Goal: Task Accomplishment & Management: Use online tool/utility

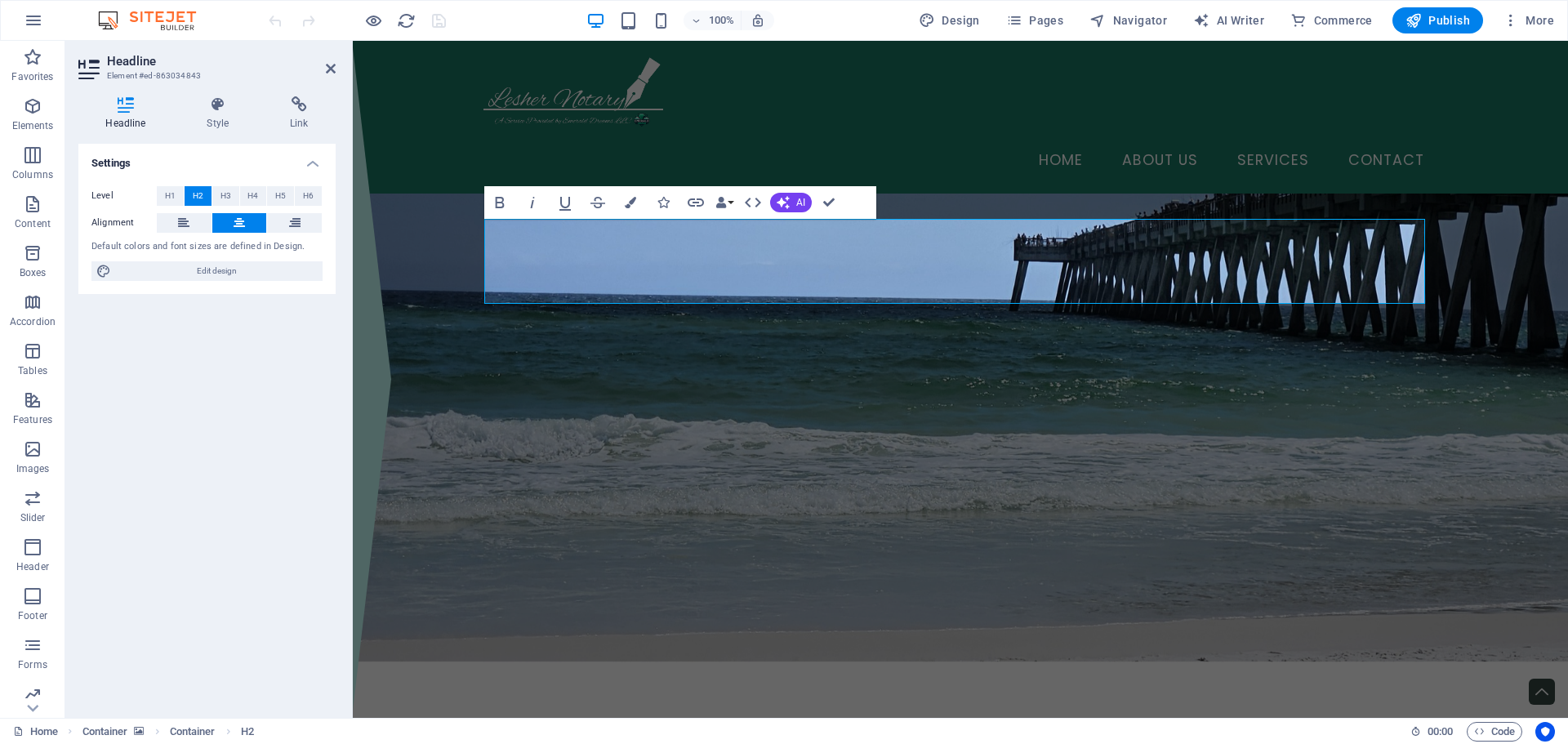
click at [225, 372] on div "Settings Level H1 H2 H3 H4 H5 H6 Alignment Default colors and font sizes are de…" at bounding box center [208, 425] width 258 height 561
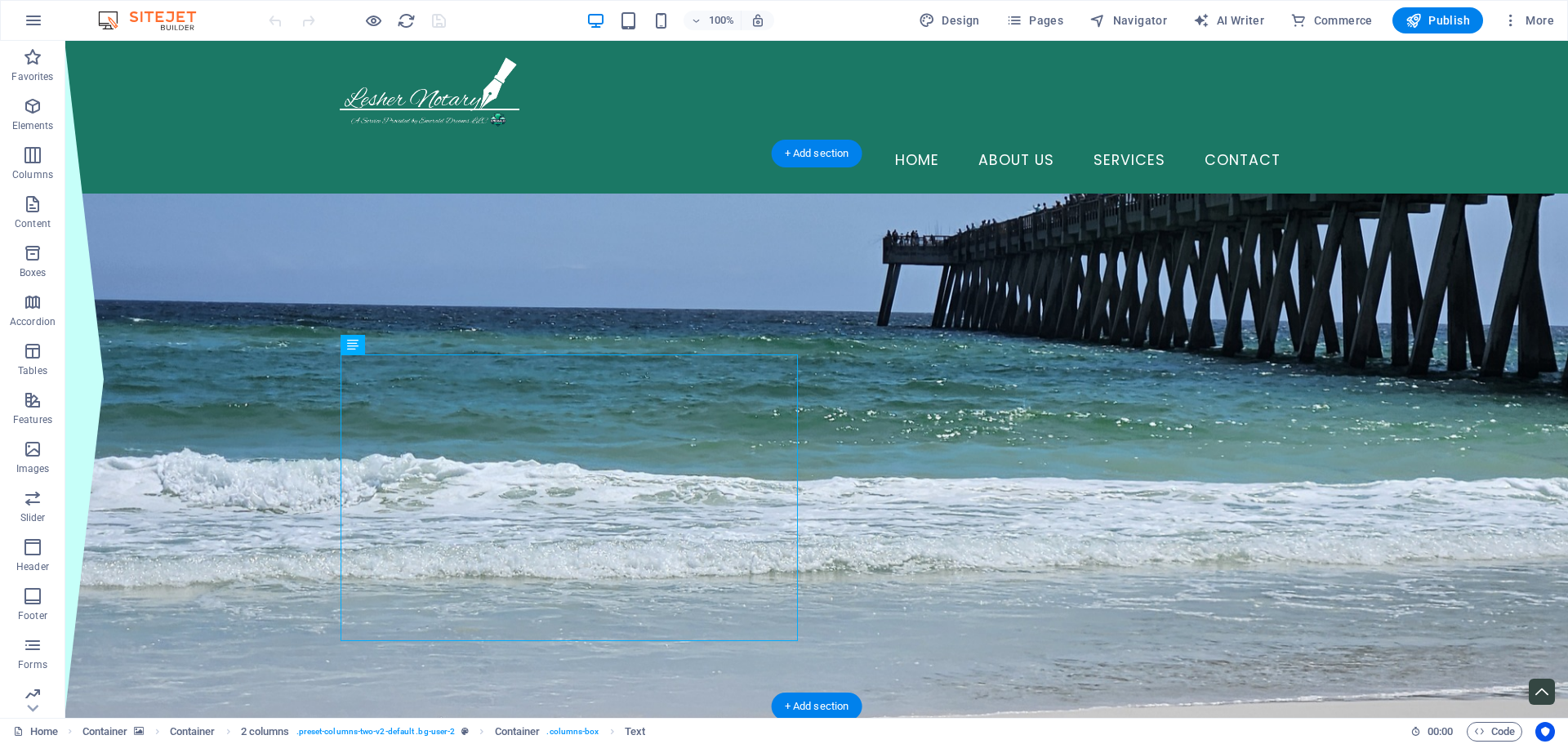
click at [1393, 356] on figure at bounding box center [816, 469] width 1503 height 552
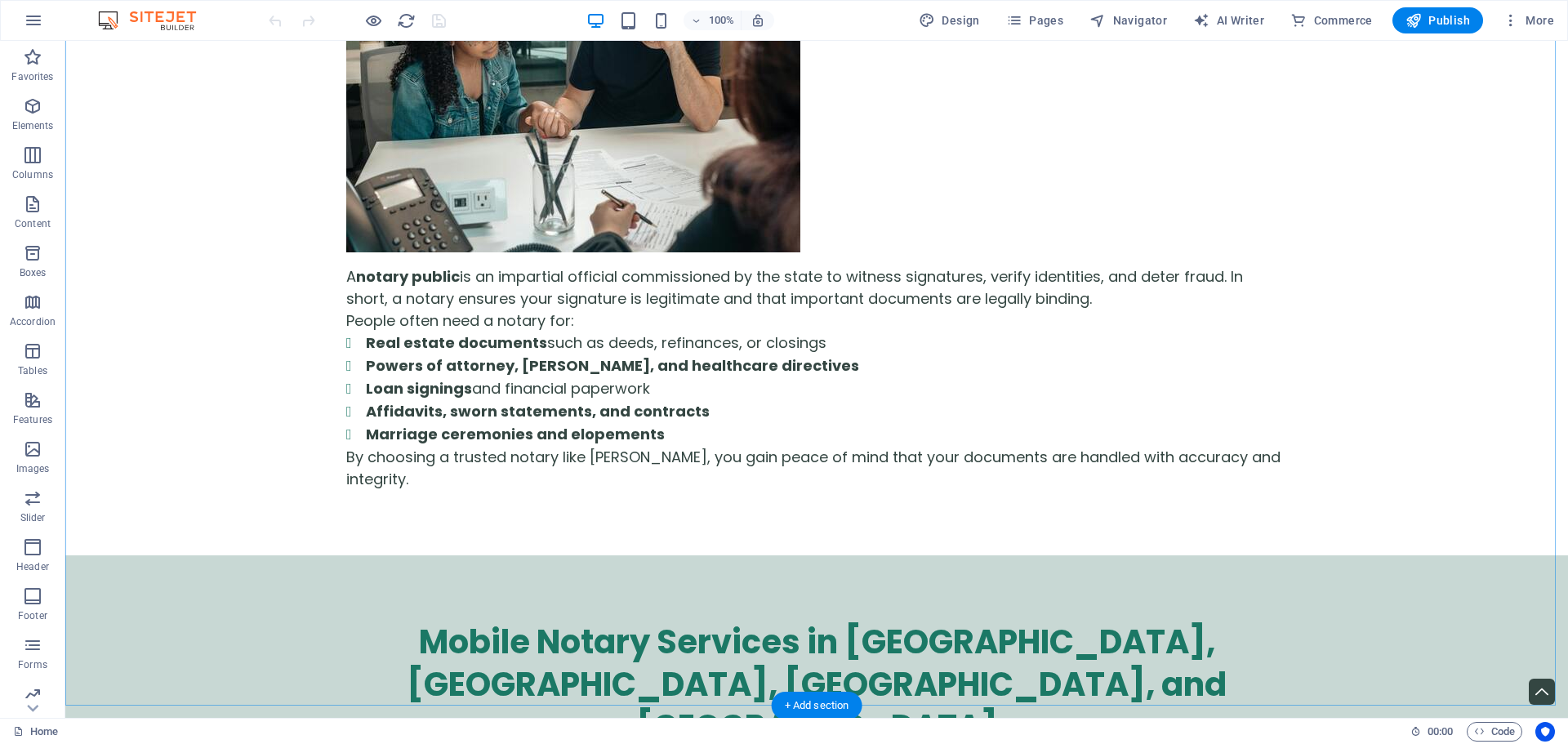
scroll to position [1787, 0]
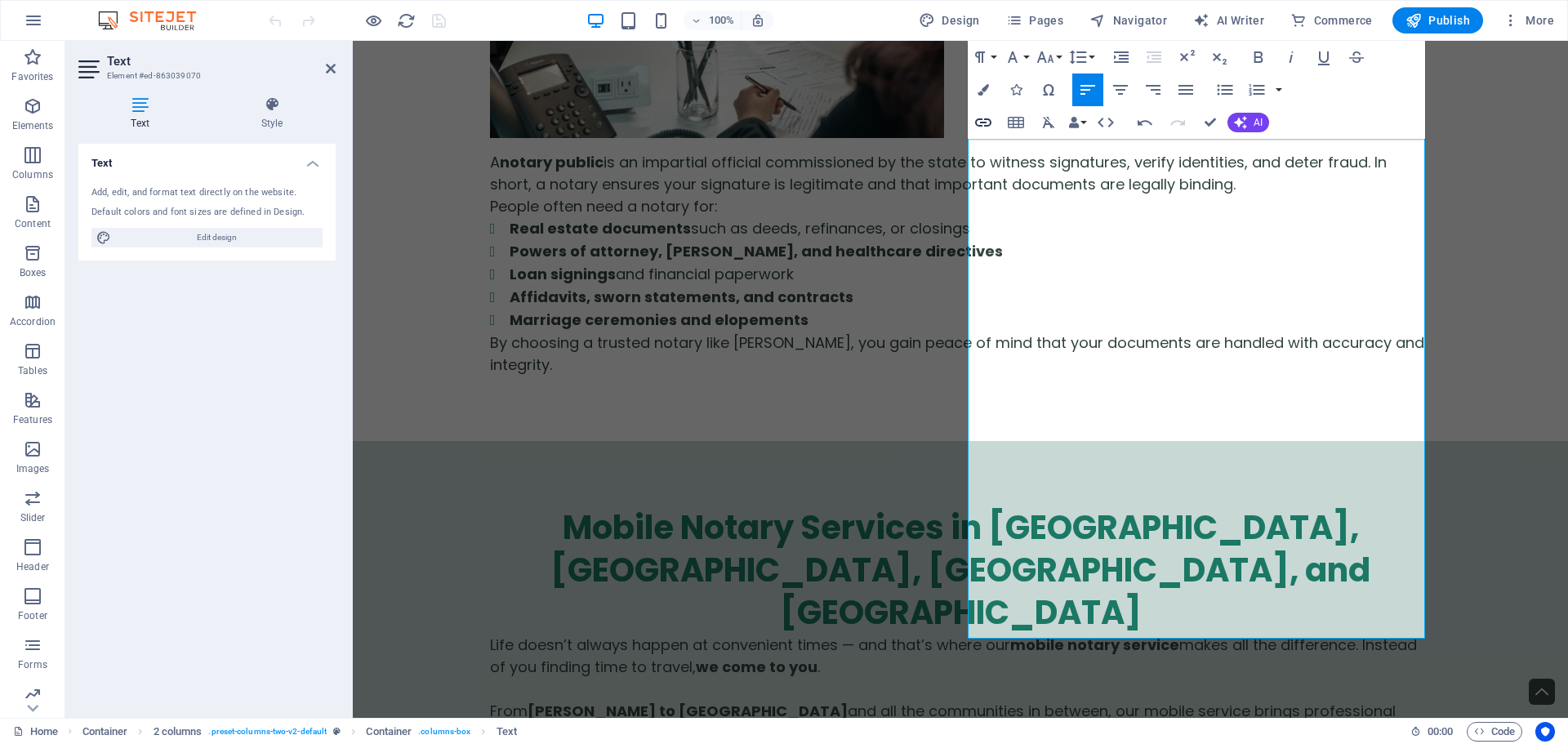
click at [983, 121] on icon "button" at bounding box center [983, 122] width 19 height 19
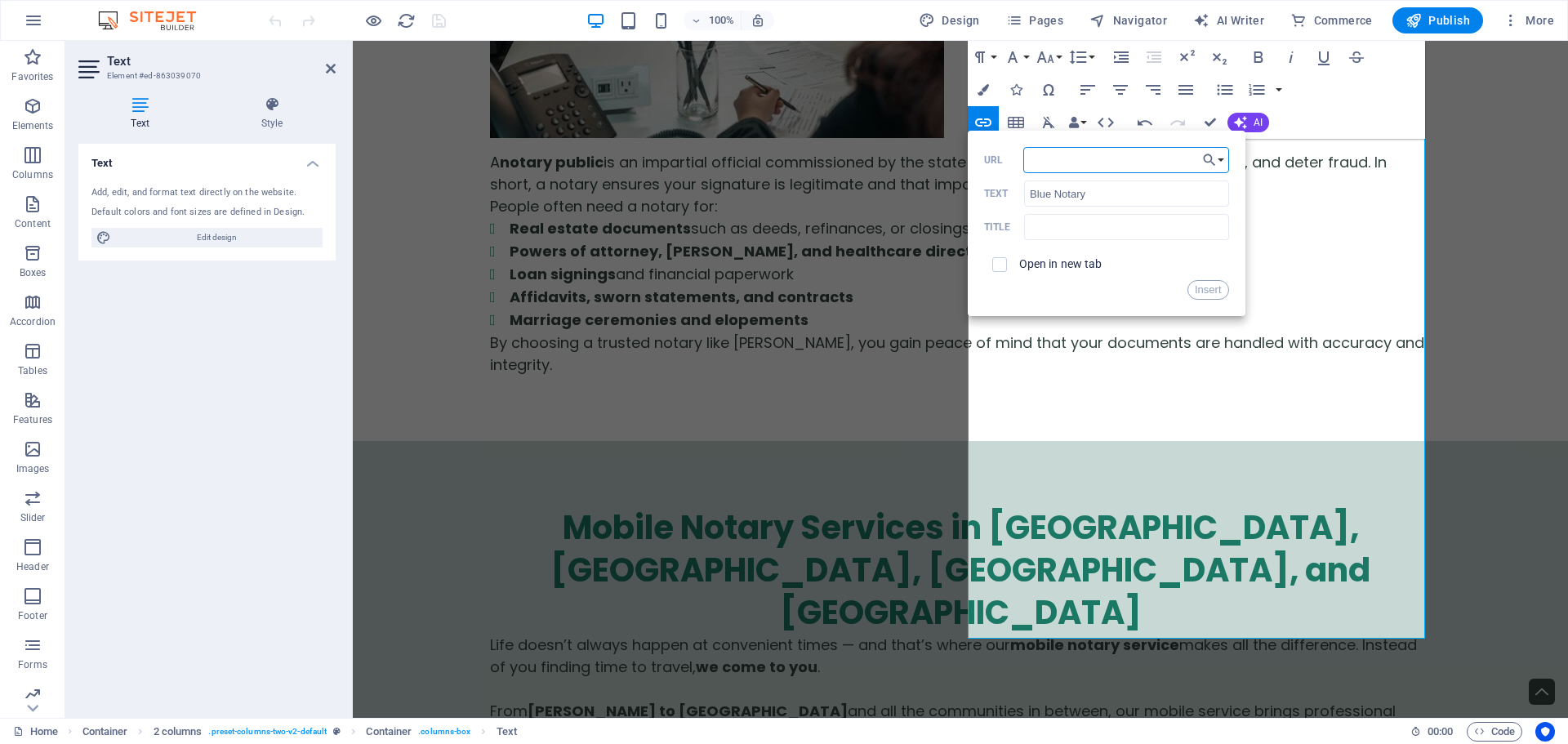
click at [1087, 159] on input "URL" at bounding box center [1126, 159] width 206 height 26
paste input "https://app.bluenotary.us/business/register?refferedByNotary=681bc267d9fc7fae90…"
type input "https://app.bluenotary.us/business/register?refferedByNotary=681bc267d9fc7fae90…"
click at [1080, 228] on input "text" at bounding box center [1126, 227] width 204 height 26
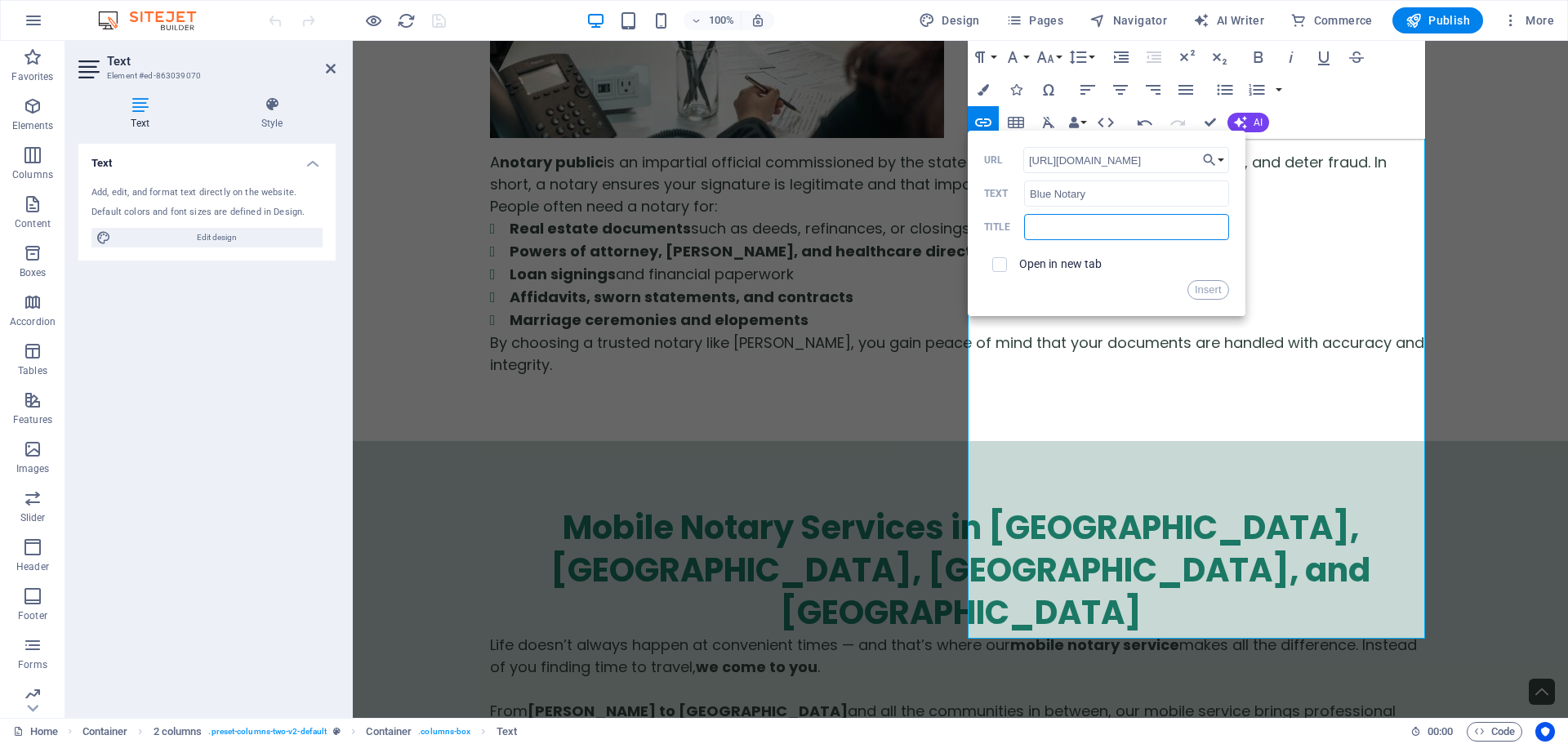
scroll to position [0, 0]
type input "Schedule Online Notary through Blue Notary"
click at [1018, 259] on div "Open in new tab" at bounding box center [1106, 264] width 245 height 31
click at [1001, 265] on input "checkbox" at bounding box center [997, 262] width 14 height 14
checkbox input "true"
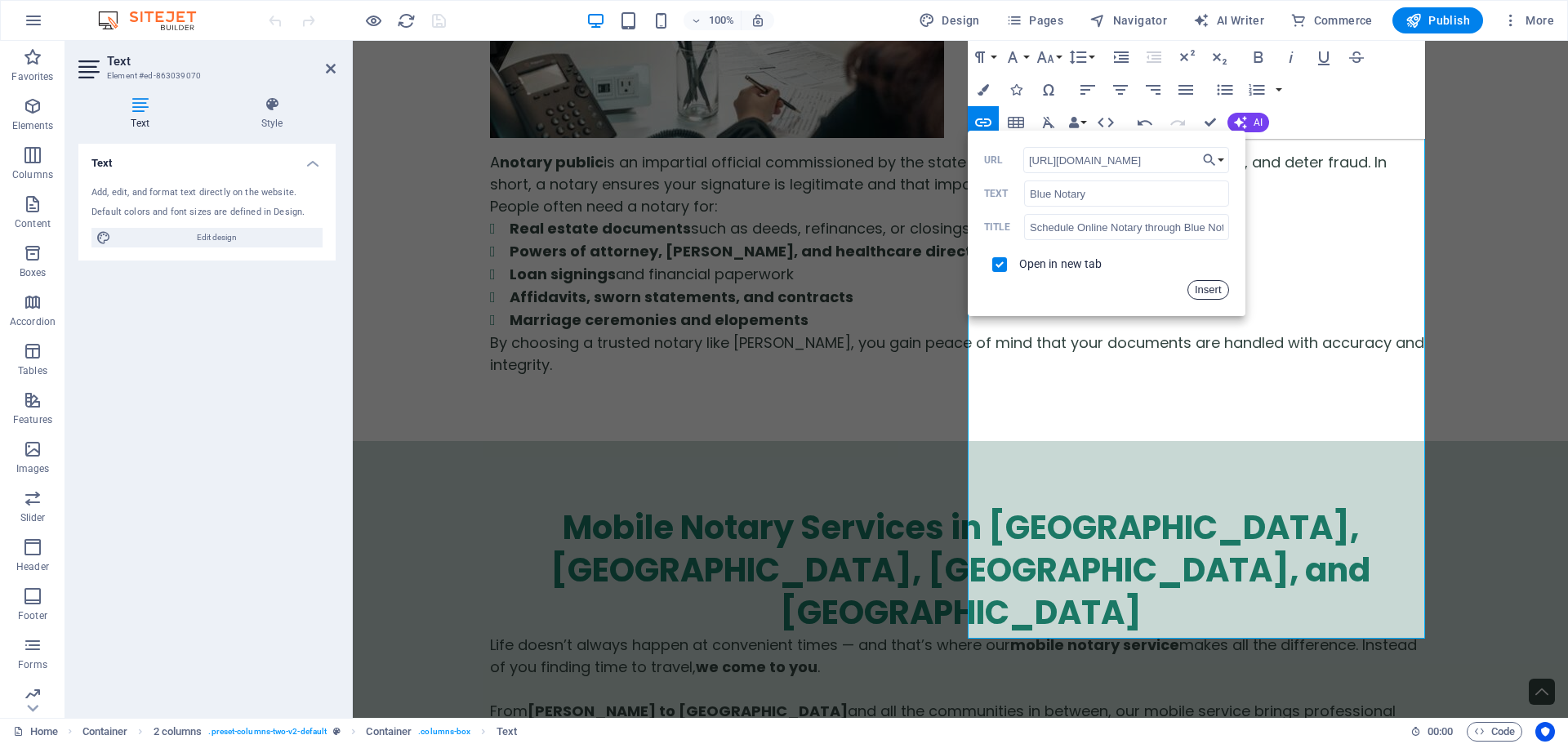
click at [1216, 289] on button "Insert" at bounding box center [1208, 290] width 42 height 19
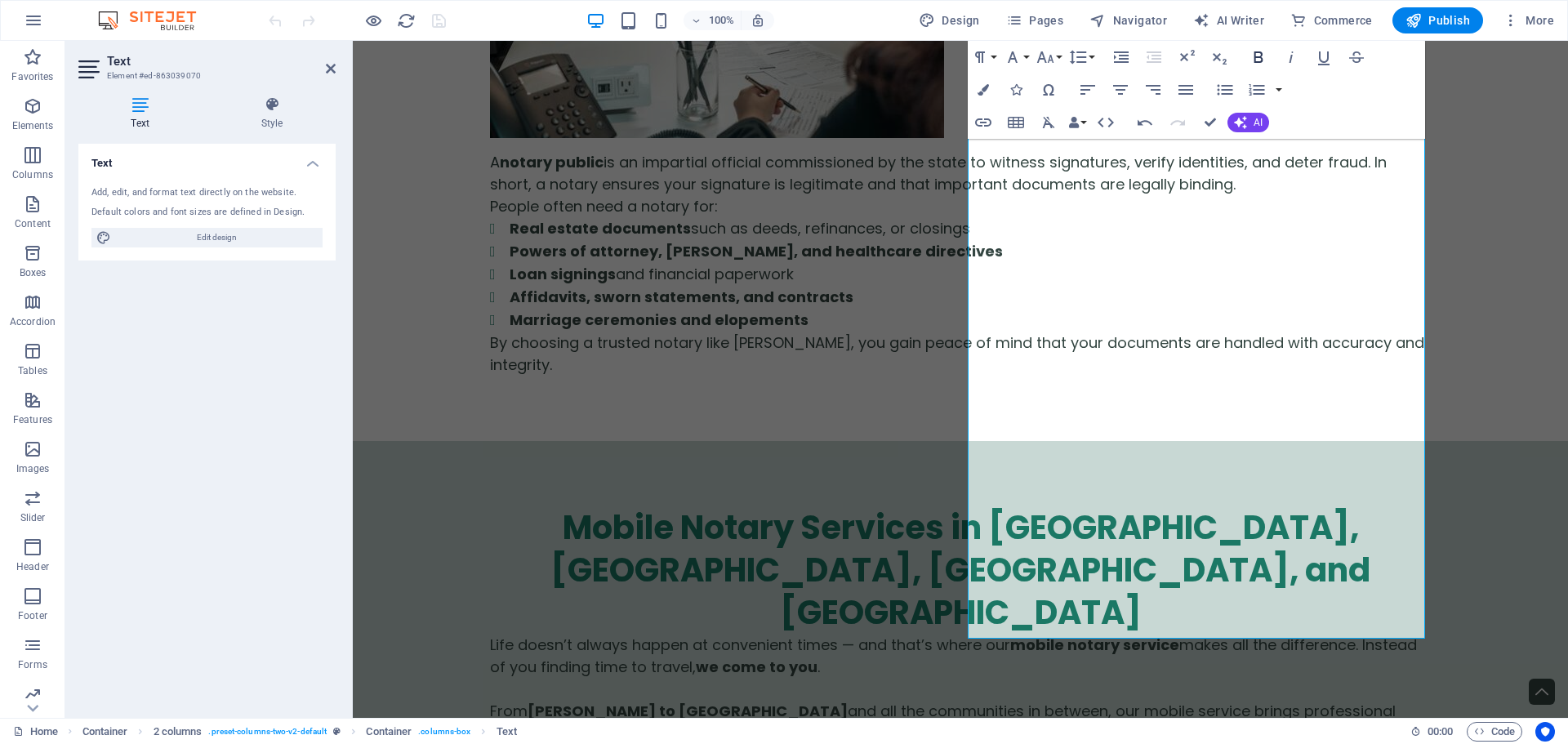
click at [1258, 62] on icon "button" at bounding box center [1258, 57] width 9 height 11
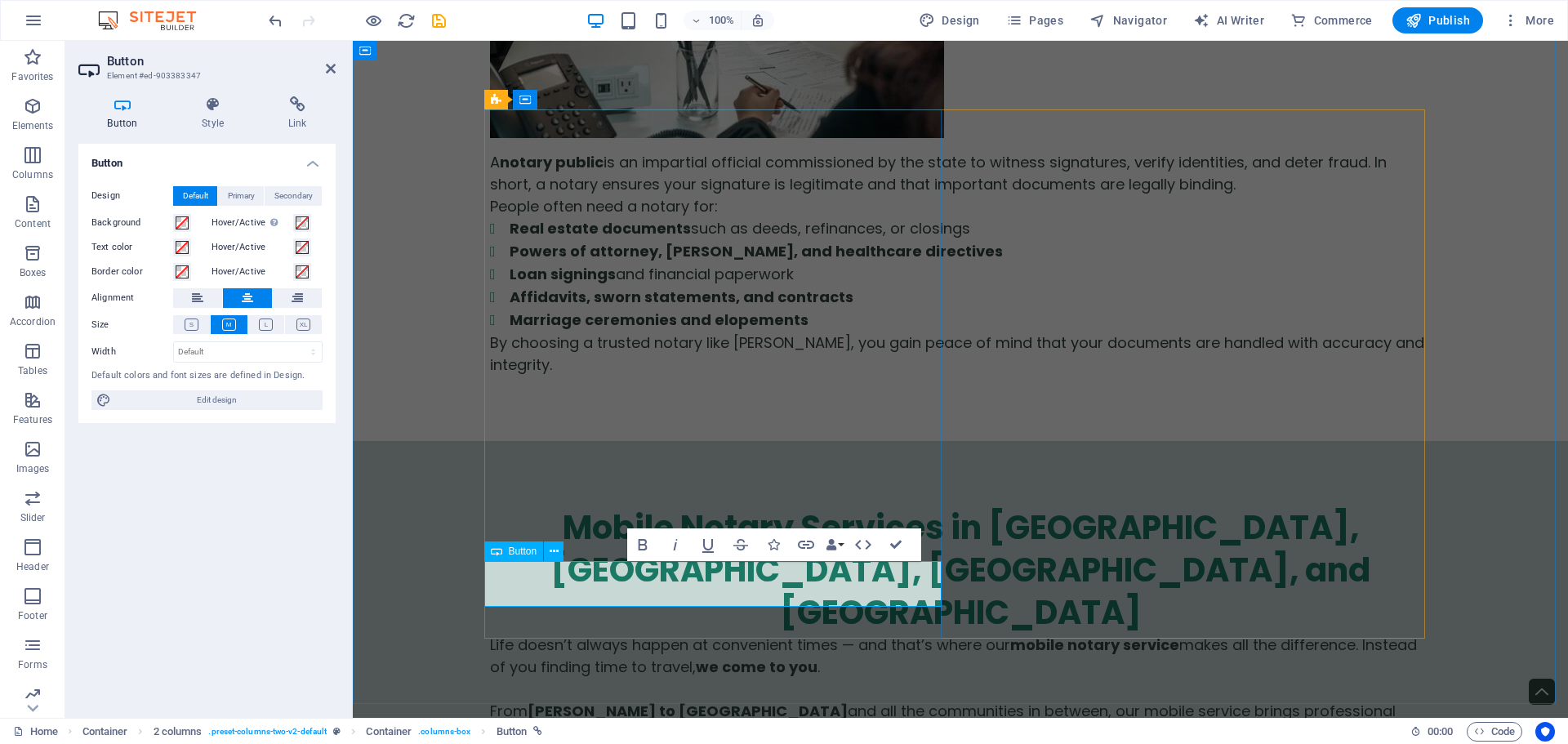
click at [304, 113] on h4 "Link" at bounding box center [297, 114] width 77 height 34
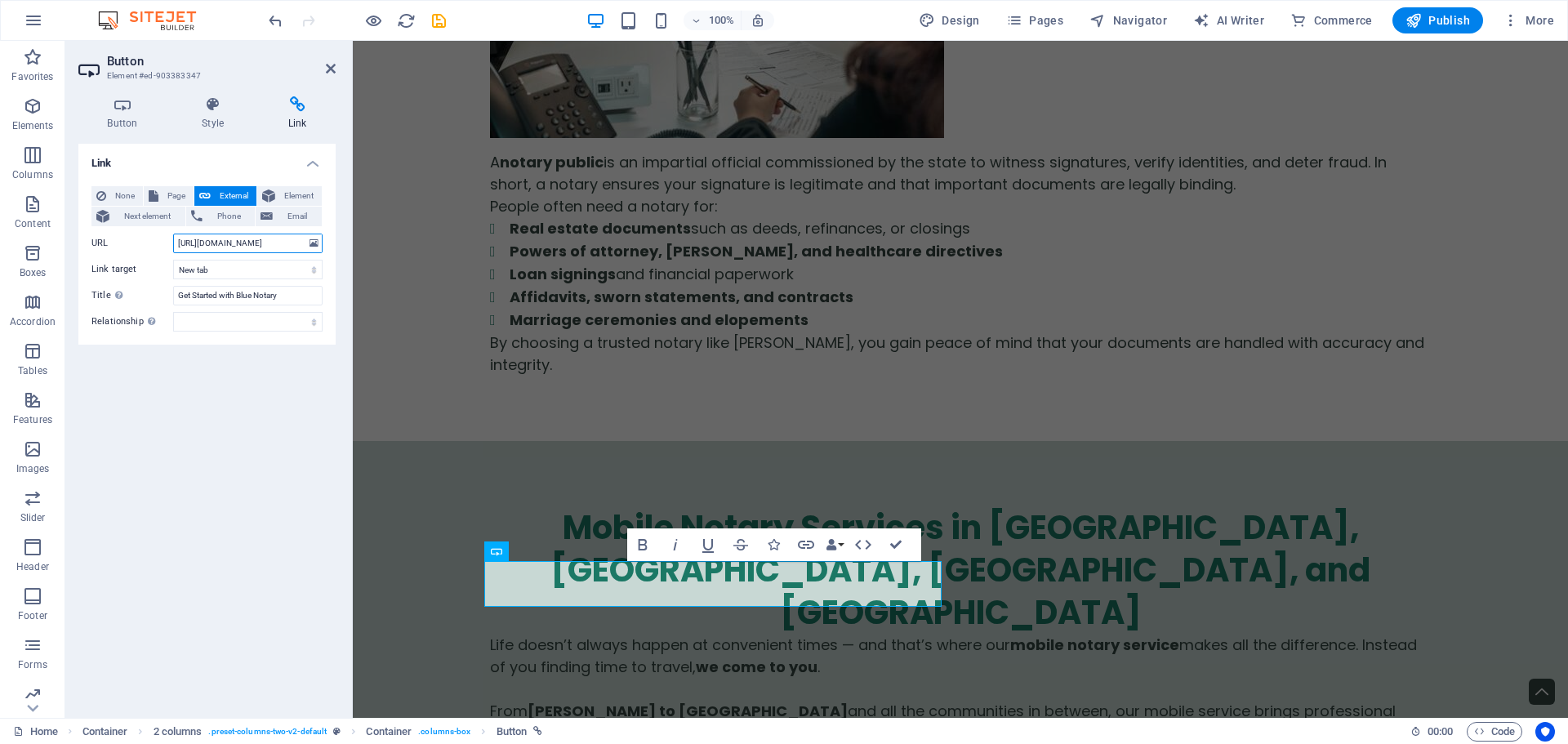
click at [203, 245] on input "https://app.bluenotary.us/business/register?refferedByNotary=681bc267d9fc7fae90…" at bounding box center [247, 243] width 149 height 19
drag, startPoint x: 236, startPoint y: 292, endPoint x: 158, endPoint y: 291, distance: 78.0
click at [158, 291] on div "Title Additional link description, should not be the same as the link text. The…" at bounding box center [207, 295] width 231 height 19
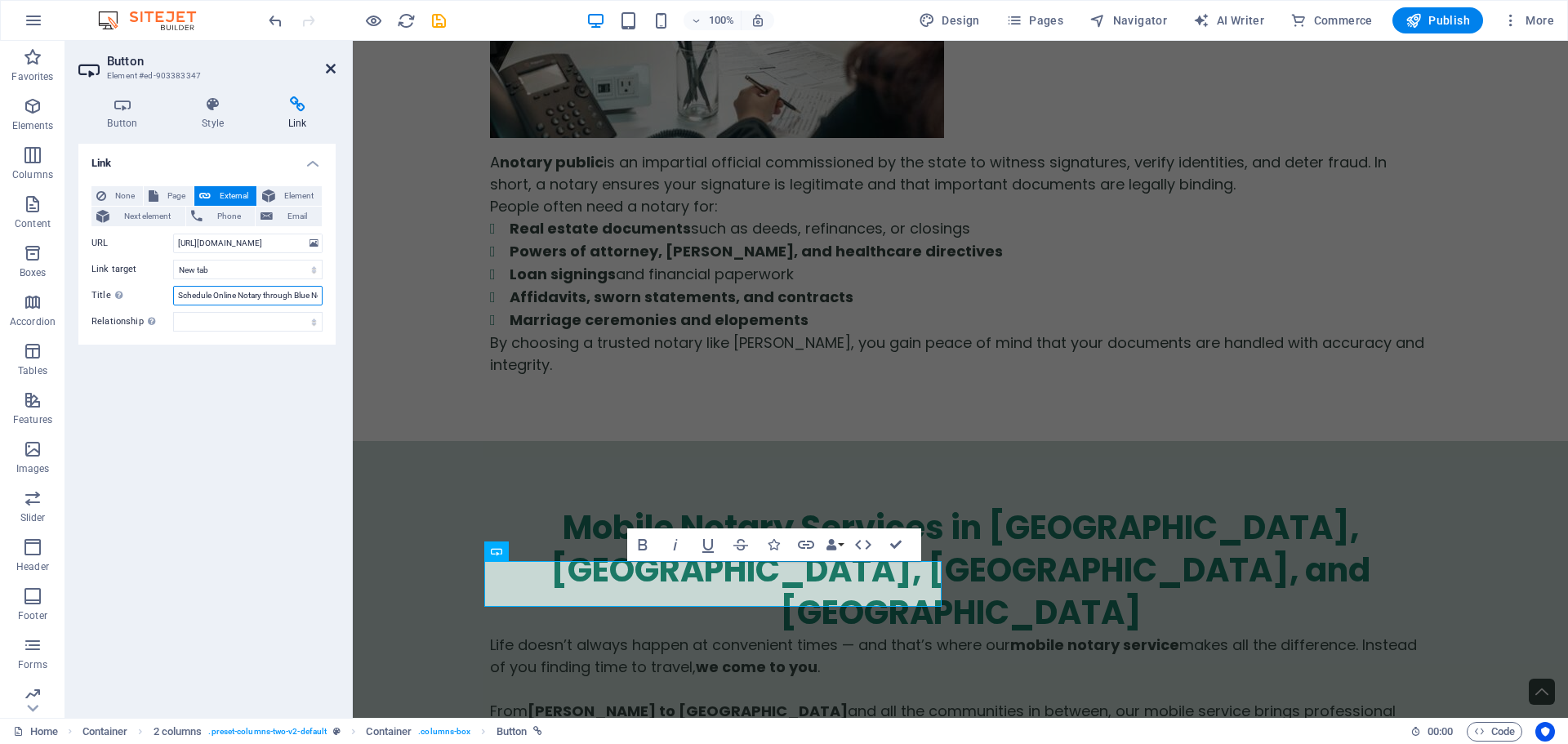
type input "Schedule Online Notary through Blue Notary"
click at [331, 69] on icon at bounding box center [331, 68] width 10 height 13
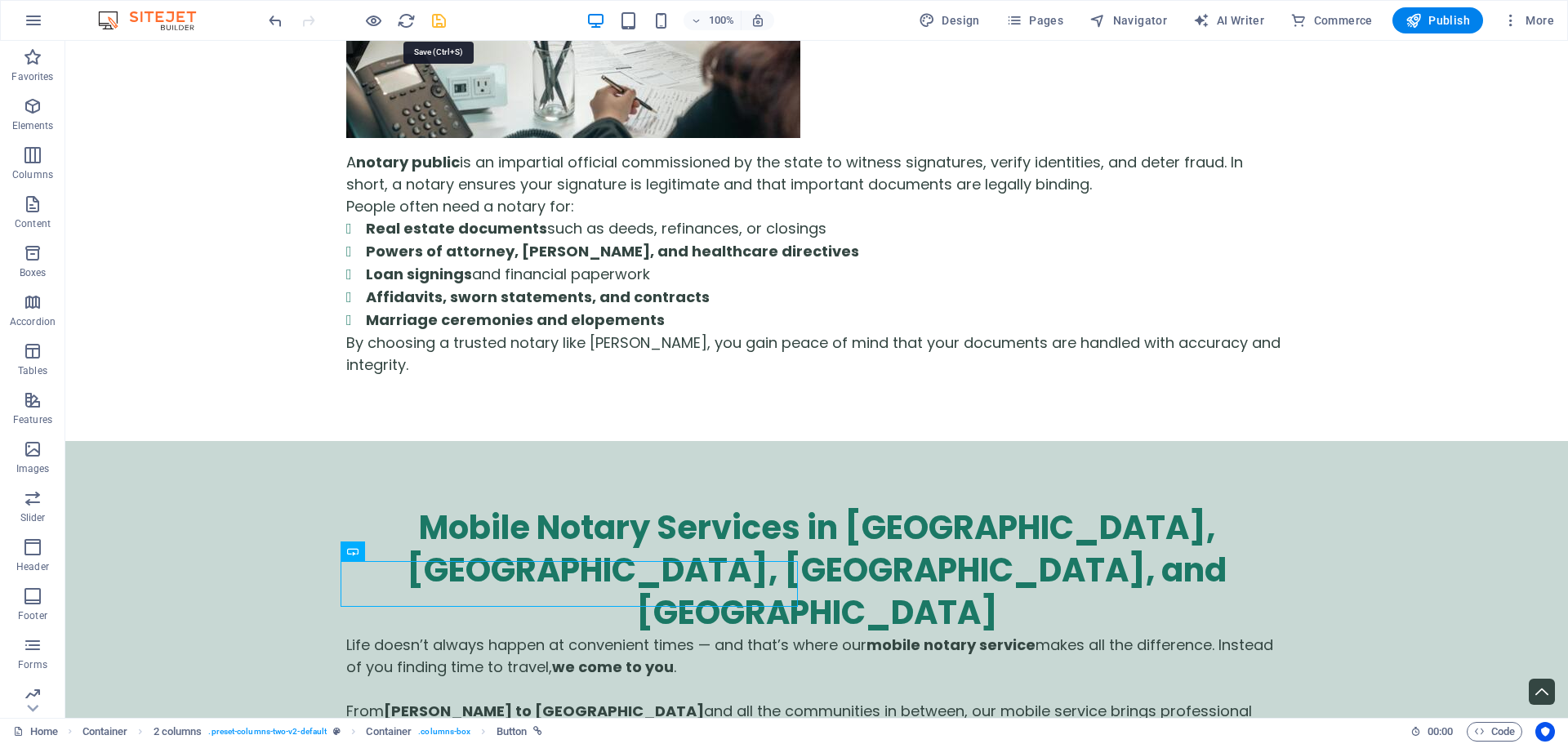
click at [438, 21] on icon "save" at bounding box center [439, 20] width 19 height 19
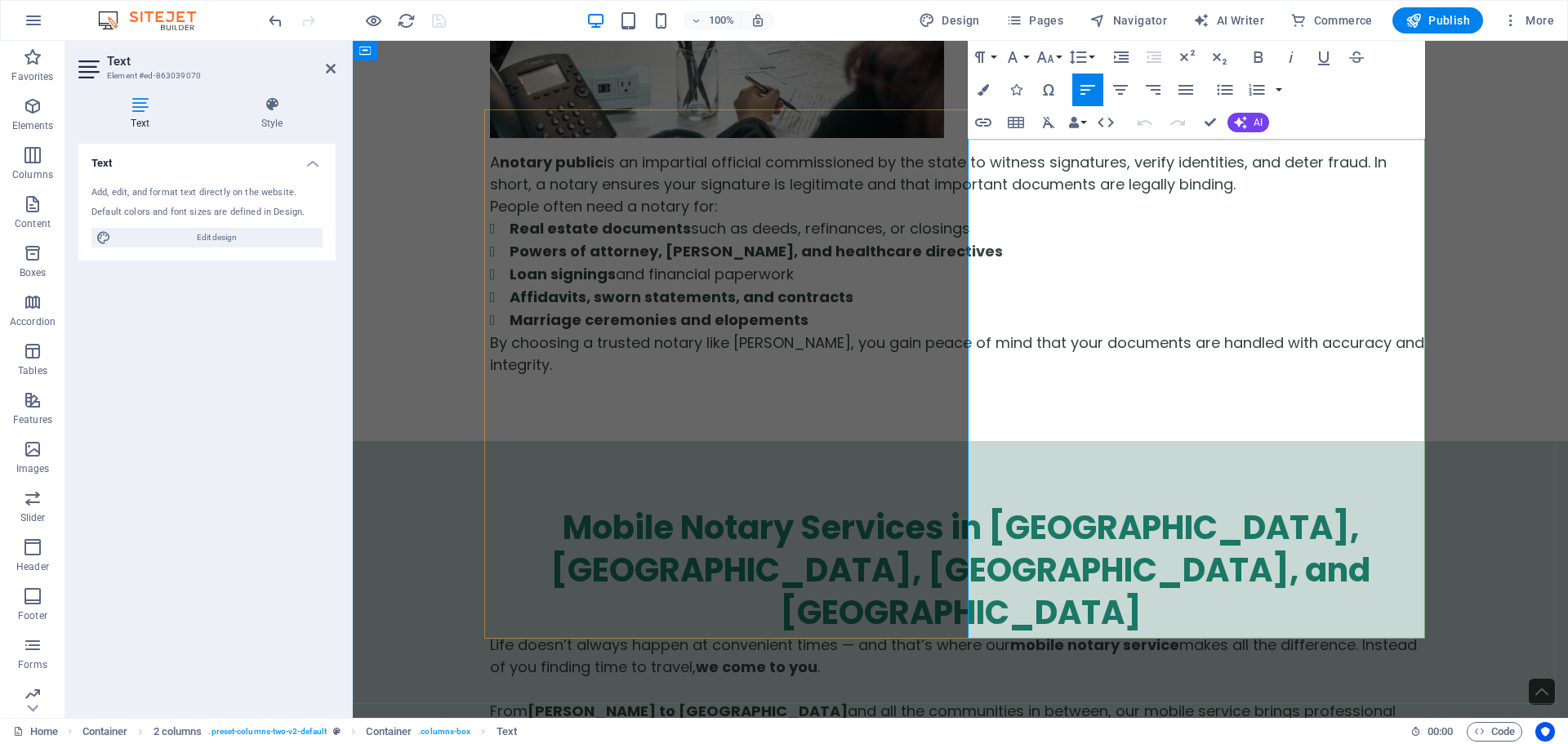
drag, startPoint x: 1278, startPoint y: 169, endPoint x: 1020, endPoint y: 190, distance: 258.9
copy p "through Blue Notary"
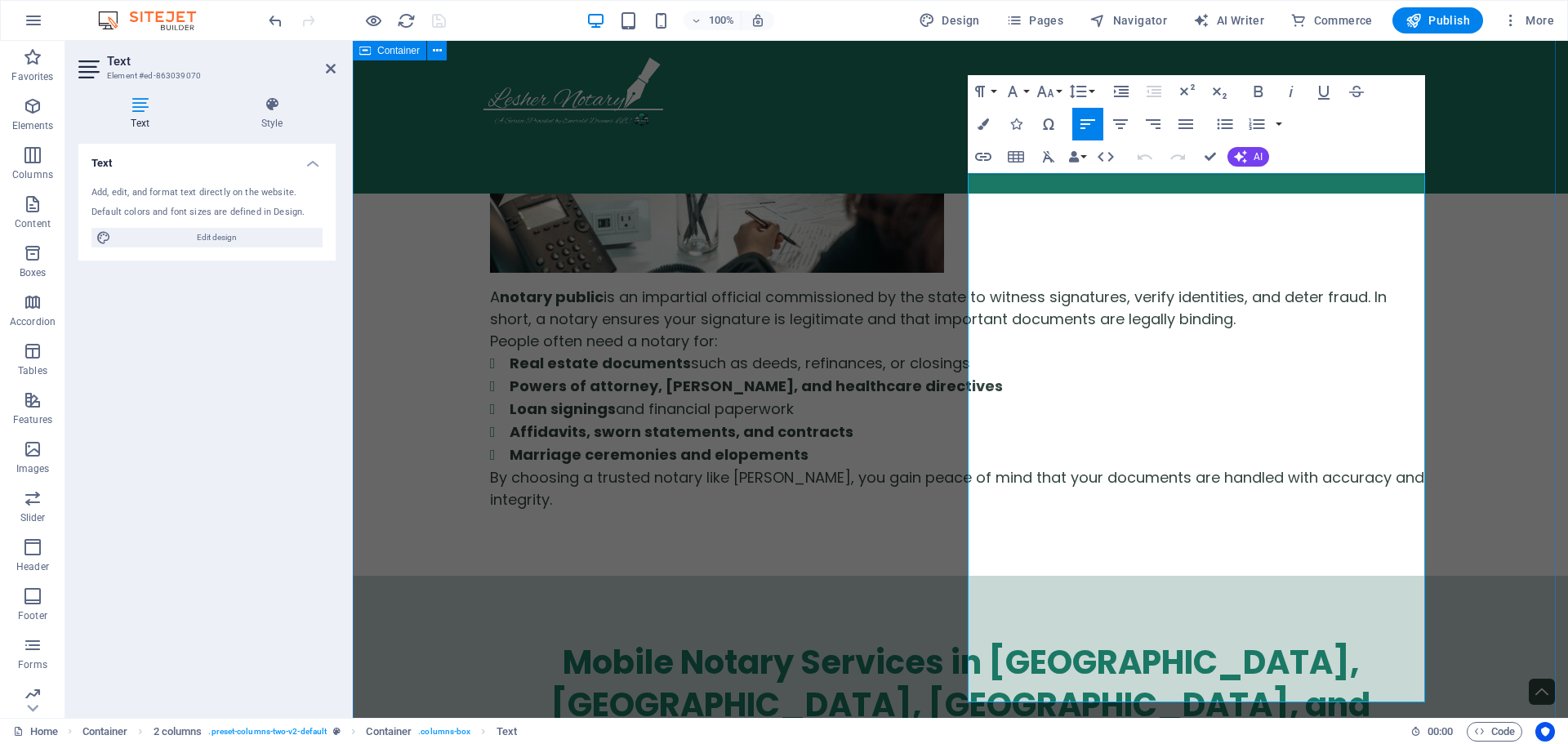
scroll to position [1542, 0]
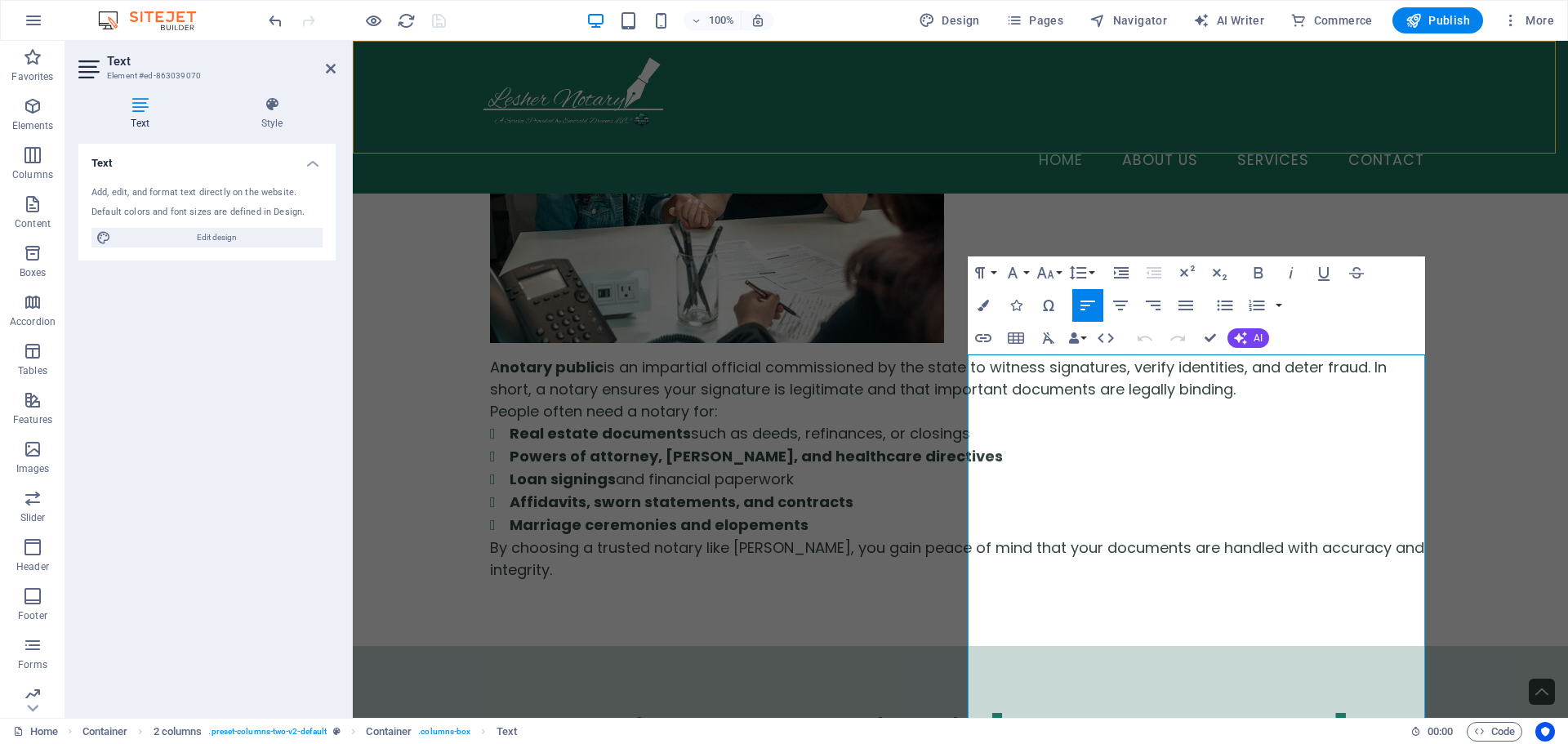
click at [863, 120] on div "Menu Home About Us Services Contact" at bounding box center [960, 117] width 1215 height 153
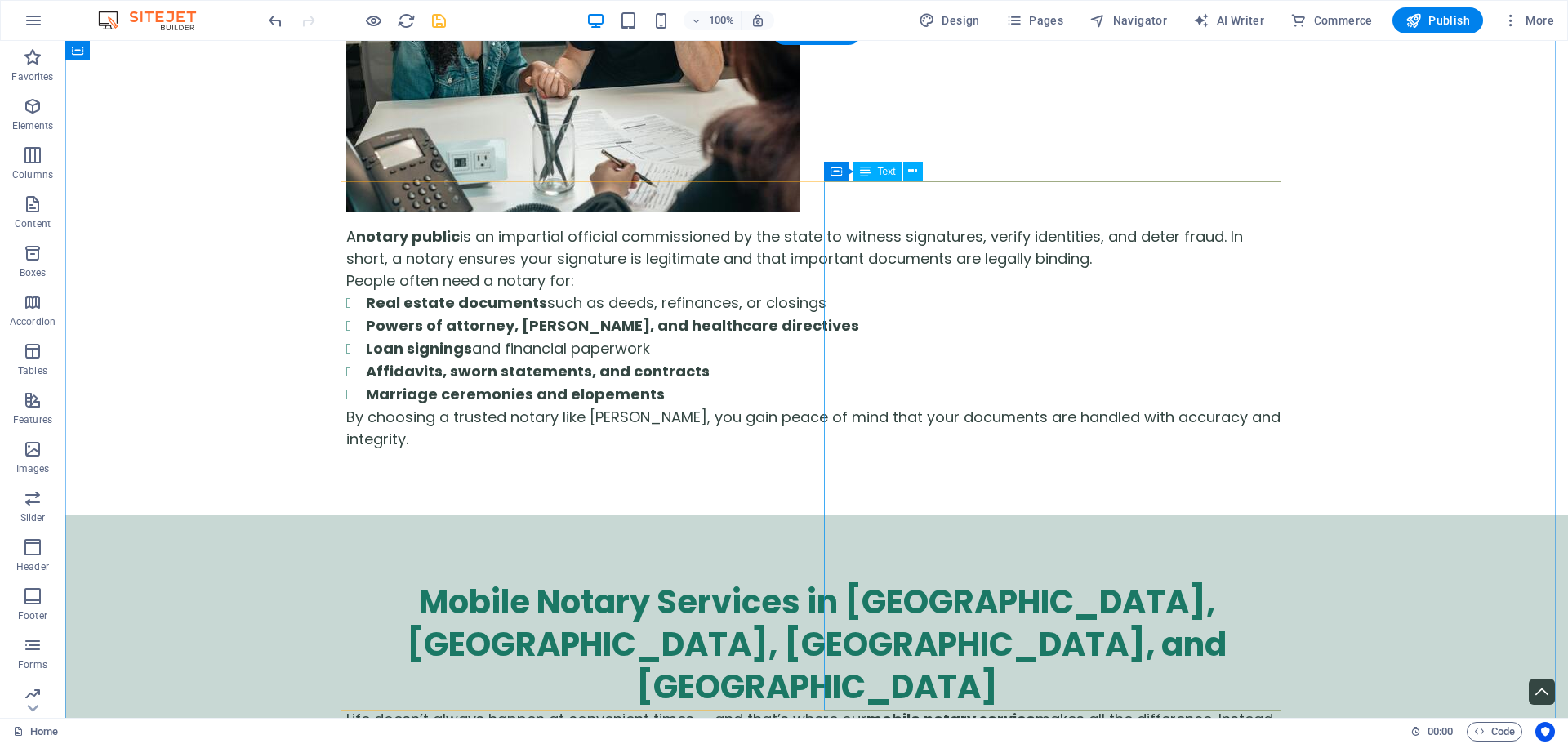
scroll to position [1715, 0]
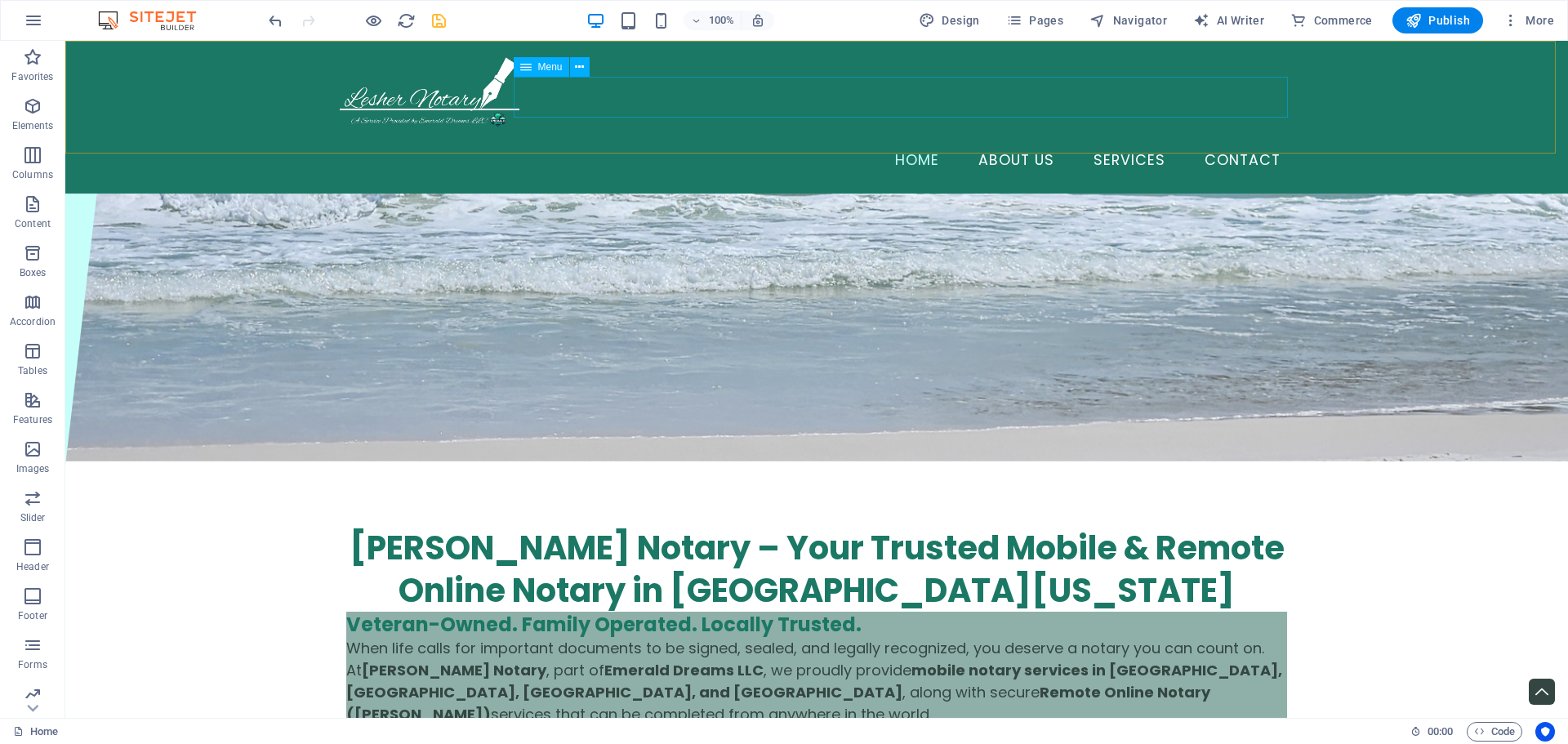
click at [1027, 141] on nav "Home About Us Services Contact" at bounding box center [817, 161] width 954 height 41
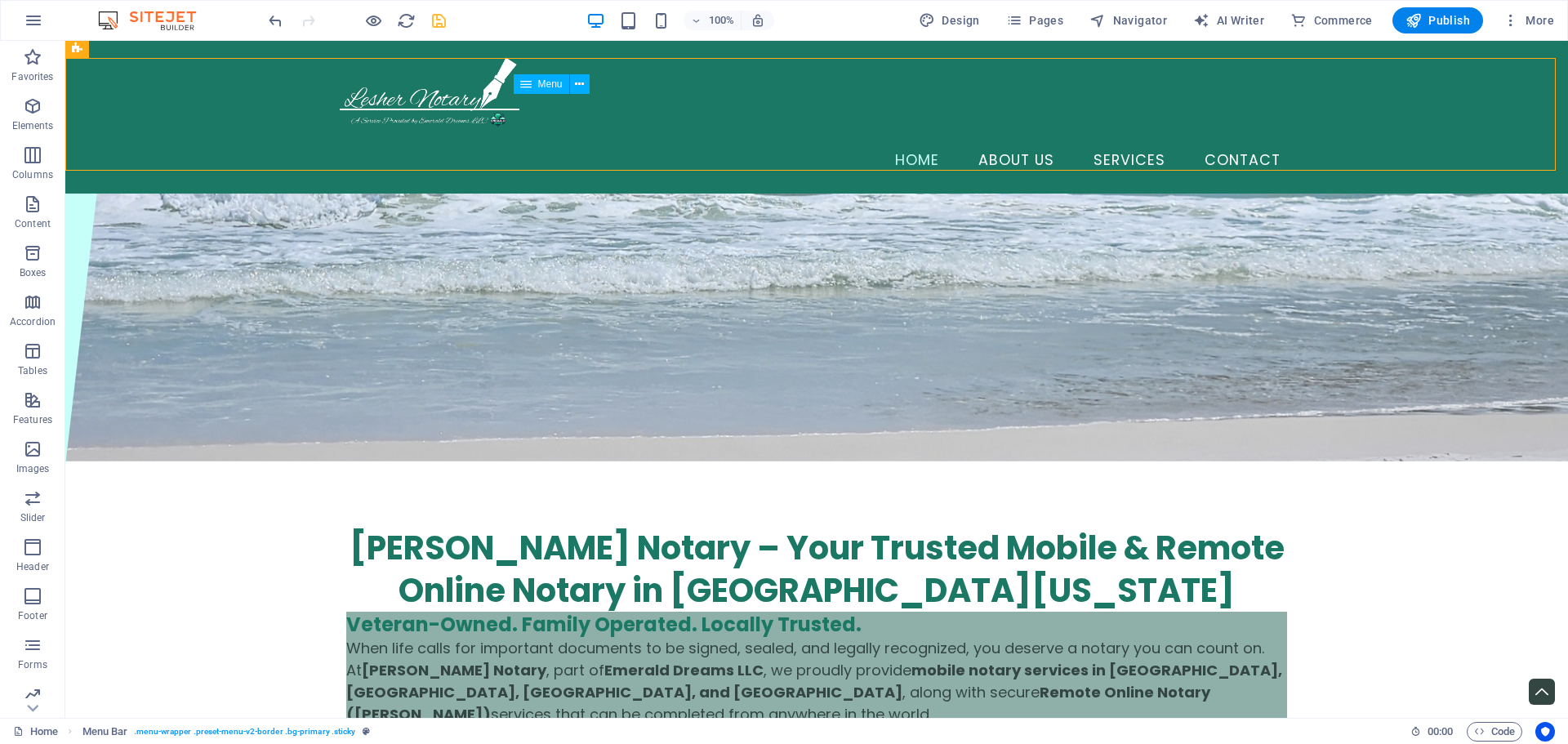
scroll to position [228, 0]
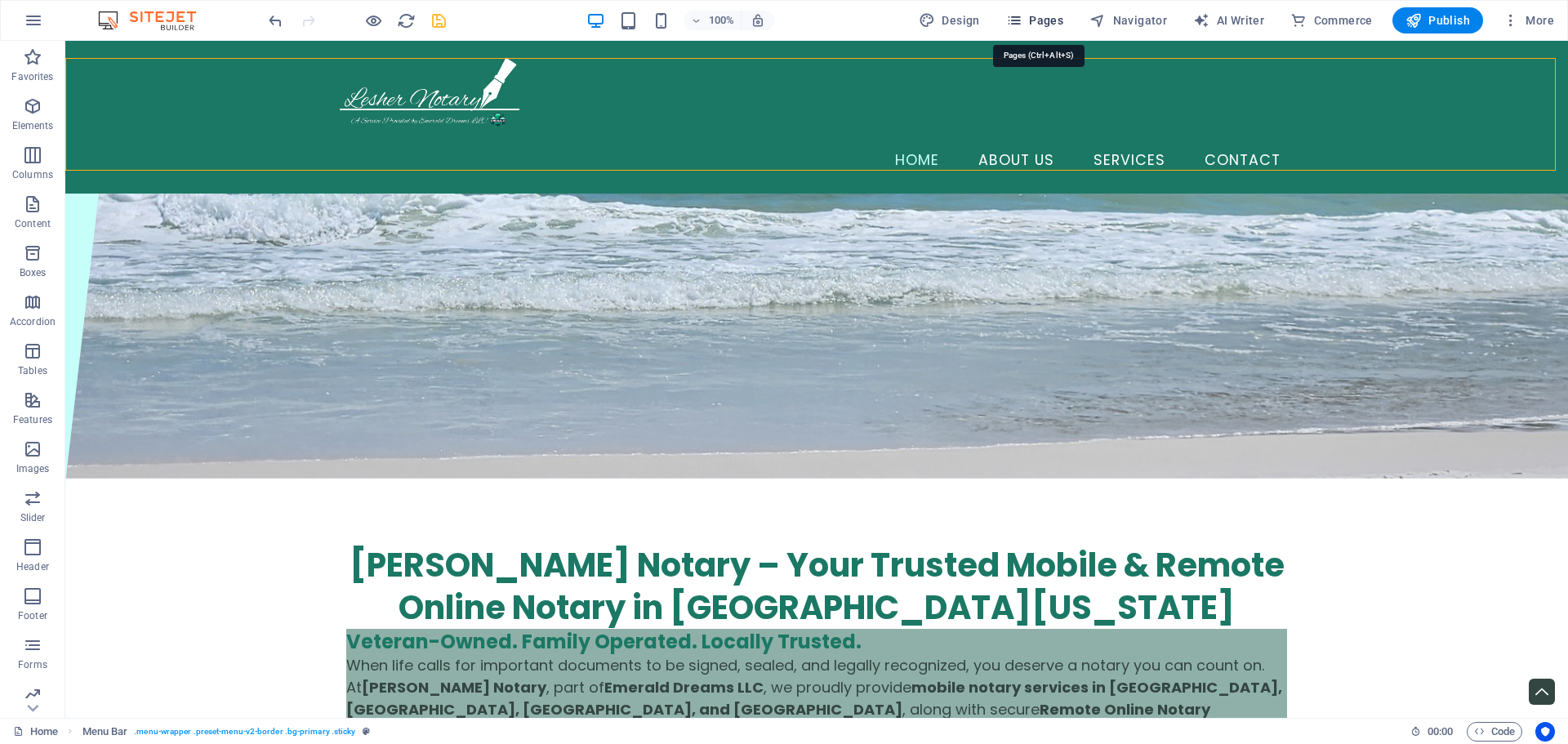
click at [1059, 15] on span "Pages" at bounding box center [1034, 19] width 57 height 16
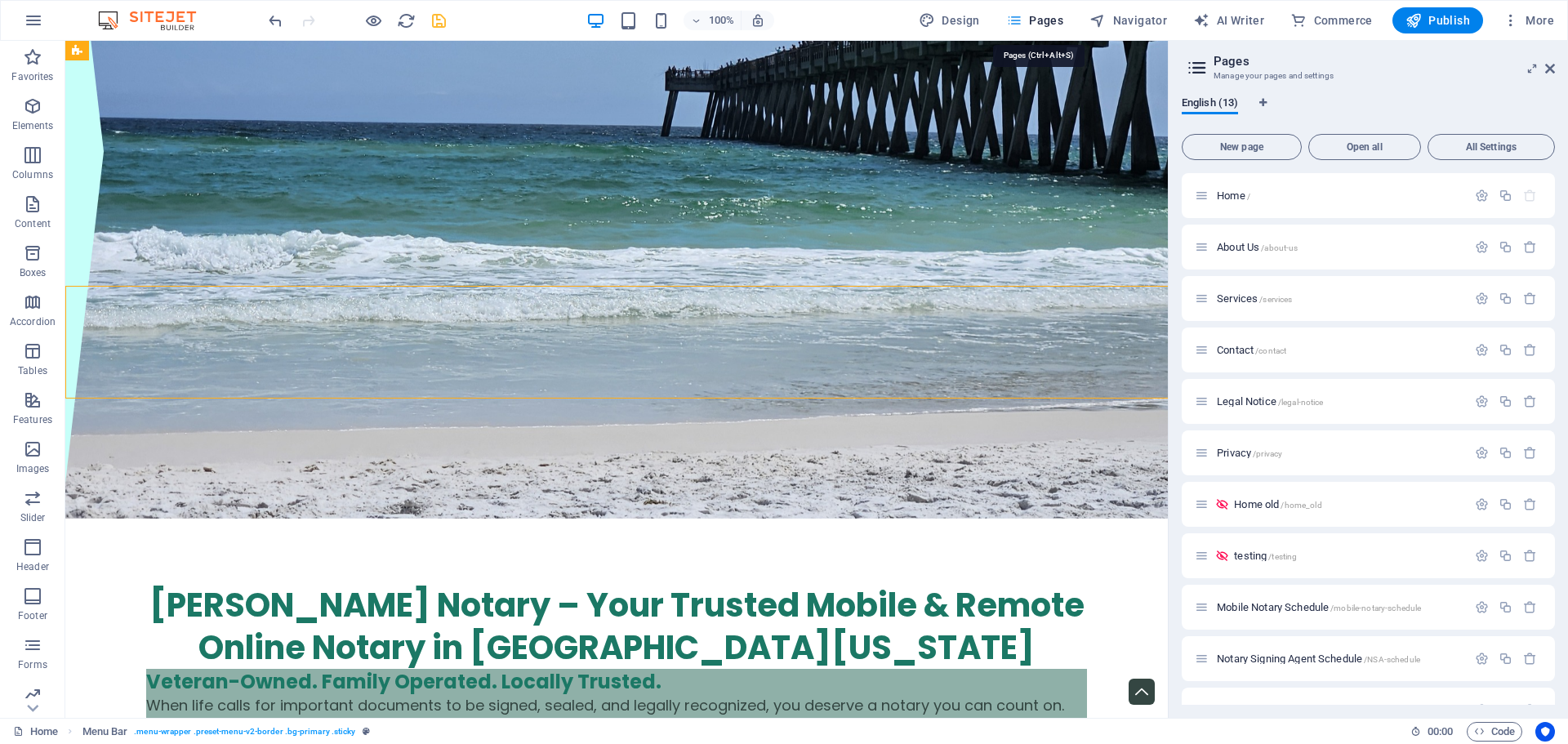
scroll to position [0, 0]
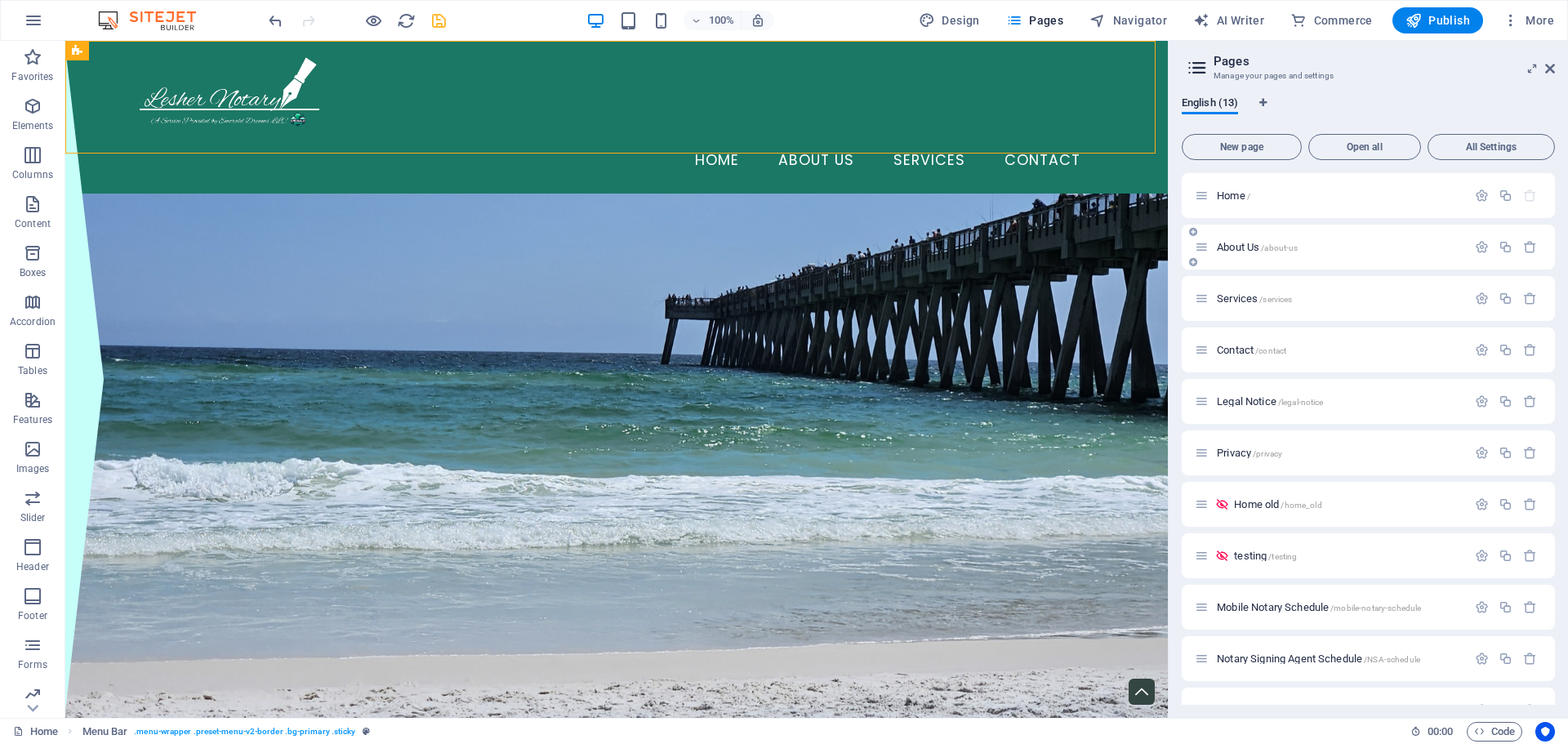
click at [1255, 251] on span "About Us /about-us" at bounding box center [1257, 247] width 81 height 12
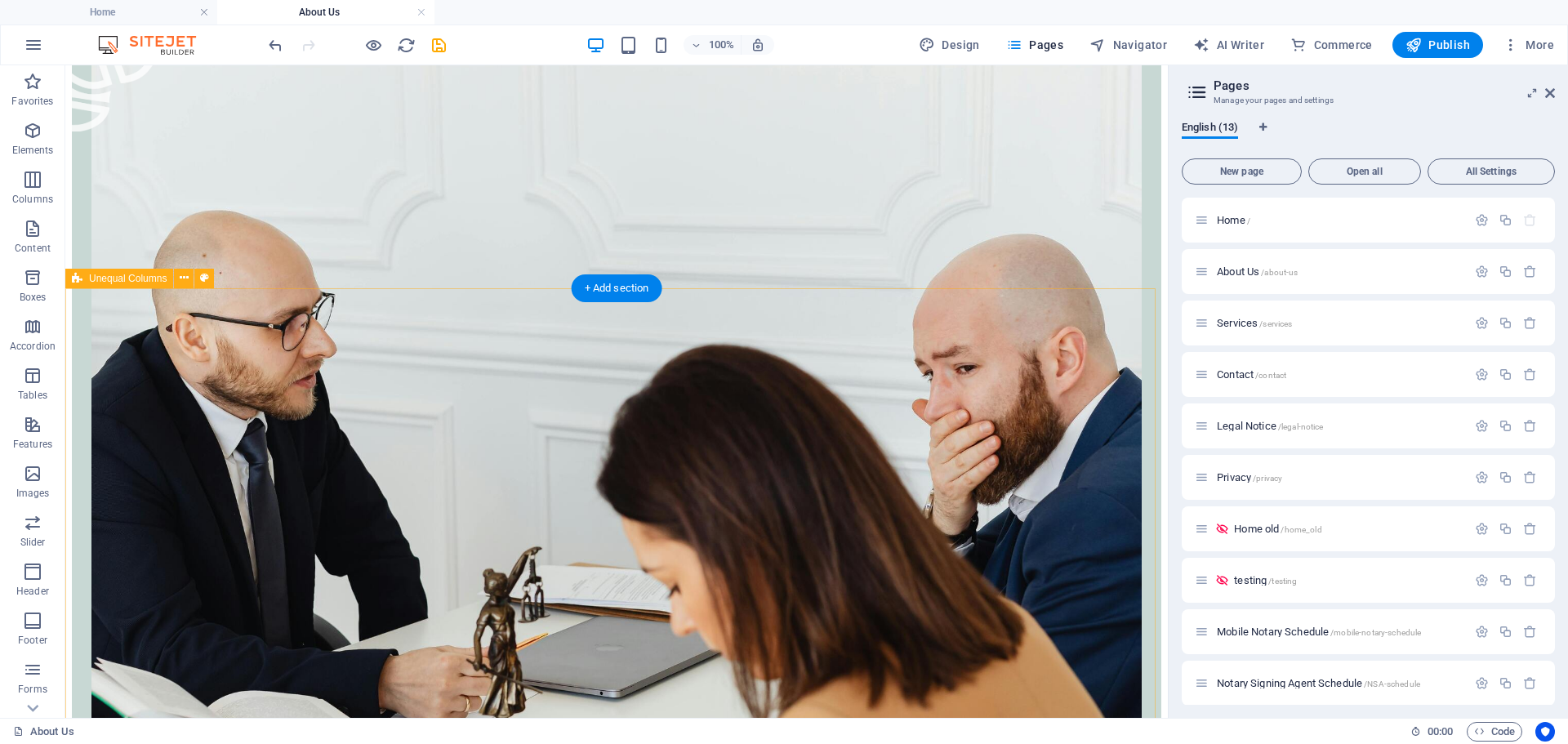
scroll to position [572, 0]
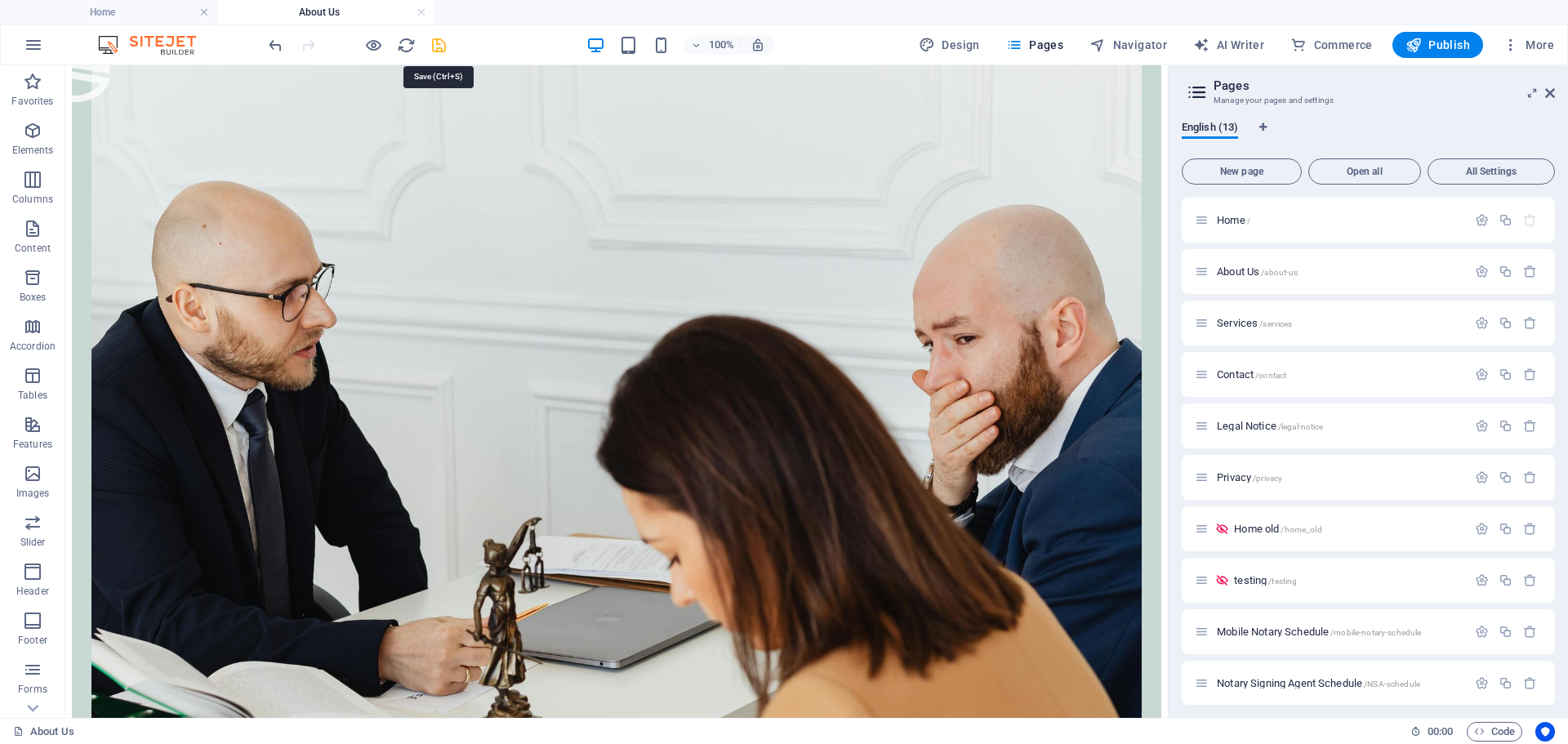
click at [432, 54] on icon "save" at bounding box center [439, 45] width 19 height 19
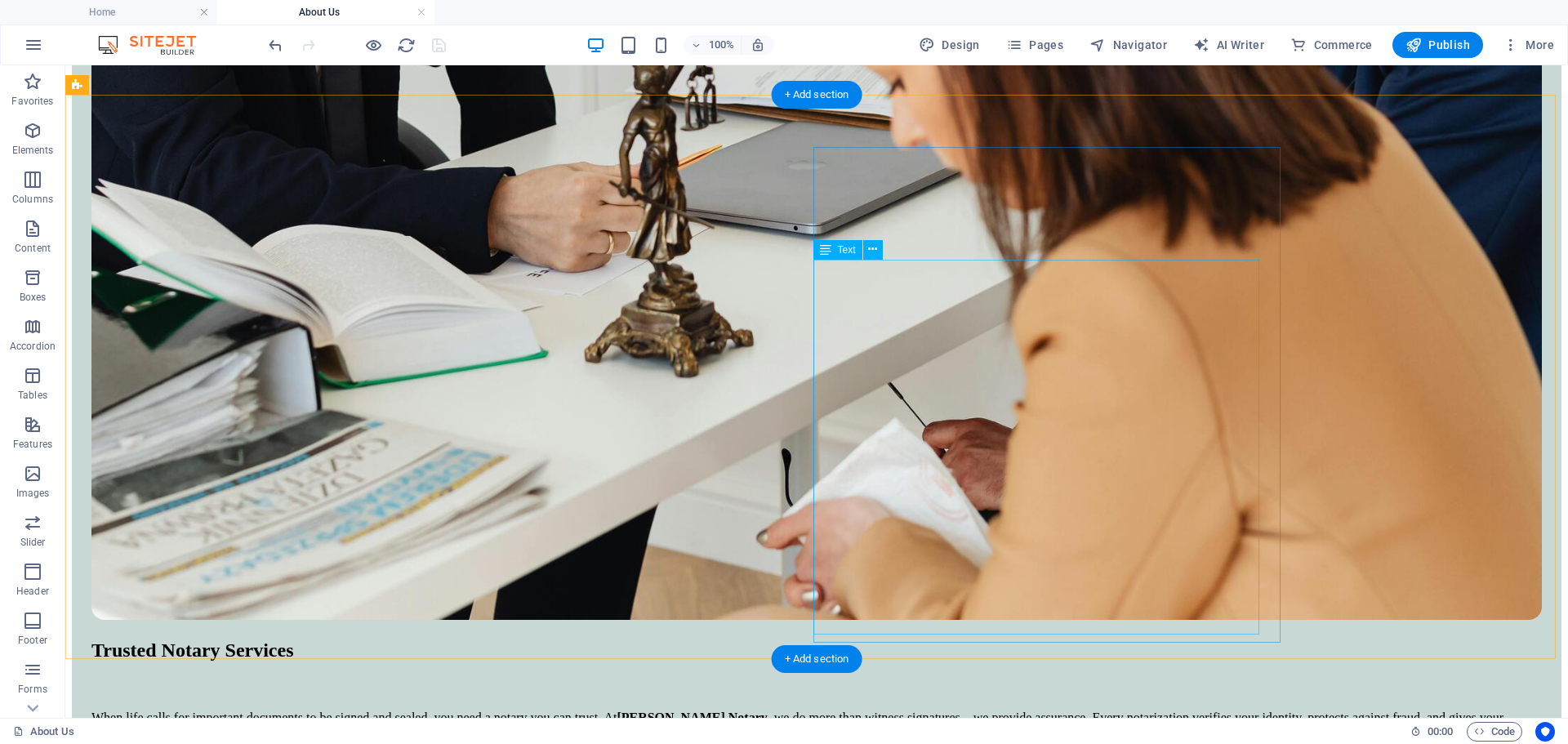
scroll to position [1307, 0]
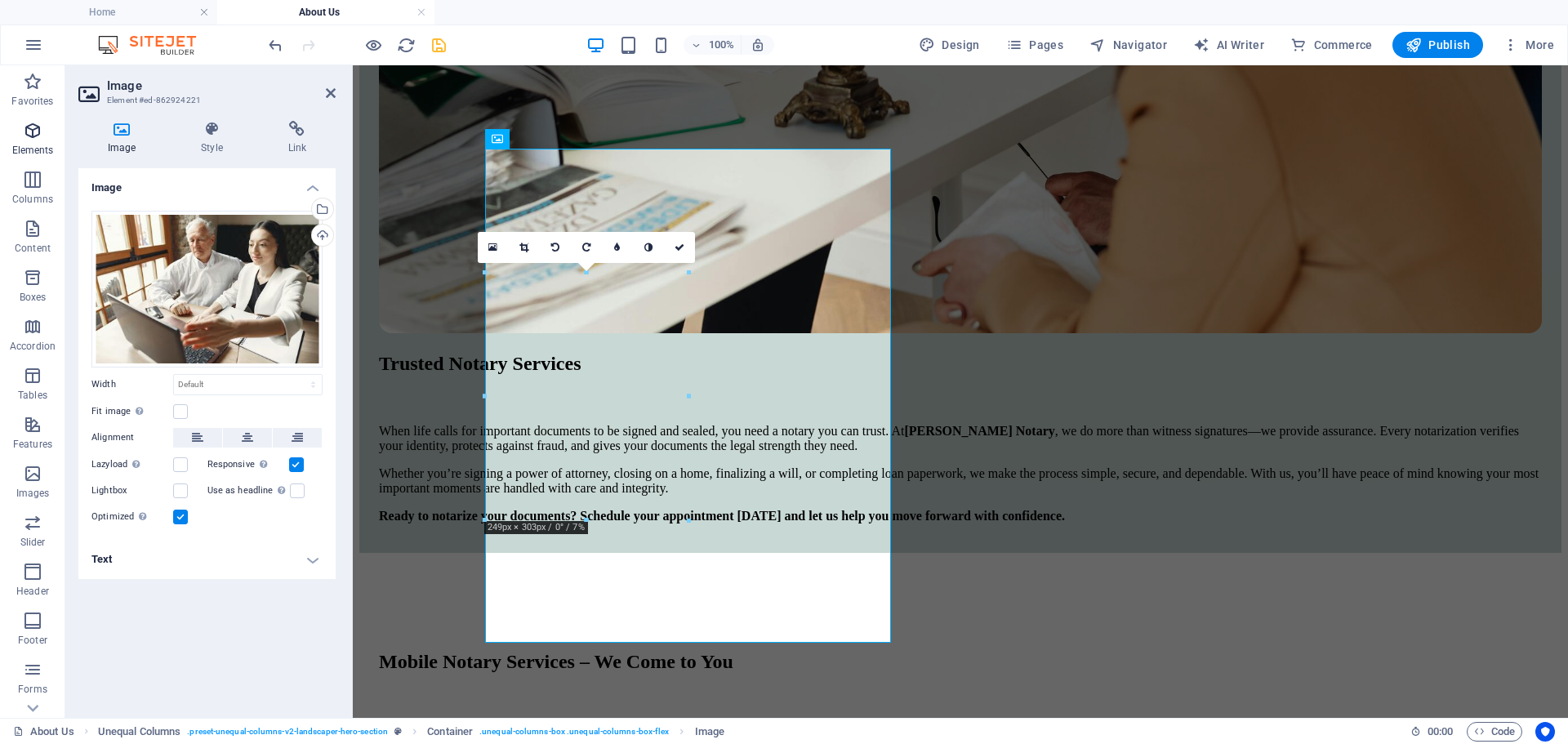
click at [30, 138] on icon "button" at bounding box center [32, 130] width 19 height 19
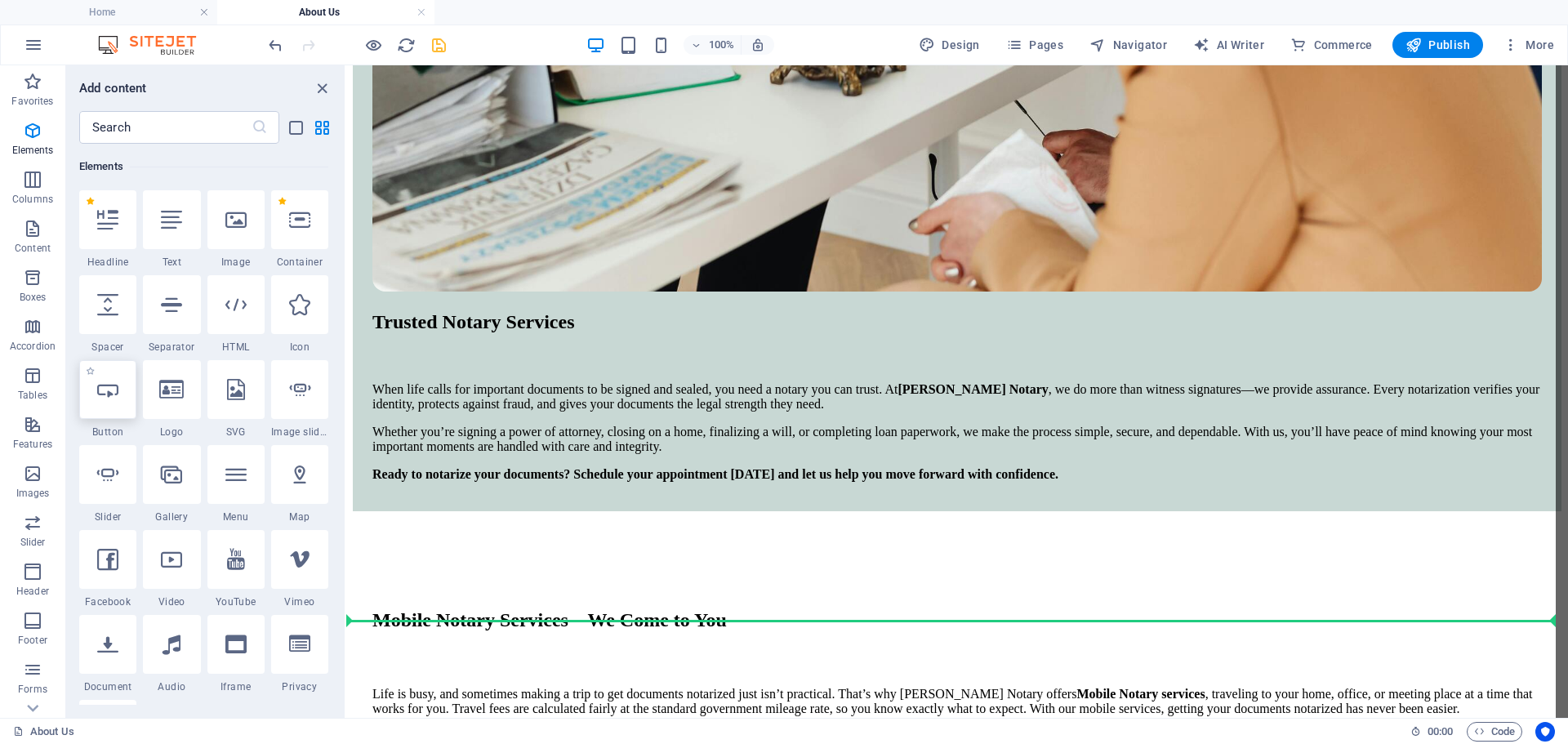
scroll to position [1355, 0]
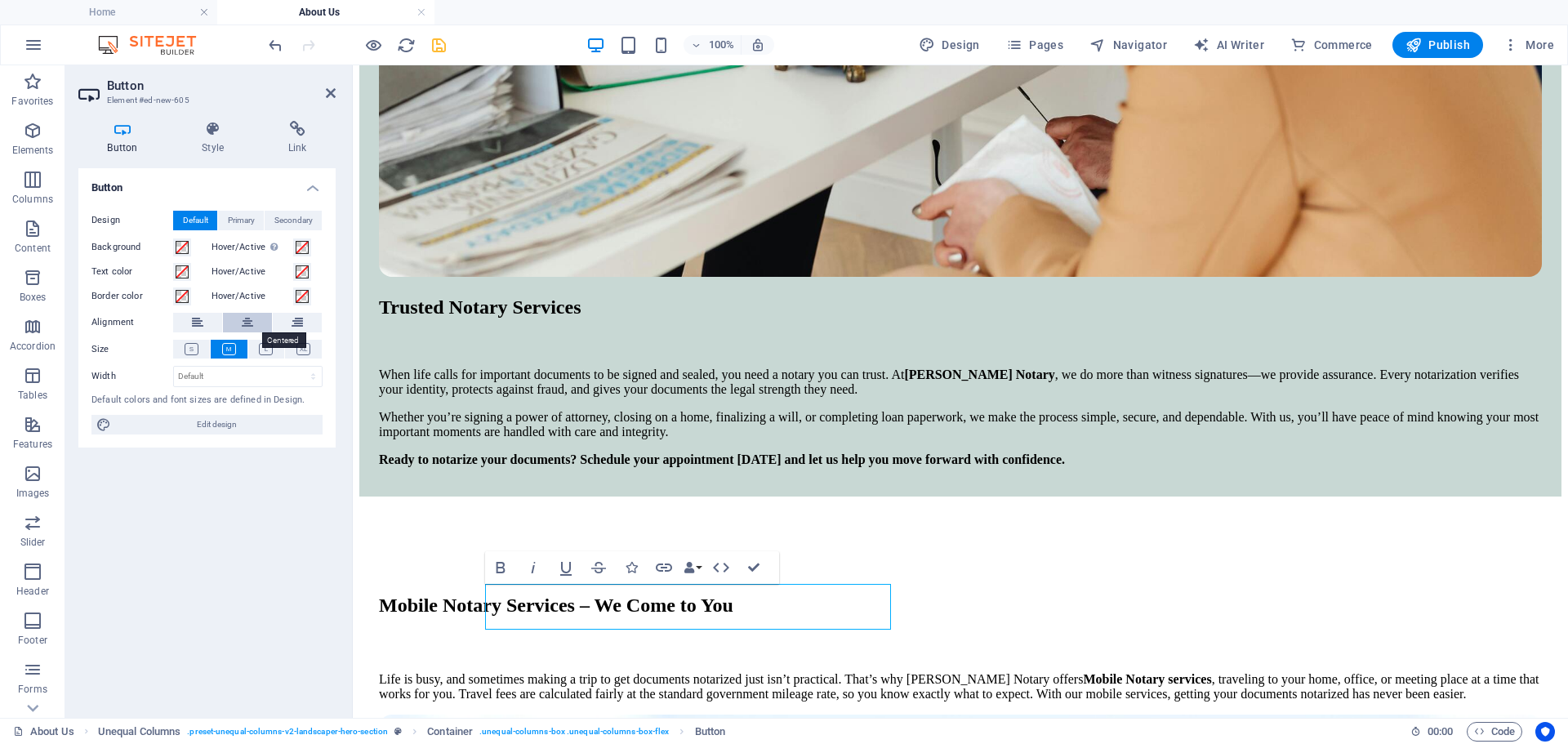
click at [247, 317] on icon at bounding box center [247, 322] width 11 height 19
drag, startPoint x: 754, startPoint y: 609, endPoint x: 620, endPoint y: 606, distance: 134.0
click at [304, 136] on icon at bounding box center [297, 129] width 77 height 16
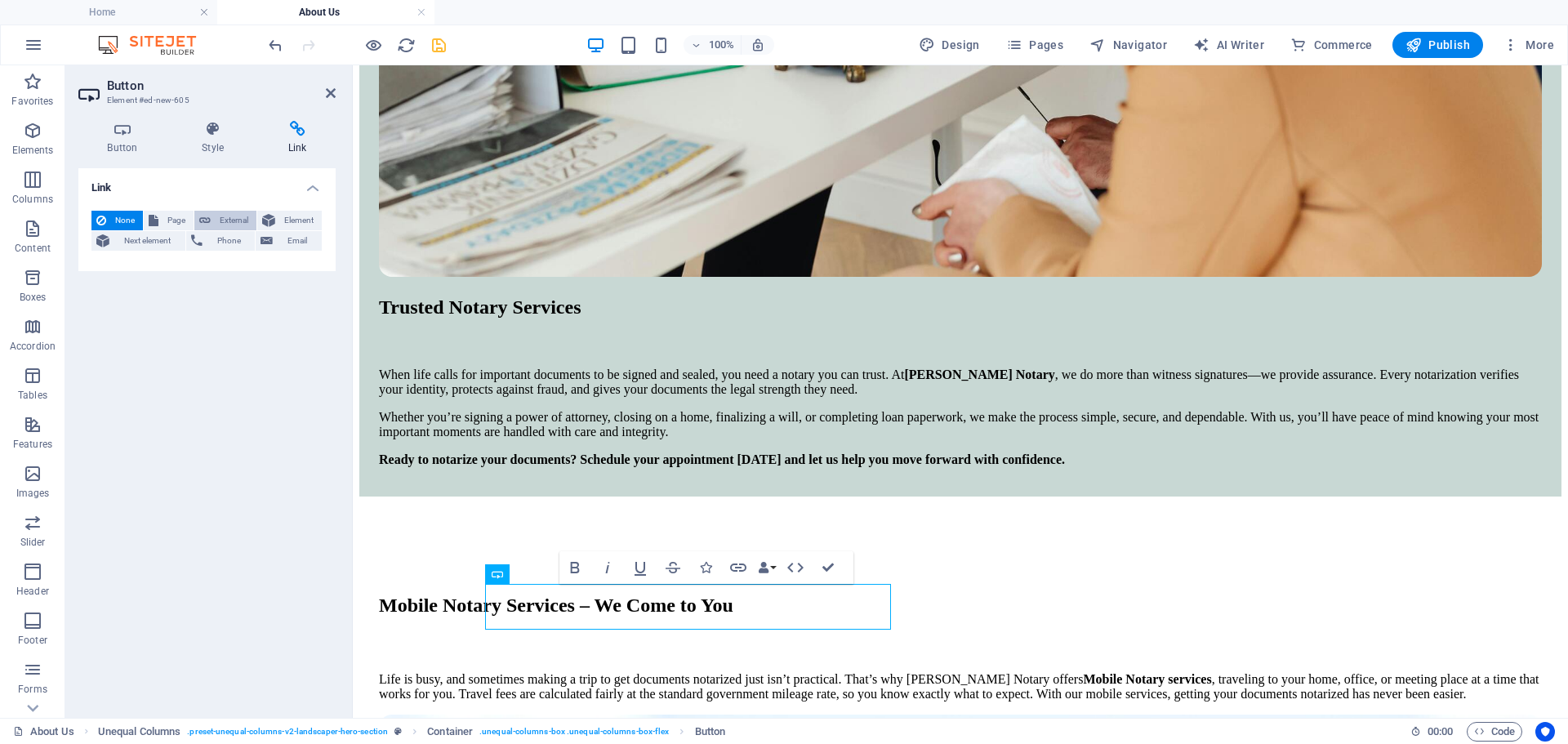
click at [242, 225] on span "External" at bounding box center [233, 220] width 36 height 19
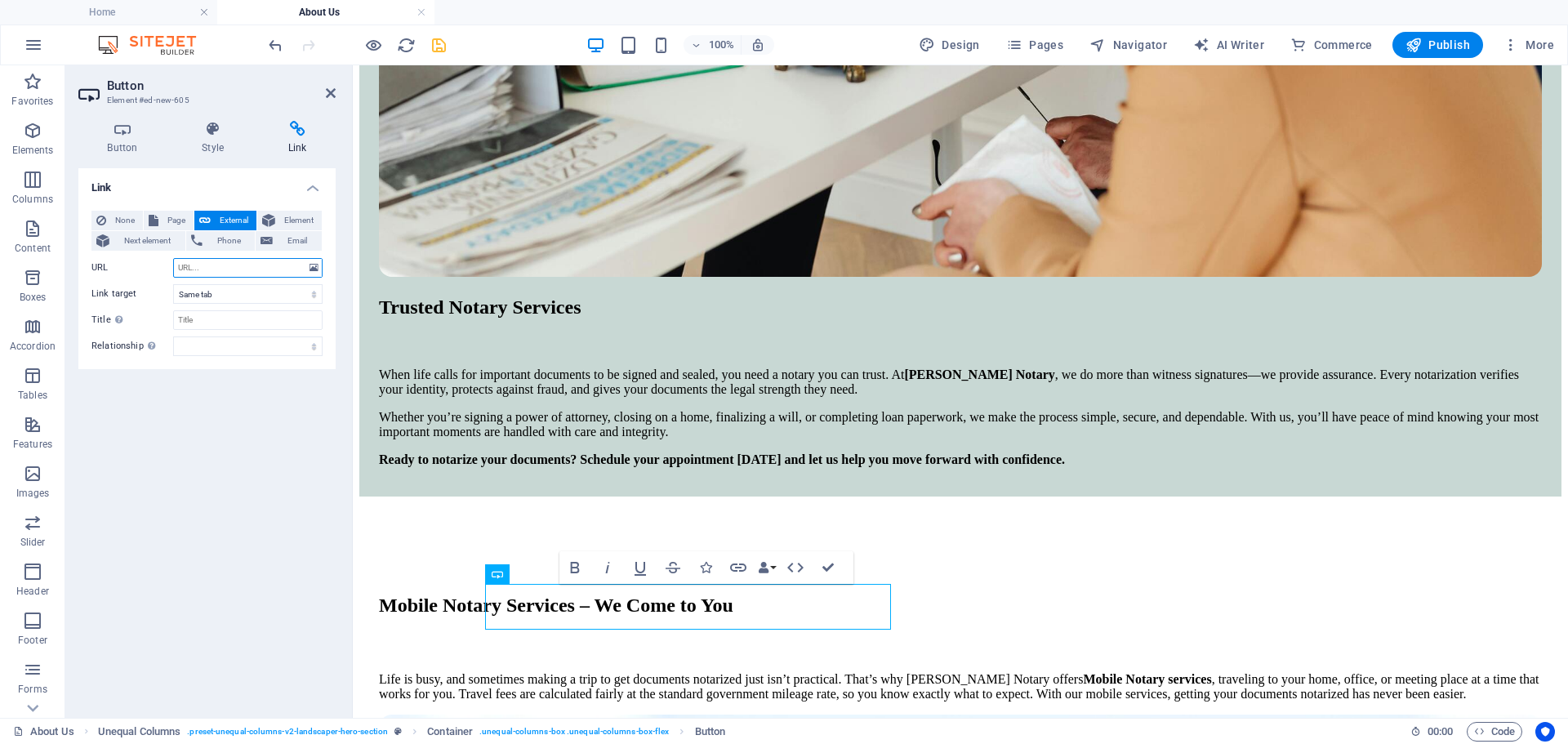
select select "blank"
paste input "through Blue Notary"
type input "through Blue Notary"
drag, startPoint x: 266, startPoint y: 266, endPoint x: 137, endPoint y: 257, distance: 129.3
click at [137, 257] on div "None Page External Element Next element Phone Email Page Home About Us Services…" at bounding box center [207, 284] width 231 height 146
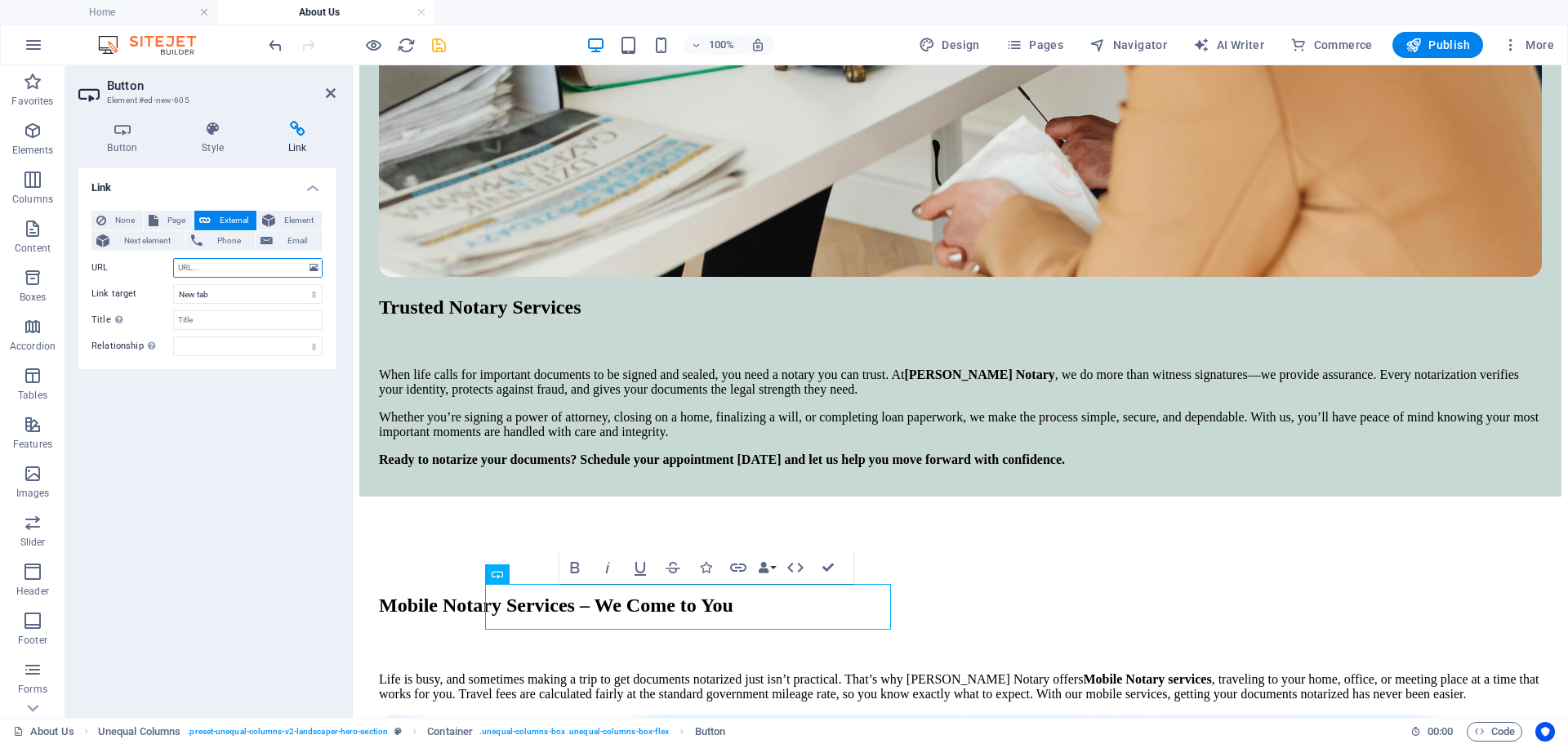
click at [225, 268] on input "URL" at bounding box center [247, 268] width 149 height 19
paste input "https://app.bluenotary.us/business/register?refferedByNotary=681bc267d9fc7fae90…"
type input "https://app.bluenotary.us/business/register?refferedByNotary=681bc267d9fc7fae90…"
click at [265, 343] on select "alternate author bookmark external help license next nofollow noreferrer noopen…" at bounding box center [247, 346] width 149 height 19
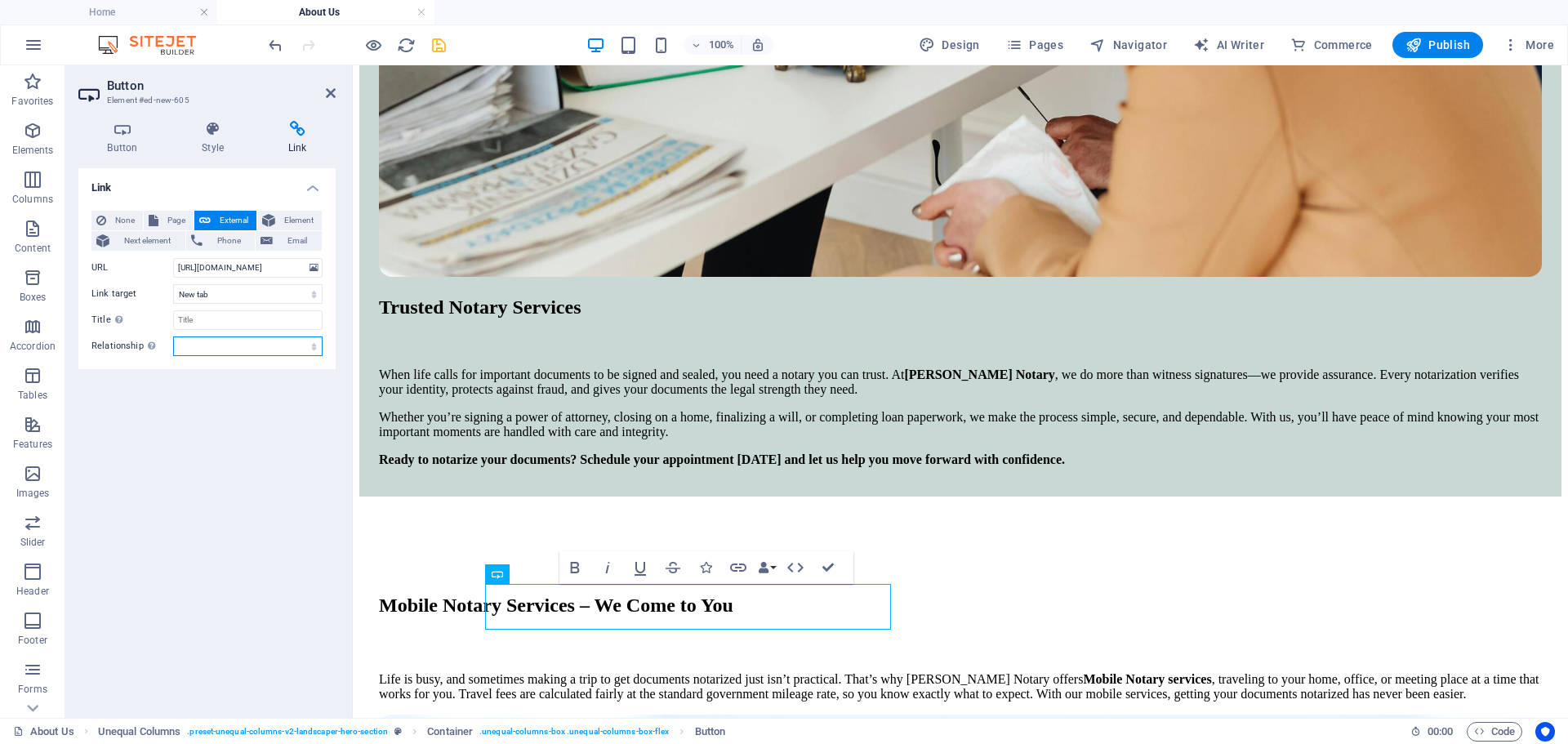
scroll to position [0, 0]
click at [265, 343] on select "alternate author bookmark external help license next nofollow noreferrer noopen…" at bounding box center [247, 346] width 149 height 19
click at [268, 322] on input "Title Additional link description, should not be the same as the link text. The…" at bounding box center [247, 319] width 149 height 19
type input "Start Online Notary with Lesher Noatry"
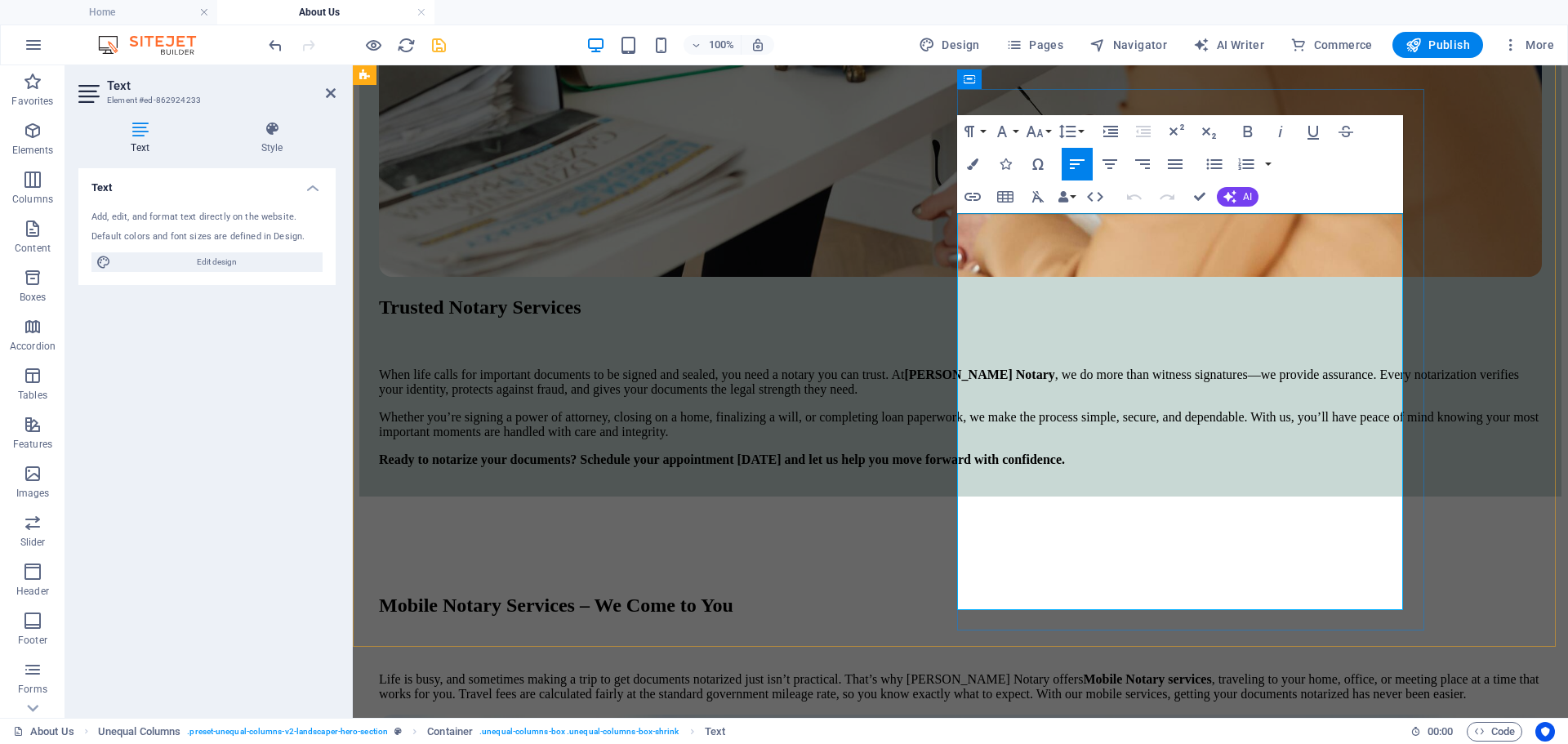
click at [980, 193] on icon "button" at bounding box center [972, 197] width 19 height 19
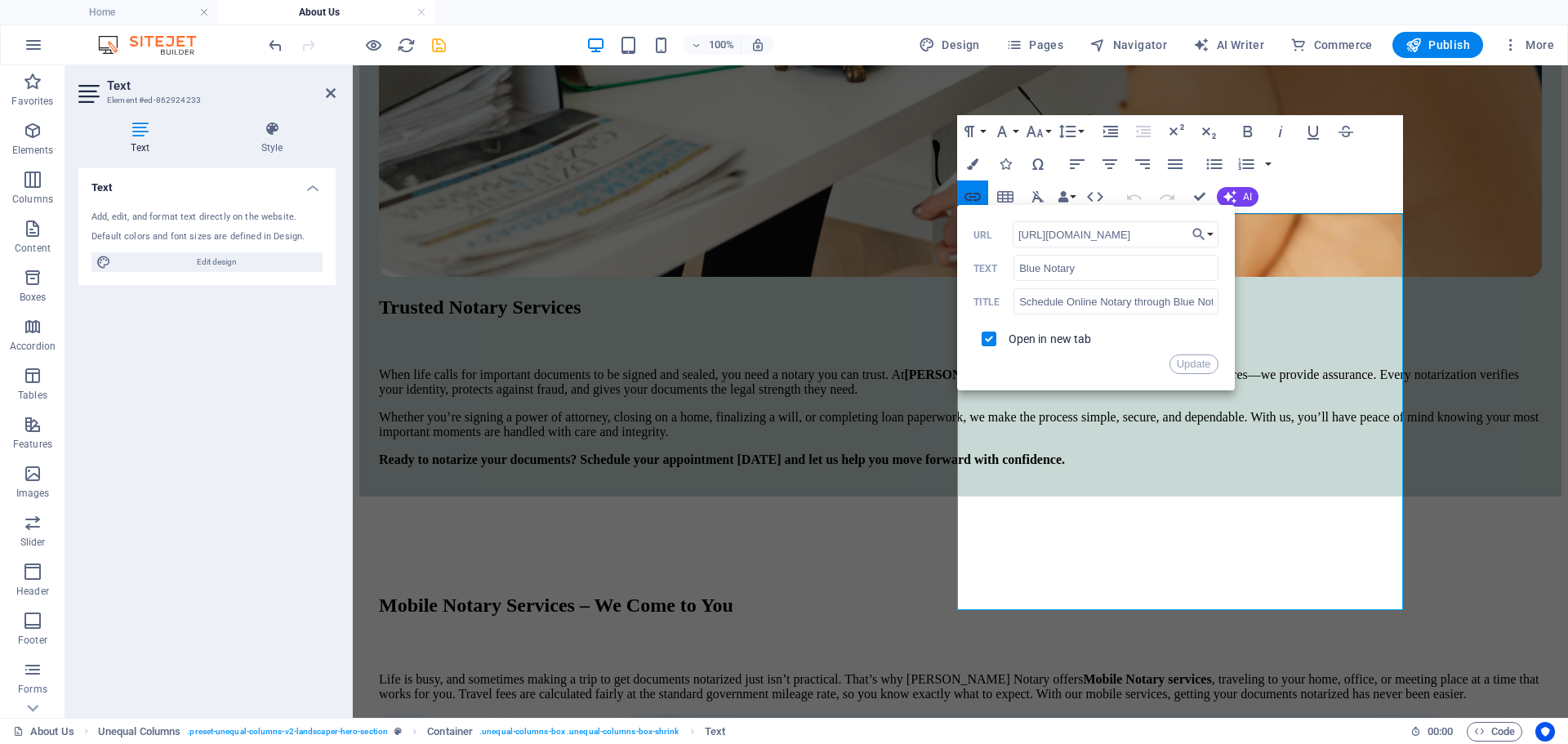
scroll to position [0, 472]
click at [1318, 180] on div "Paragraph Format Normal Heading 1 Heading 2 Heading 3 Heading 4 Heading 5 Headi…" at bounding box center [1181, 164] width 446 height 98
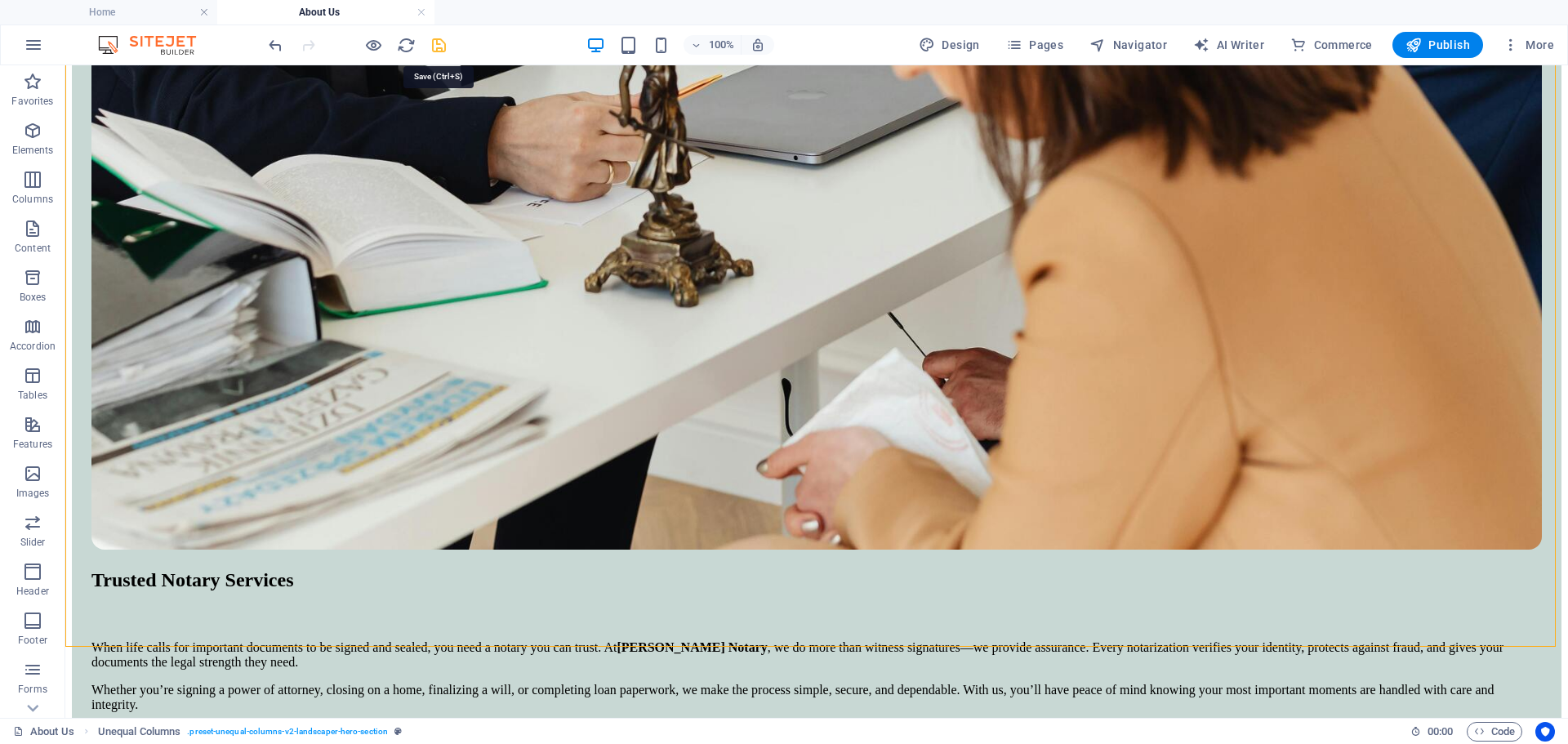
click at [442, 43] on icon "save" at bounding box center [439, 45] width 19 height 19
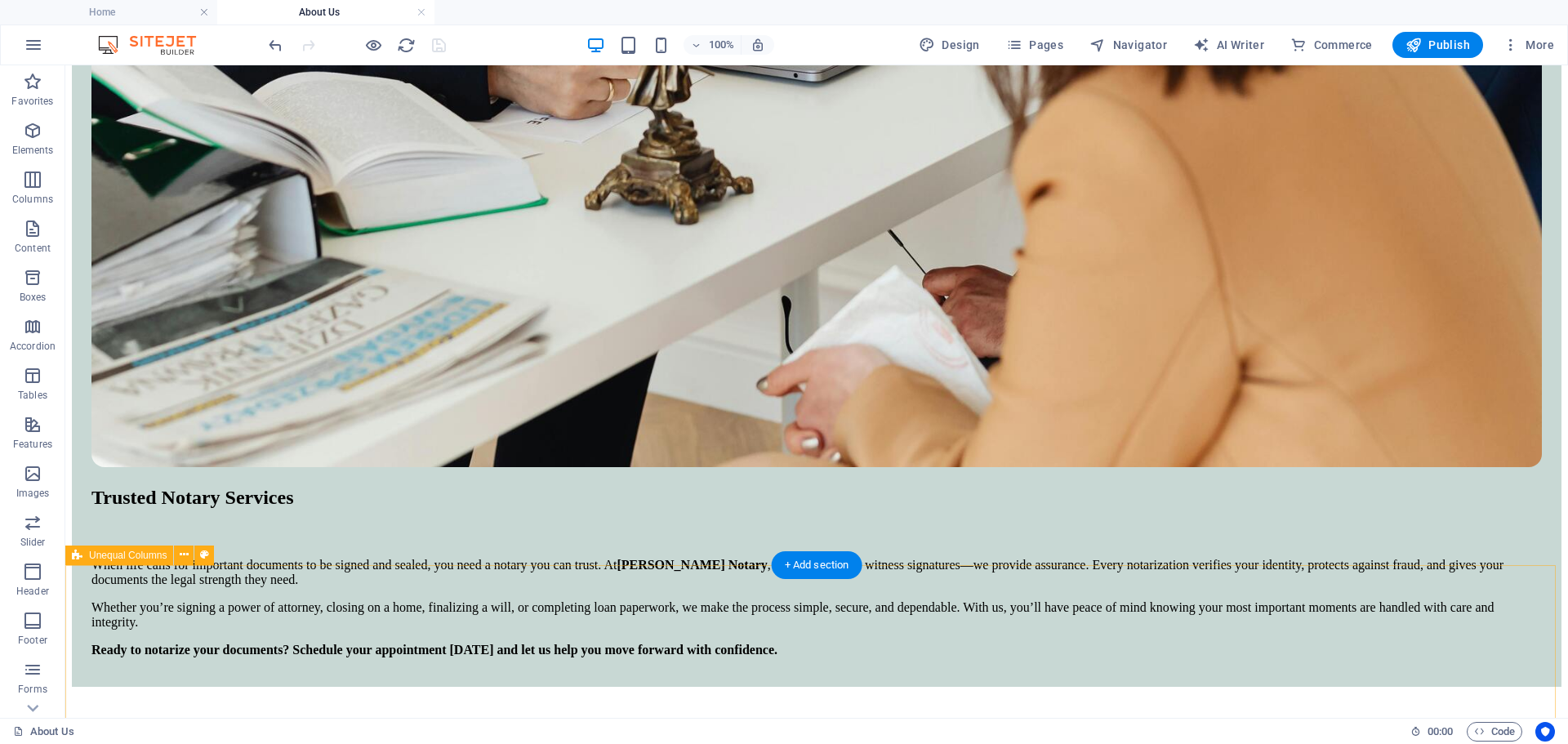
scroll to position [1436, 0]
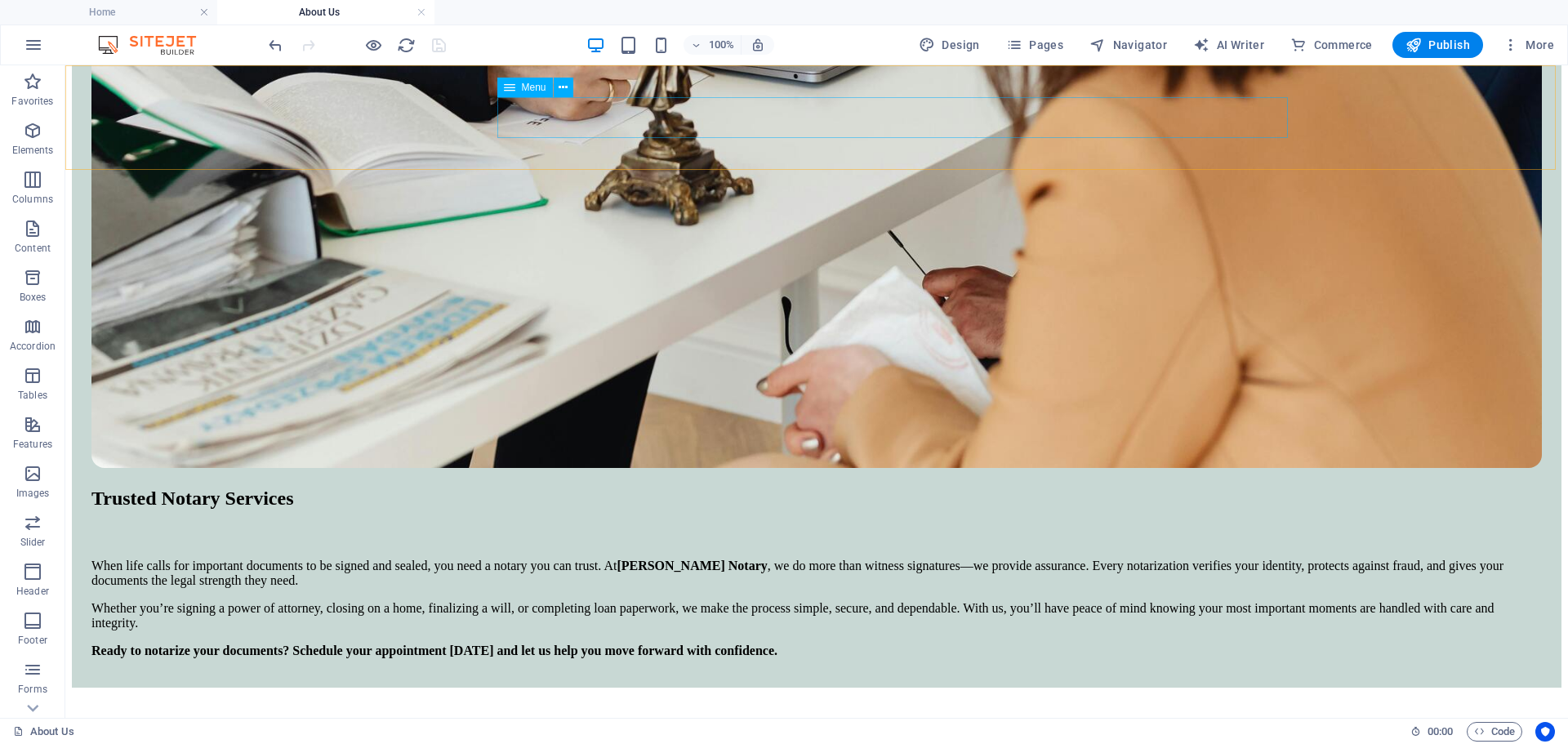
click at [1045, 41] on span "Pages" at bounding box center [1034, 44] width 57 height 16
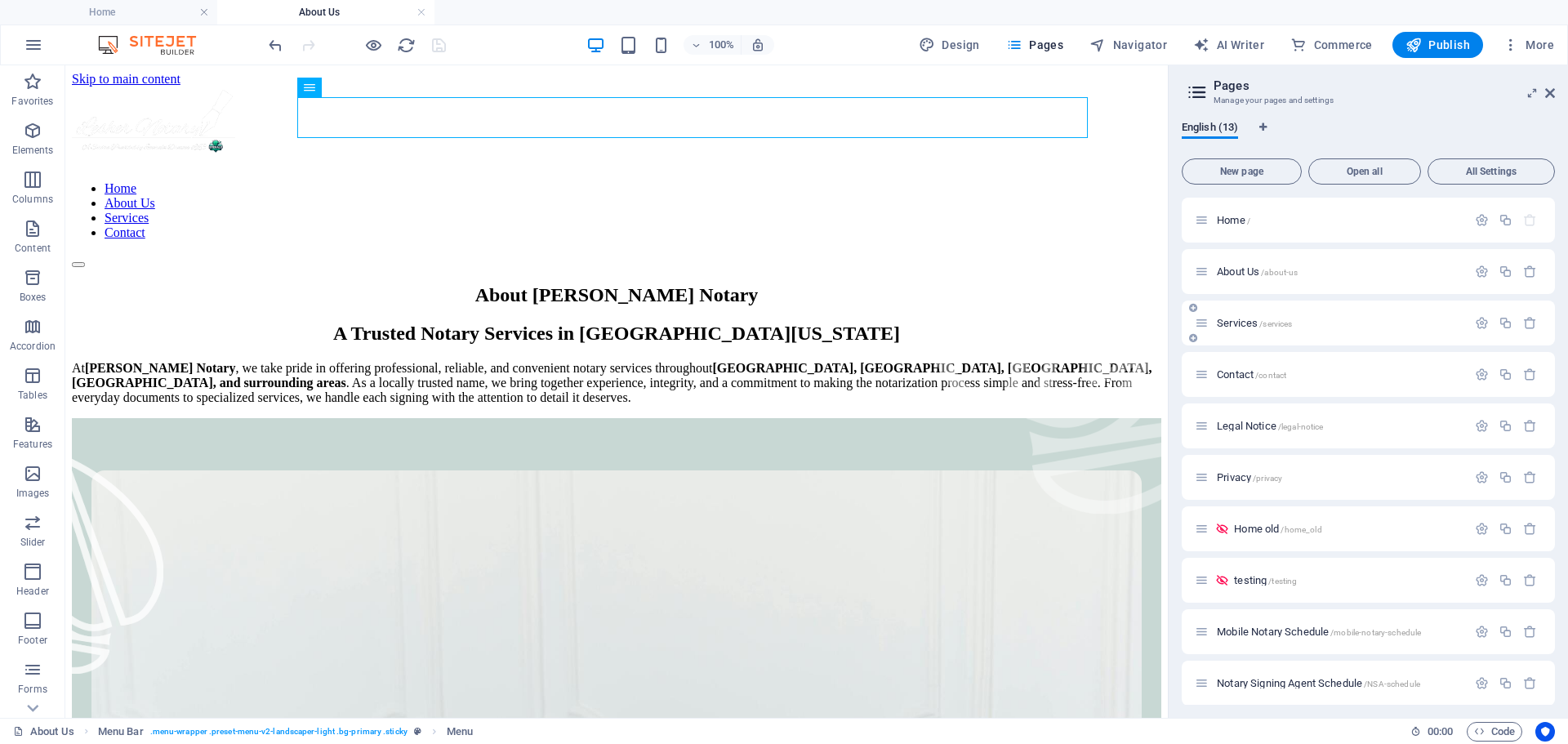
click at [1333, 325] on p "Services /services" at bounding box center [1339, 323] width 245 height 11
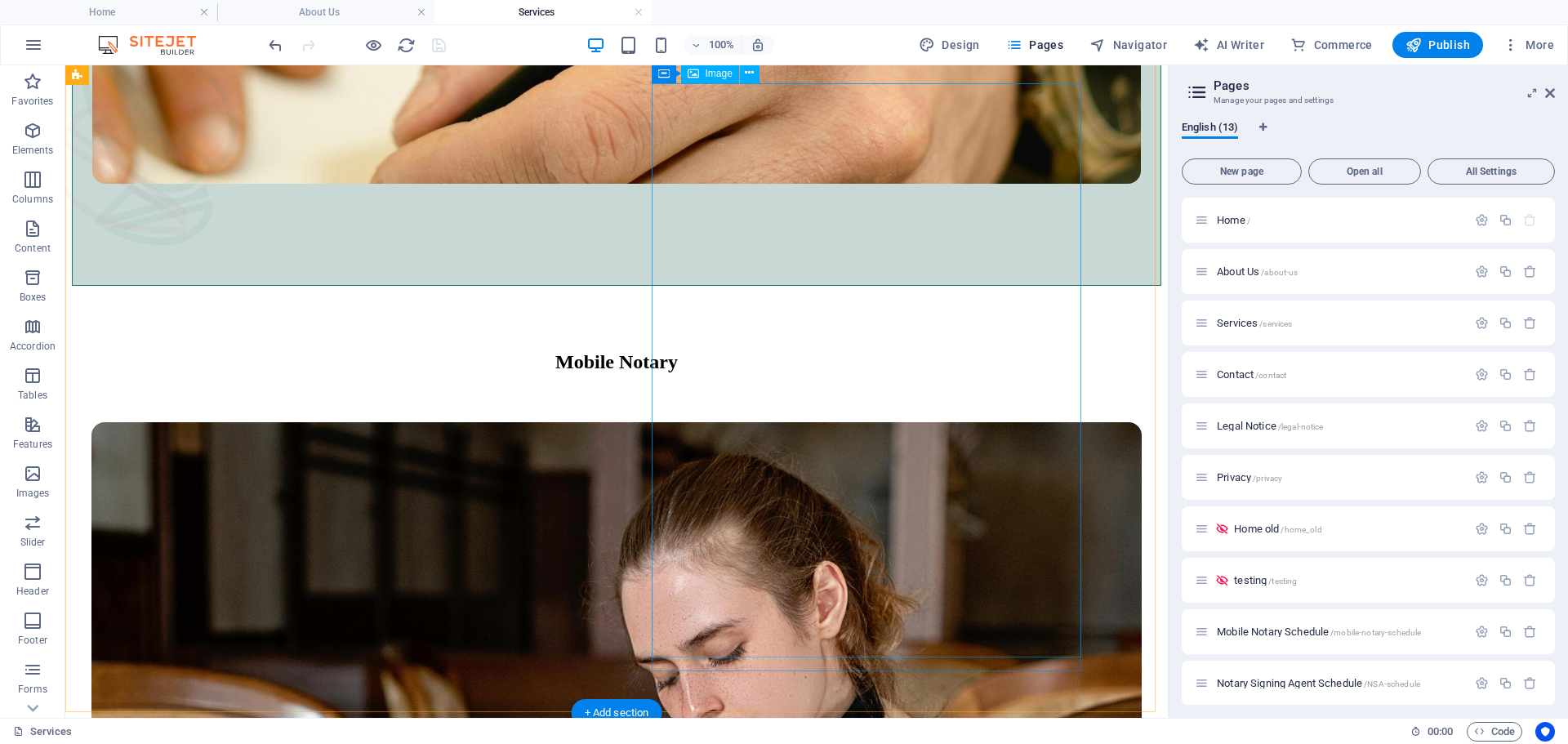
scroll to position [1552, 0]
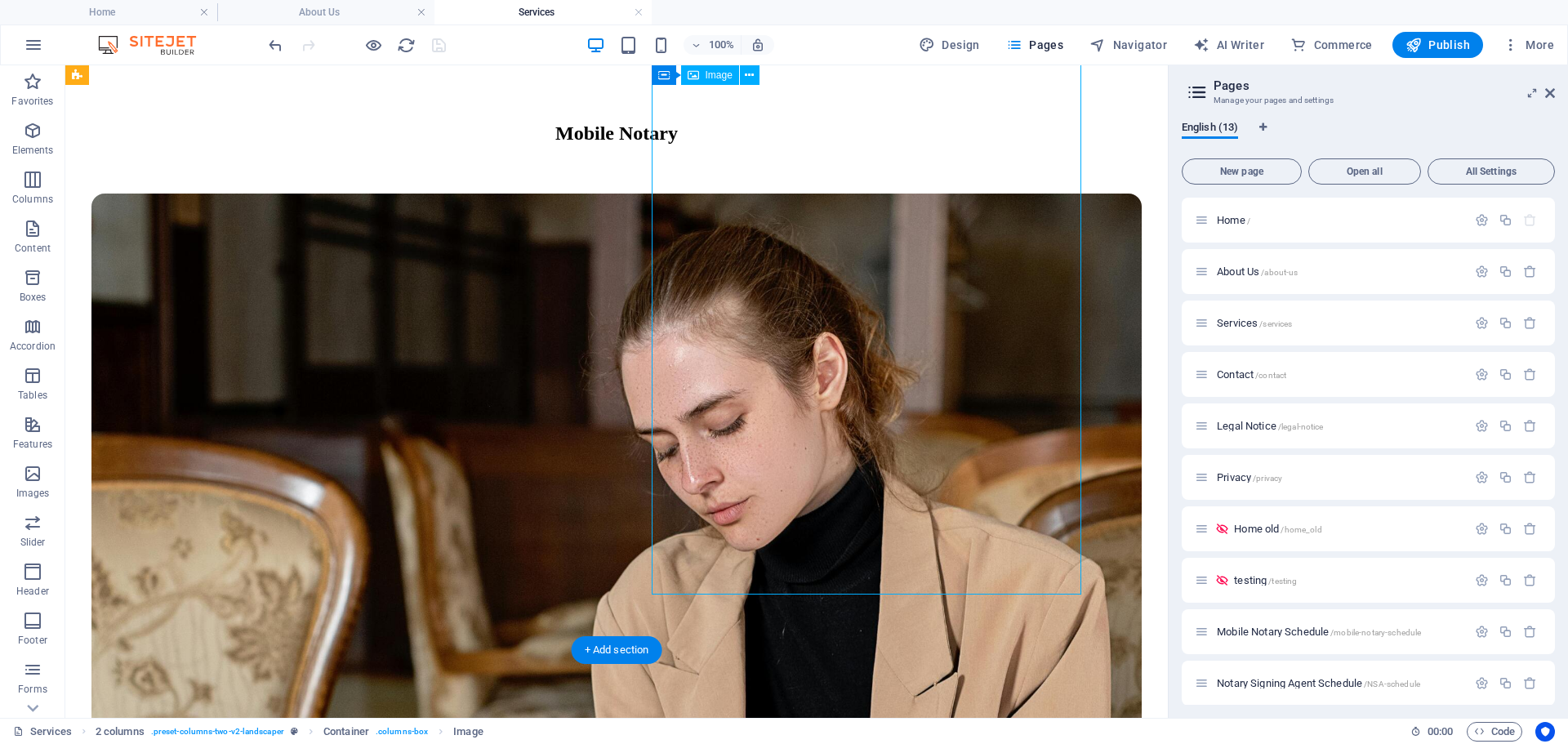
select select "px"
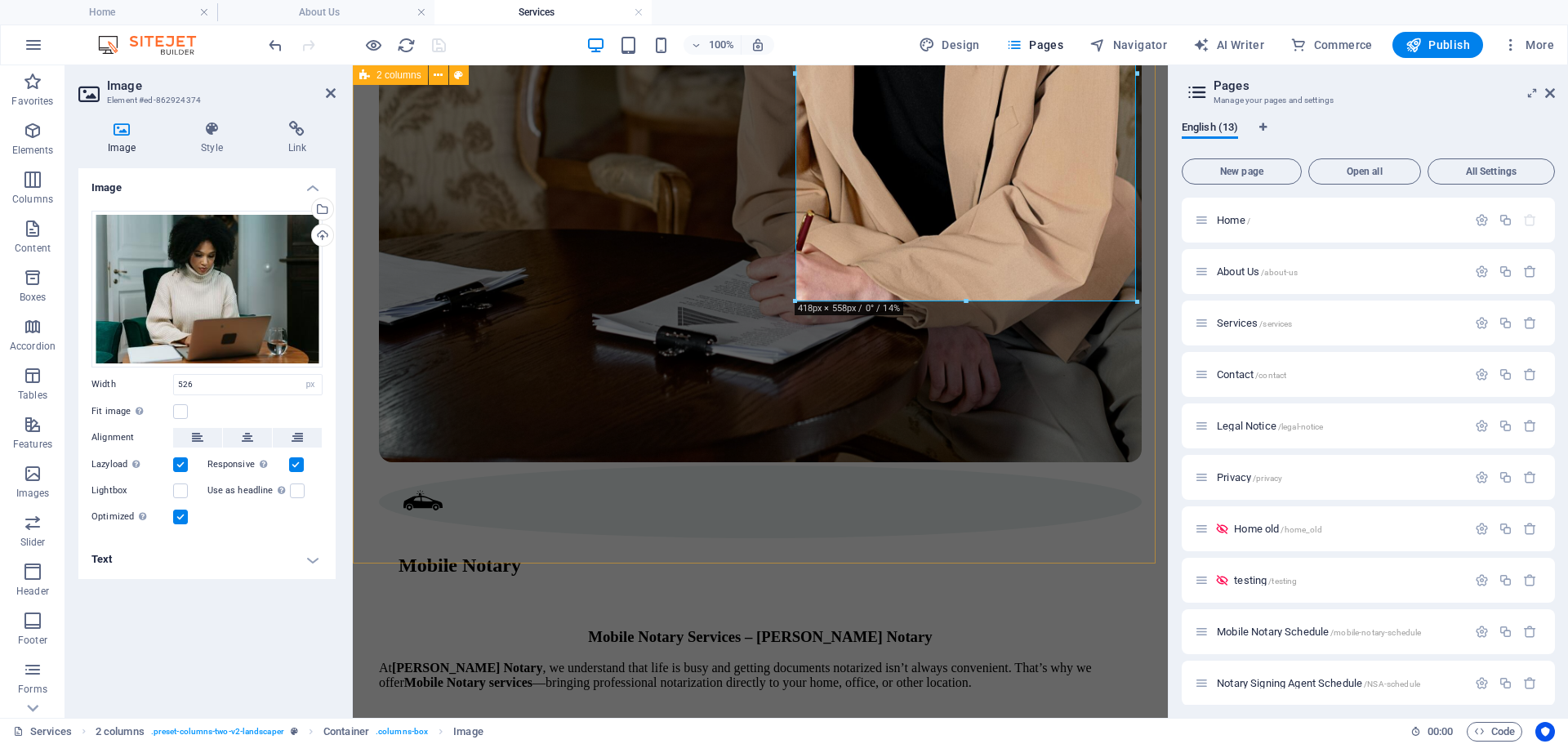
scroll to position [2160, 0]
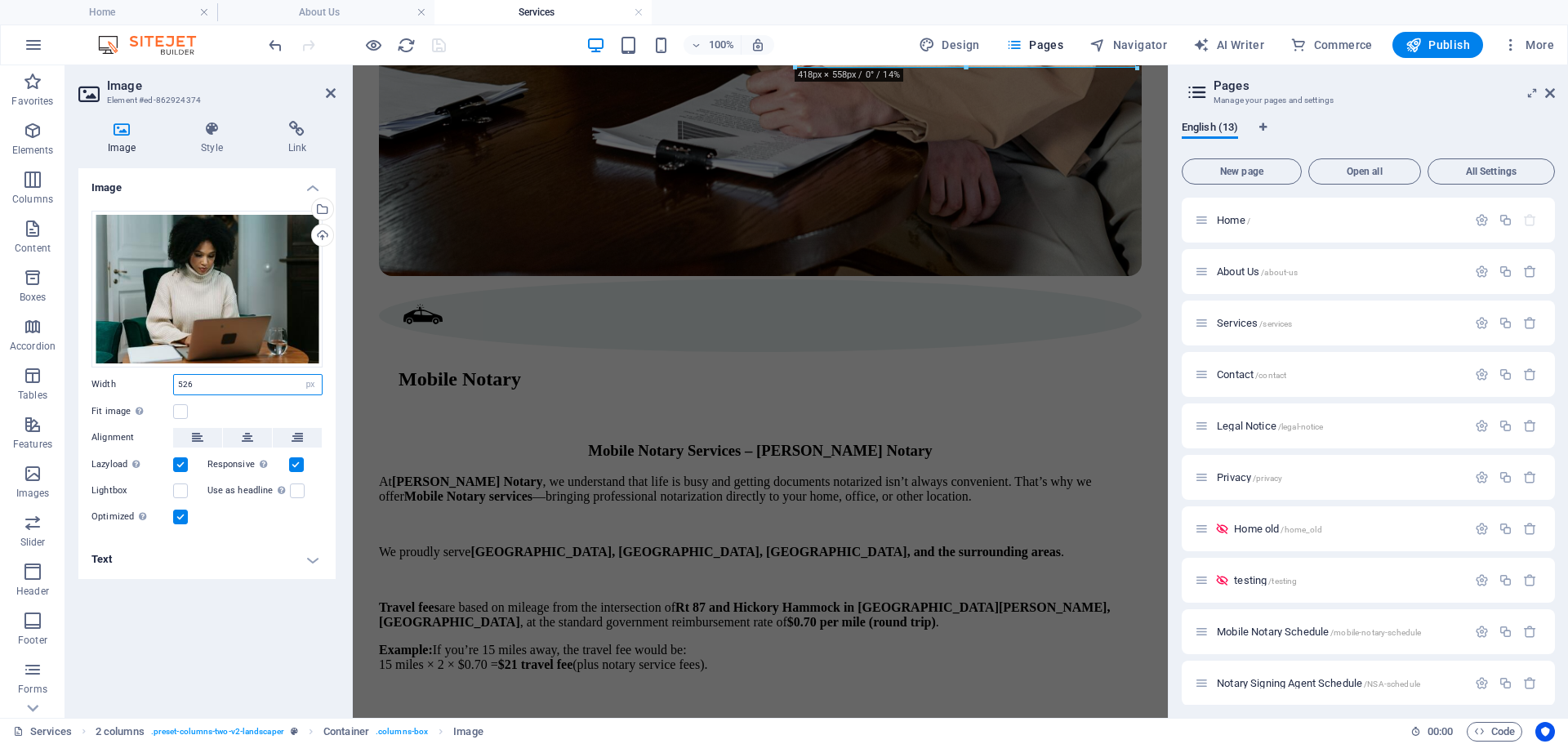
drag, startPoint x: 203, startPoint y: 384, endPoint x: 182, endPoint y: 382, distance: 21.1
click at [182, 382] on input "526" at bounding box center [247, 384] width 147 height 19
type input "545"
click at [236, 559] on h4 "Text" at bounding box center [208, 559] width 258 height 39
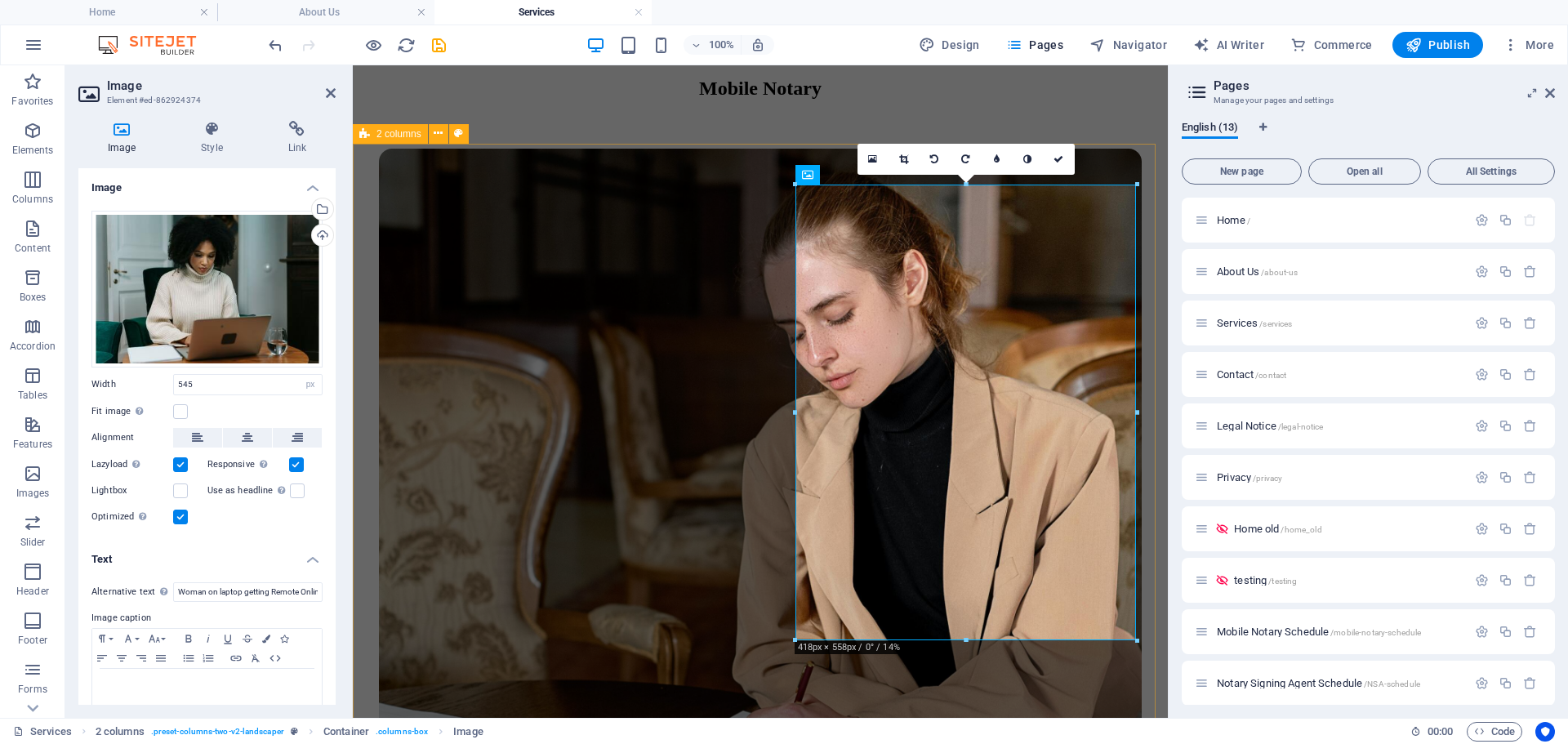
scroll to position [1425, 0]
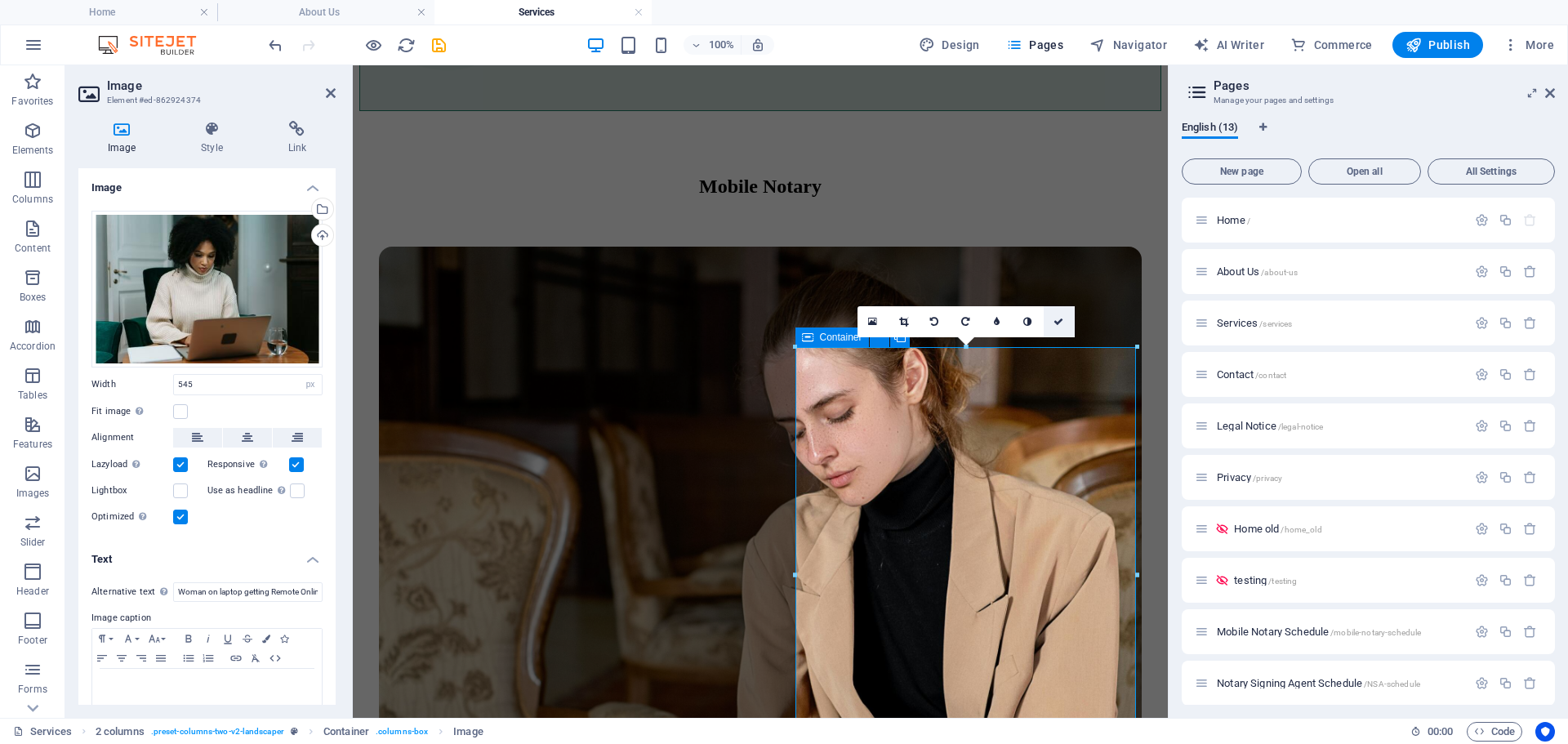
click at [1058, 322] on icon at bounding box center [1059, 322] width 10 height 10
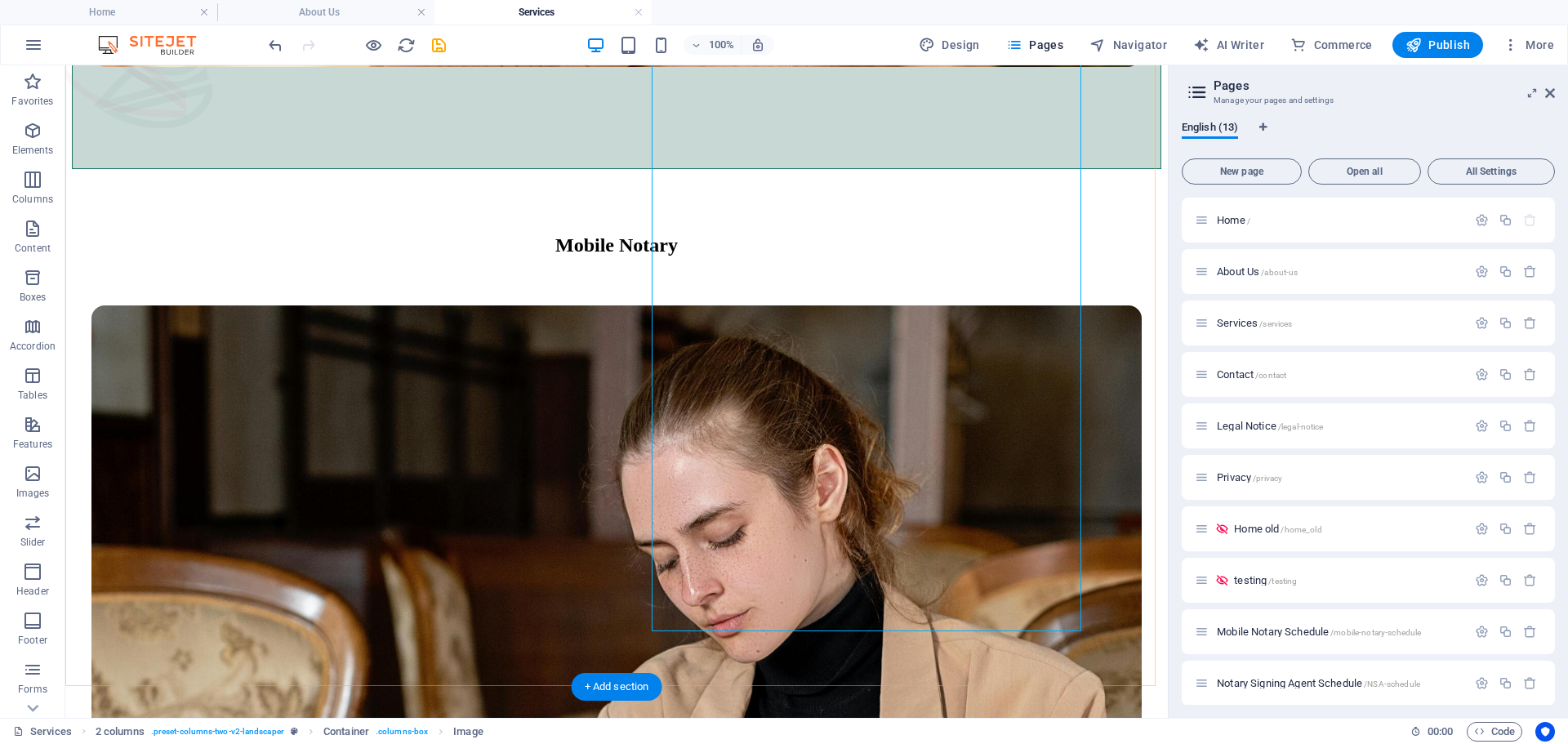
scroll to position [1685, 0]
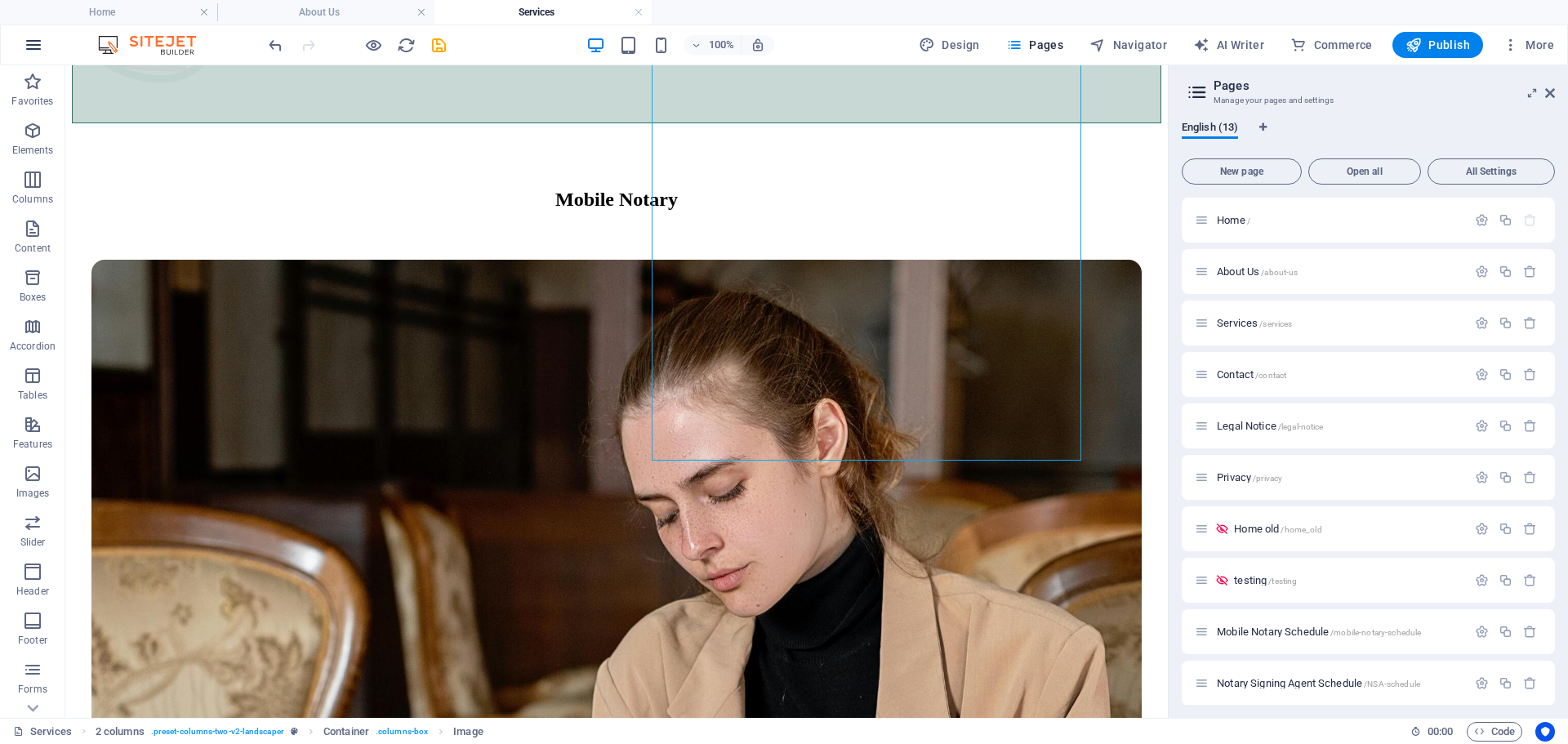
click at [32, 48] on icon "button" at bounding box center [33, 44] width 19 height 19
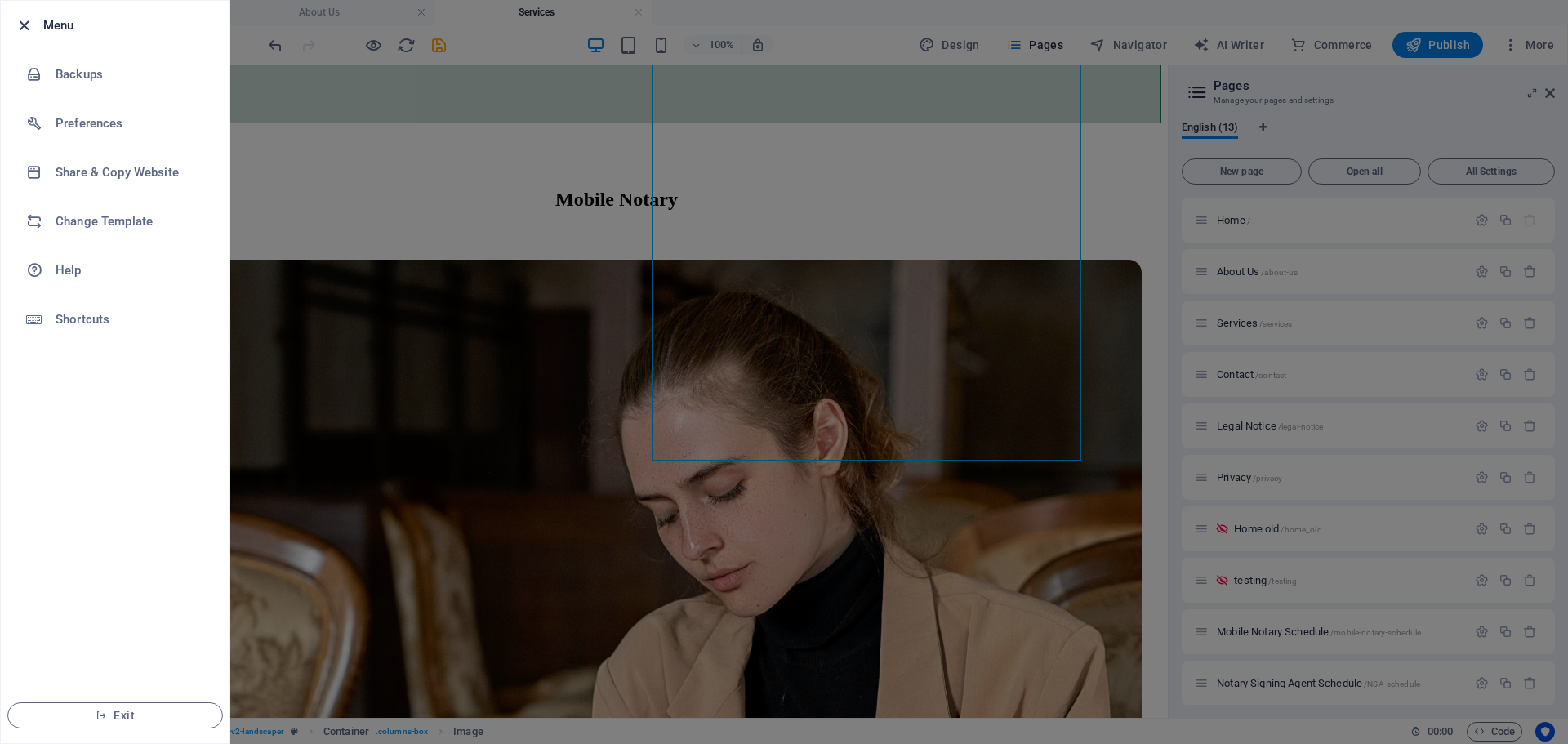
click at [22, 22] on icon "button" at bounding box center [24, 25] width 19 height 19
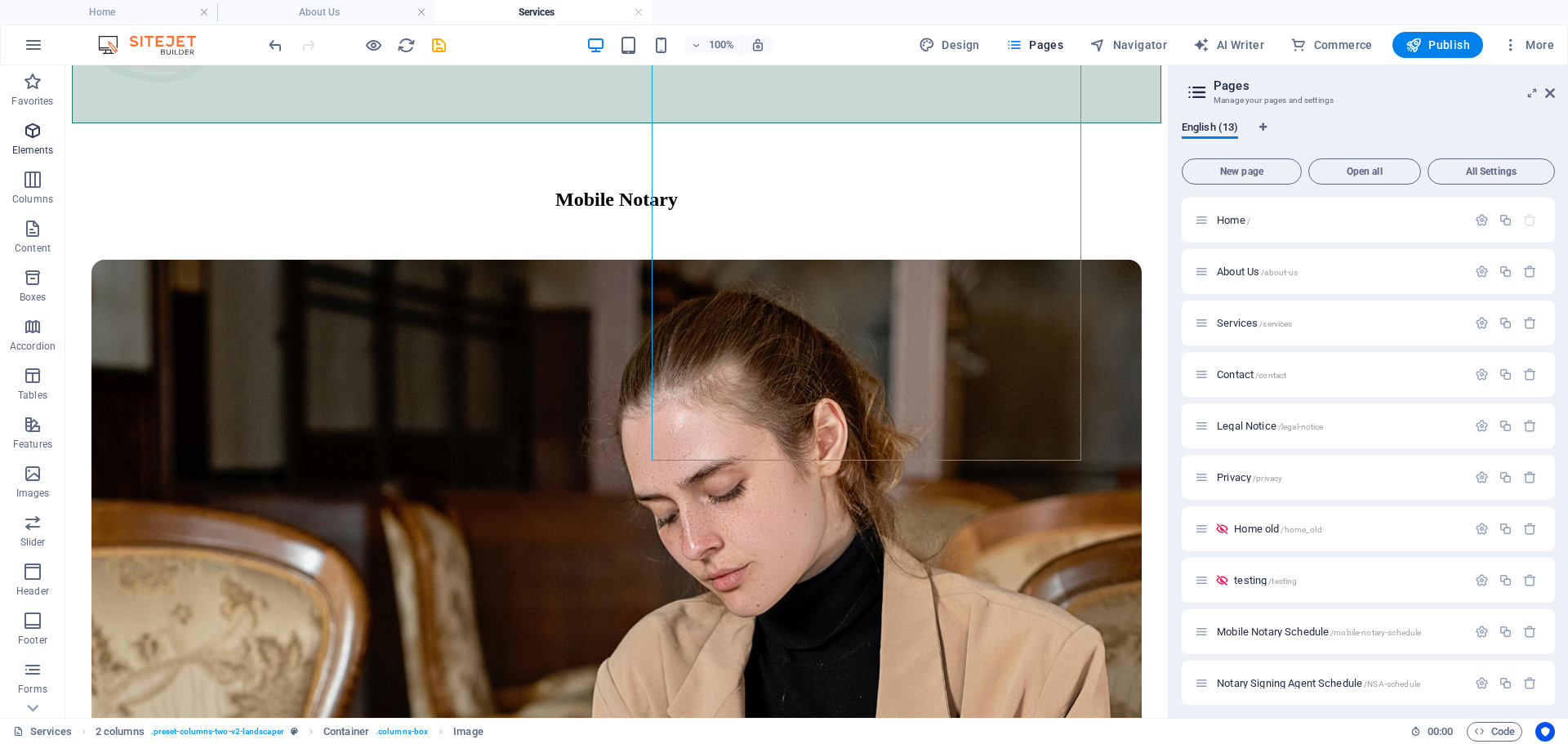
click at [42, 138] on icon "button" at bounding box center [32, 130] width 19 height 19
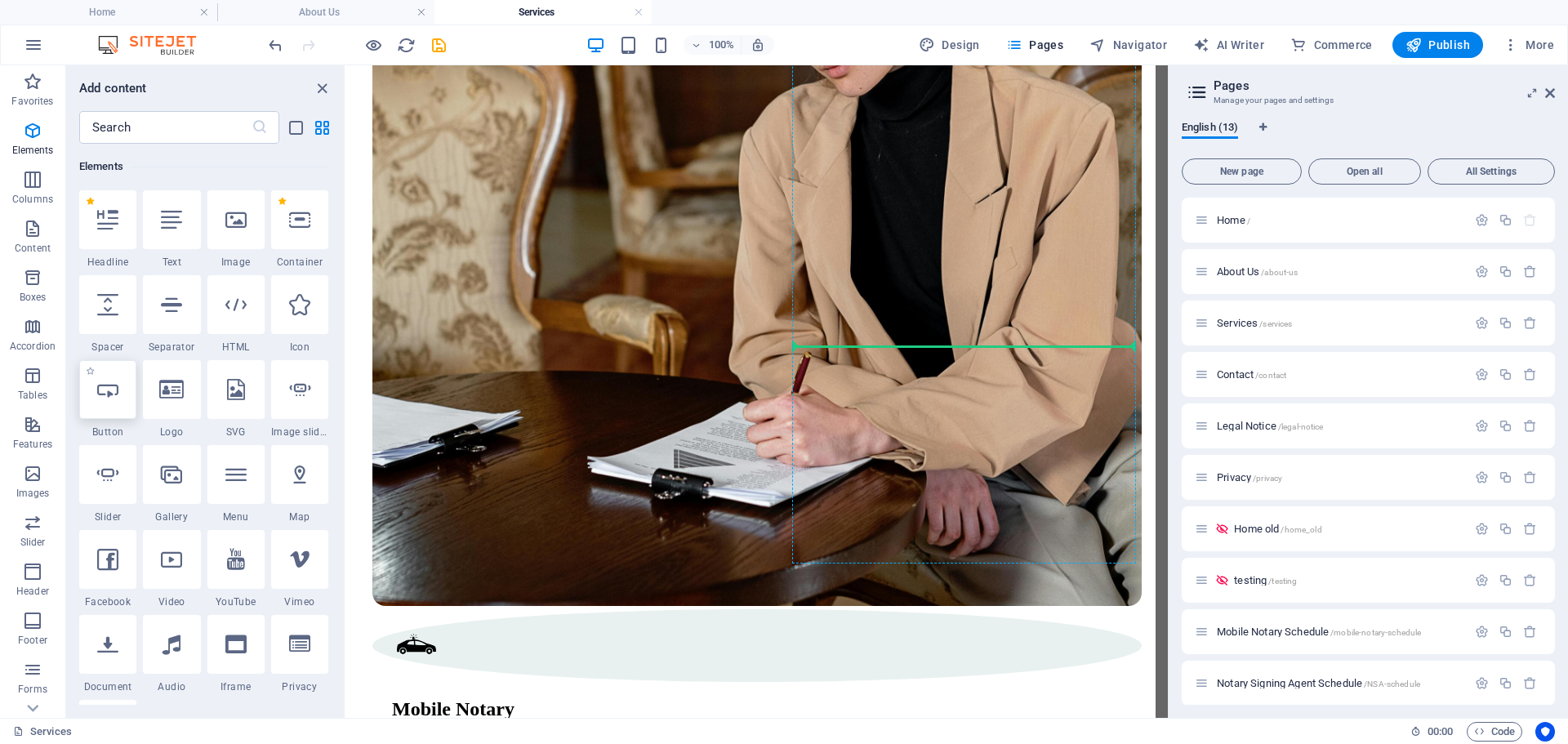
scroll to position [1885, 0]
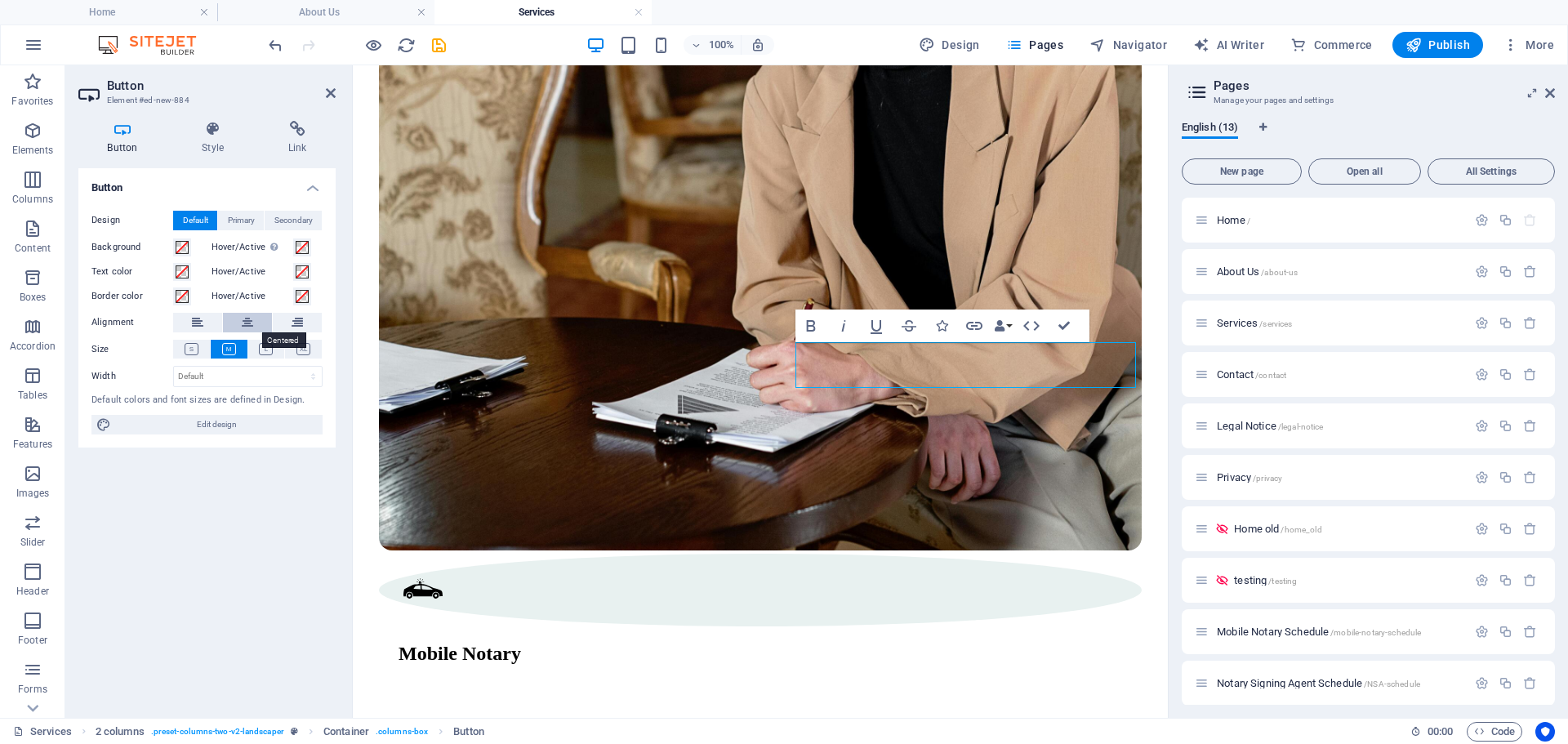
click at [247, 326] on icon at bounding box center [247, 322] width 11 height 19
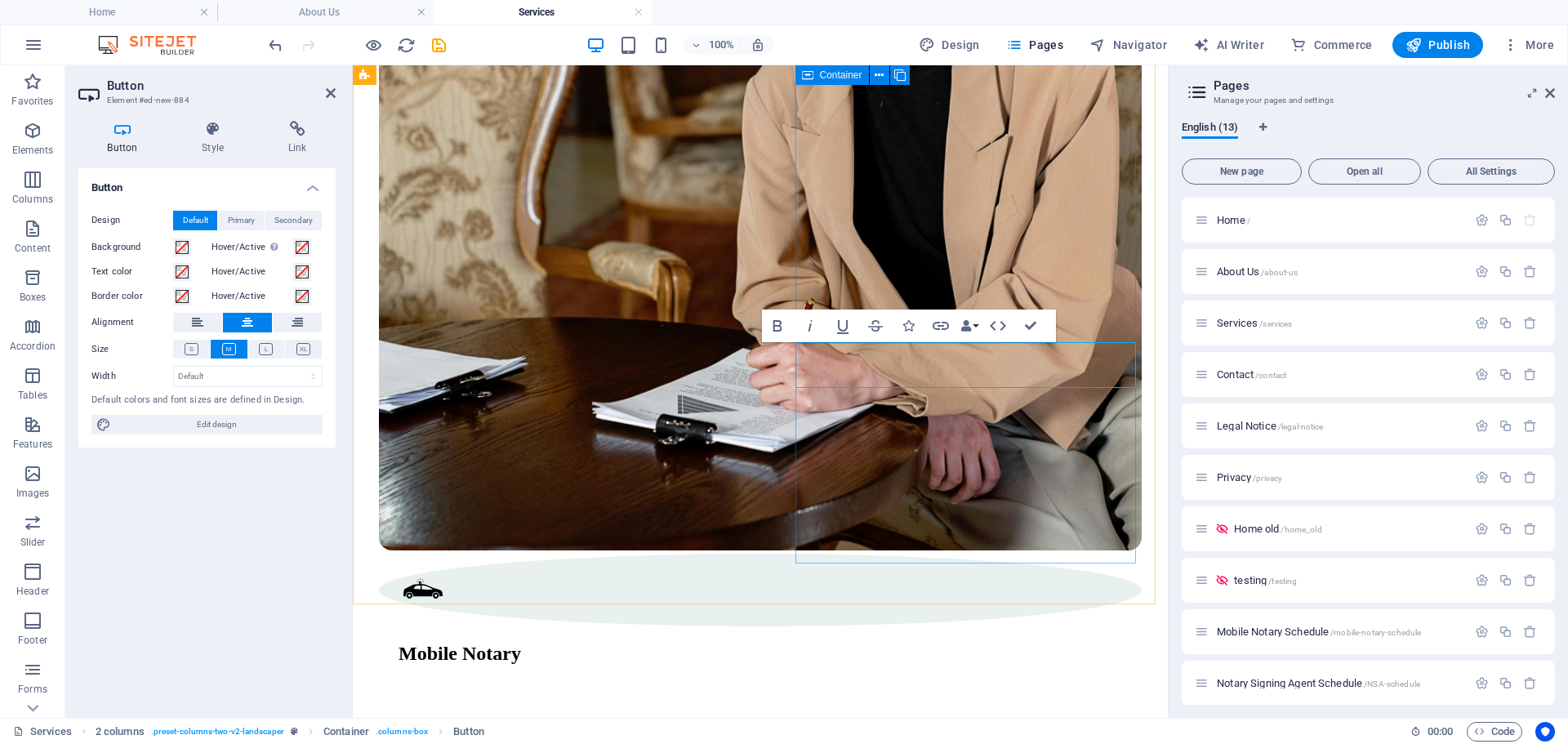
click at [223, 313] on button at bounding box center [247, 322] width 49 height 19
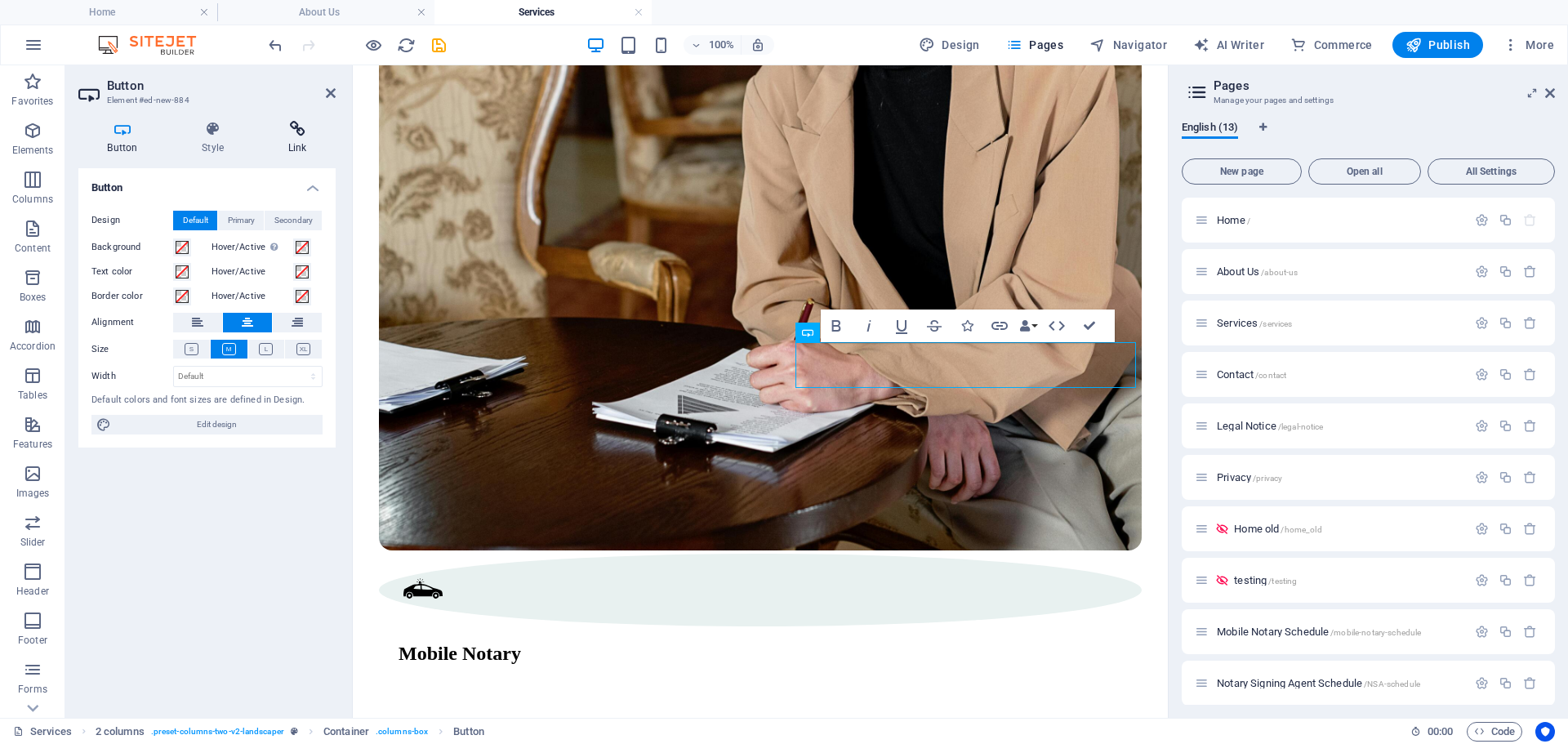
click at [293, 125] on icon at bounding box center [297, 129] width 77 height 16
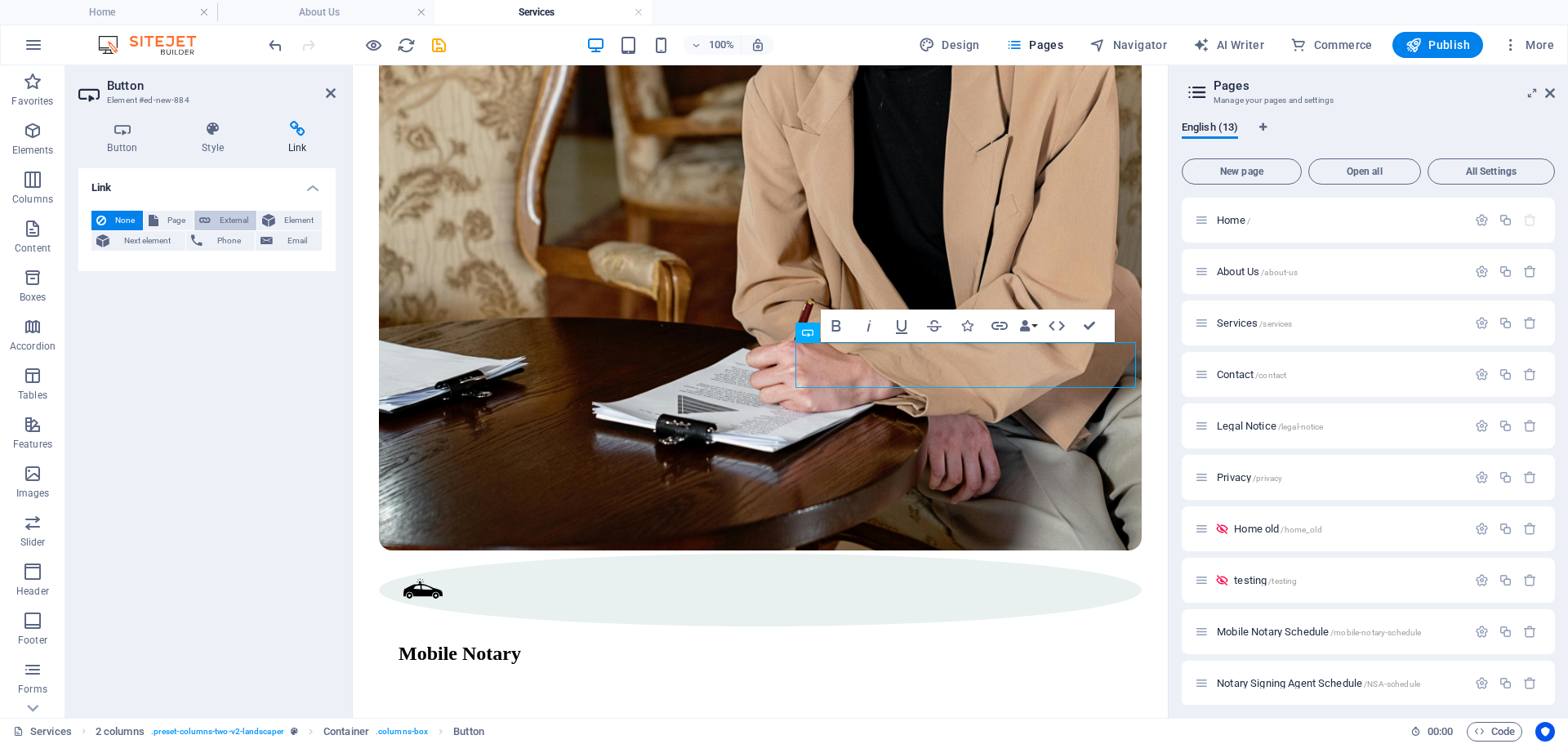
click at [216, 216] on span "External" at bounding box center [233, 220] width 36 height 19
select select "blank"
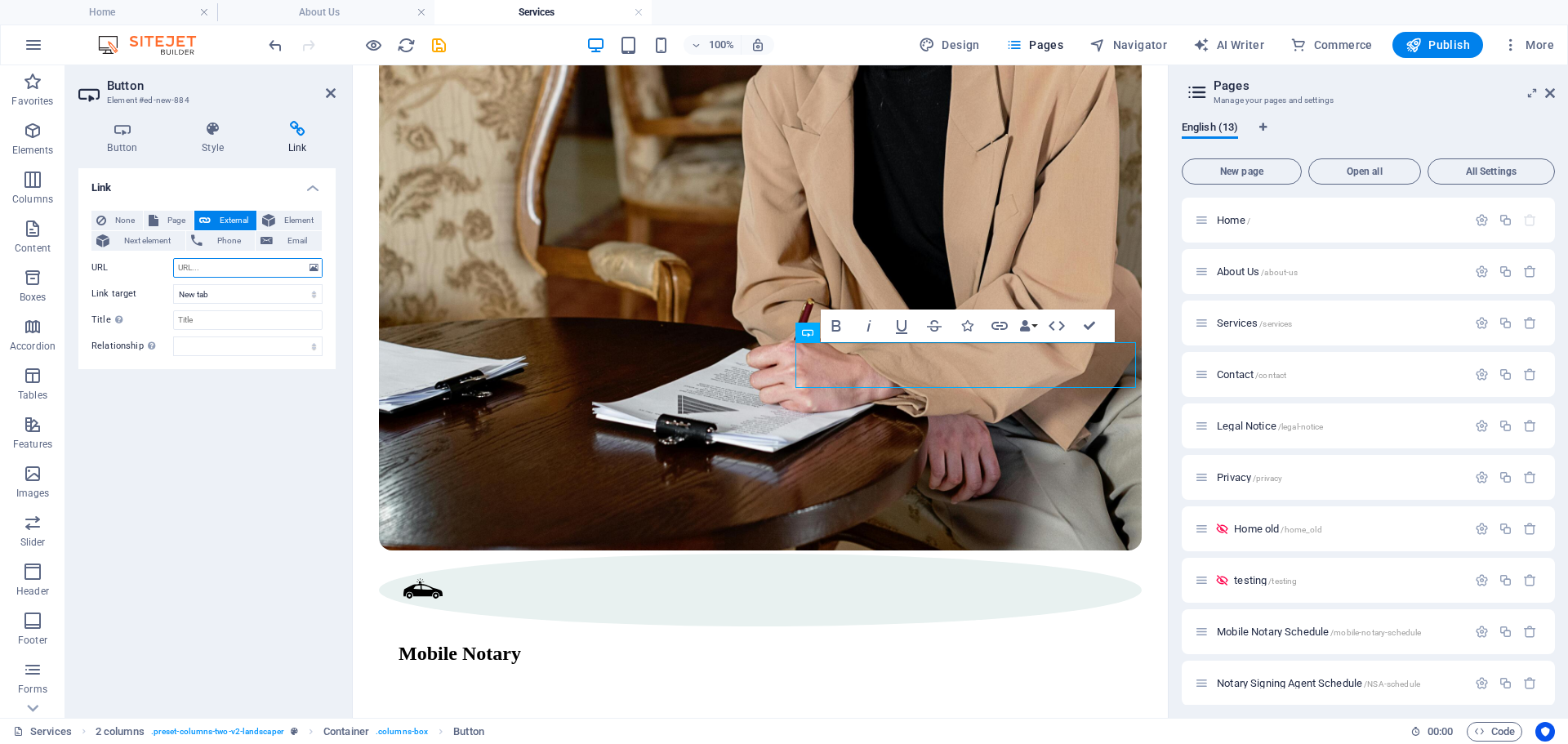
paste input "https://app.bluenotary.us/business/register?refferedByNotary=681bc267d9fc7fae90…"
type input "https://app.bluenotary.us/business/register?refferedByNotary=681bc267d9fc7fae90…"
click at [238, 315] on input "Title Additional link description, should not be the same as the link text. The…" at bounding box center [247, 319] width 149 height 19
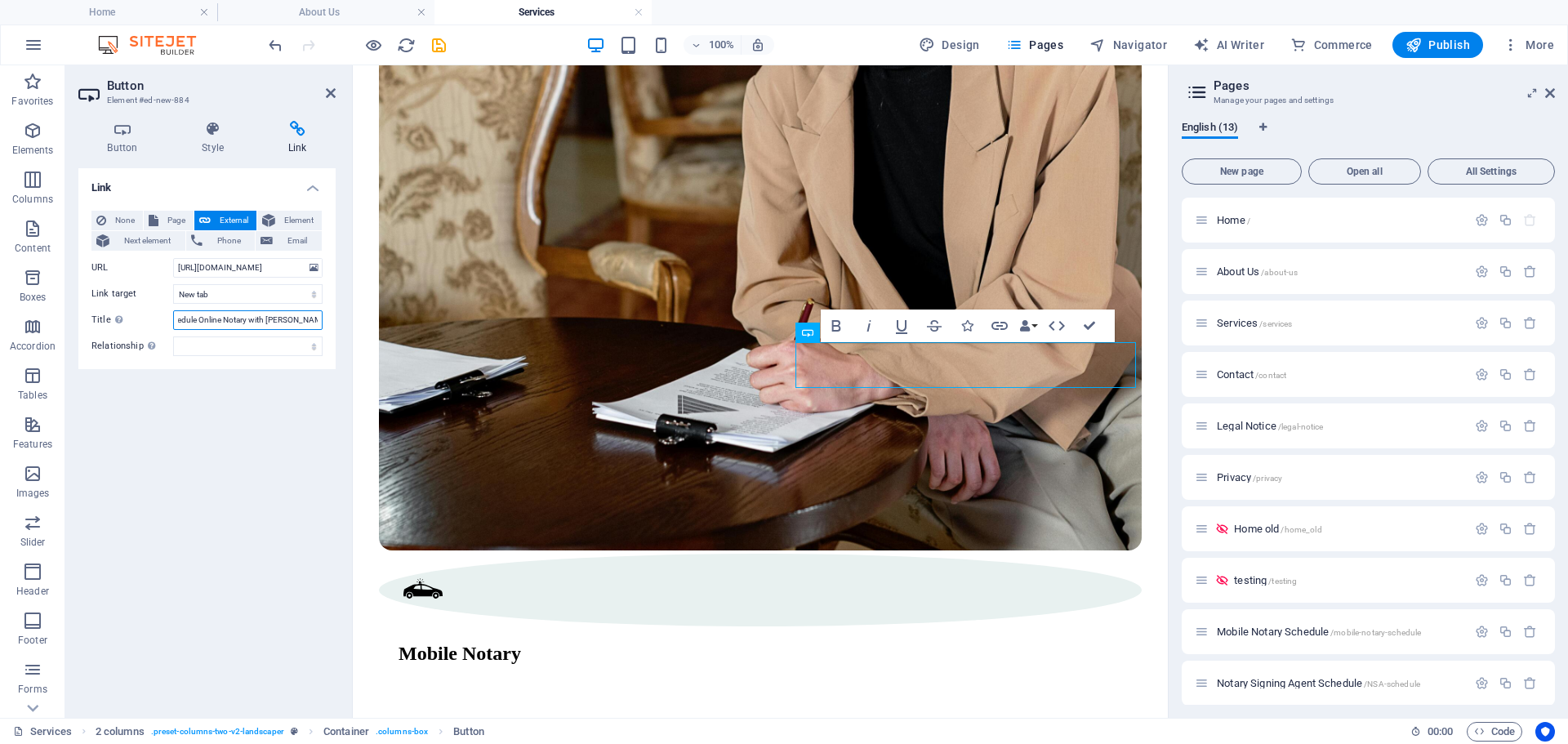
type input "Schedule Online Notary with Lesher Notary"
click at [297, 443] on div "Link None Page External Element Next element Phone Email Page Home About Us Ser…" at bounding box center [208, 436] width 258 height 536
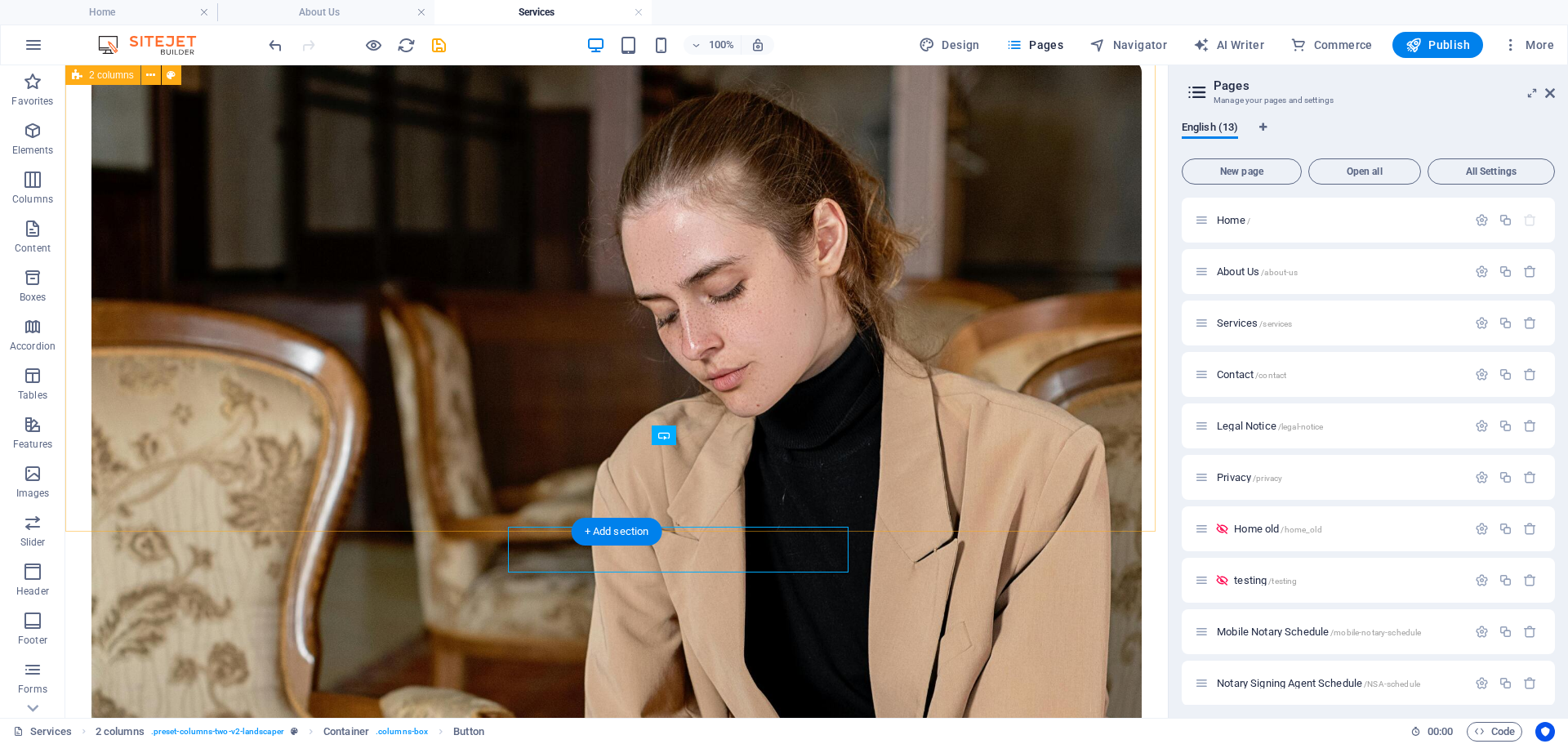
scroll to position [1702, 0]
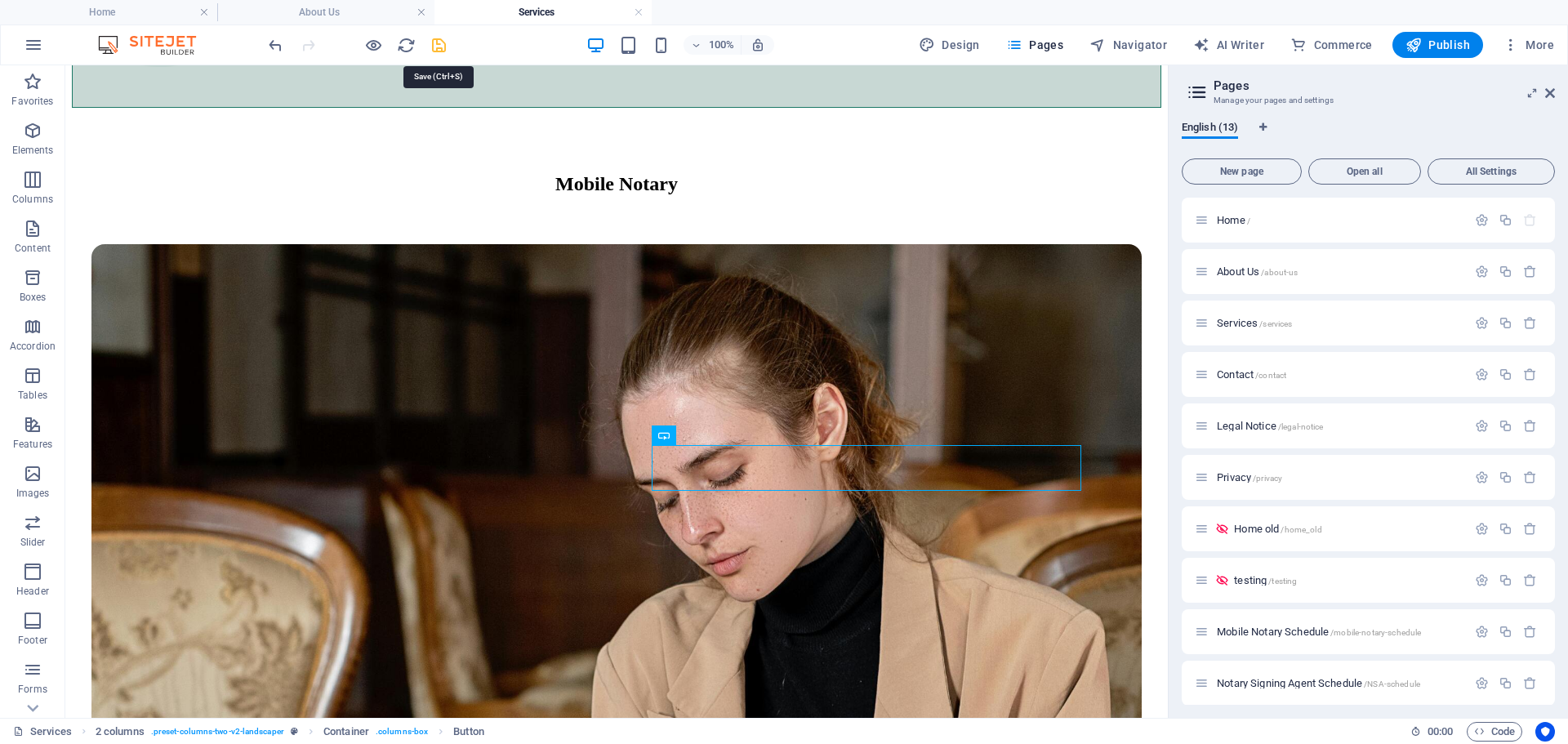
click at [432, 48] on icon "save" at bounding box center [439, 45] width 19 height 19
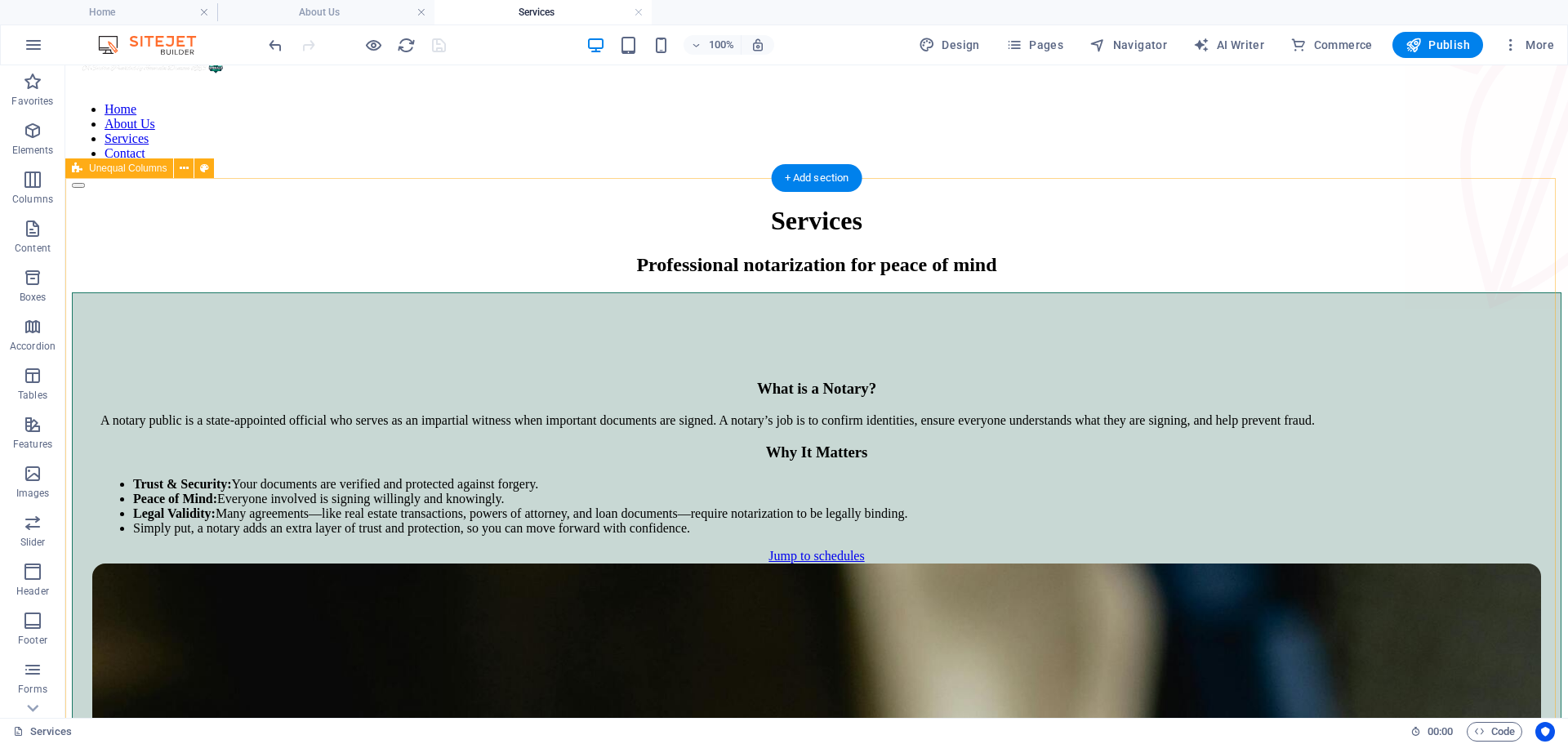
scroll to position [0, 0]
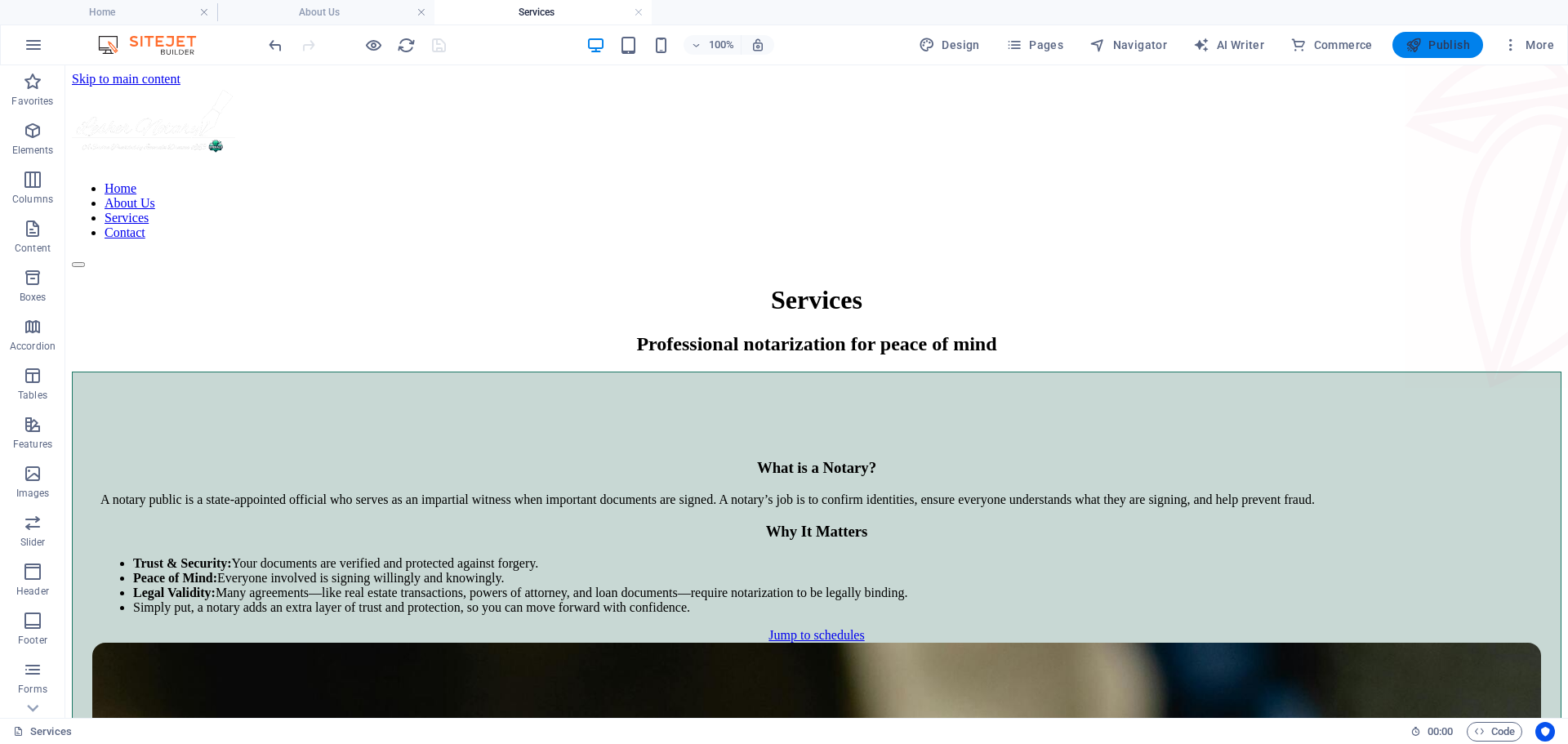
click at [1454, 45] on span "Publish" at bounding box center [1438, 44] width 64 height 16
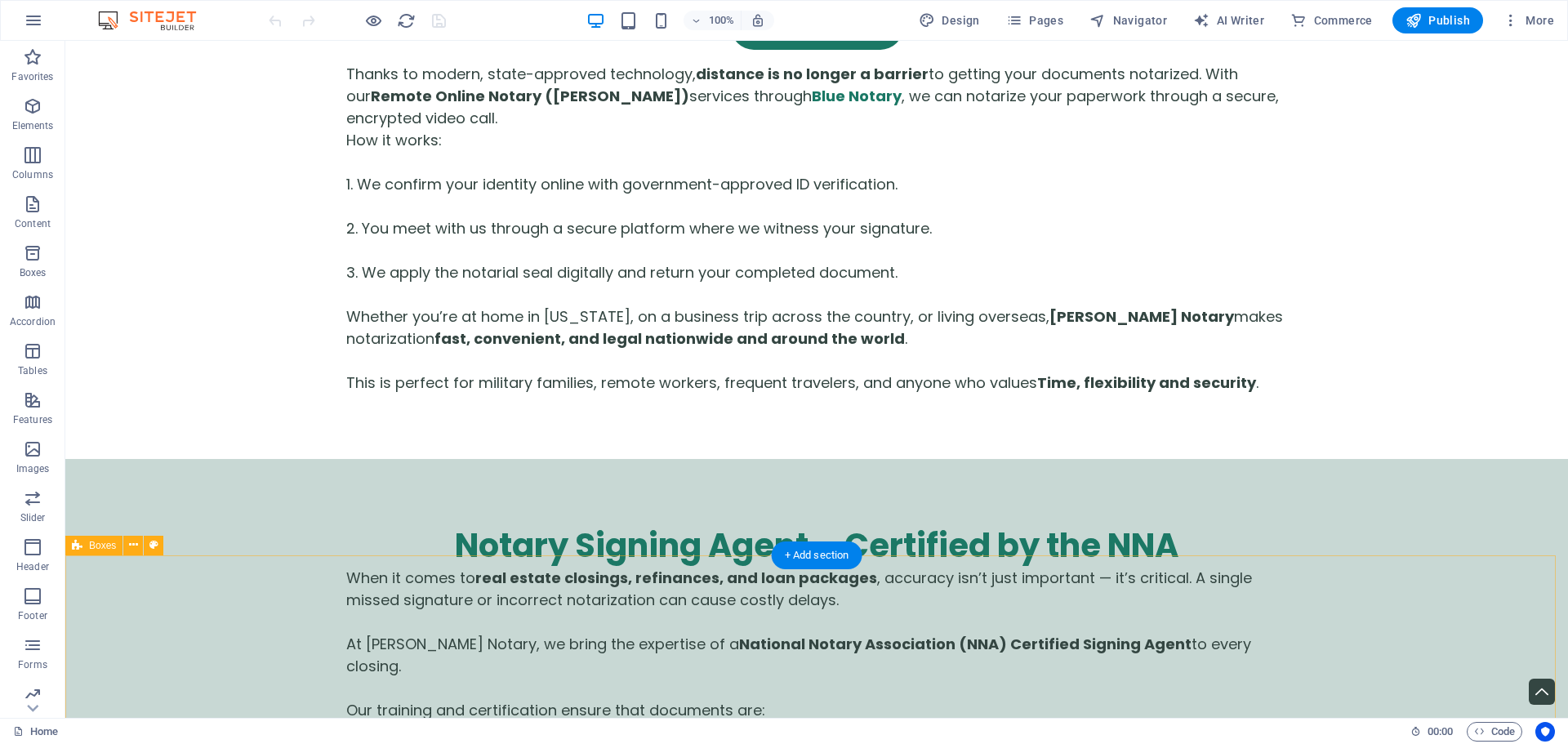
scroll to position [4001, 0]
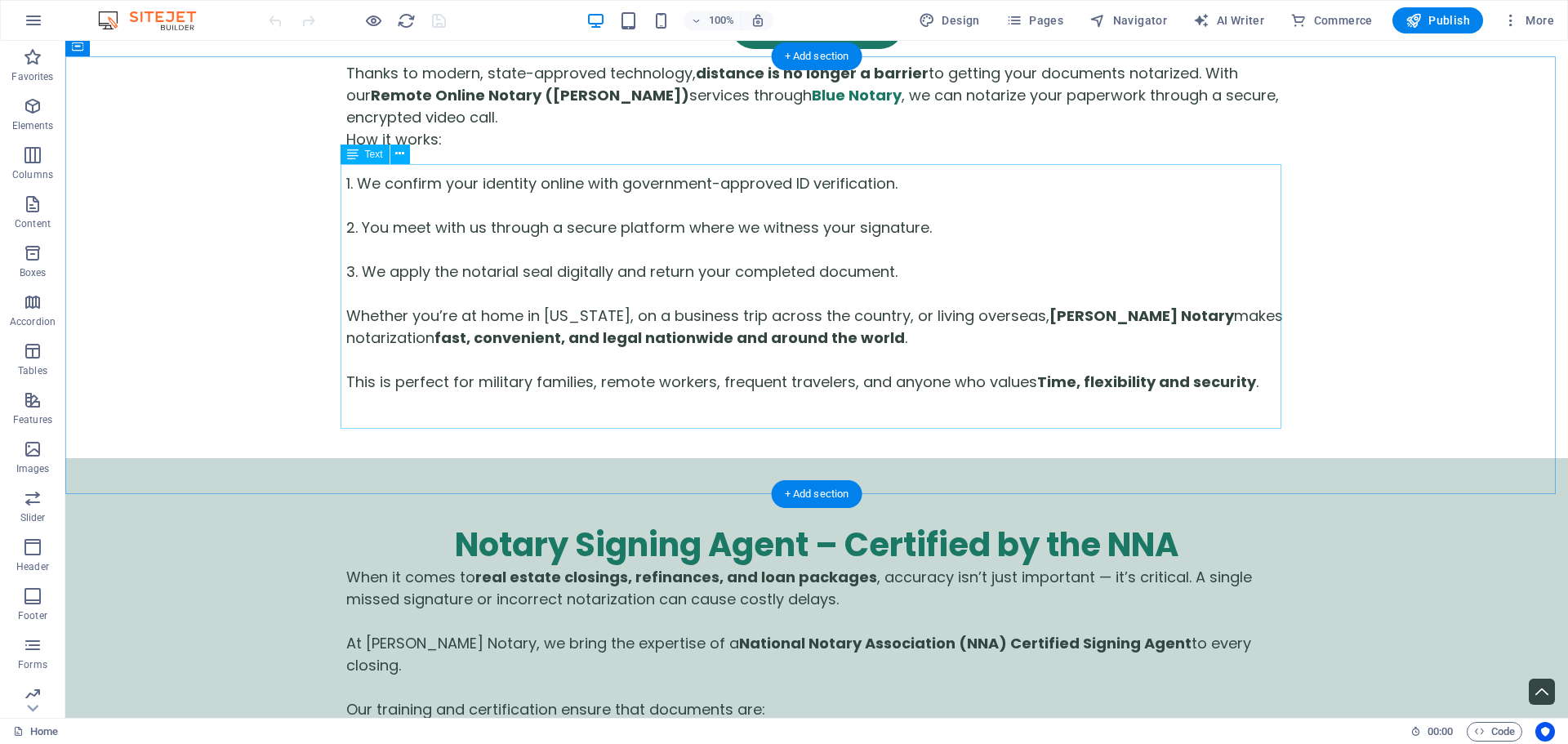
click at [37, 110] on icon "button" at bounding box center [32, 106] width 19 height 19
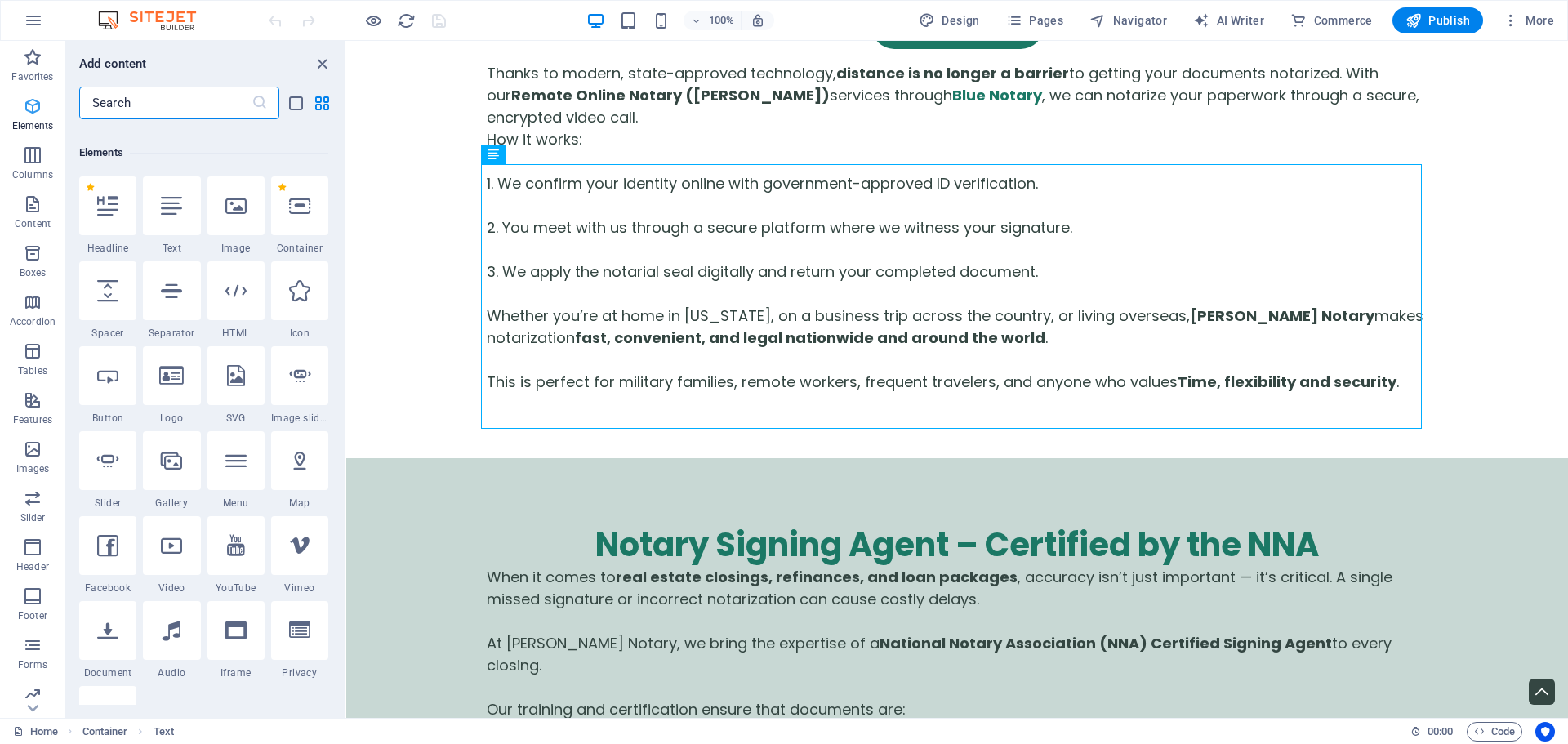
scroll to position [174, 0]
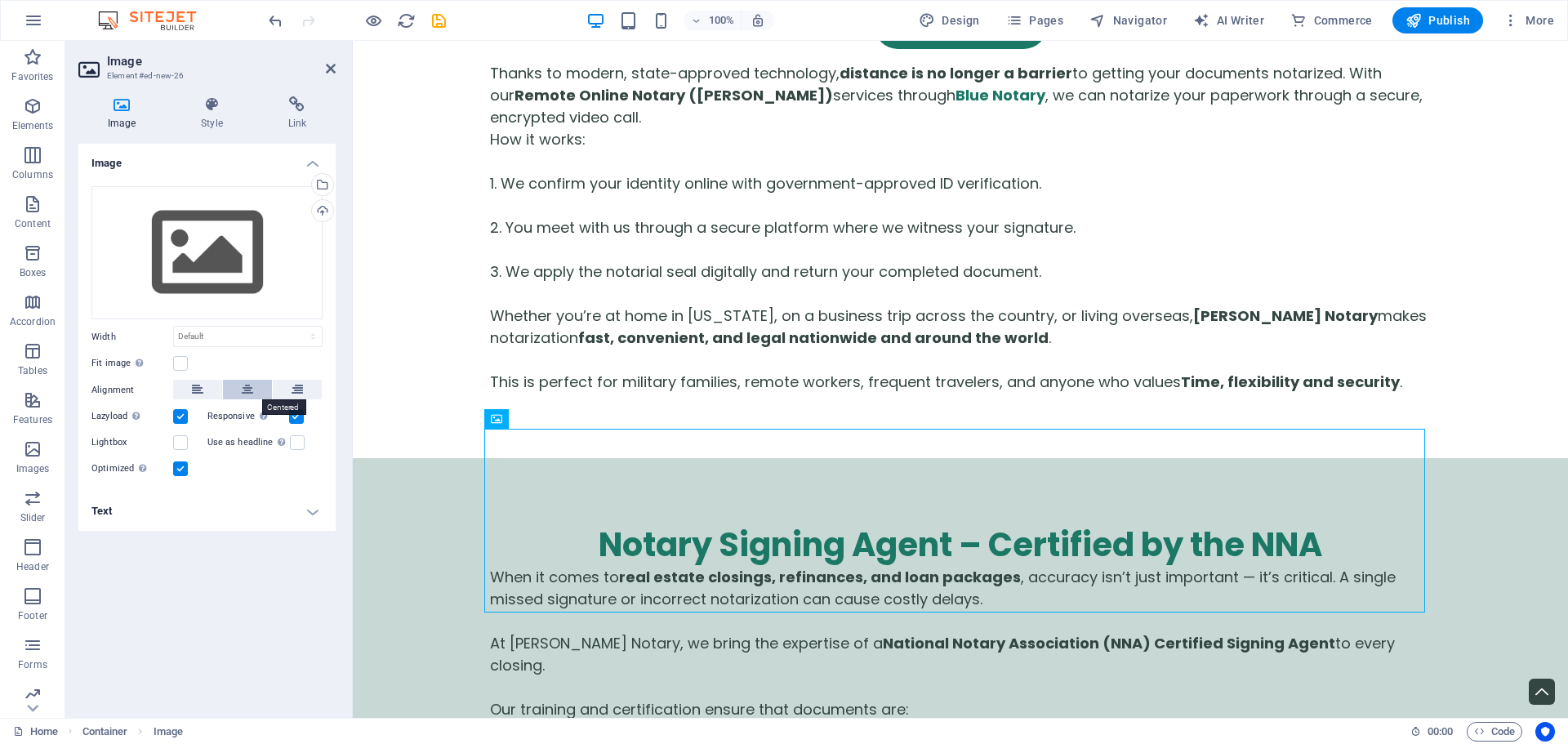
click at [247, 389] on icon at bounding box center [247, 389] width 11 height 19
click at [231, 258] on div "Drag files here, click to choose files or select files from Files or our free s…" at bounding box center [207, 253] width 231 height 134
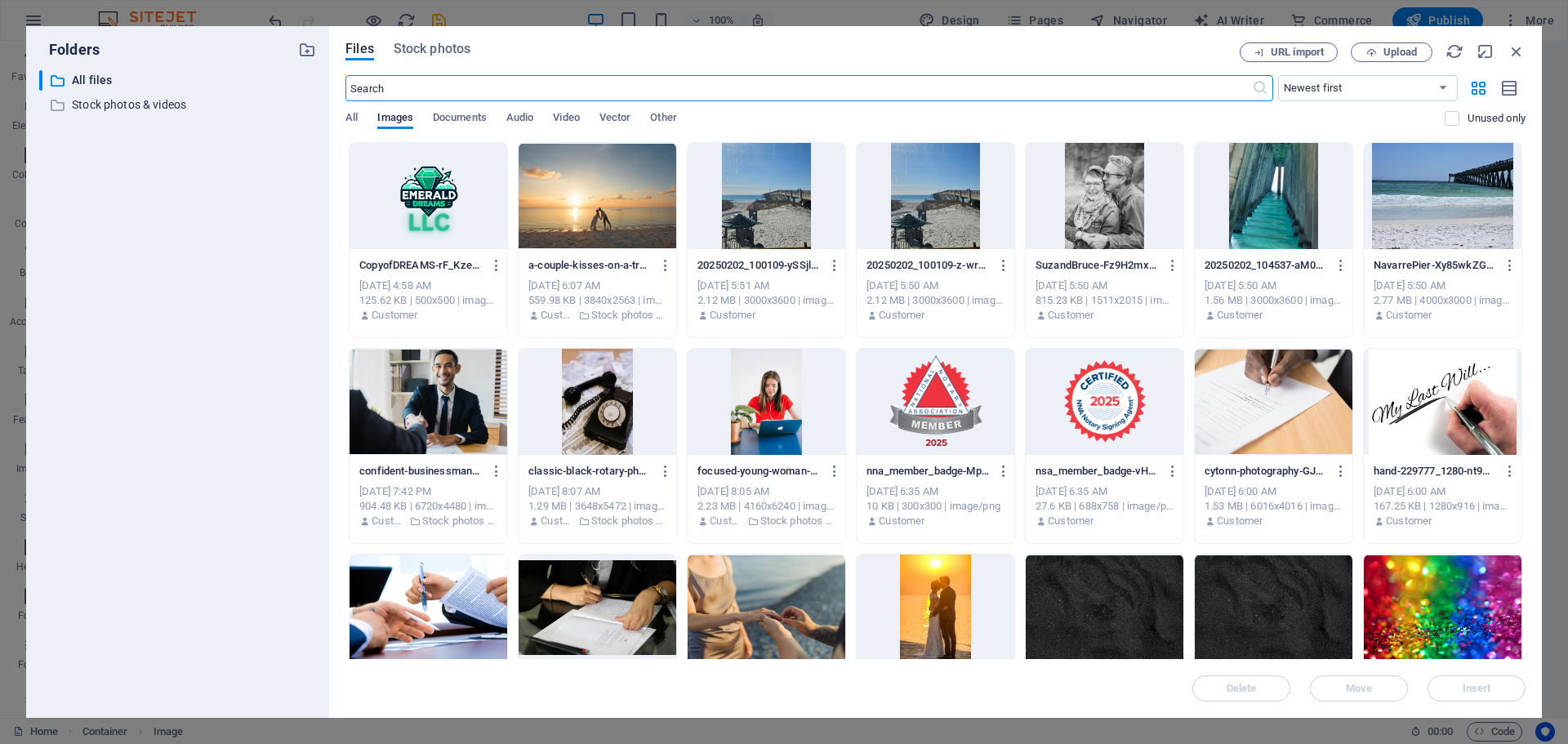
scroll to position [4184, 0]
click at [1386, 53] on span "Upload" at bounding box center [1401, 53] width 34 height 10
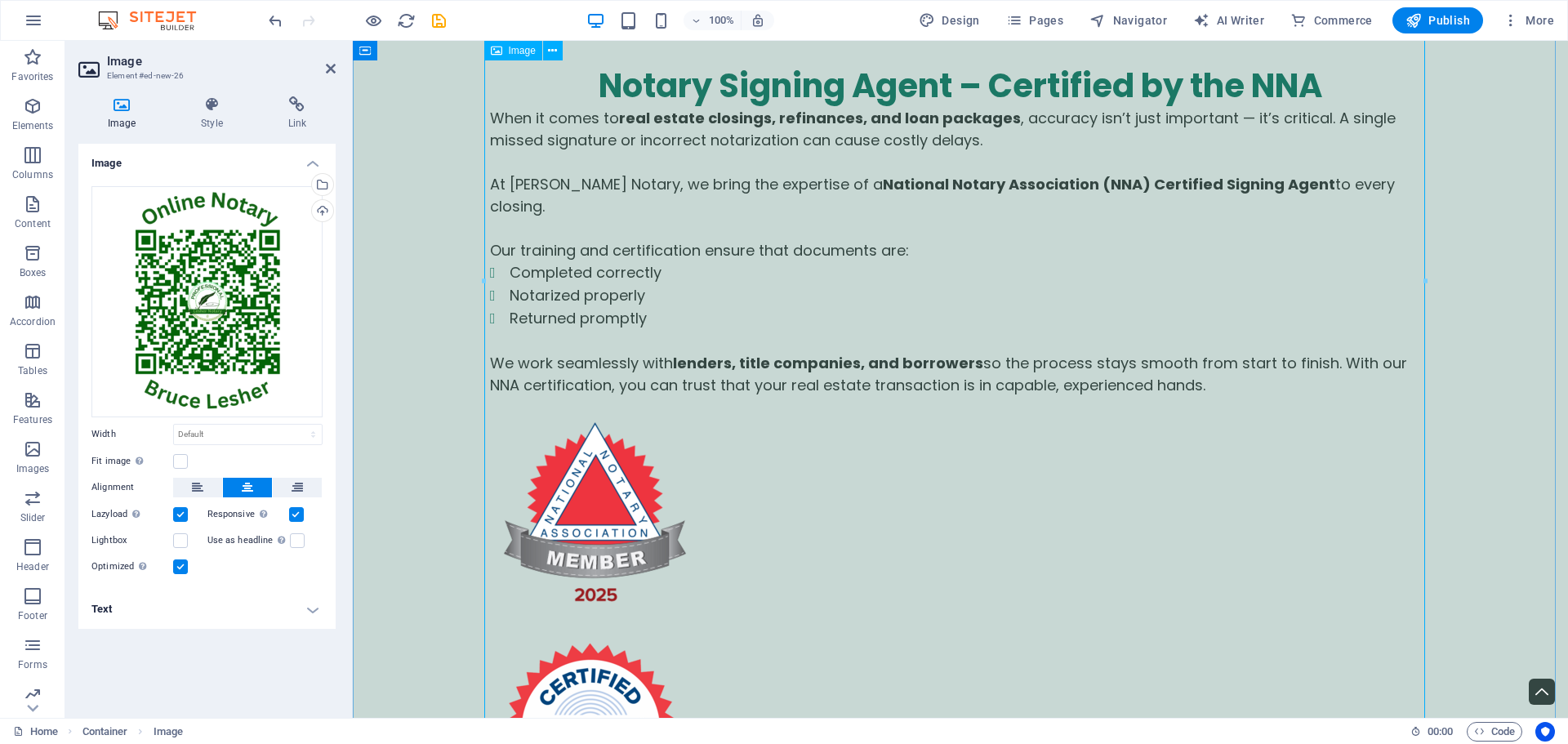
scroll to position [4737, 0]
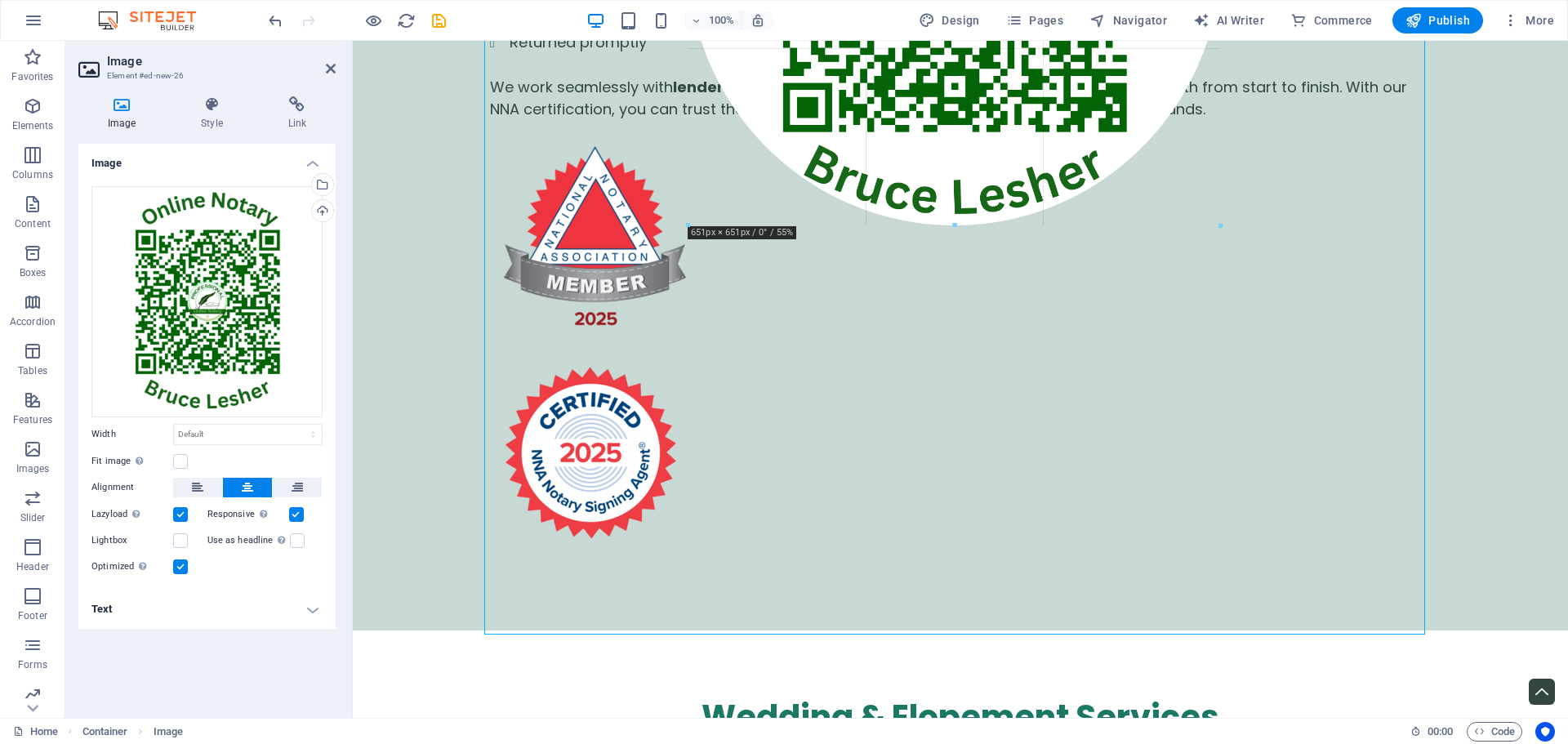
drag, startPoint x: 1426, startPoint y: 636, endPoint x: 658, endPoint y: 33, distance: 976.4
type input "644"
select select "px"
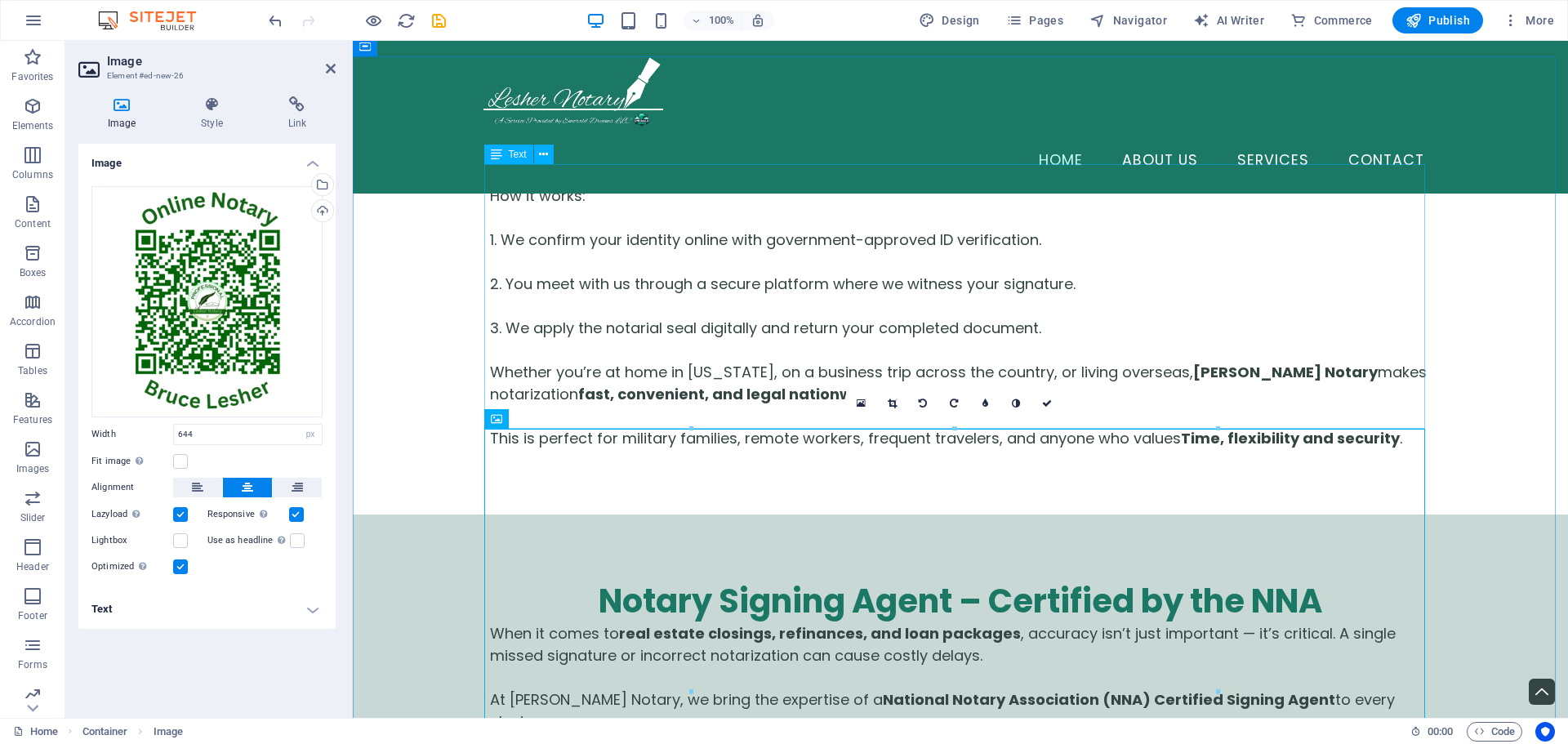
scroll to position [4001, 0]
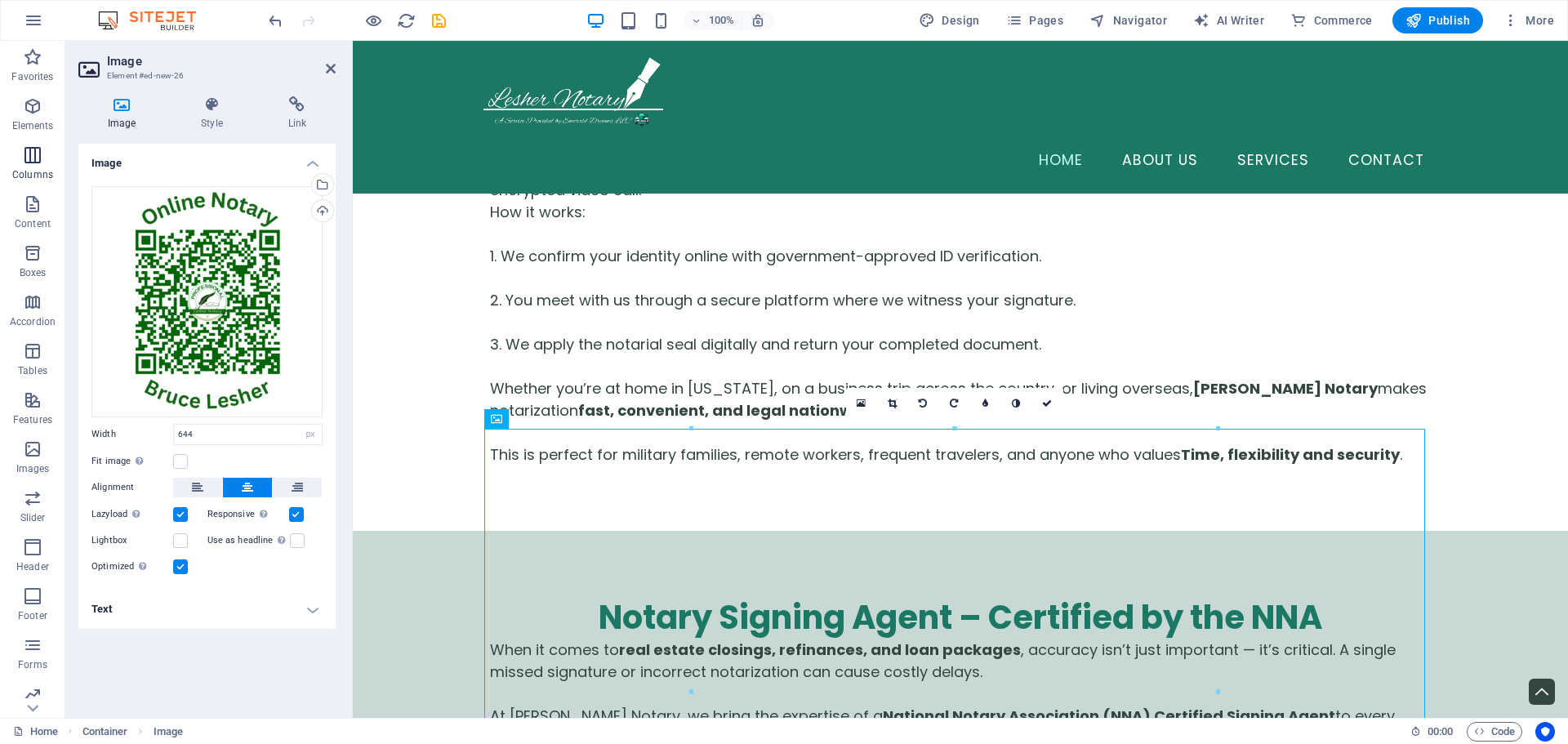
drag, startPoint x: 33, startPoint y: 154, endPoint x: 38, endPoint y: 182, distance: 28.4
click at [40, 194] on div "Favorites Elements Columns Content Boxes Accordion Tables Features Images Slide…" at bounding box center [32, 432] width 65 height 784
click at [34, 162] on icon "button" at bounding box center [32, 155] width 19 height 19
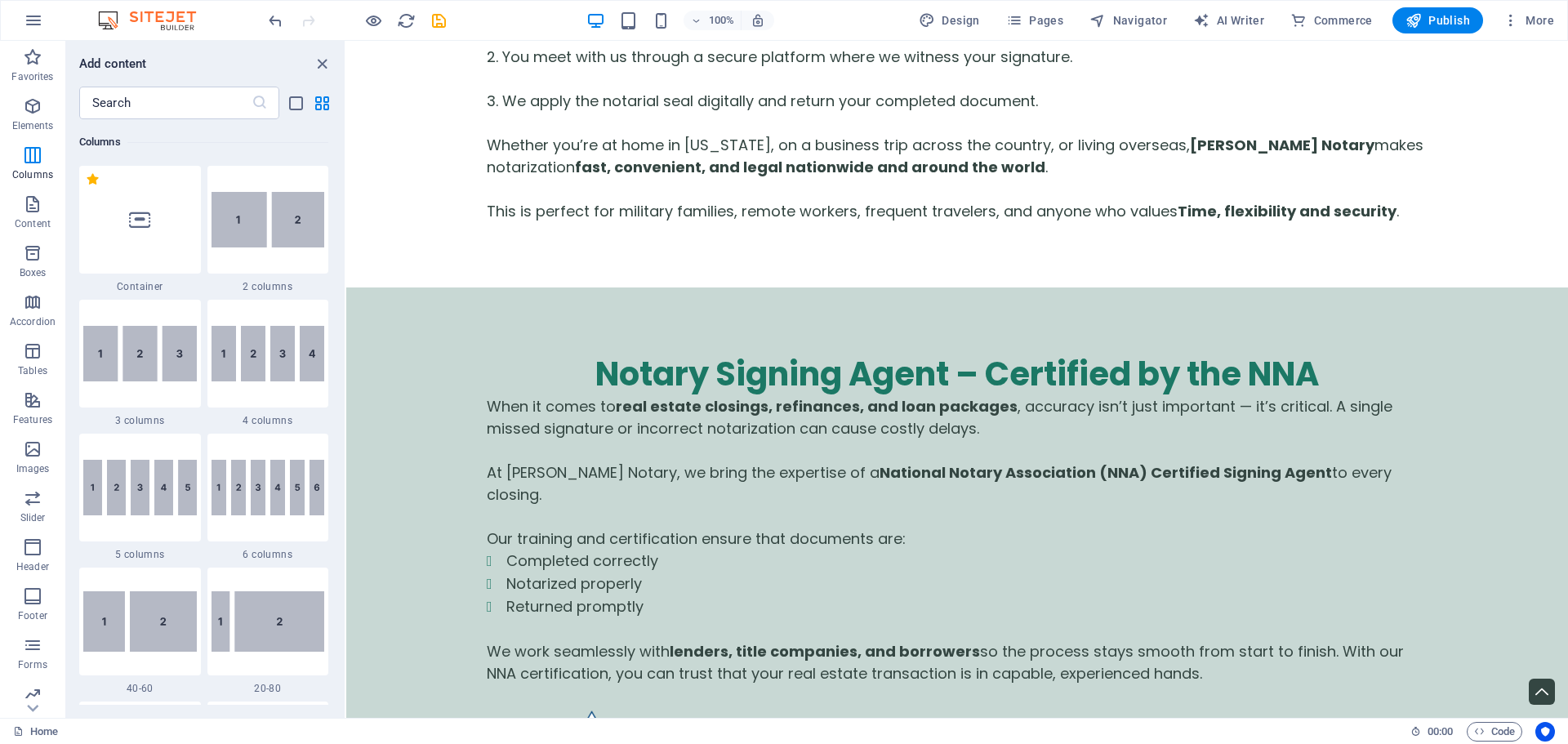
scroll to position [4328, 0]
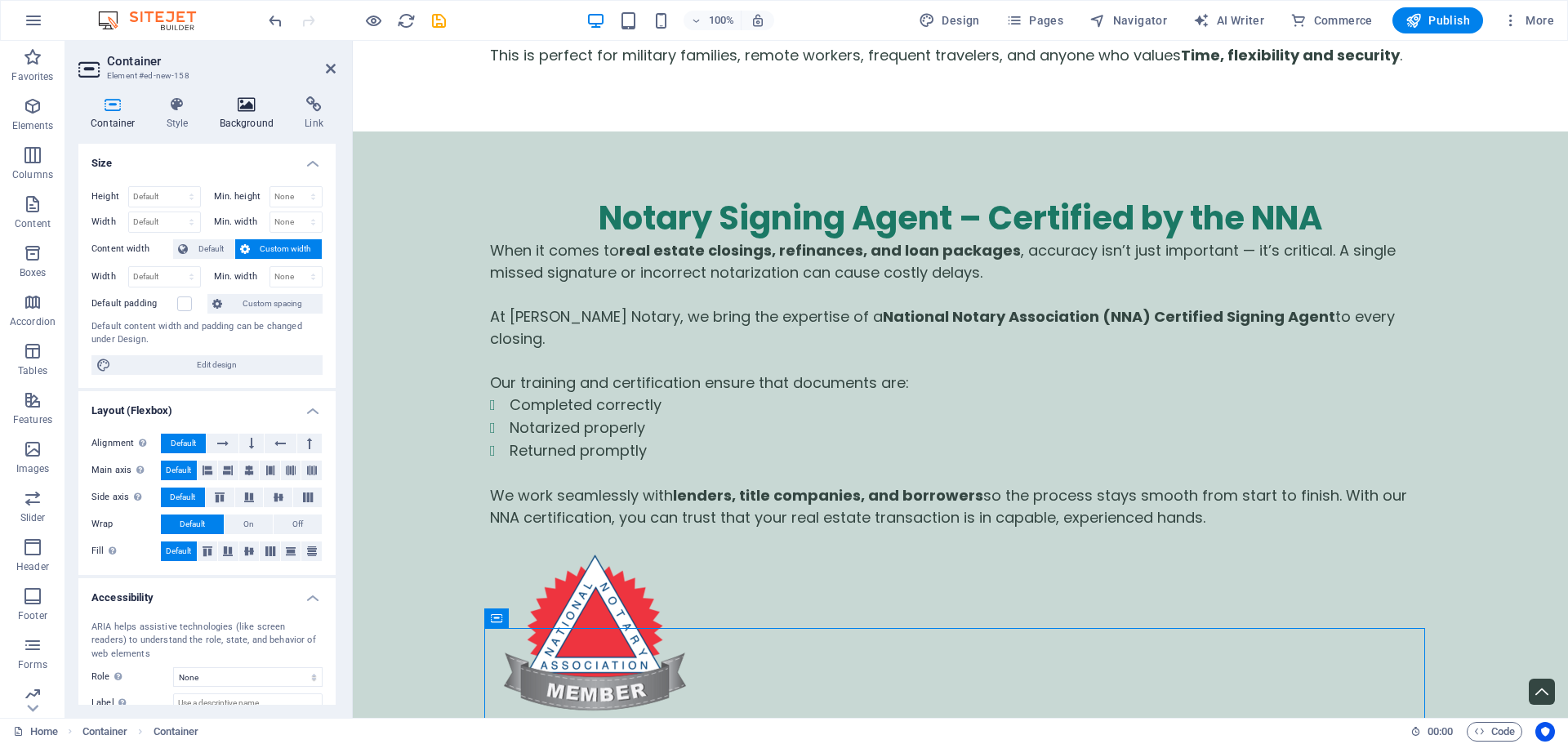
click at [253, 126] on h4 "Background" at bounding box center [250, 114] width 86 height 34
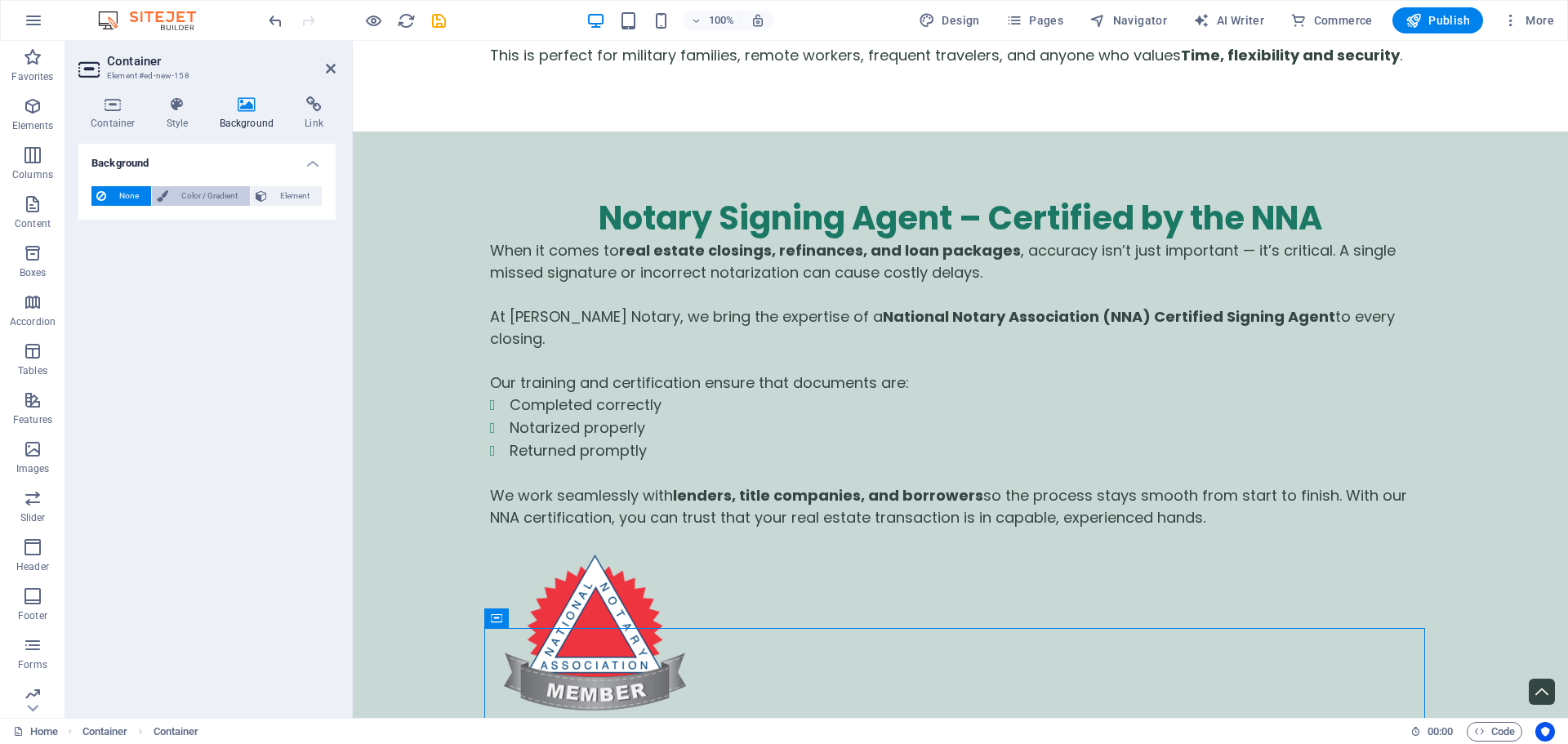
click at [216, 201] on span "Color / Gradient" at bounding box center [209, 196] width 72 height 19
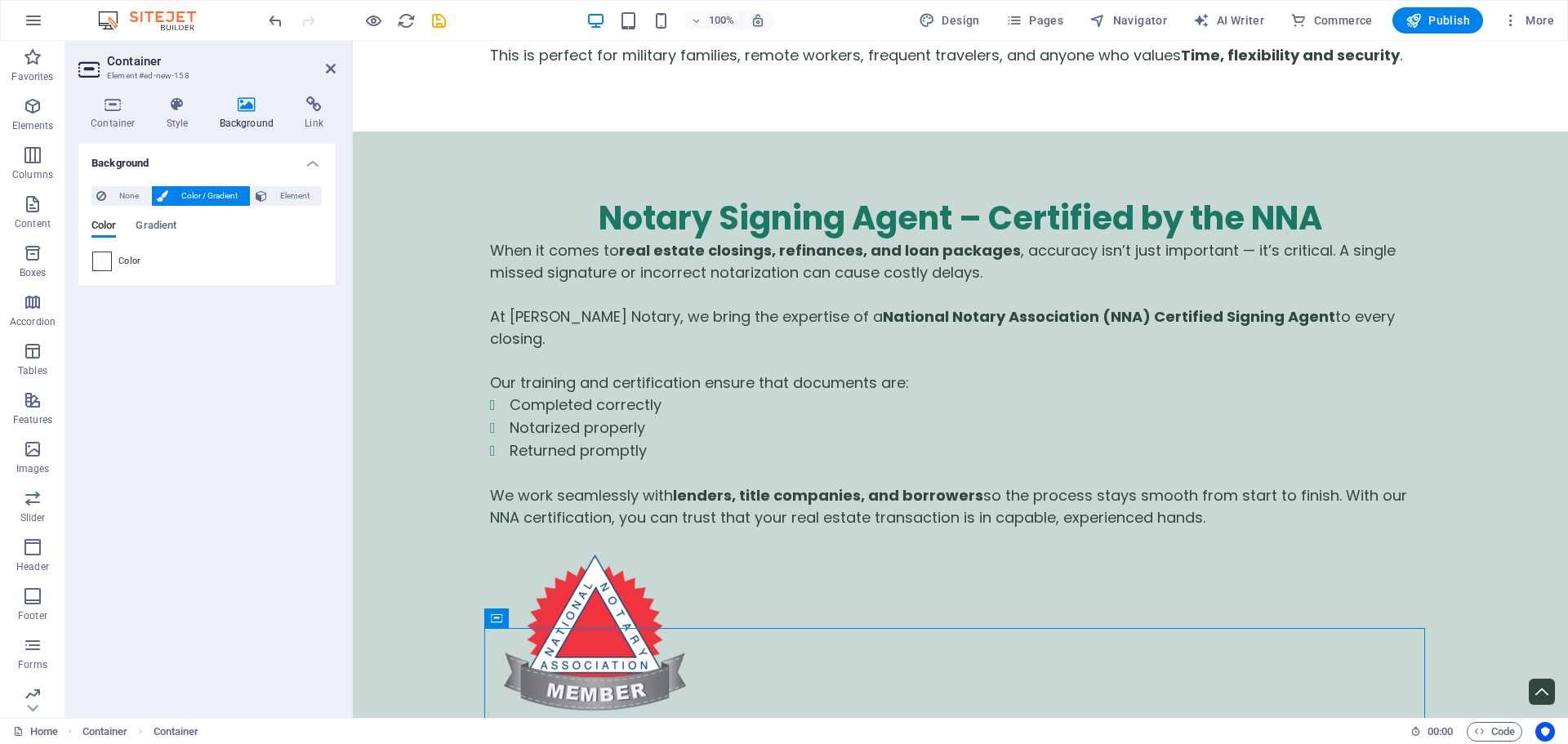
click at [102, 260] on span at bounding box center [102, 261] width 18 height 18
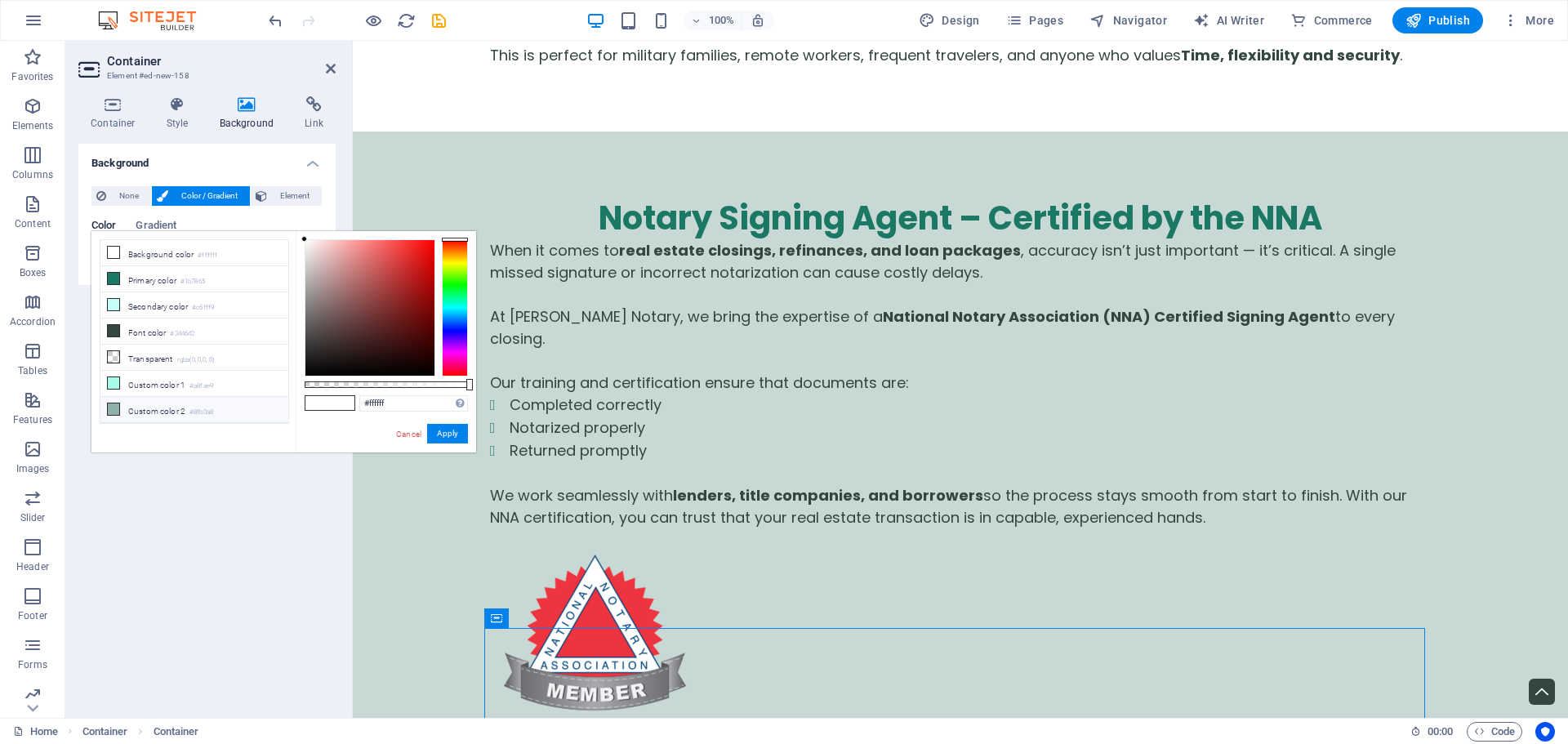
click at [172, 409] on li "Custom color 2 #8fb0a8" at bounding box center [195, 409] width 188 height 26
type input "#8fb0a8"
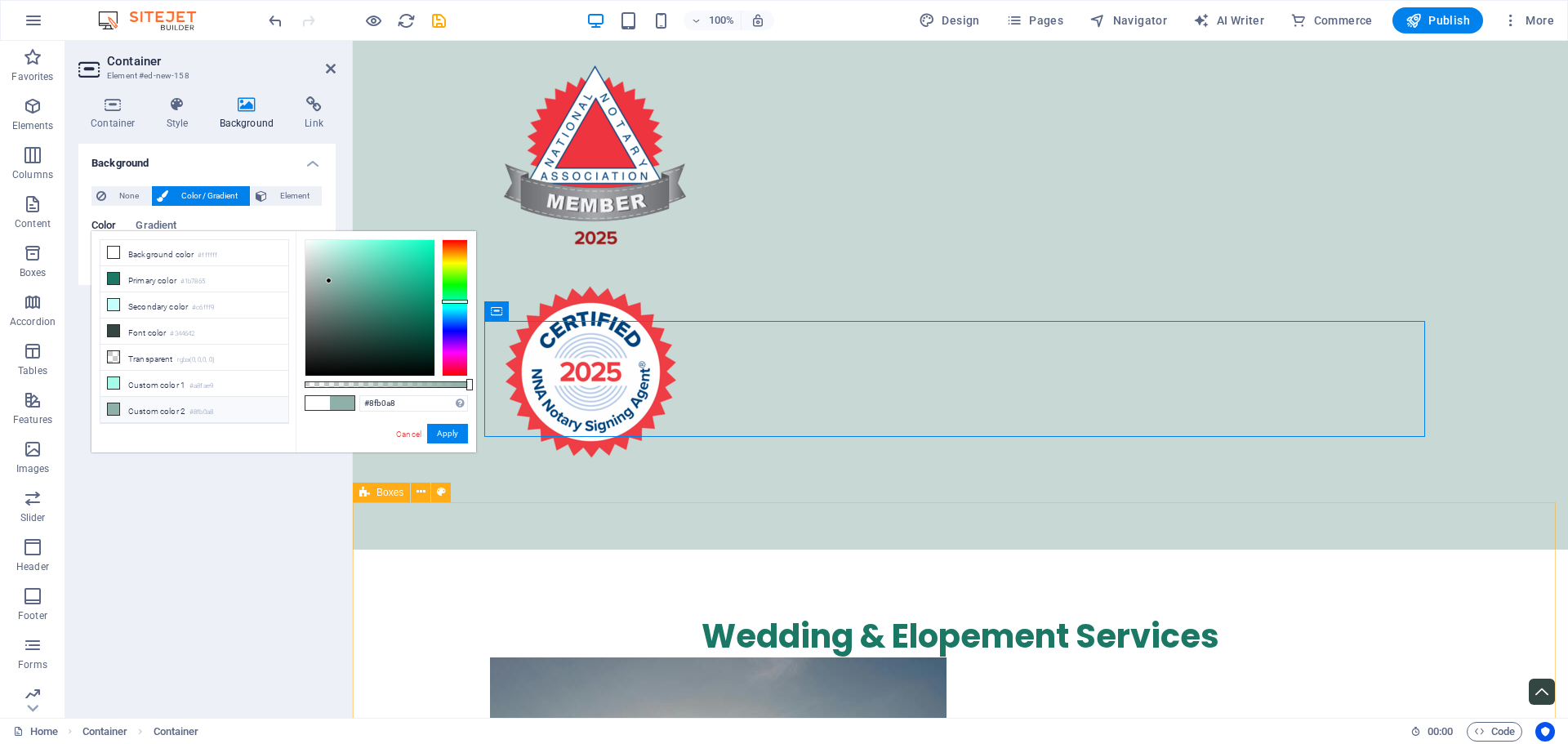
scroll to position [4818, 0]
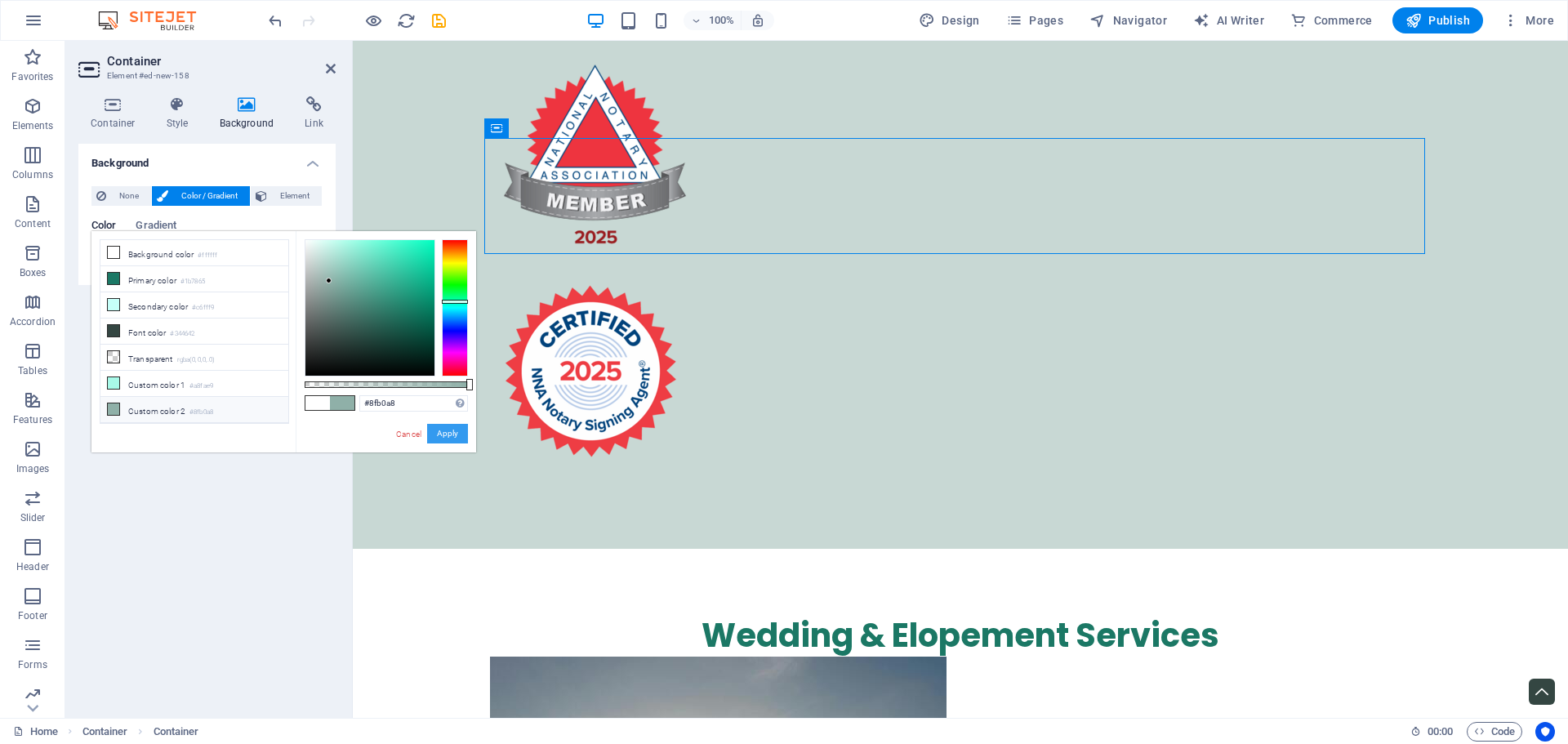
drag, startPoint x: 439, startPoint y: 435, endPoint x: 86, endPoint y: 393, distance: 355.5
click at [439, 435] on button "Apply" at bounding box center [448, 433] width 41 height 19
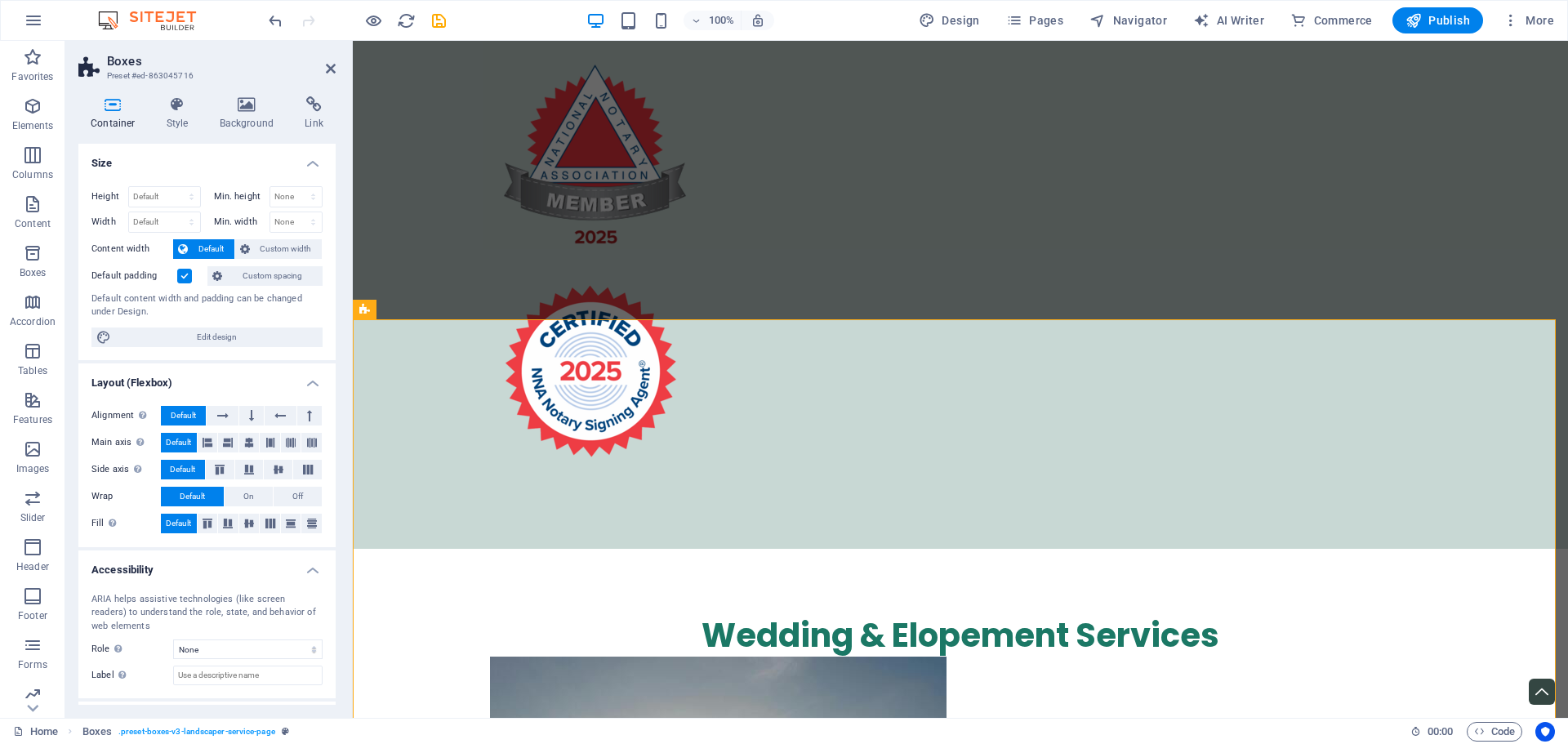
click at [248, 135] on div "Container Style Background Link Size Height Default px rem % vh vw Min. height …" at bounding box center [208, 401] width 258 height 608
click at [248, 124] on h4 "Background" at bounding box center [250, 114] width 86 height 34
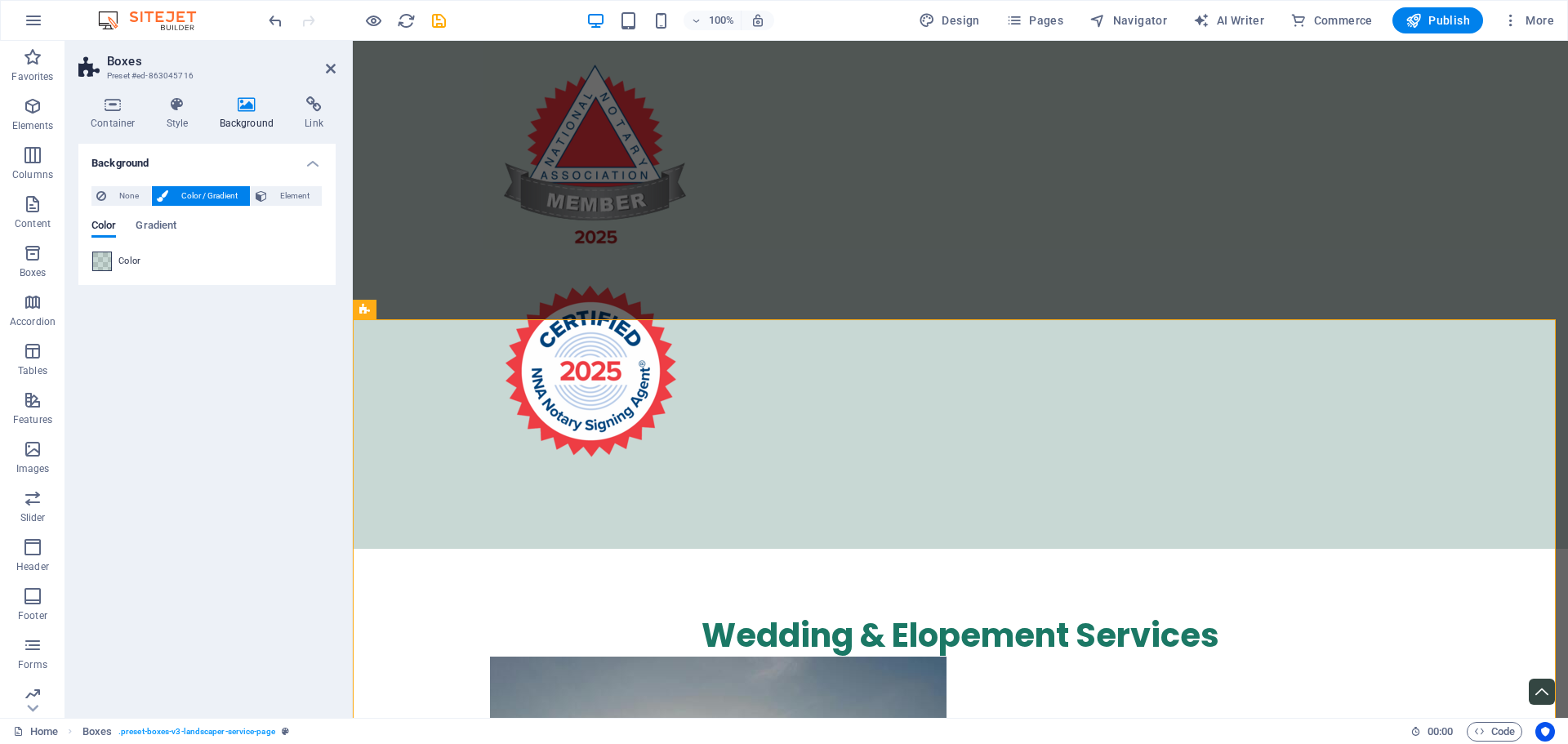
click at [108, 259] on span at bounding box center [102, 261] width 18 height 18
type input "rgba(143, 176, 168, 0.49)"
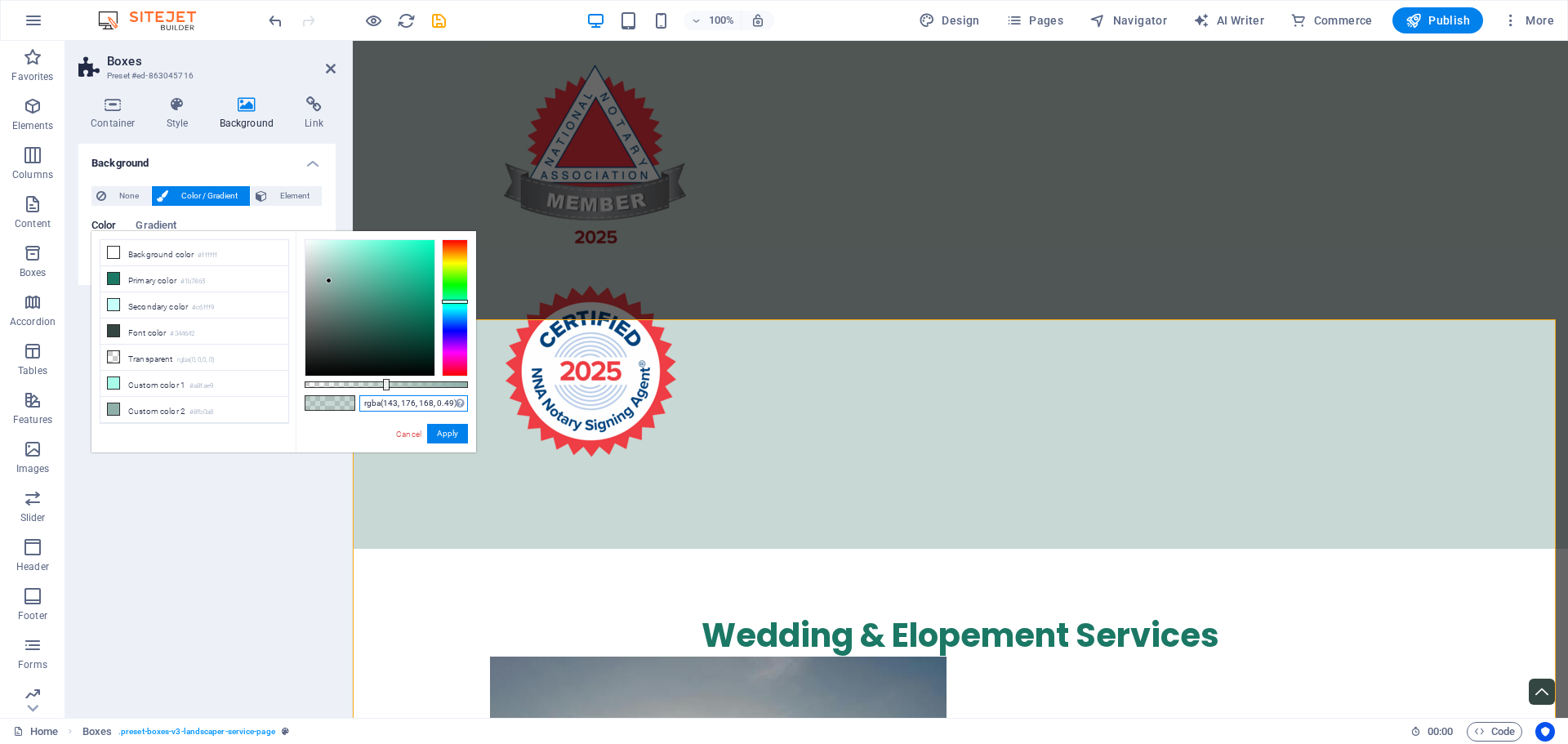
click at [420, 401] on input "rgba(143, 176, 168, 0.49)" at bounding box center [414, 403] width 108 height 16
click at [448, 440] on button "Apply" at bounding box center [448, 433] width 41 height 19
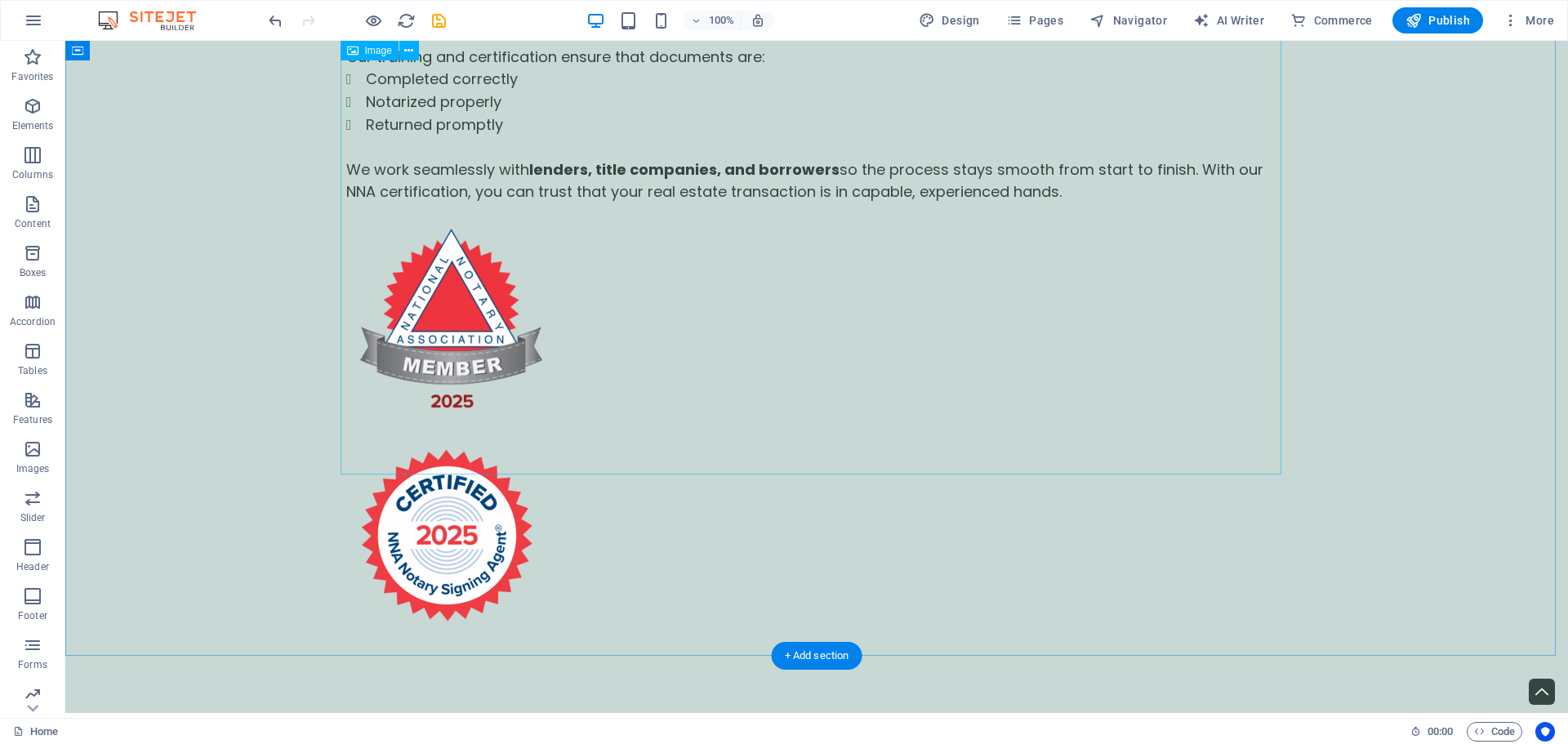
scroll to position [4655, 0]
drag, startPoint x: 459, startPoint y: 334, endPoint x: 414, endPoint y: 380, distance: 64.4
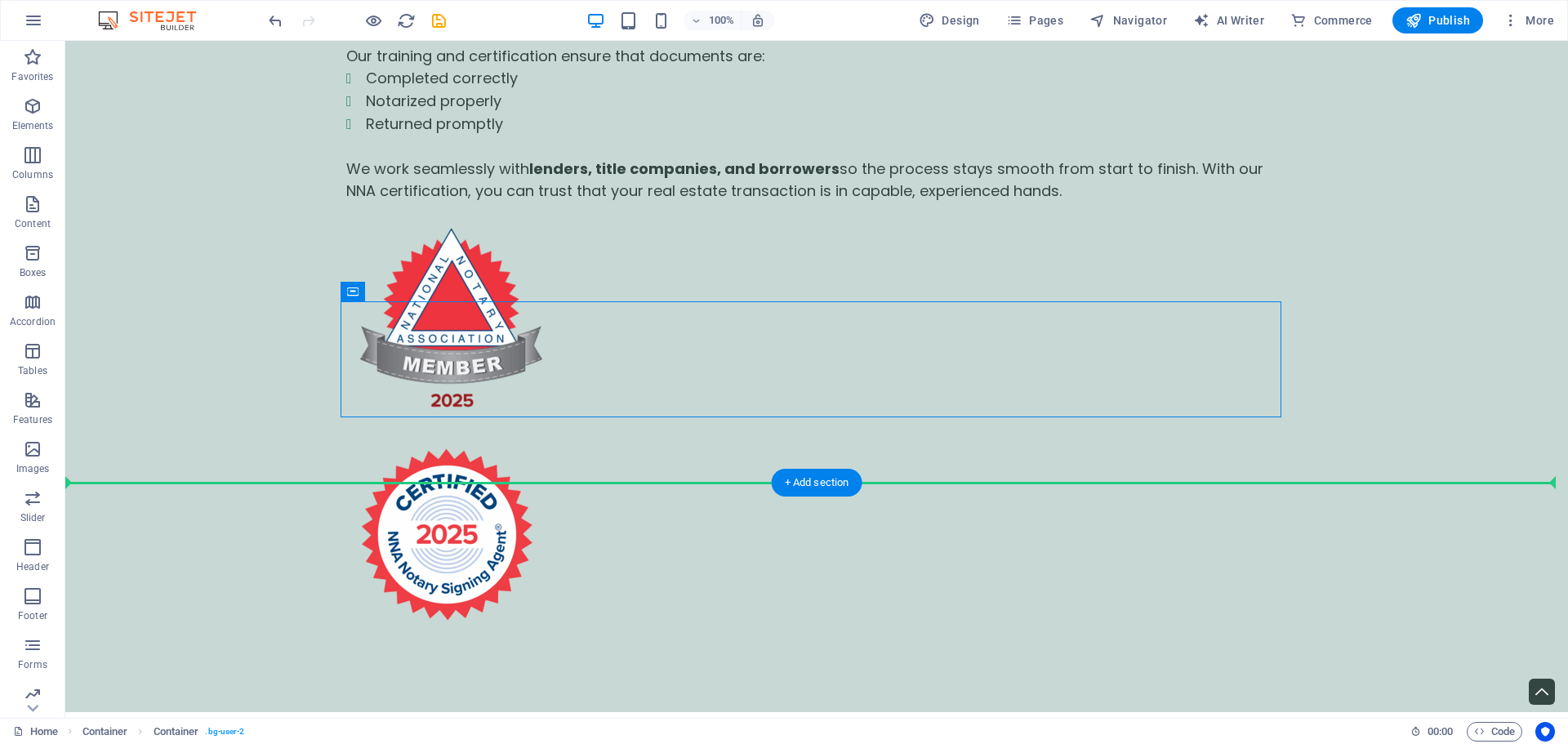
drag, startPoint x: 444, startPoint y: 329, endPoint x: 404, endPoint y: 481, distance: 157.2
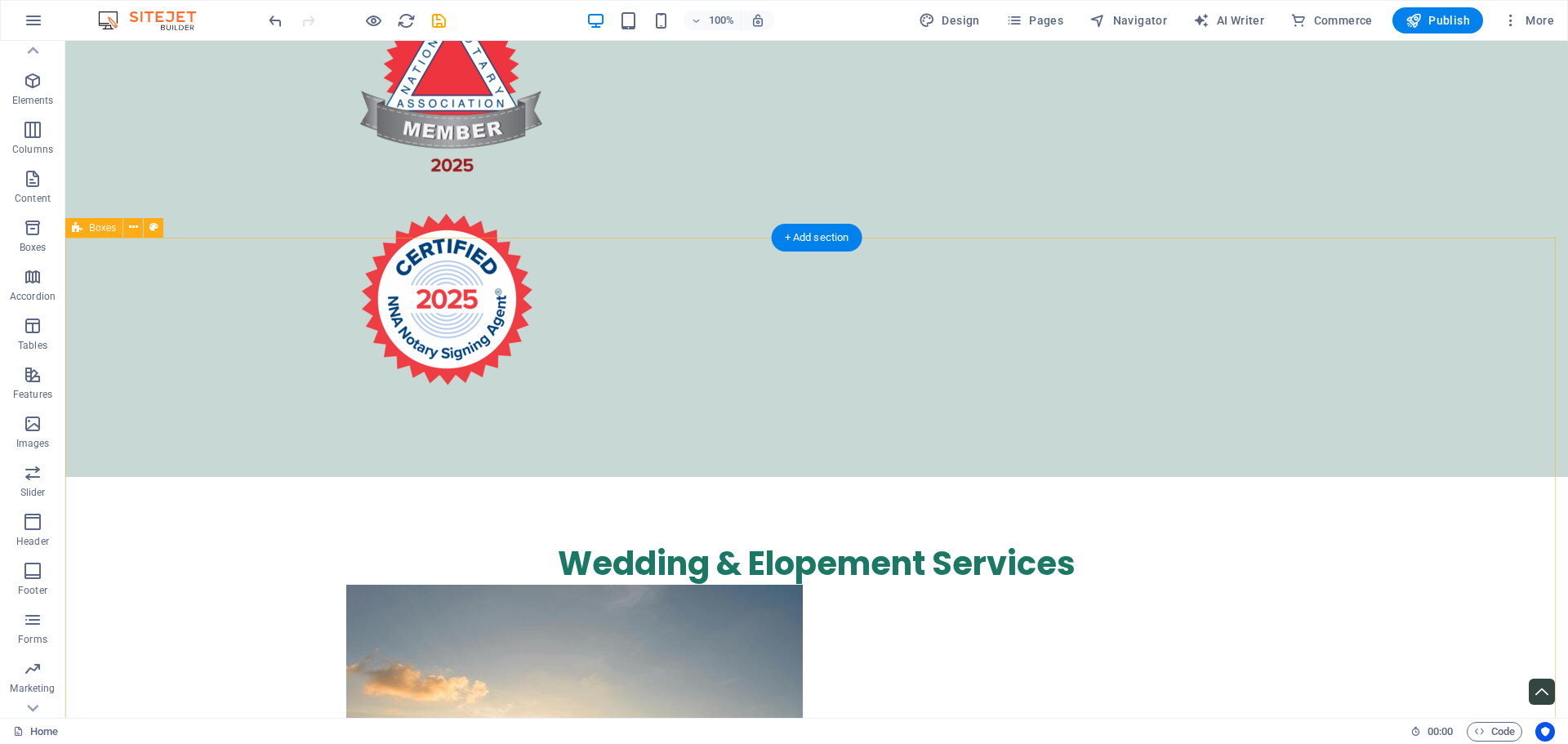
scroll to position [4900, 0]
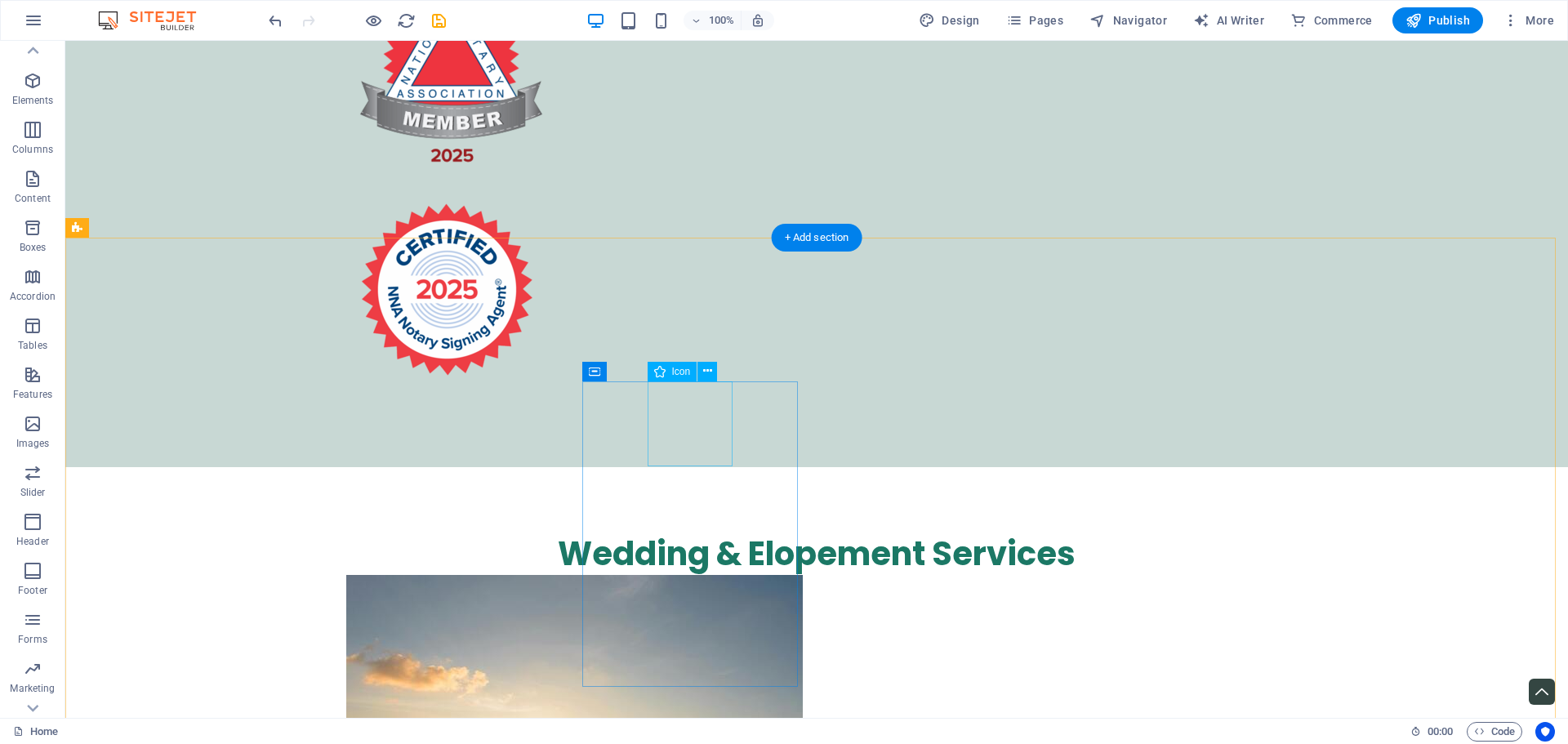
select select "xMidYMid"
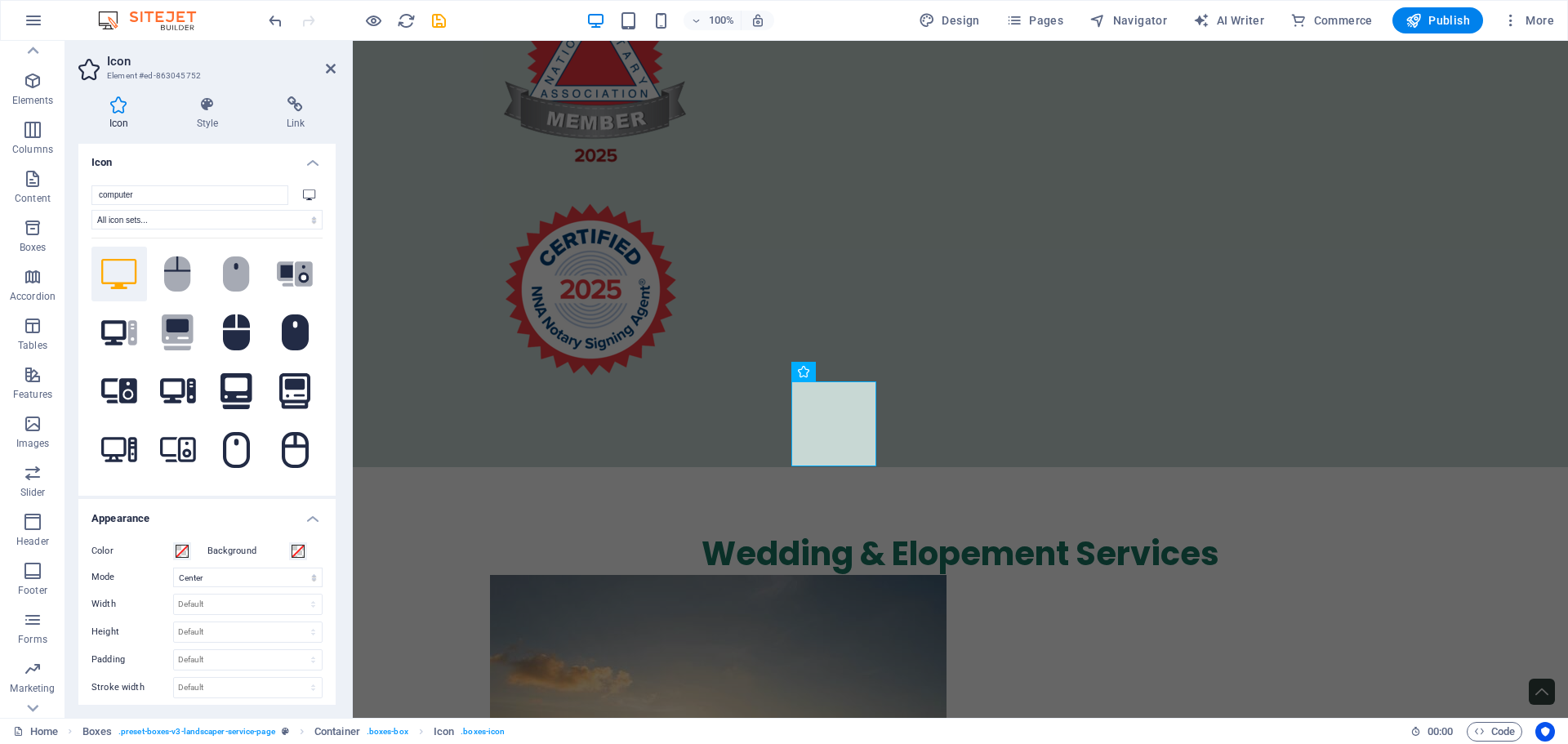
scroll to position [0, 0]
drag, startPoint x: 320, startPoint y: 292, endPoint x: 321, endPoint y: 352, distance: 60.0
click at [321, 352] on div "computer All icon sets... IcoFont Ionicons FontAwesome Brands FontAwesome Duoto…" at bounding box center [208, 335] width 258 height 324
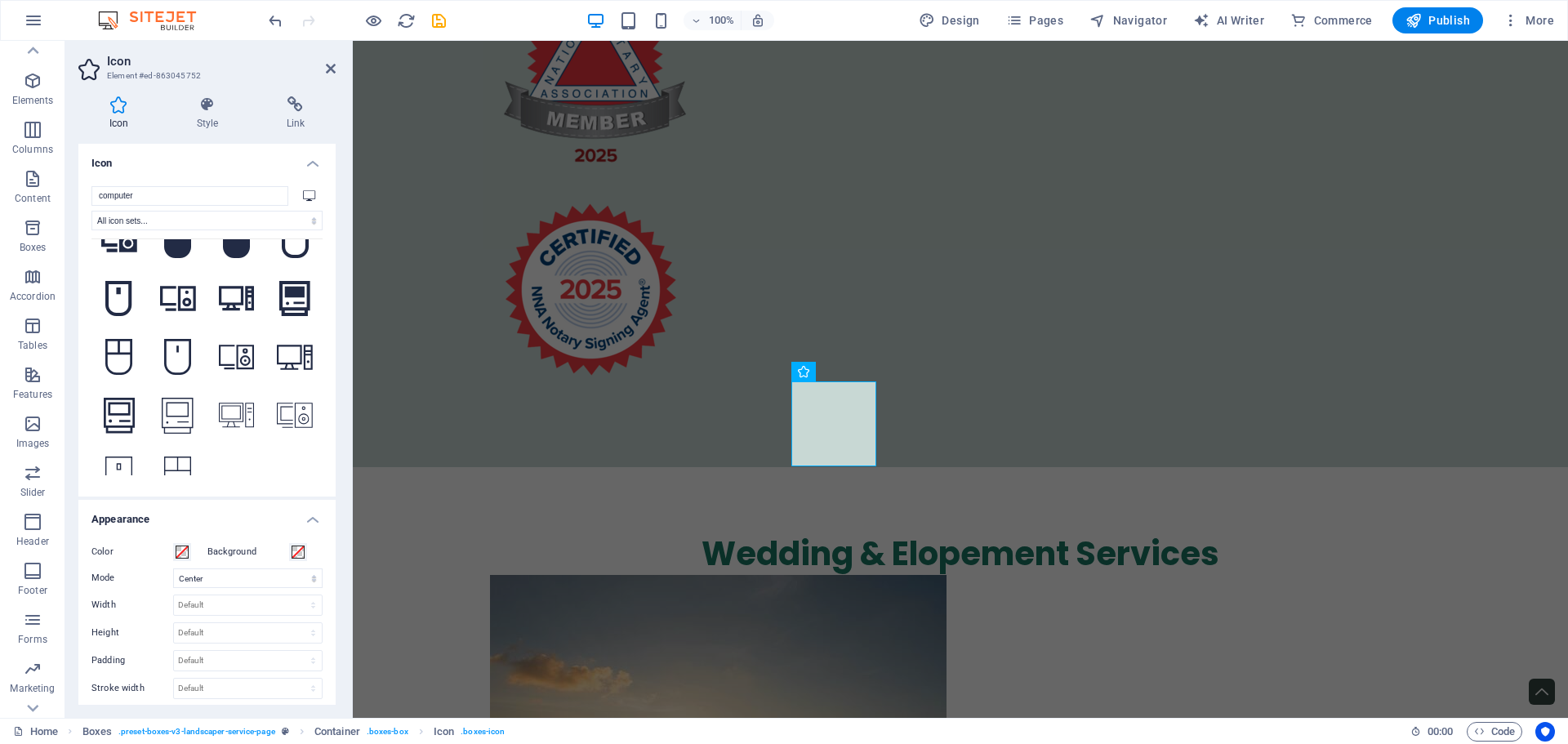
scroll to position [453, 0]
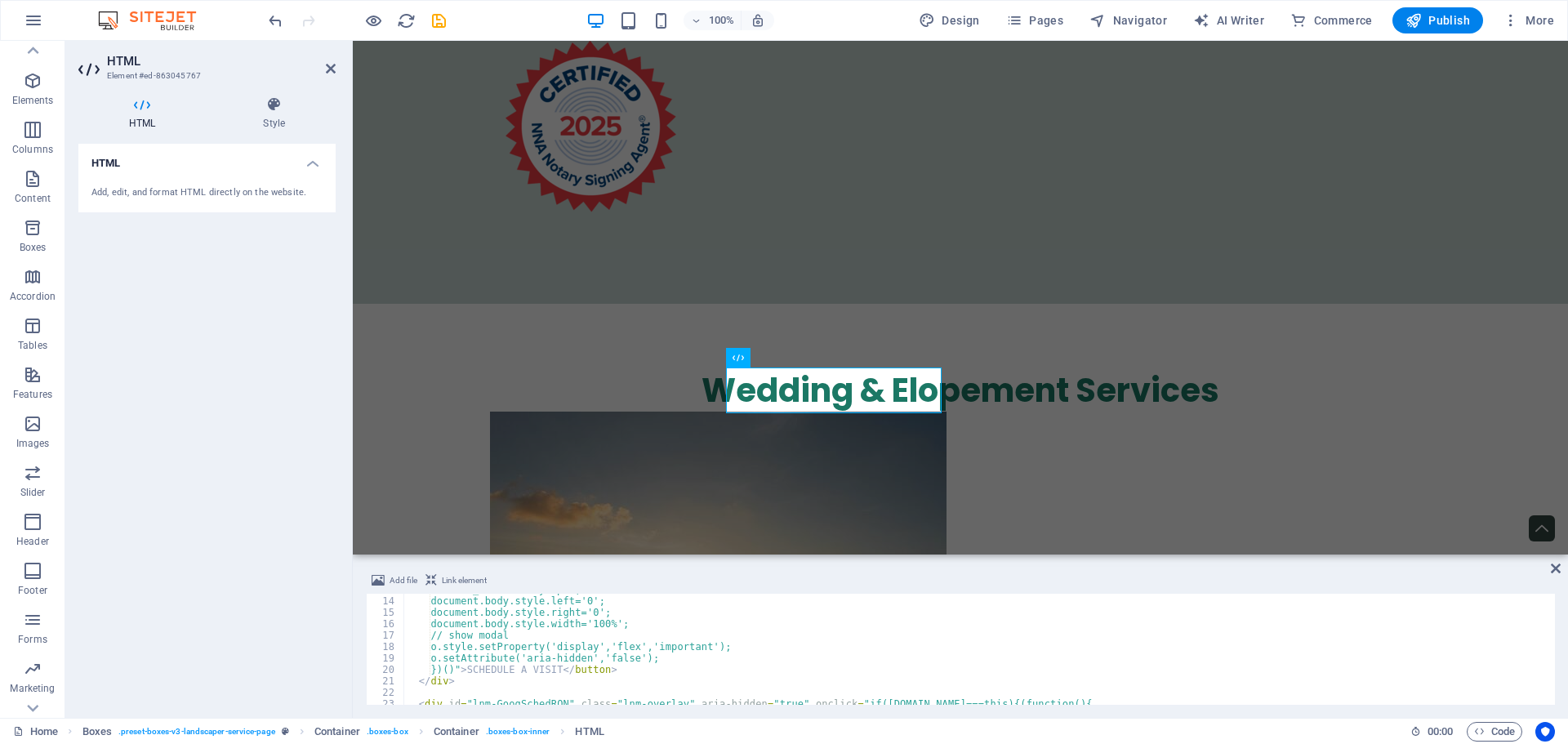
scroll to position [147, 0]
click at [559, 669] on div "[DOMAIN_NAME]='-'+y+'px'; document.body.style.left='0'; document.body.style.rig…" at bounding box center [1045, 649] width 1283 height 130
drag, startPoint x: 559, startPoint y: 669, endPoint x: 475, endPoint y: 672, distance: 84.1
click at [475, 672] on div "[DOMAIN_NAME]='-'+y+'px'; document.body.style.left='0'; document.body.style.rig…" at bounding box center [1045, 649] width 1283 height 130
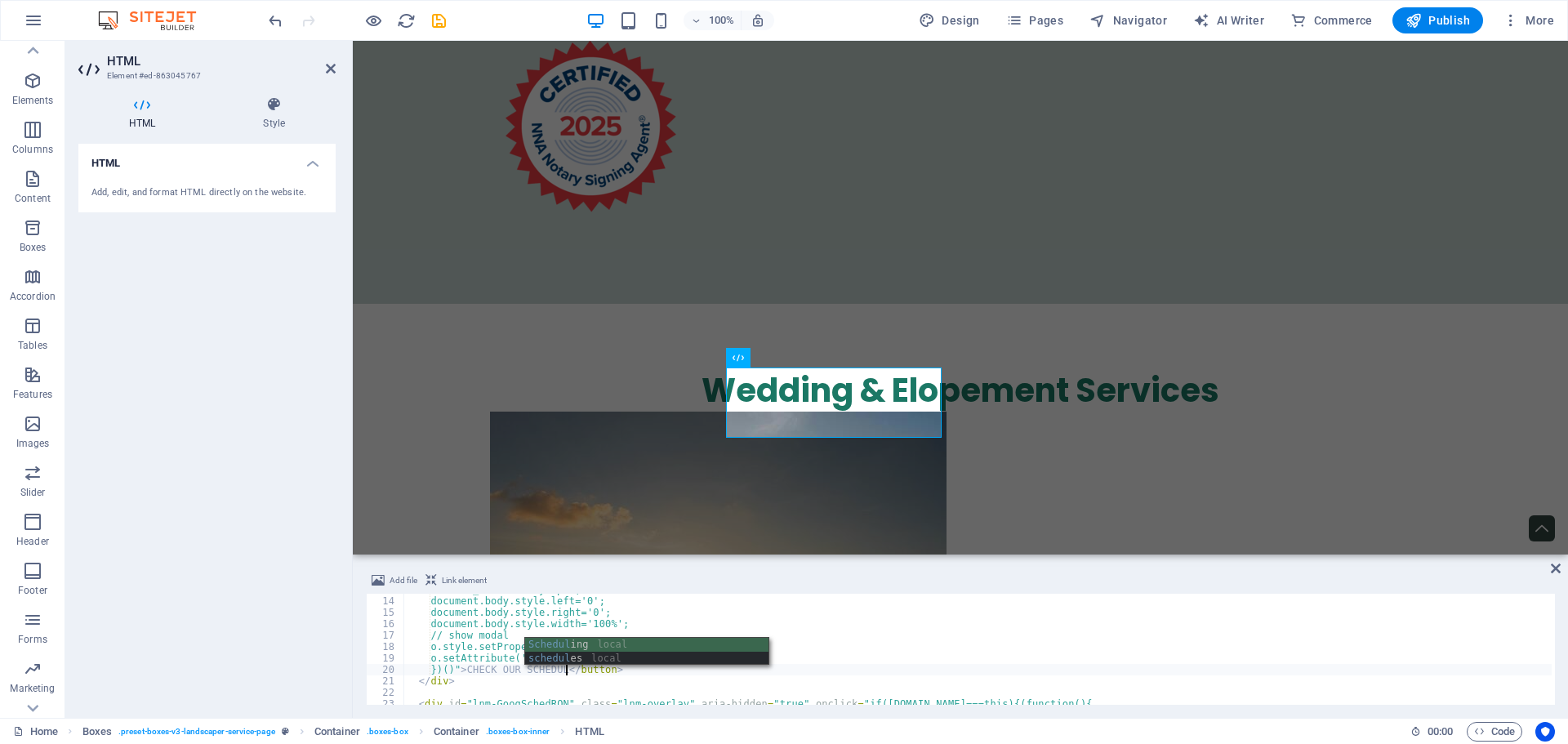
scroll to position [0, 13]
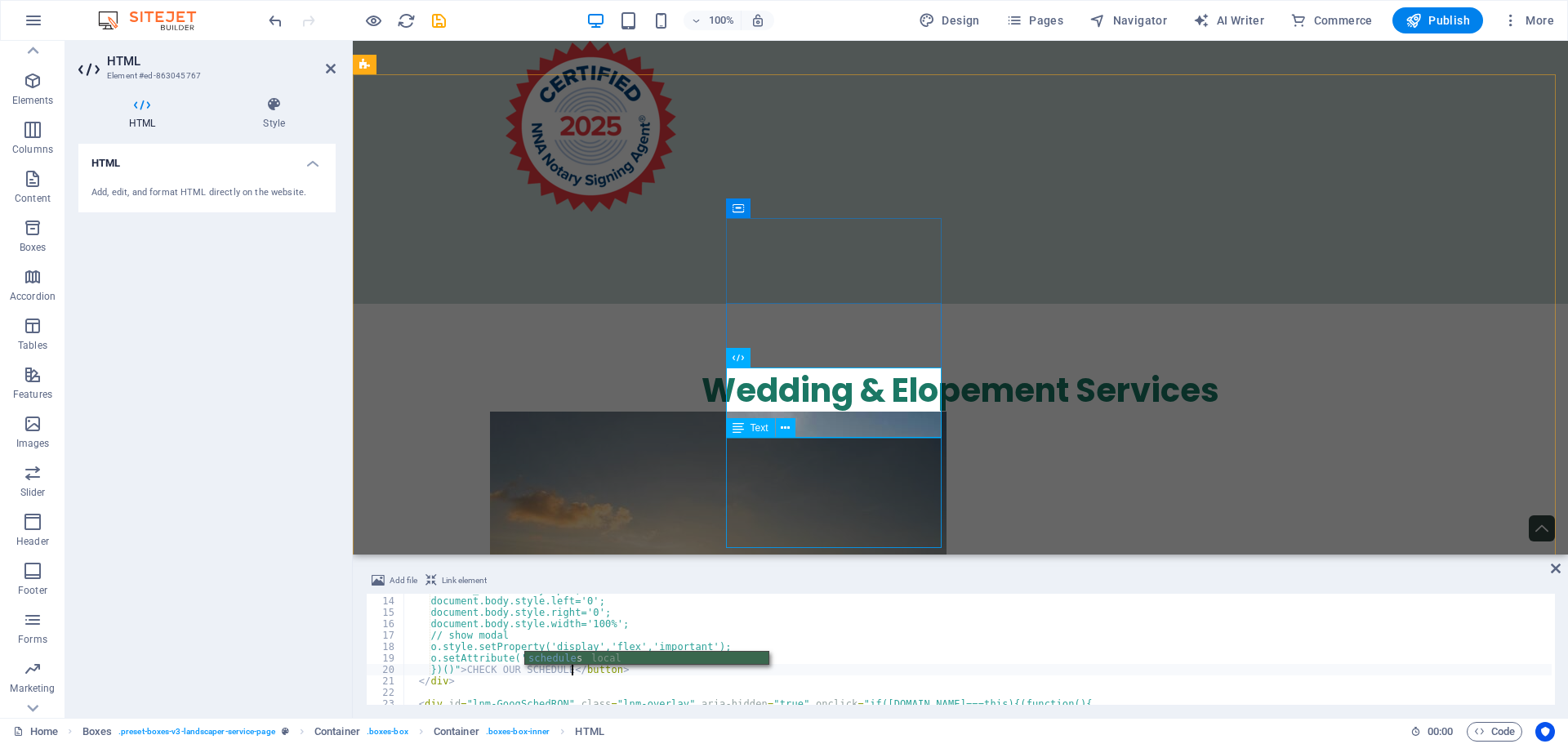
type textarea "})()">CHECK OUR SCHEDULE</button>"
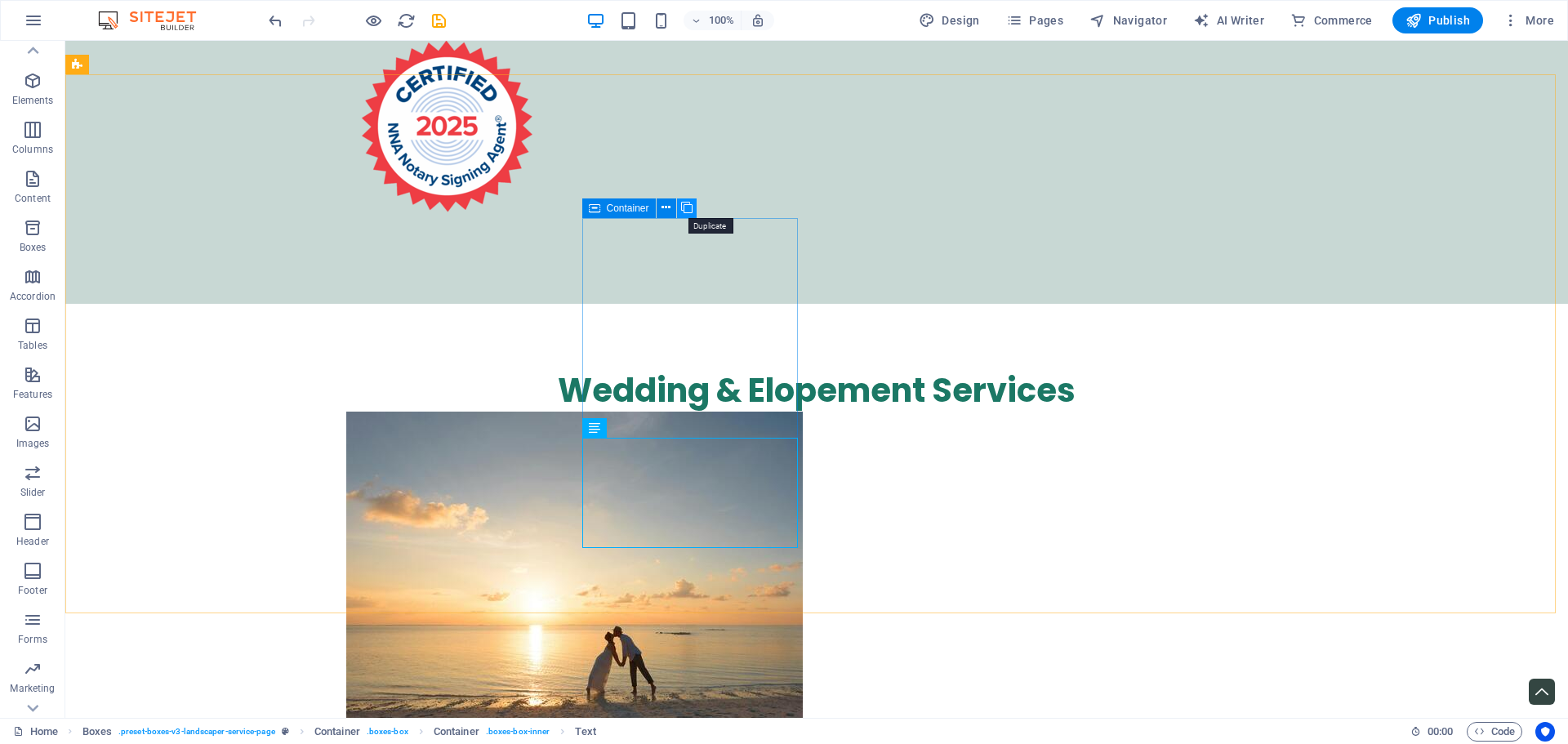
click at [687, 208] on icon at bounding box center [687, 208] width 11 height 17
click at [281, 371] on icon "undo" at bounding box center [752, 547] width 941 height 351
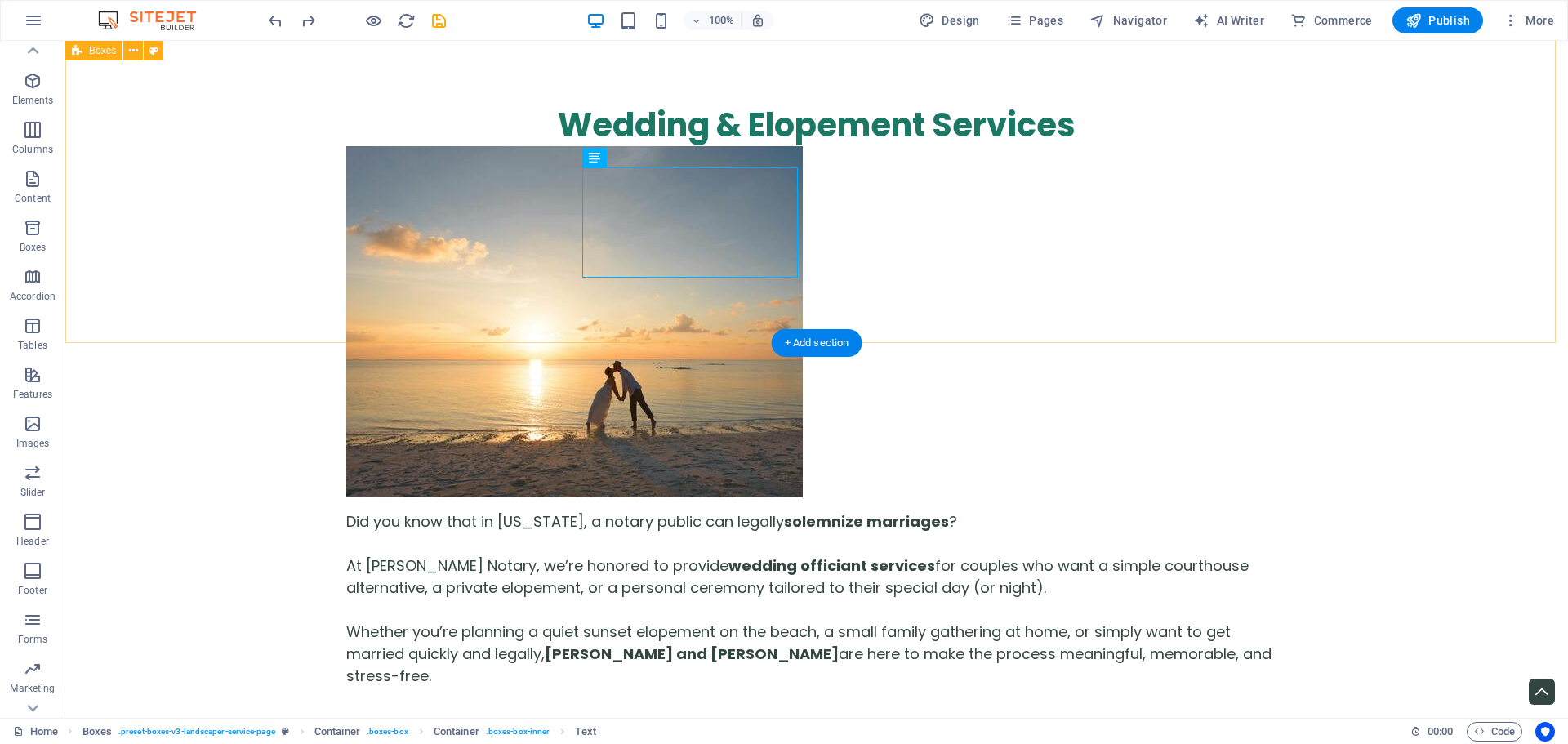
scroll to position [5333, 0]
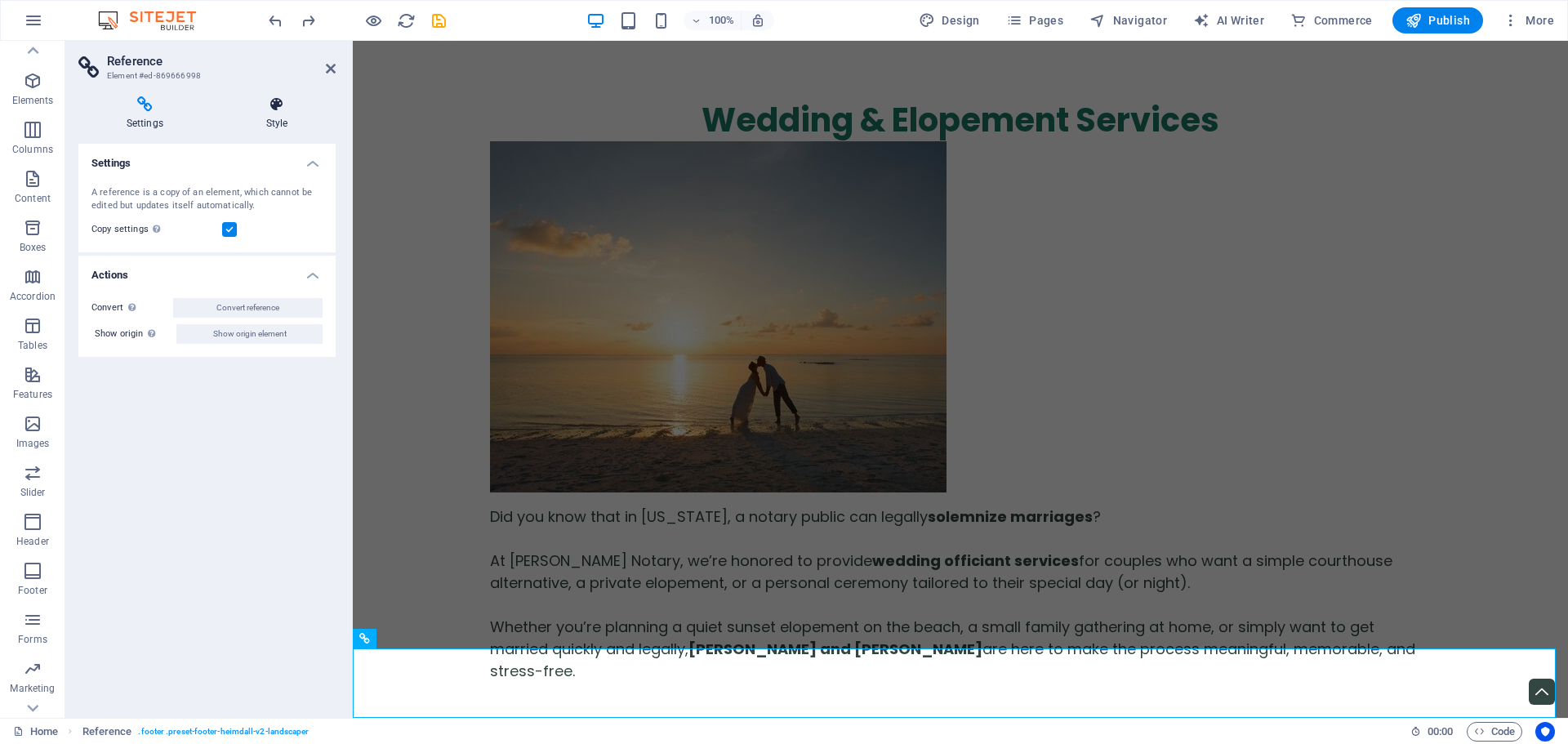
click at [277, 108] on icon at bounding box center [276, 104] width 118 height 16
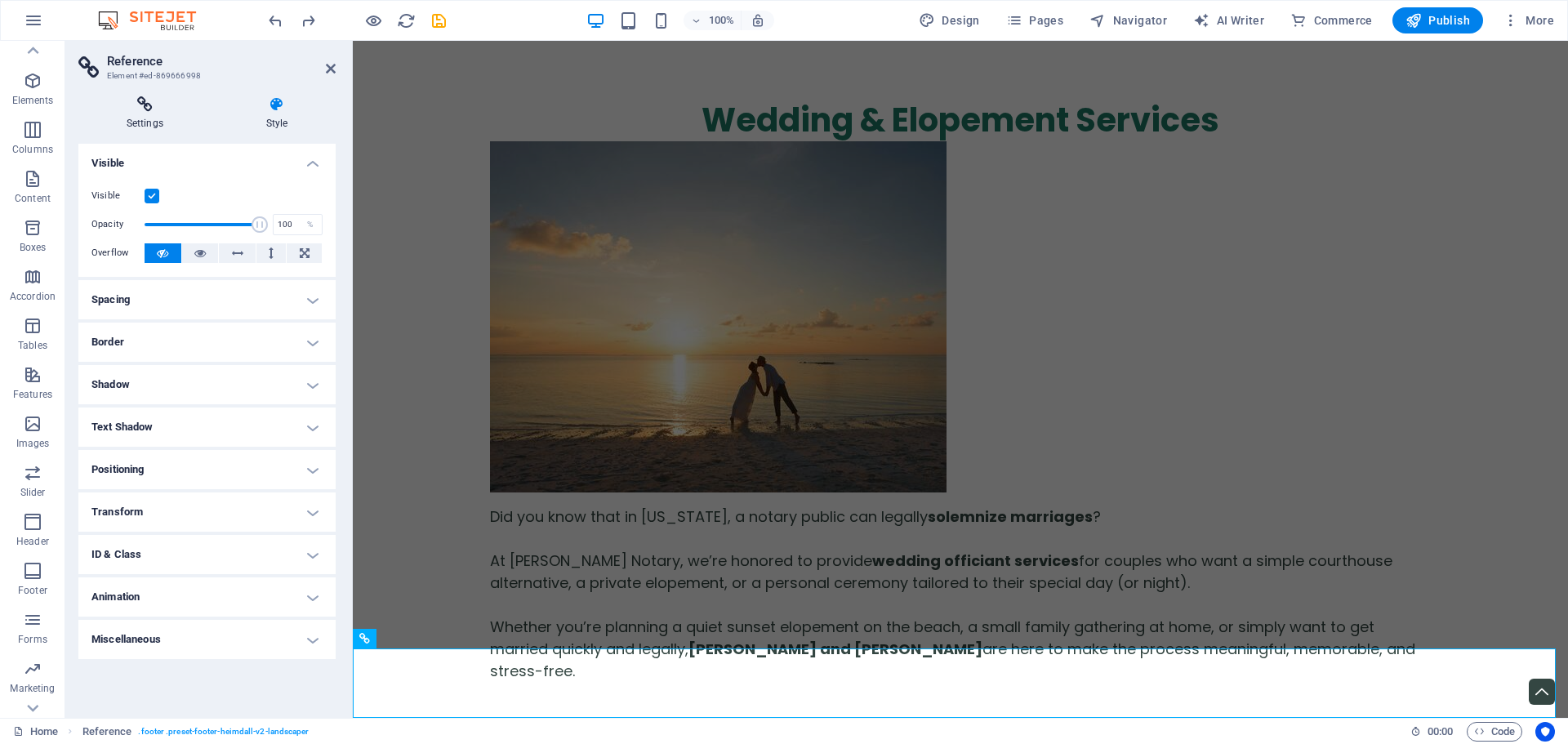
click at [132, 107] on icon at bounding box center [145, 104] width 133 height 16
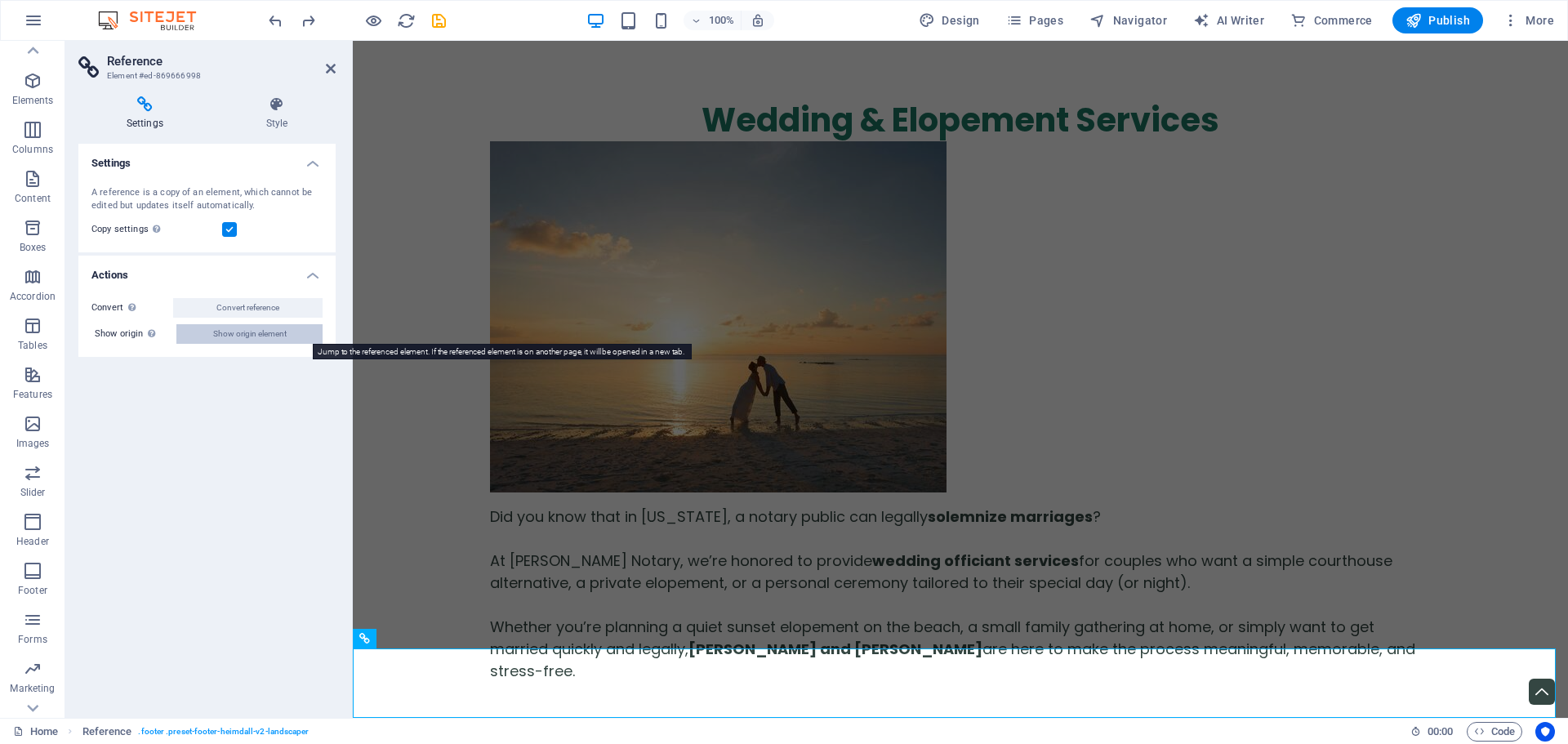
click at [268, 338] on span "Show origin element" at bounding box center [250, 334] width 74 height 19
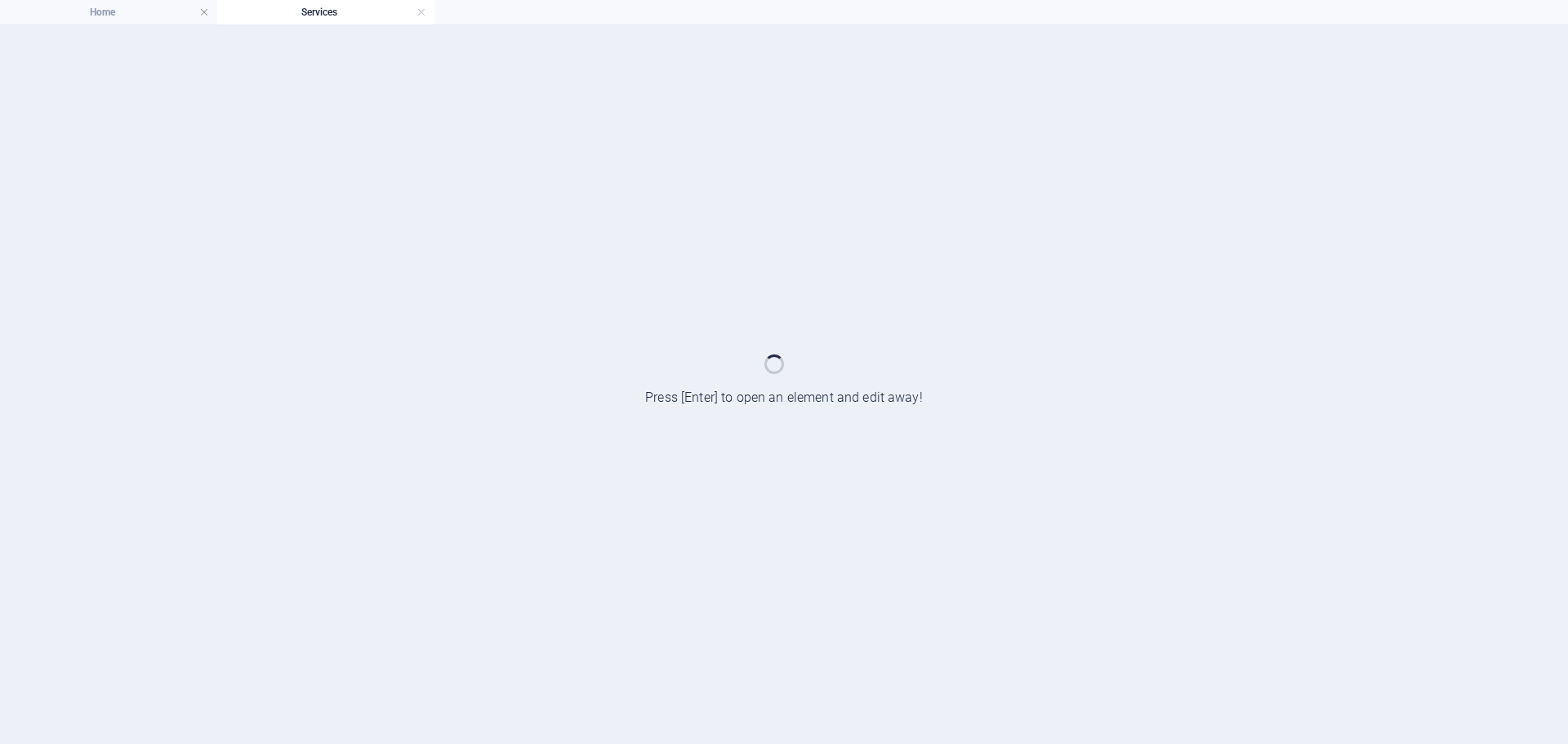
scroll to position [0, 0]
select select "footer"
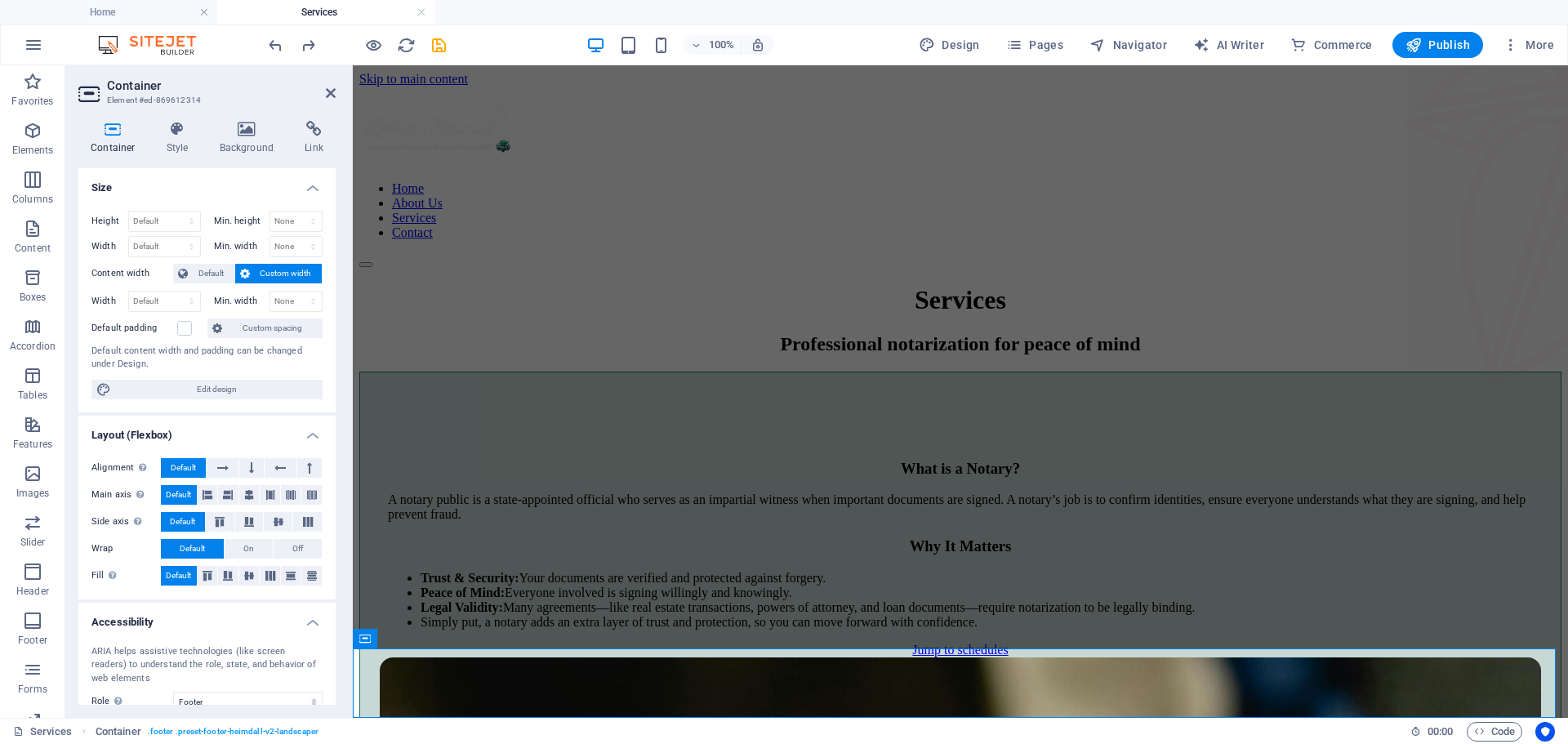
scroll to position [4854, 0]
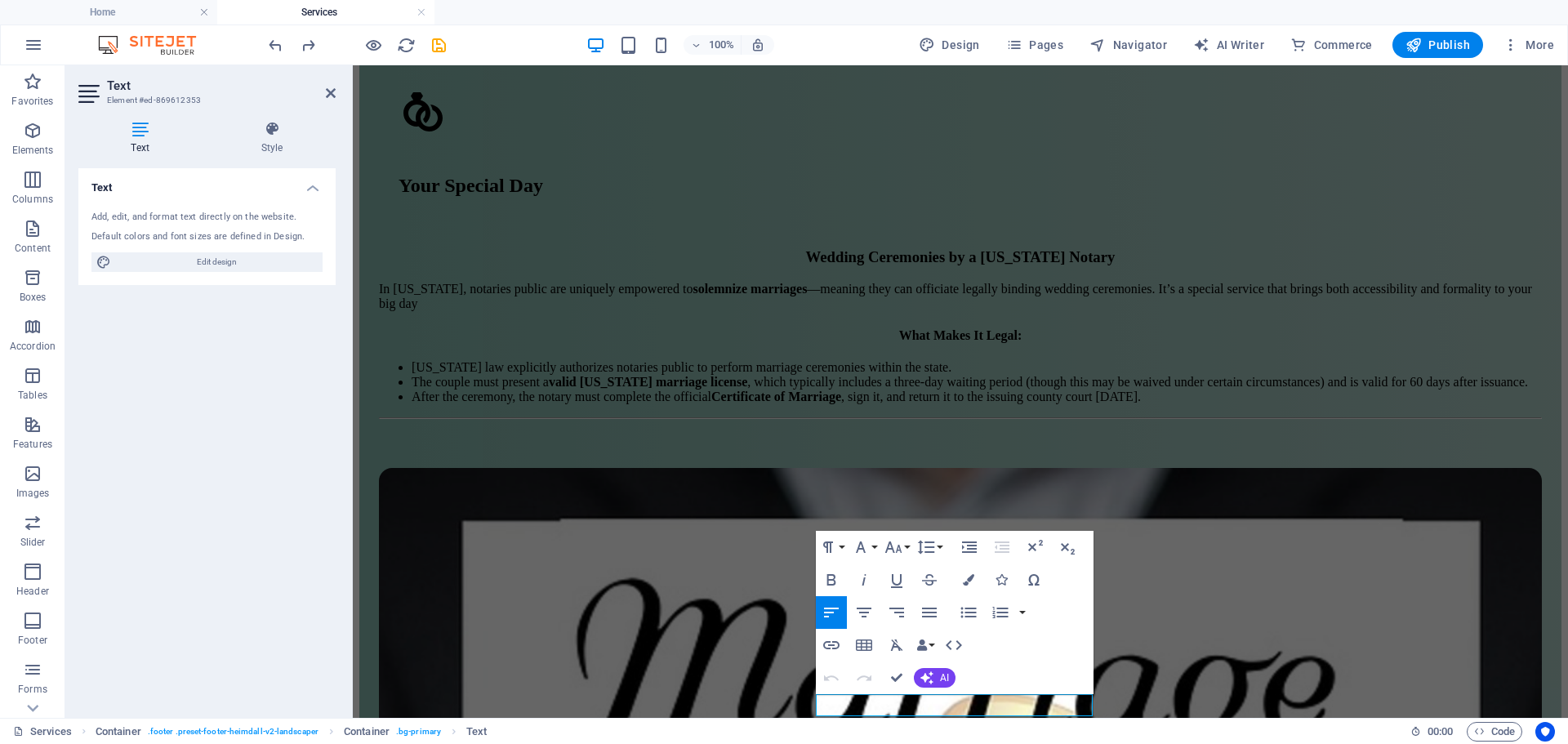
scroll to position [4832, 0]
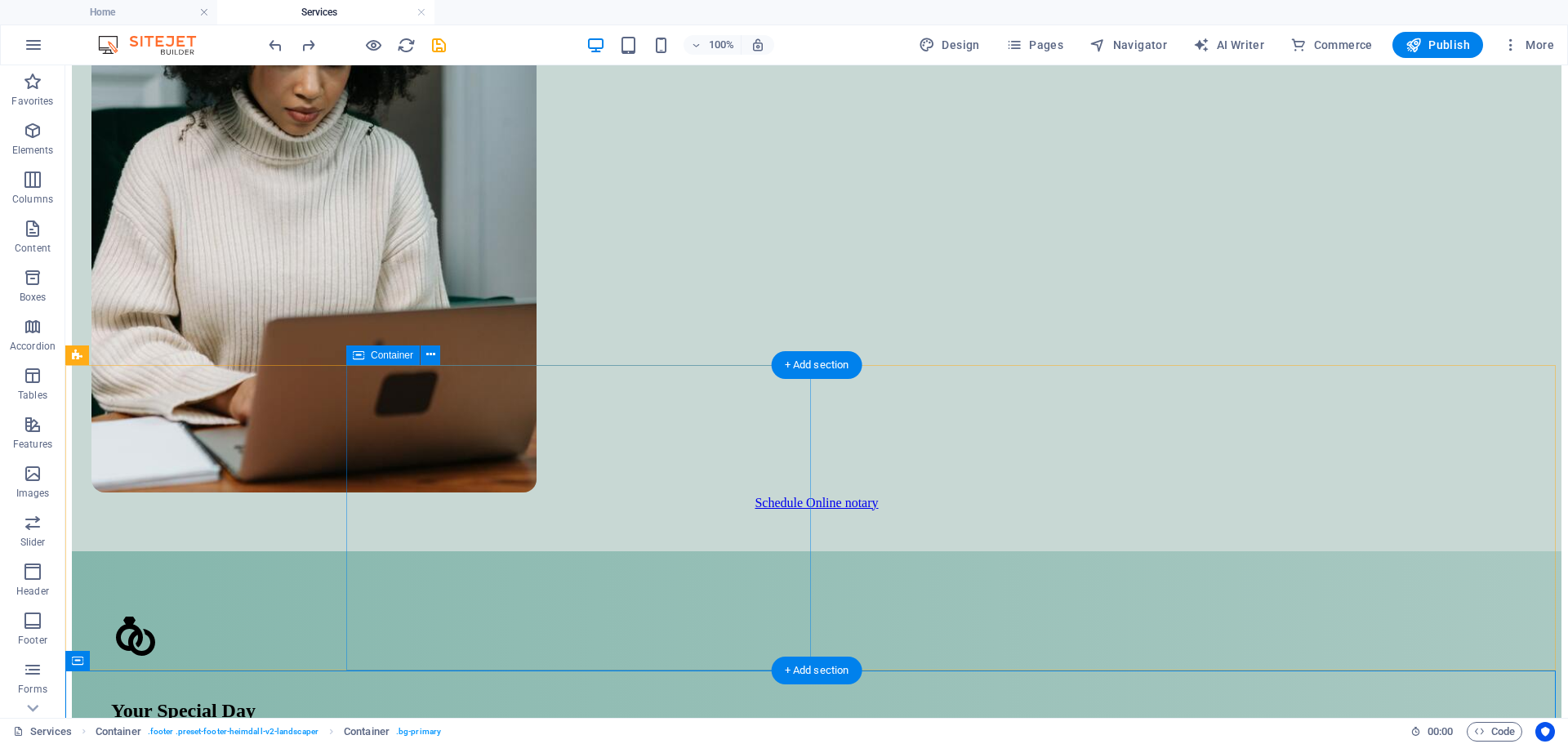
scroll to position [4854, 0]
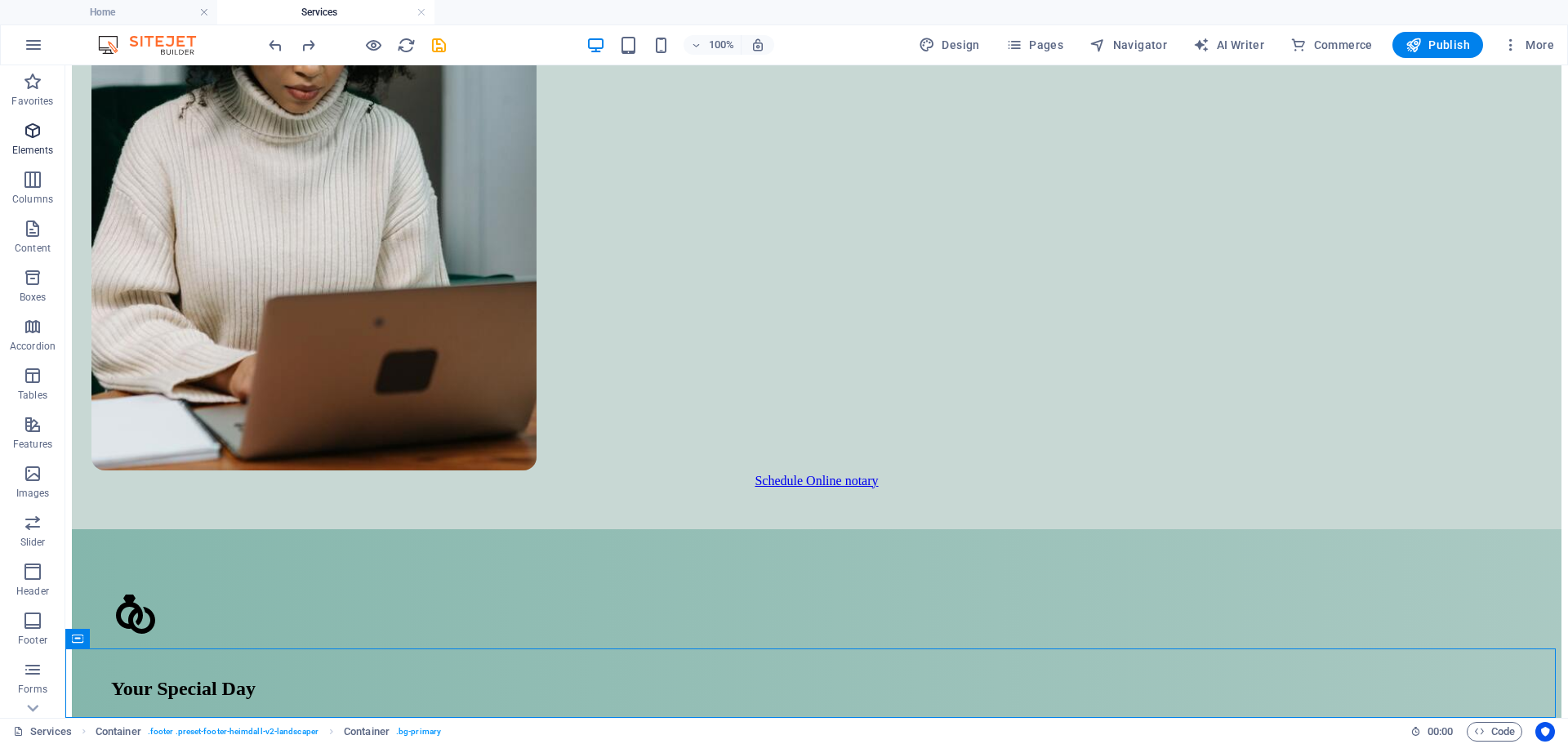
click at [36, 128] on icon "button" at bounding box center [32, 130] width 19 height 19
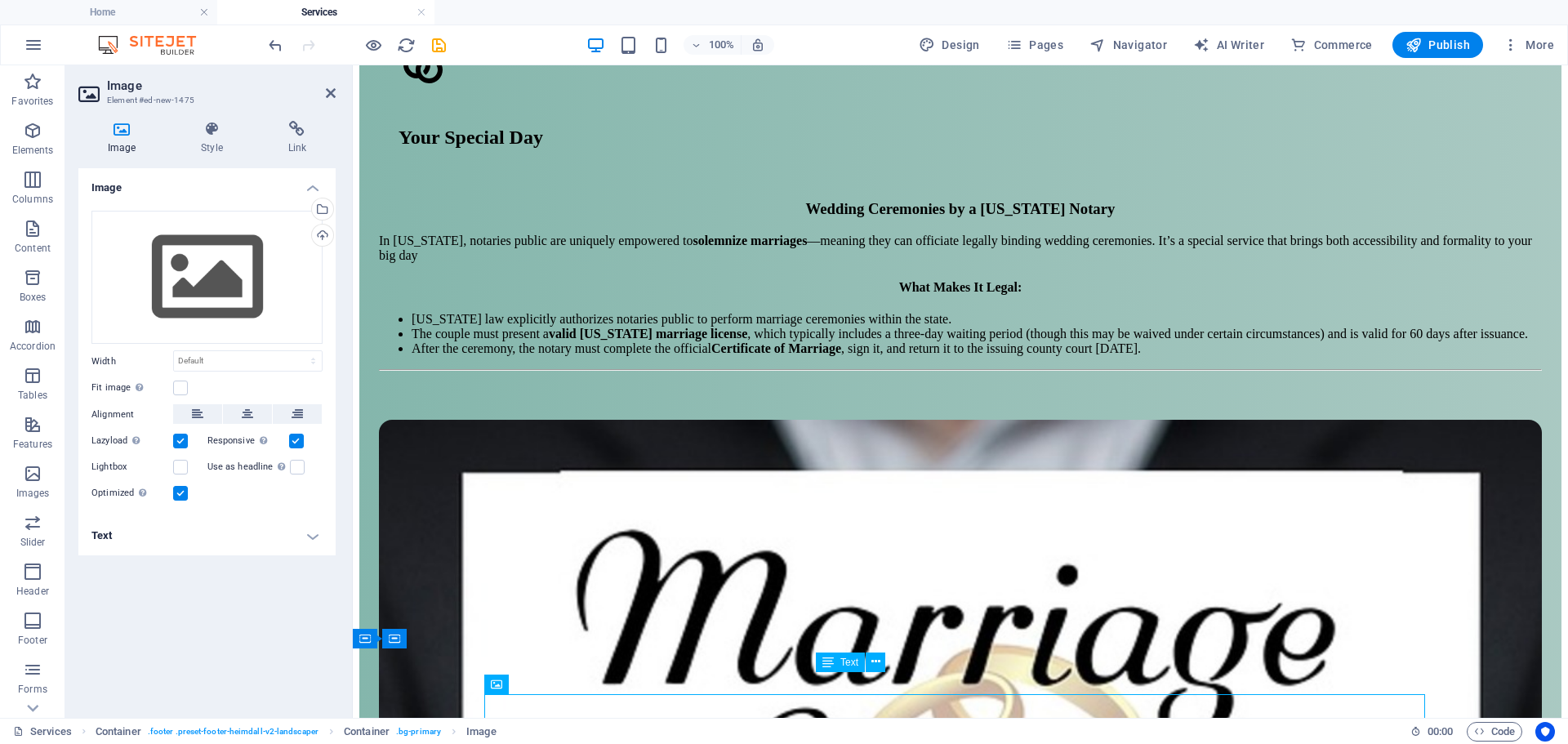
scroll to position [4945, 0]
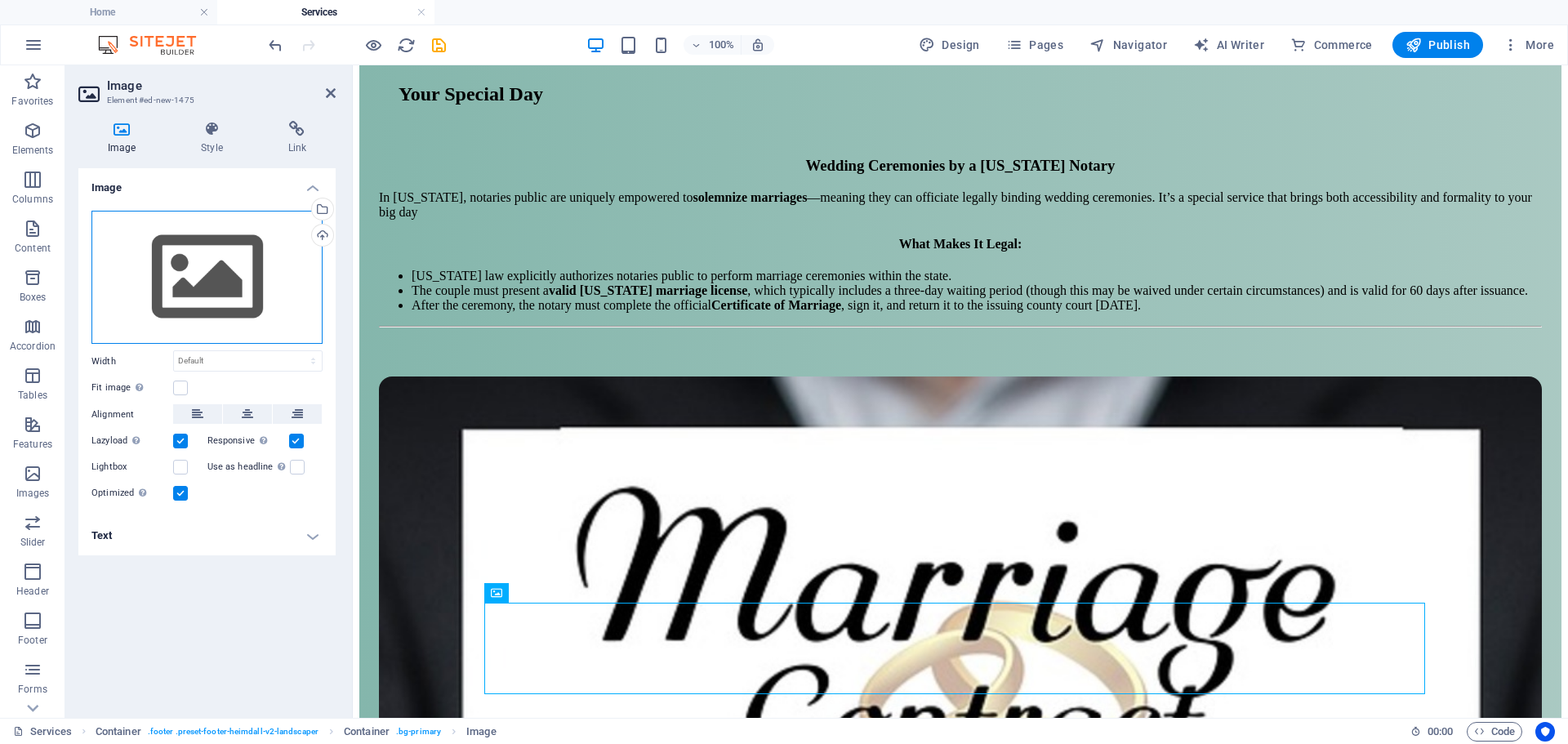
click at [197, 292] on div "Drag files here, click to choose files or select files from Files or our free s…" at bounding box center [207, 278] width 231 height 134
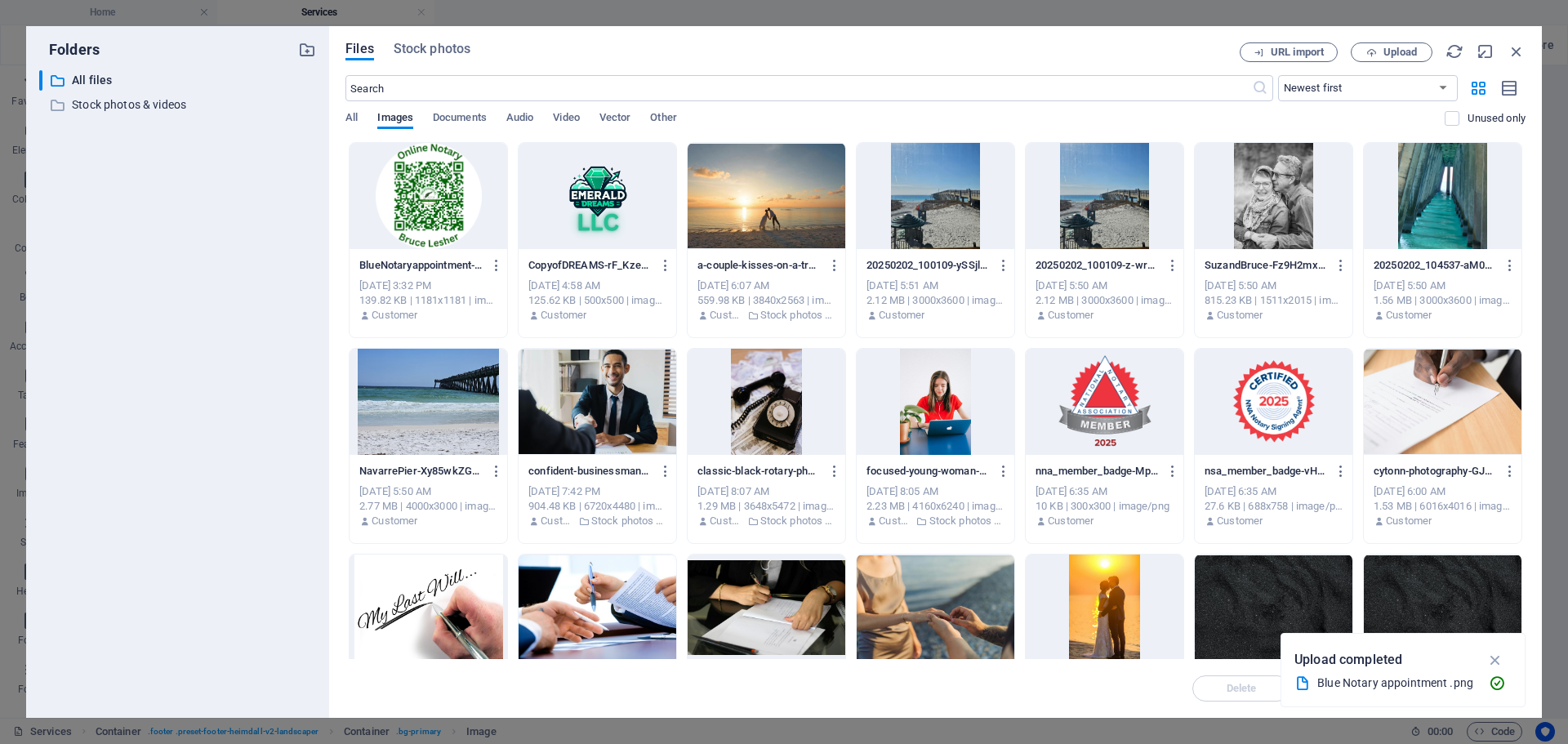
scroll to position [5665, 0]
click at [426, 208] on div at bounding box center [428, 196] width 158 height 106
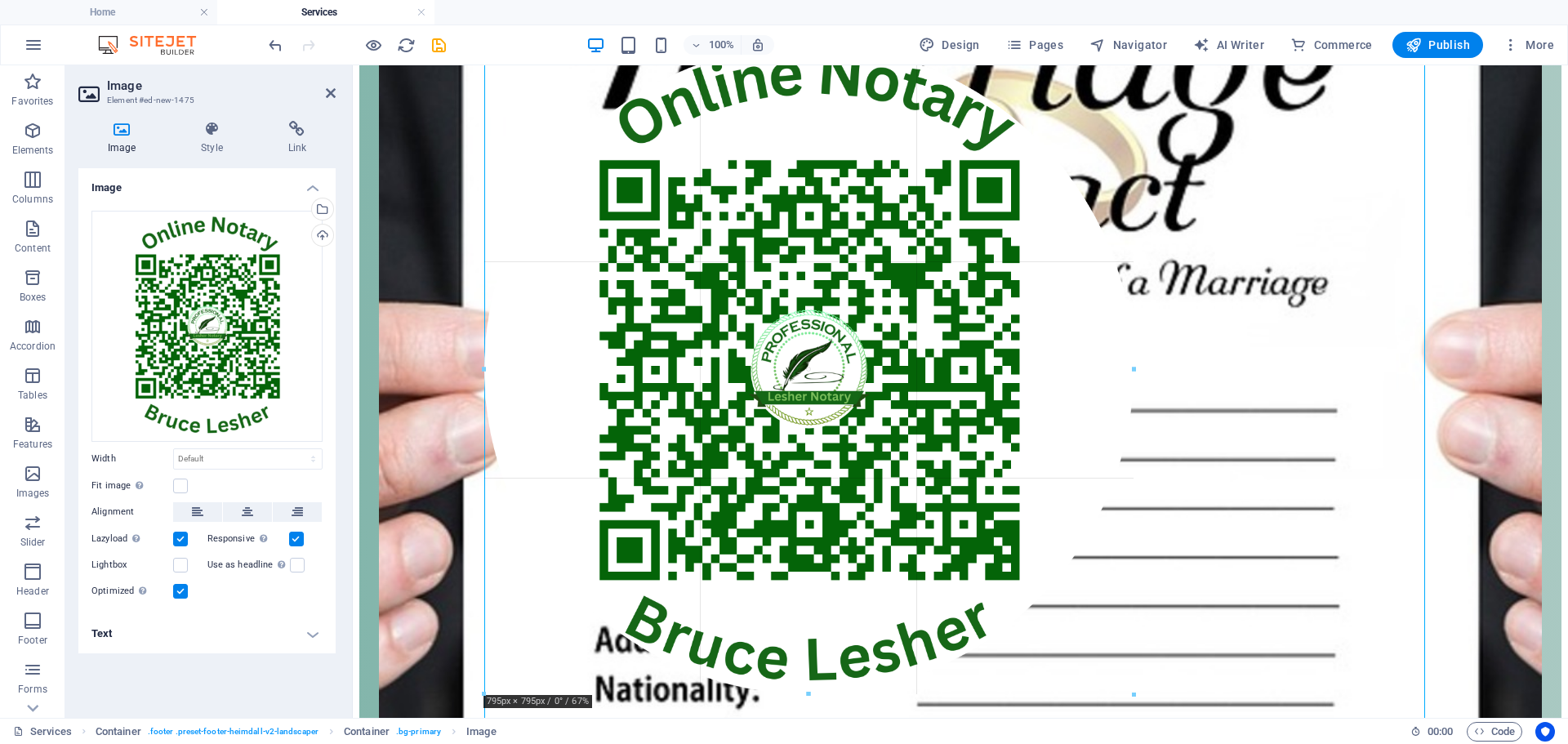
scroll to position [5461, 0]
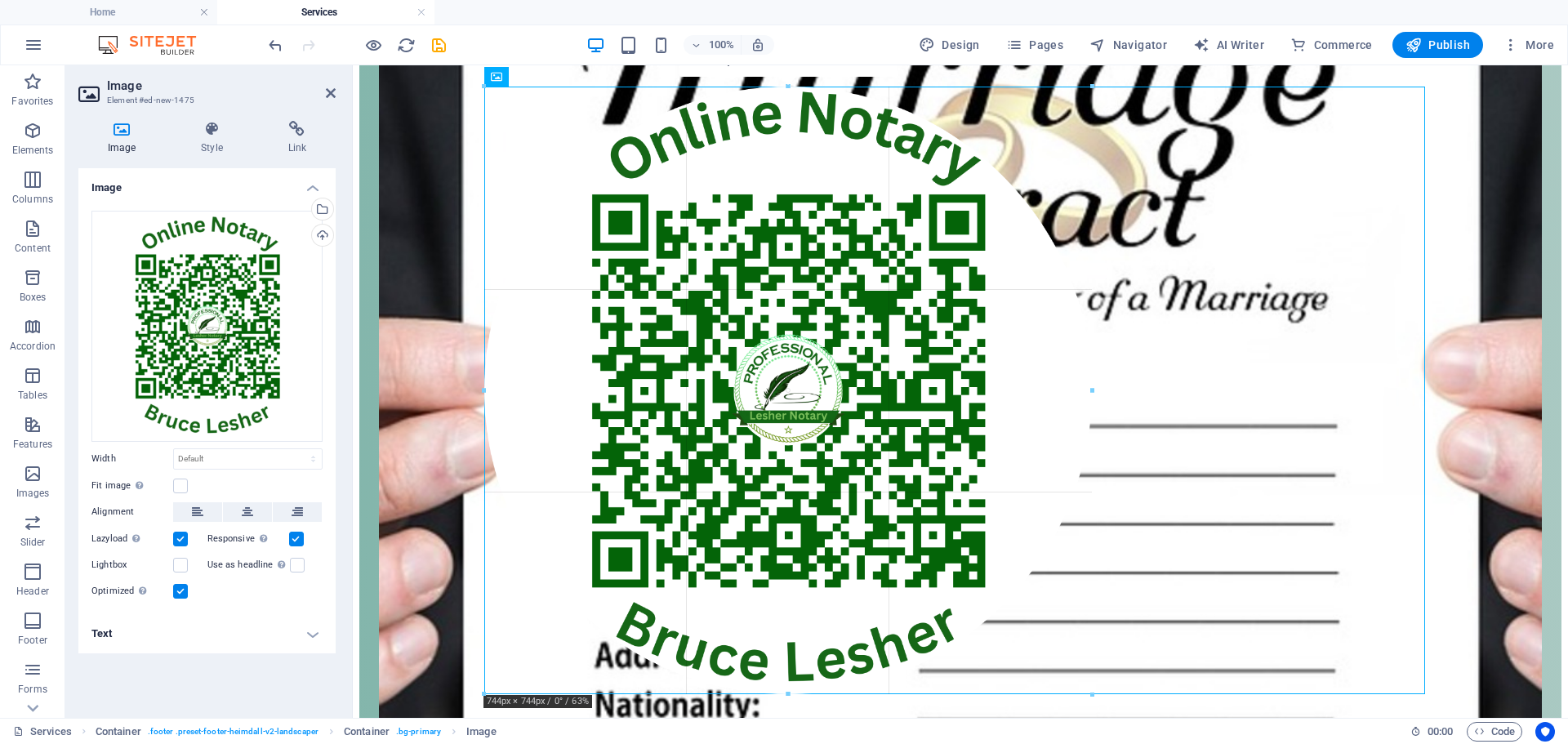
drag, startPoint x: 1426, startPoint y: 699, endPoint x: 382, endPoint y: 365, distance: 1096.1
type input "744"
select select "px"
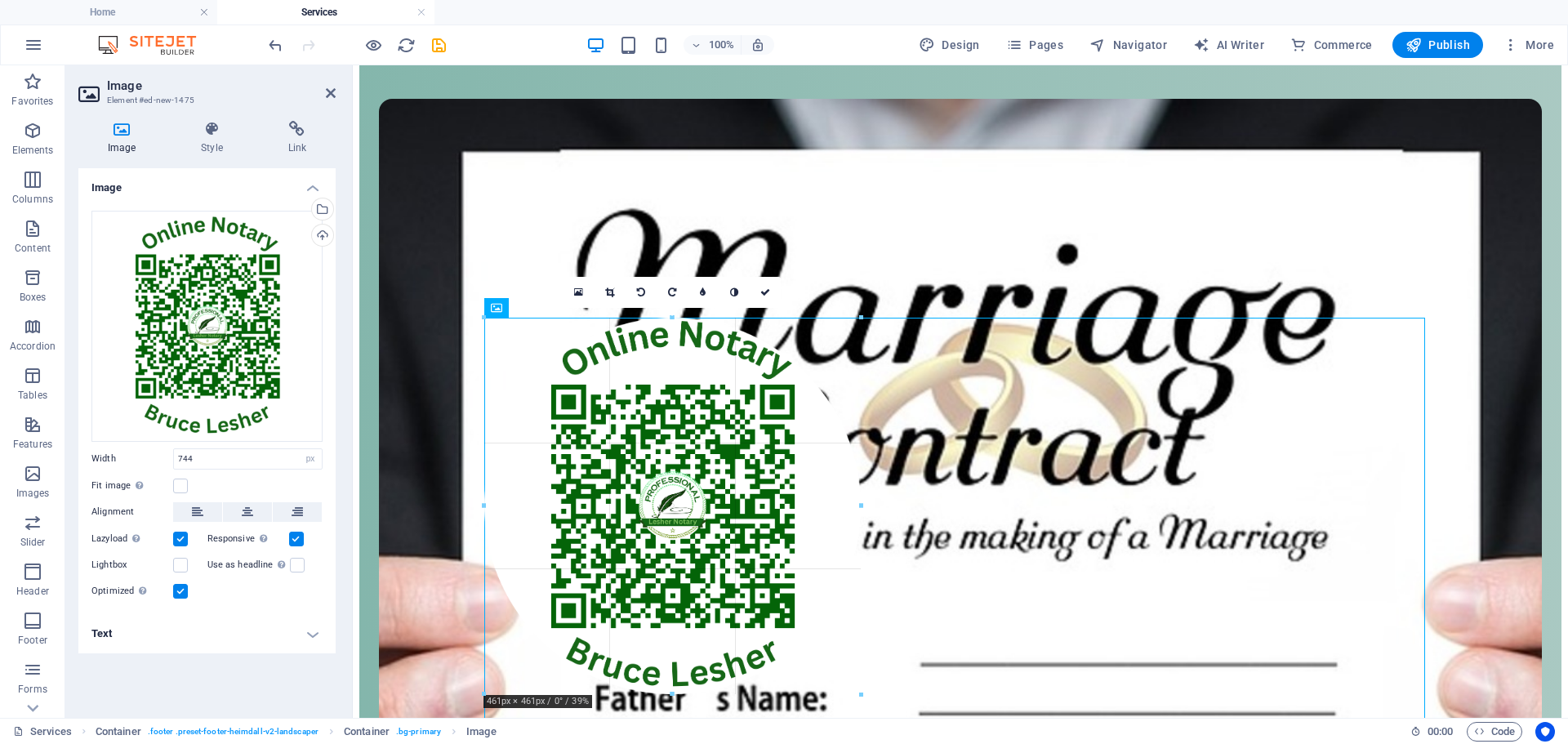
scroll to position [5211, 0]
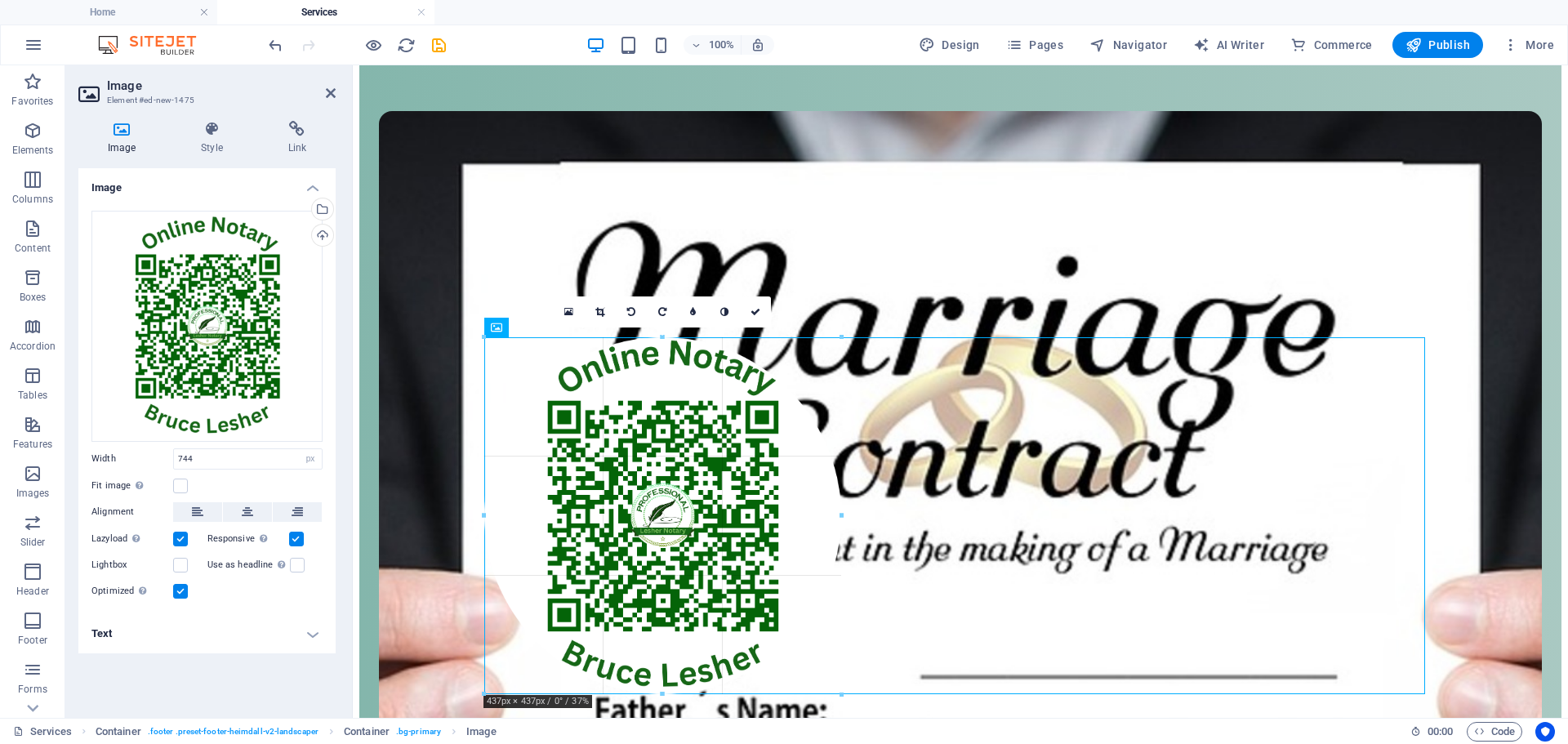
drag, startPoint x: 1093, startPoint y: 697, endPoint x: 111, endPoint y: 378, distance: 1032.5
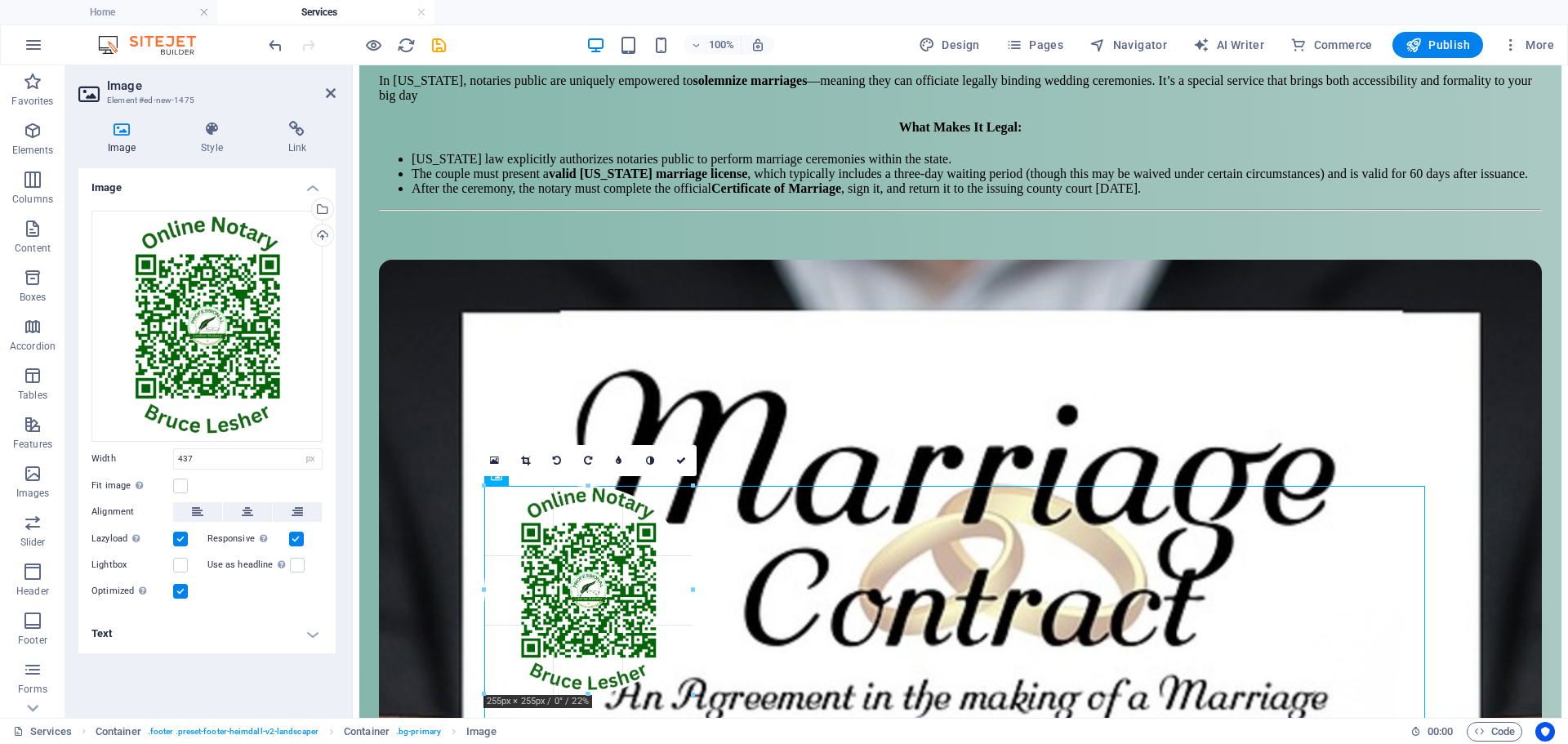
scroll to position [5050, 0]
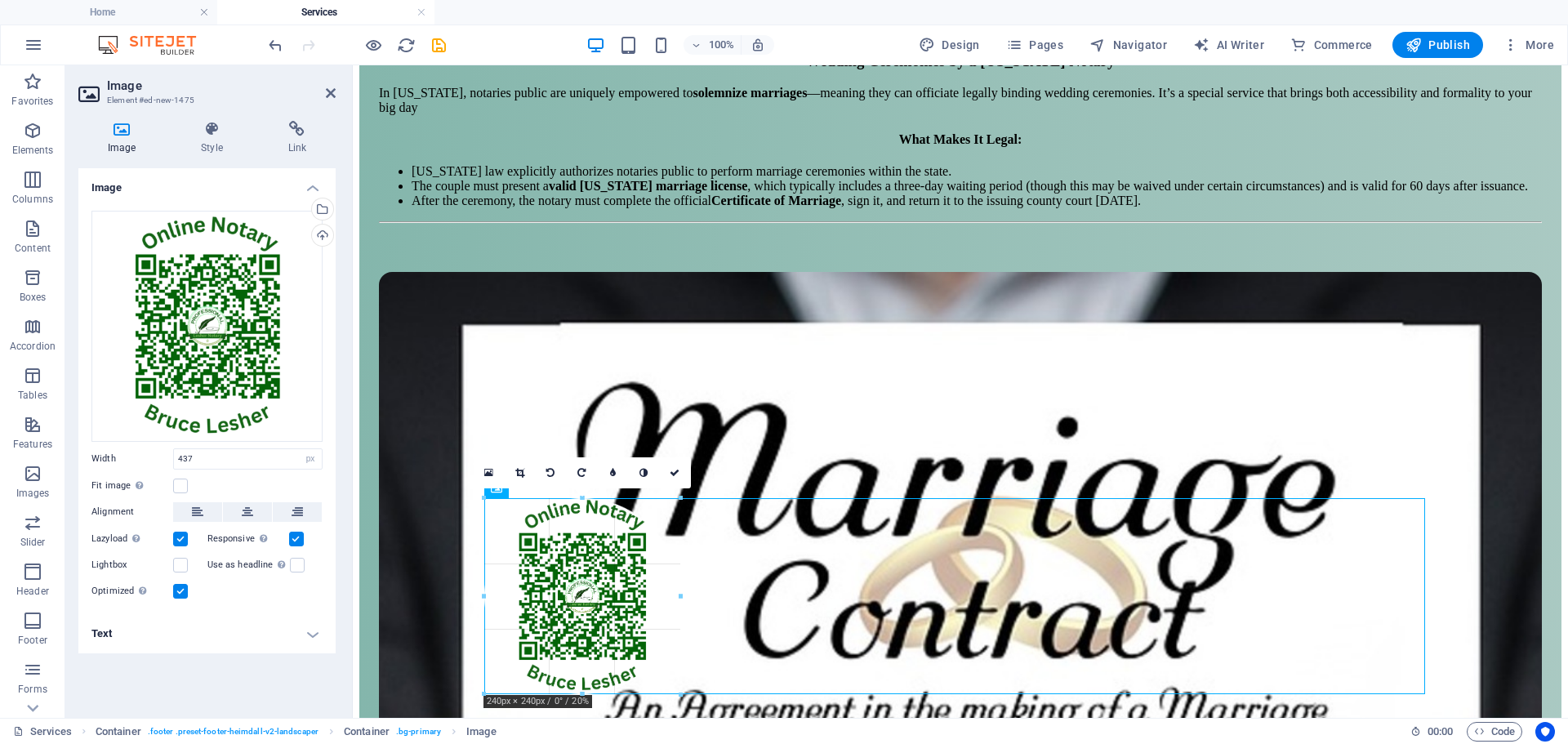
drag, startPoint x: 841, startPoint y: 693, endPoint x: 166, endPoint y: 464, distance: 712.8
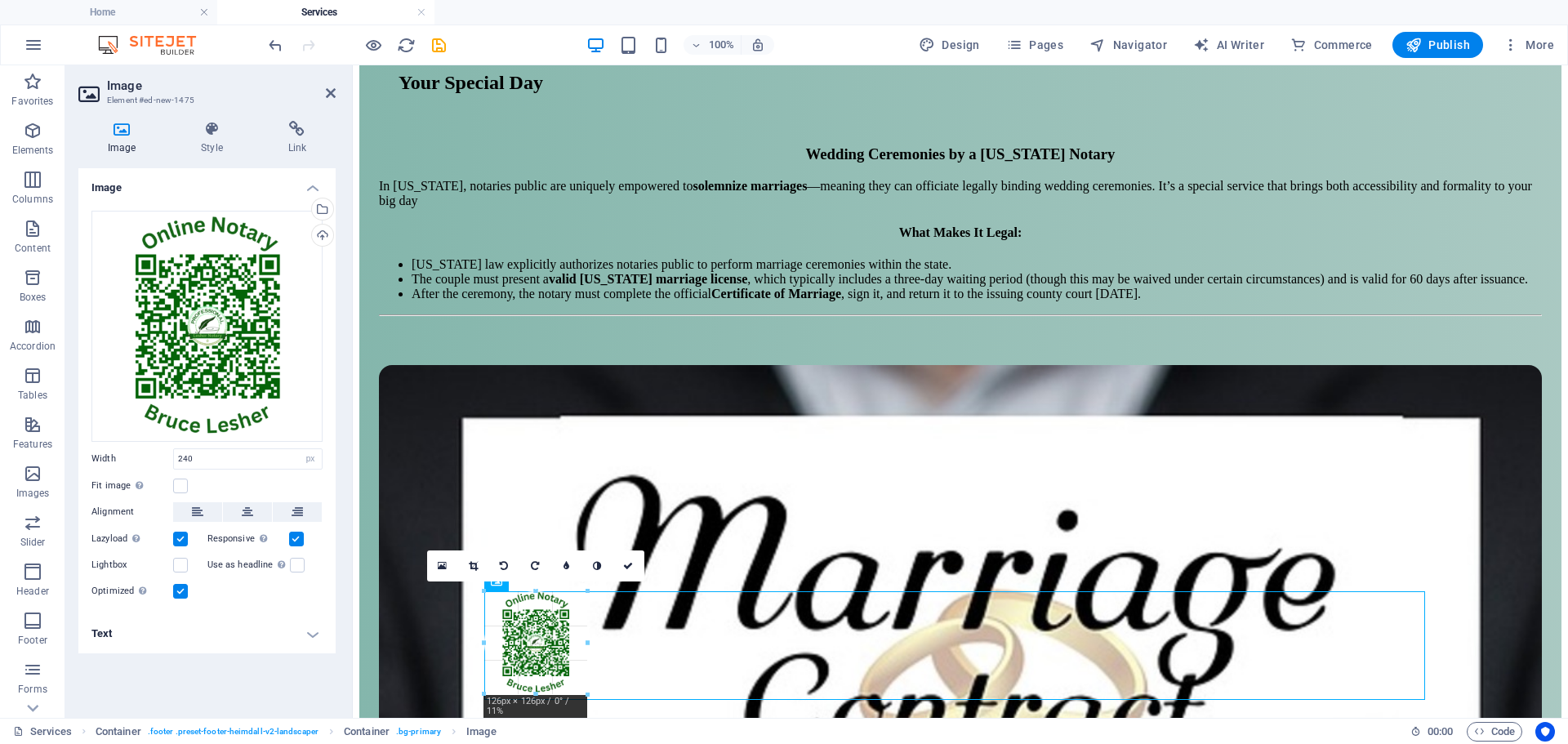
scroll to position [4950, 0]
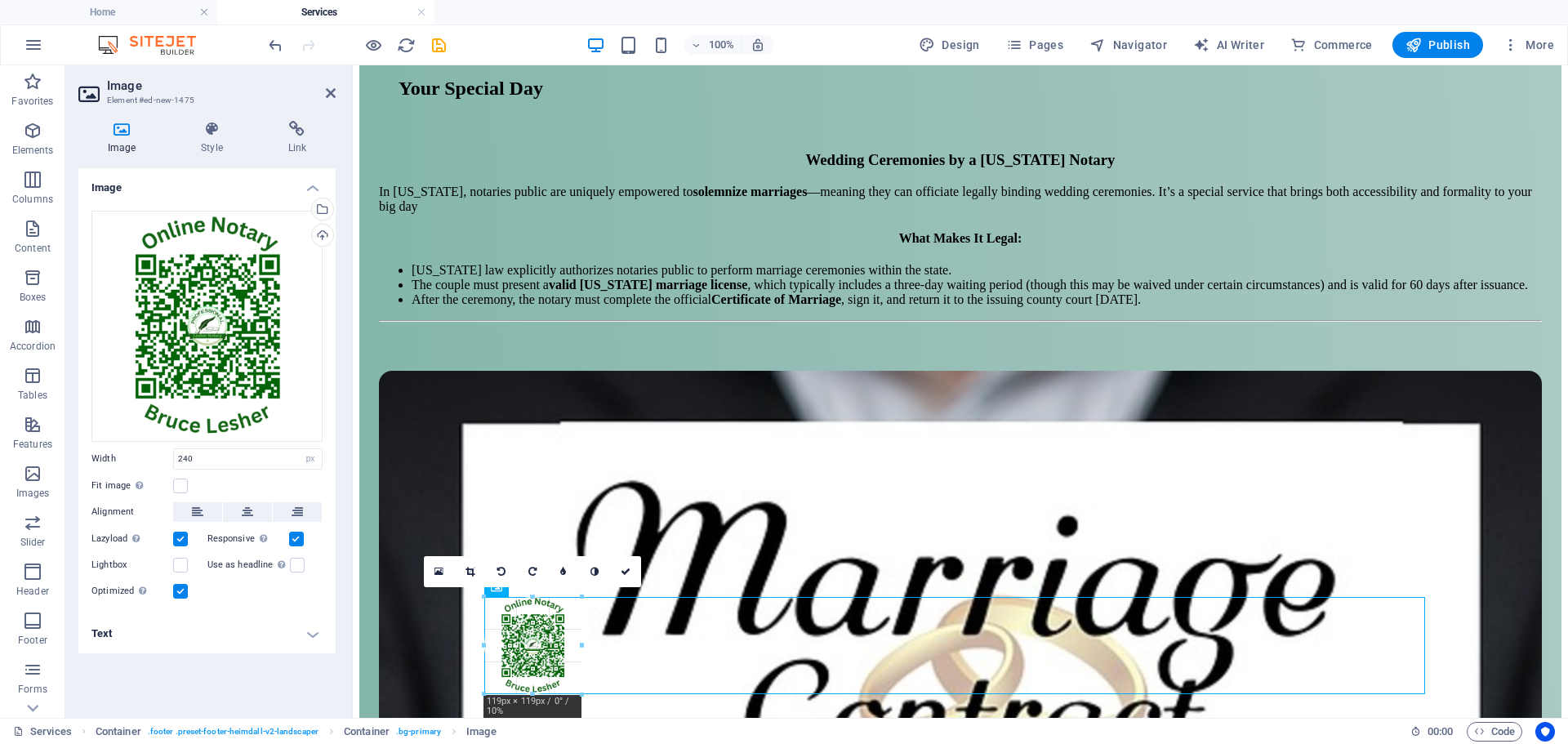
drag, startPoint x: 681, startPoint y: 696, endPoint x: 532, endPoint y: 596, distance: 179.4
type input "119"
click at [417, 547] on span "Container" at bounding box center [428, 541] width 42 height 10
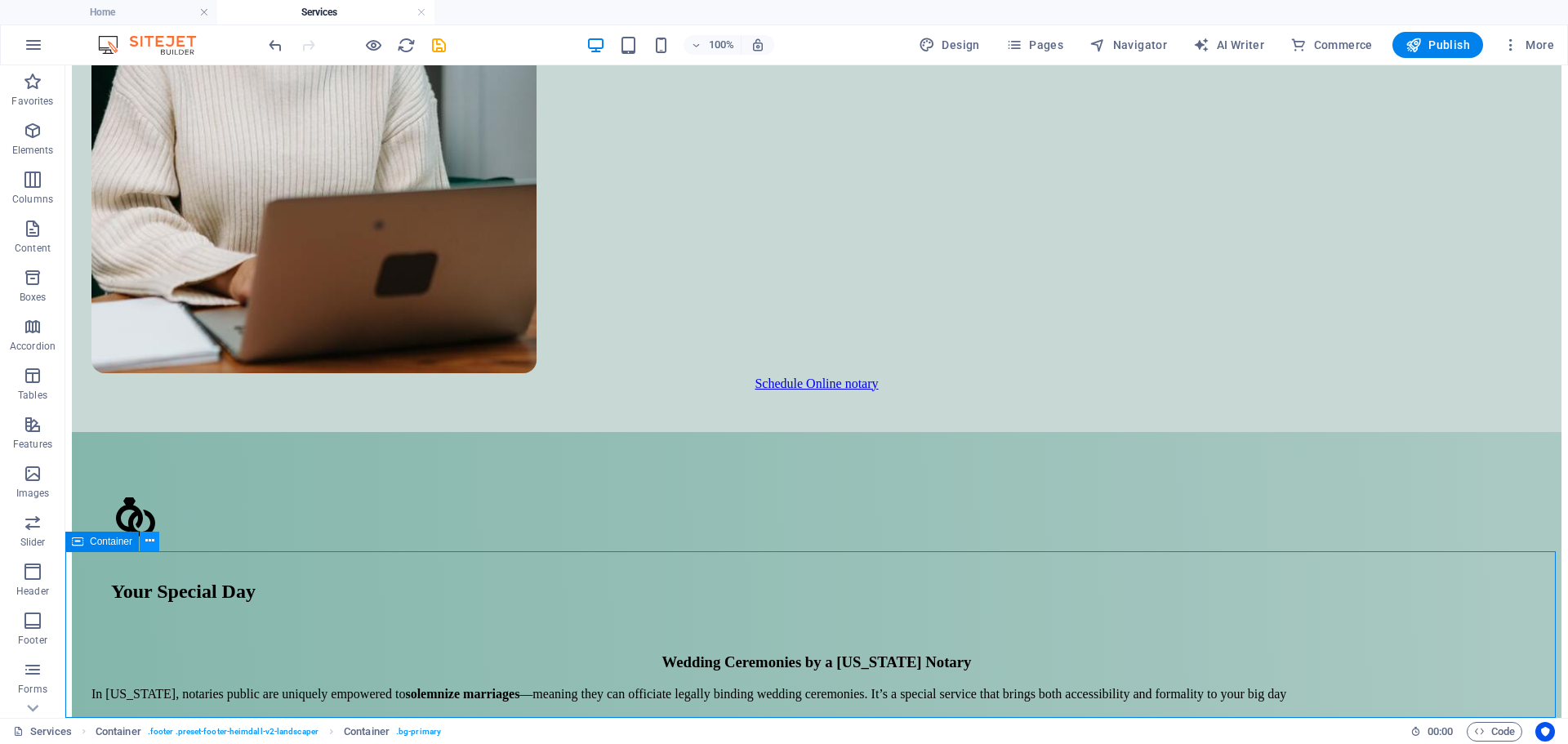
click at [147, 541] on icon at bounding box center [150, 541] width 9 height 17
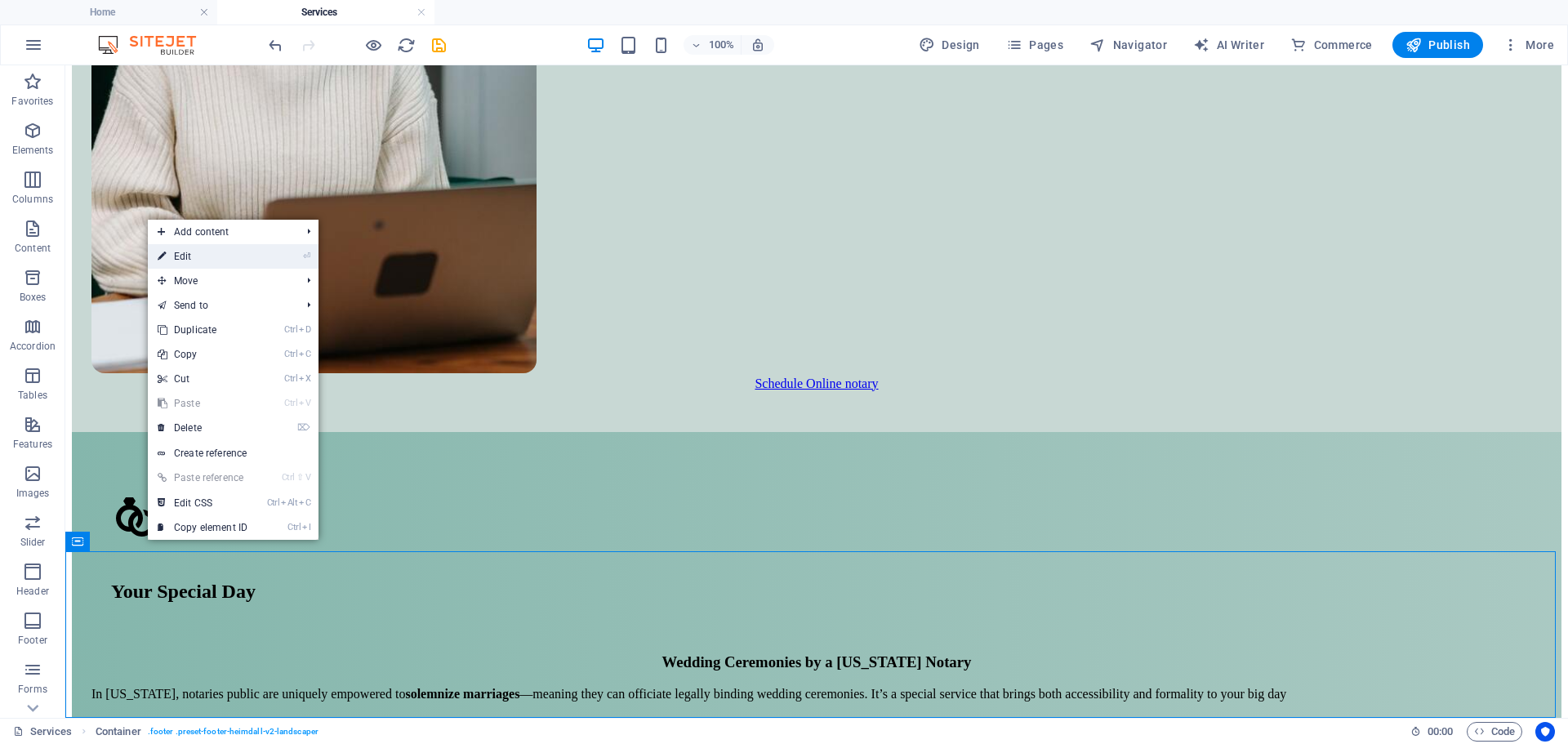
click at [231, 264] on link "⏎ Edit" at bounding box center [202, 256] width 109 height 25
select select "footer"
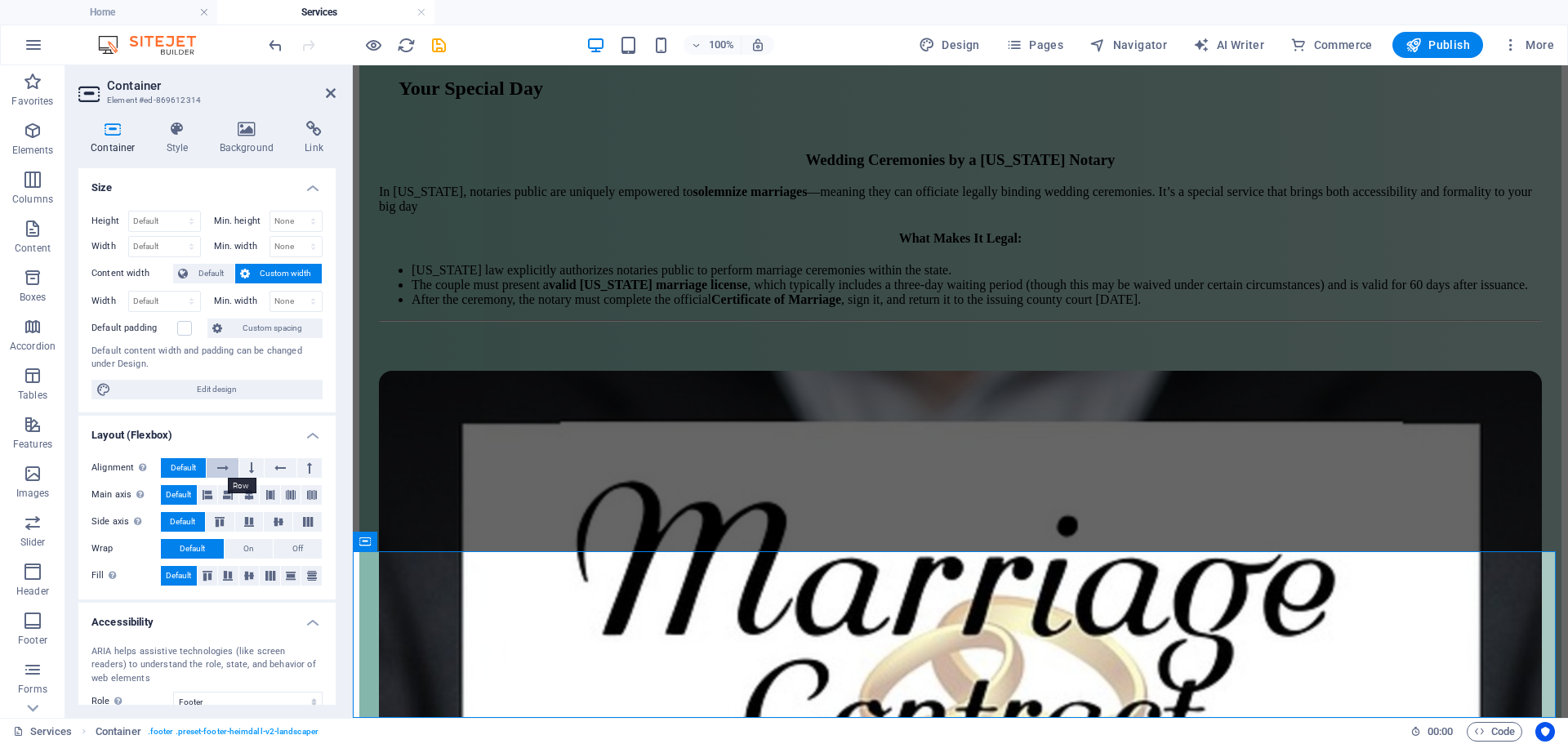
click at [225, 461] on icon at bounding box center [222, 468] width 11 height 19
click at [249, 465] on icon at bounding box center [252, 468] width 5 height 19
click at [275, 470] on icon at bounding box center [280, 468] width 11 height 19
click at [304, 469] on button at bounding box center [309, 468] width 25 height 19
click at [191, 468] on span "Default" at bounding box center [183, 468] width 25 height 19
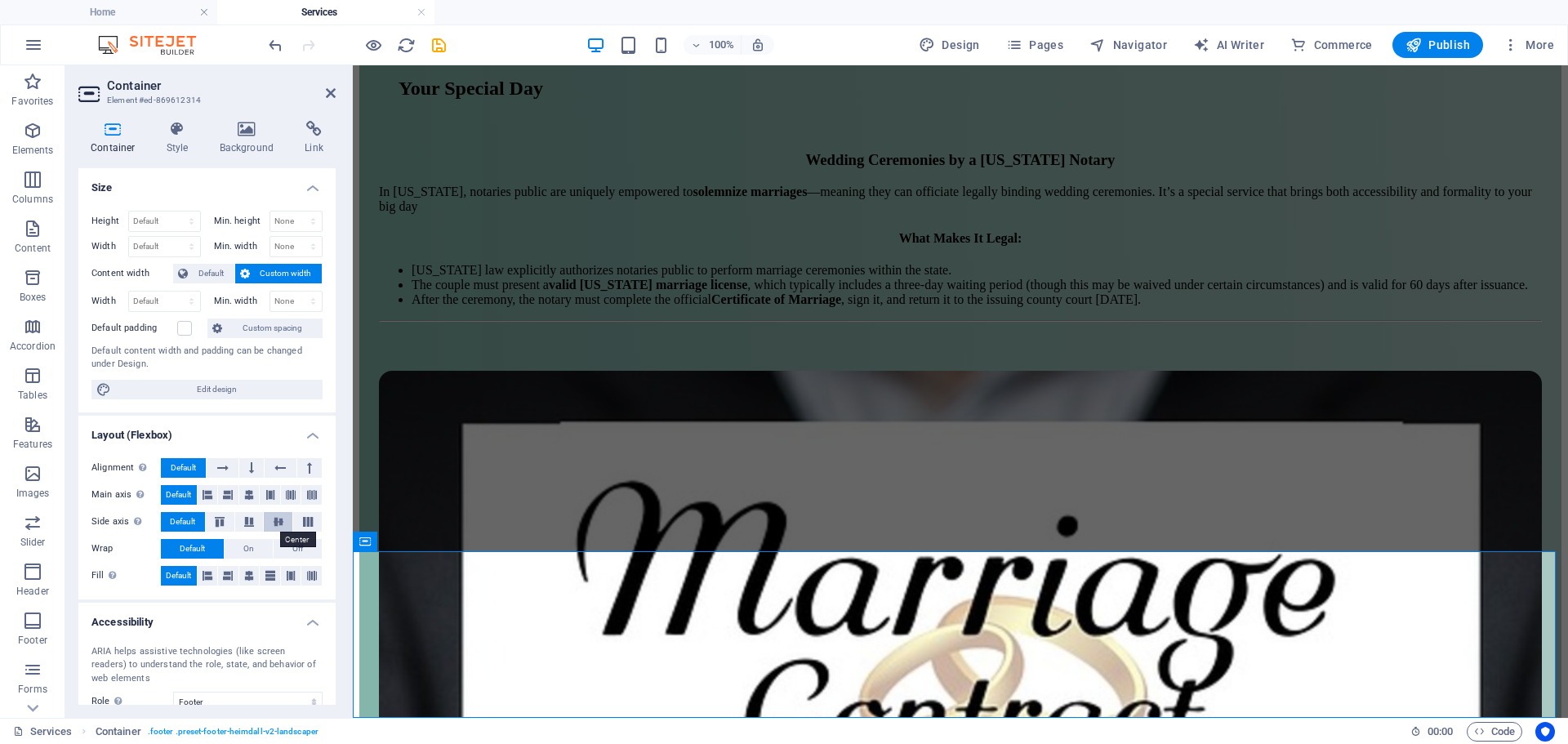
click at [271, 522] on icon at bounding box center [278, 522] width 19 height 10
click at [27, 186] on icon "button" at bounding box center [32, 179] width 19 height 19
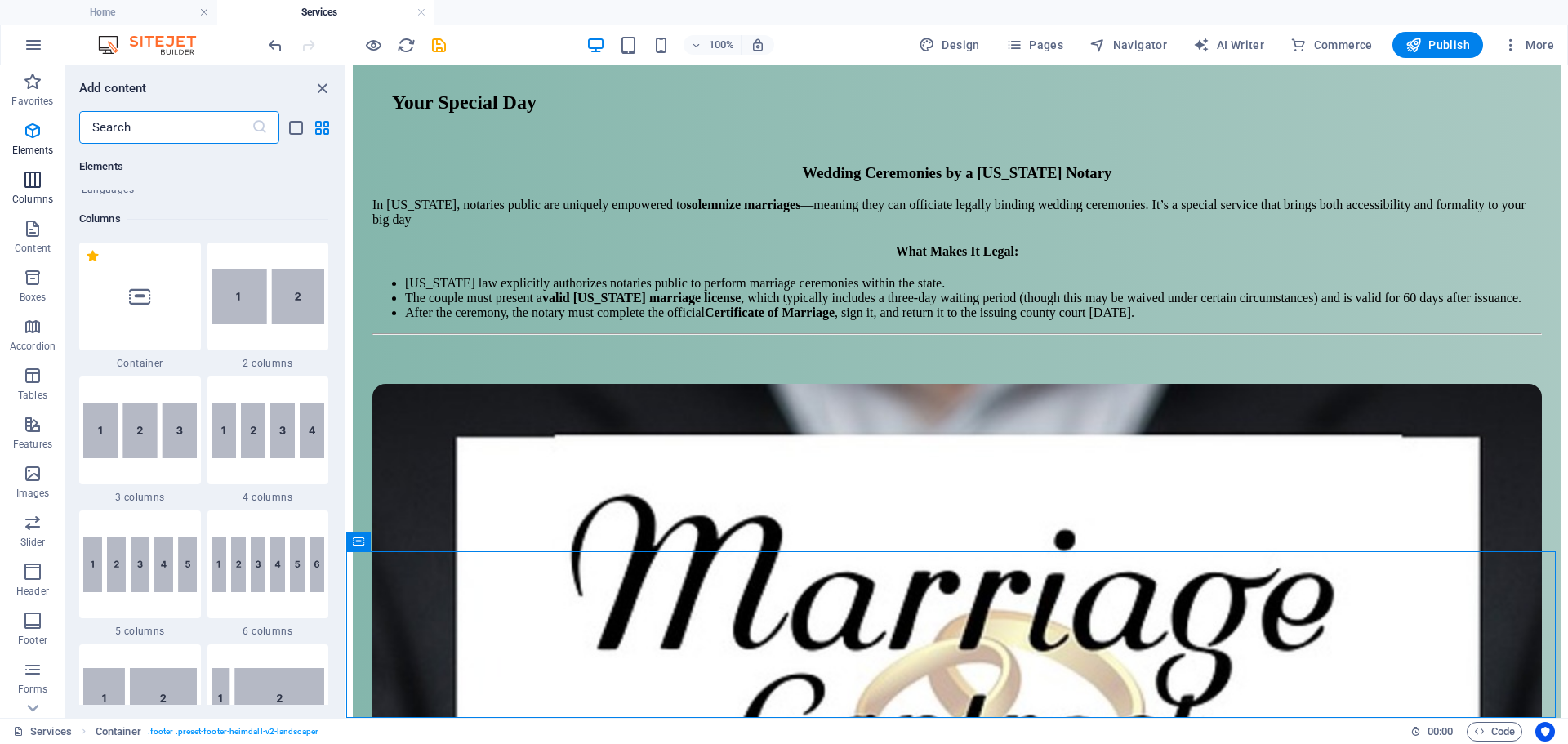
scroll to position [808, 0]
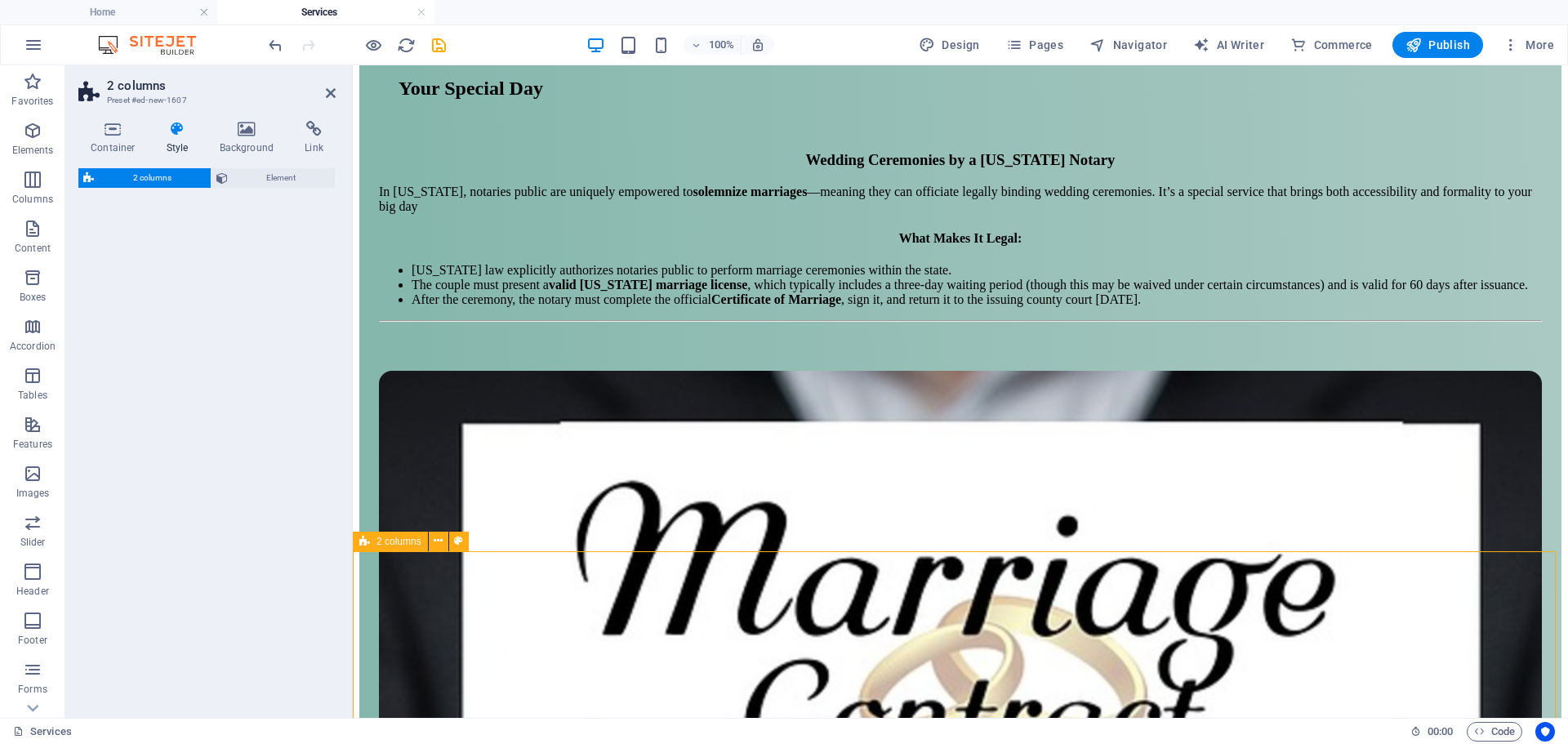
select select "px"
select select "preset-columns-two-v2-default"
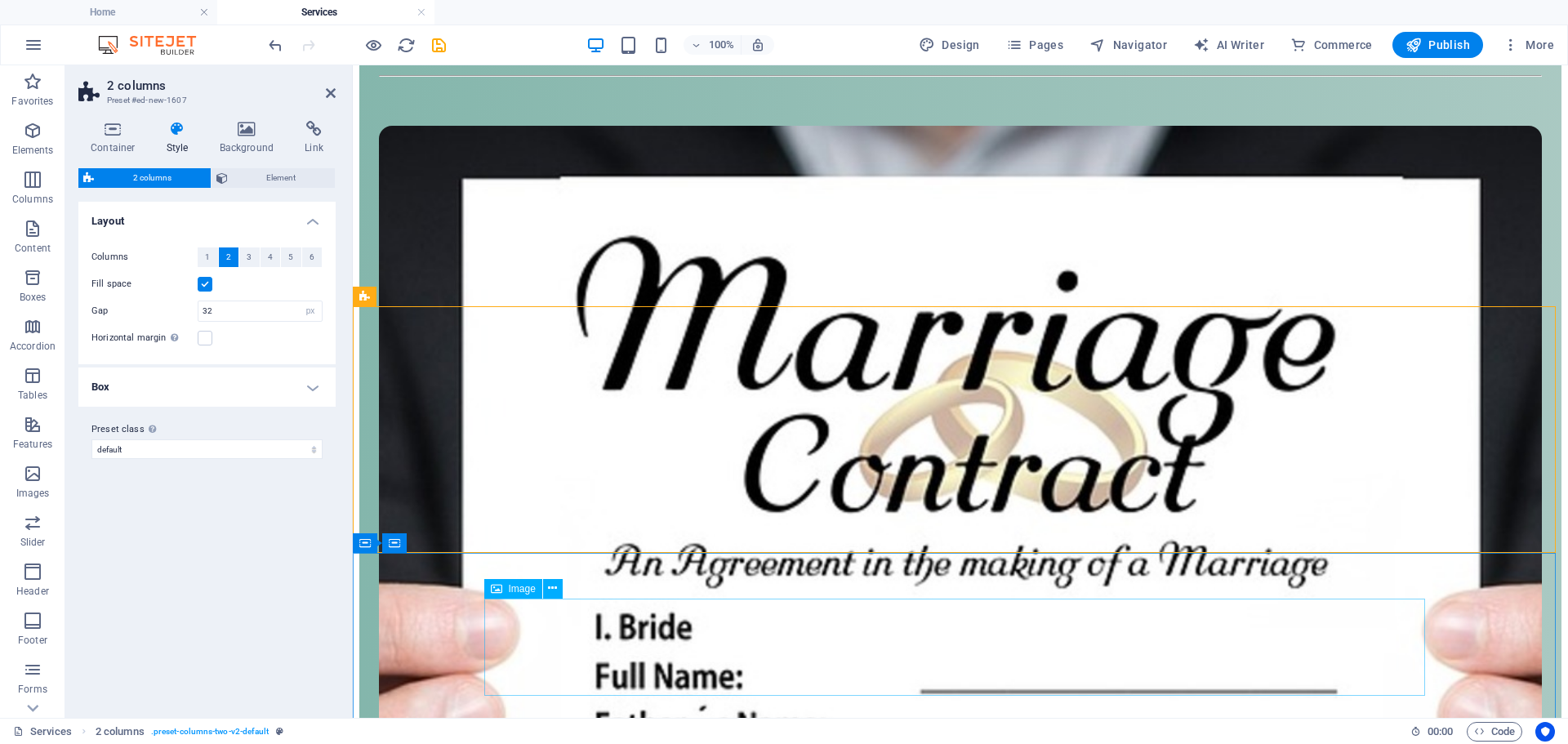
scroll to position [5197, 0]
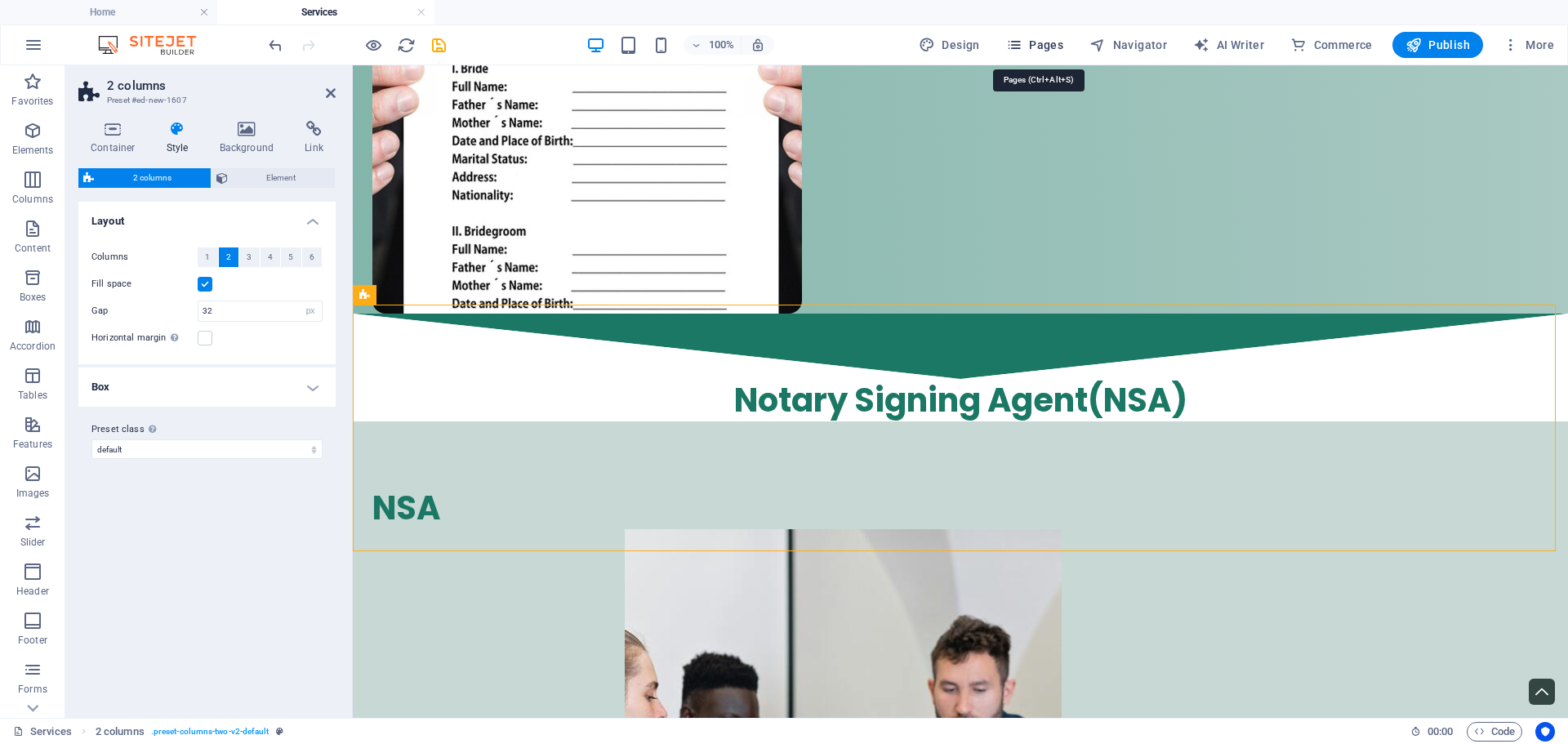
click at [1022, 47] on icon "button" at bounding box center [1014, 44] width 16 height 16
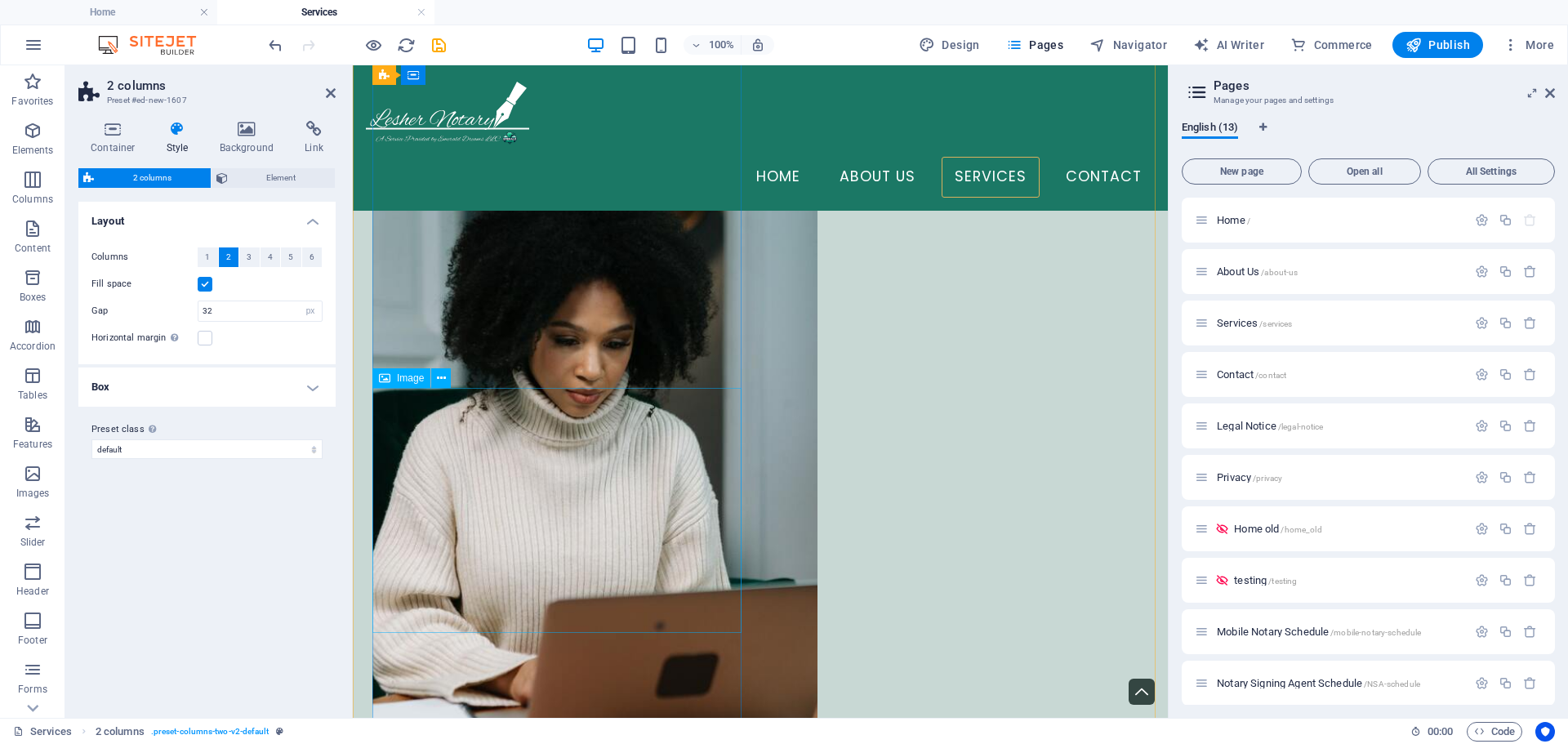
scroll to position [3513, 0]
click at [1274, 228] on div "Home /" at bounding box center [1331, 220] width 272 height 19
click at [1220, 219] on span "Home /" at bounding box center [1234, 220] width 34 height 12
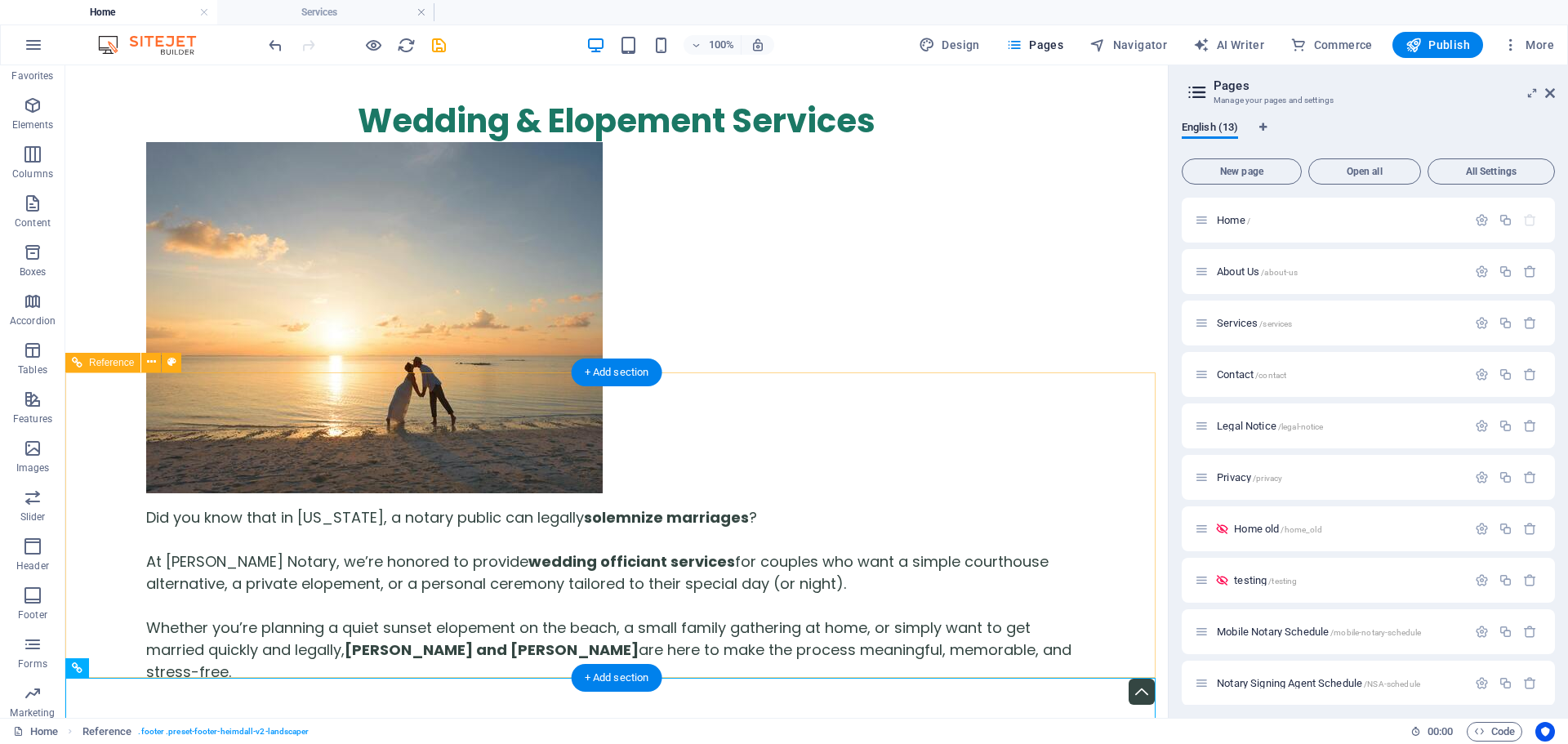
scroll to position [5358, 0]
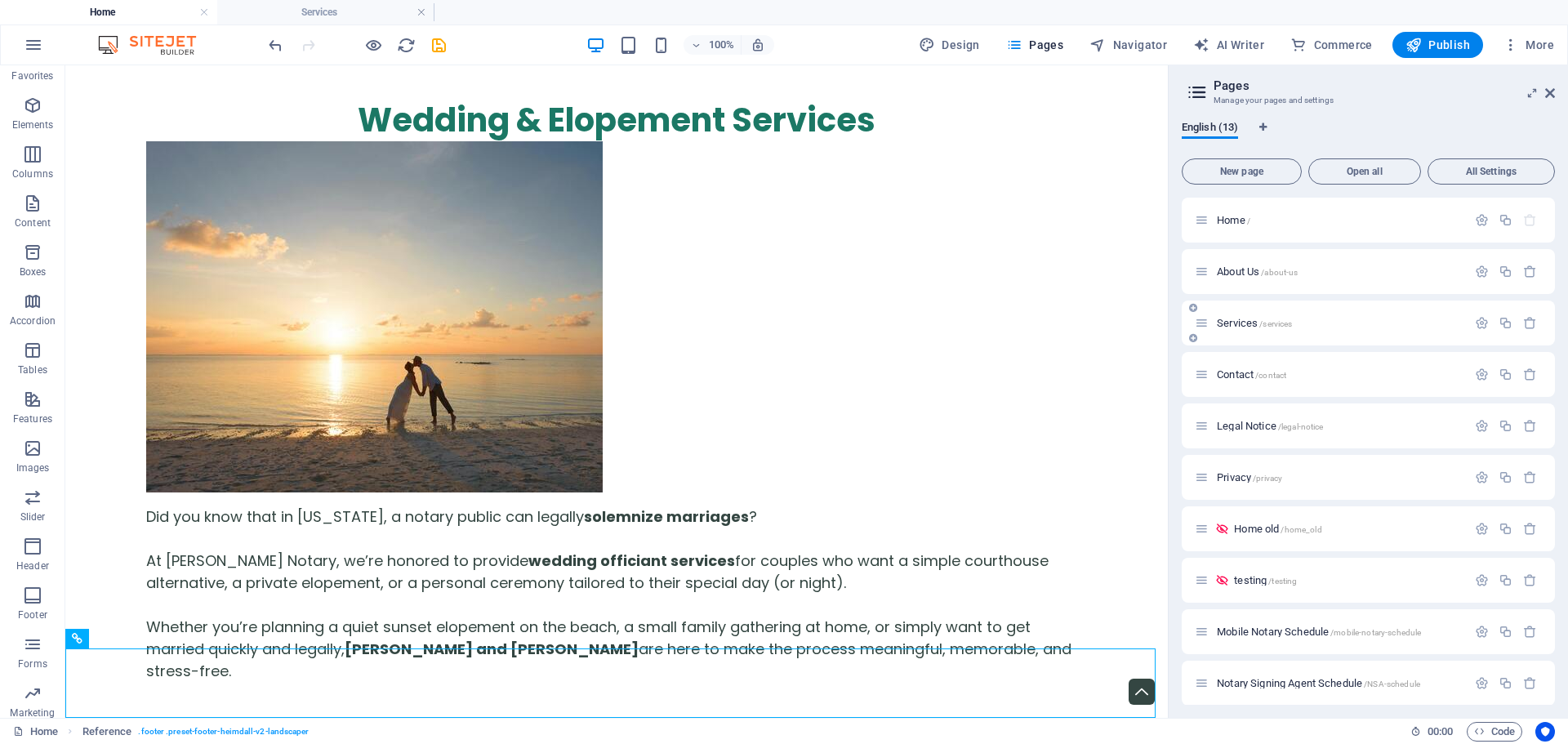
click at [1243, 328] on div "Services /services" at bounding box center [1331, 323] width 272 height 19
click at [1243, 325] on span "Services /services" at bounding box center [1254, 323] width 75 height 12
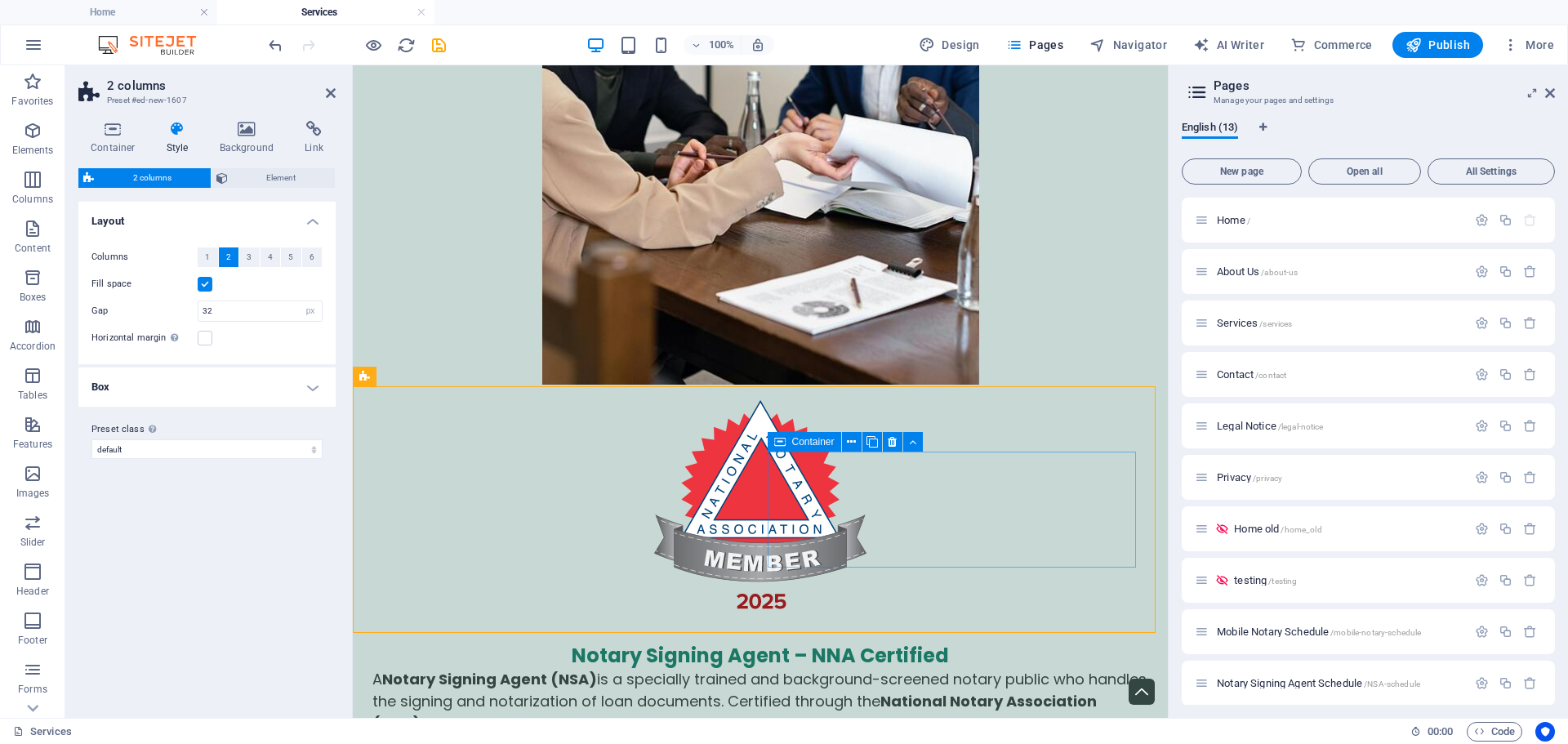
scroll to position [5963, 0]
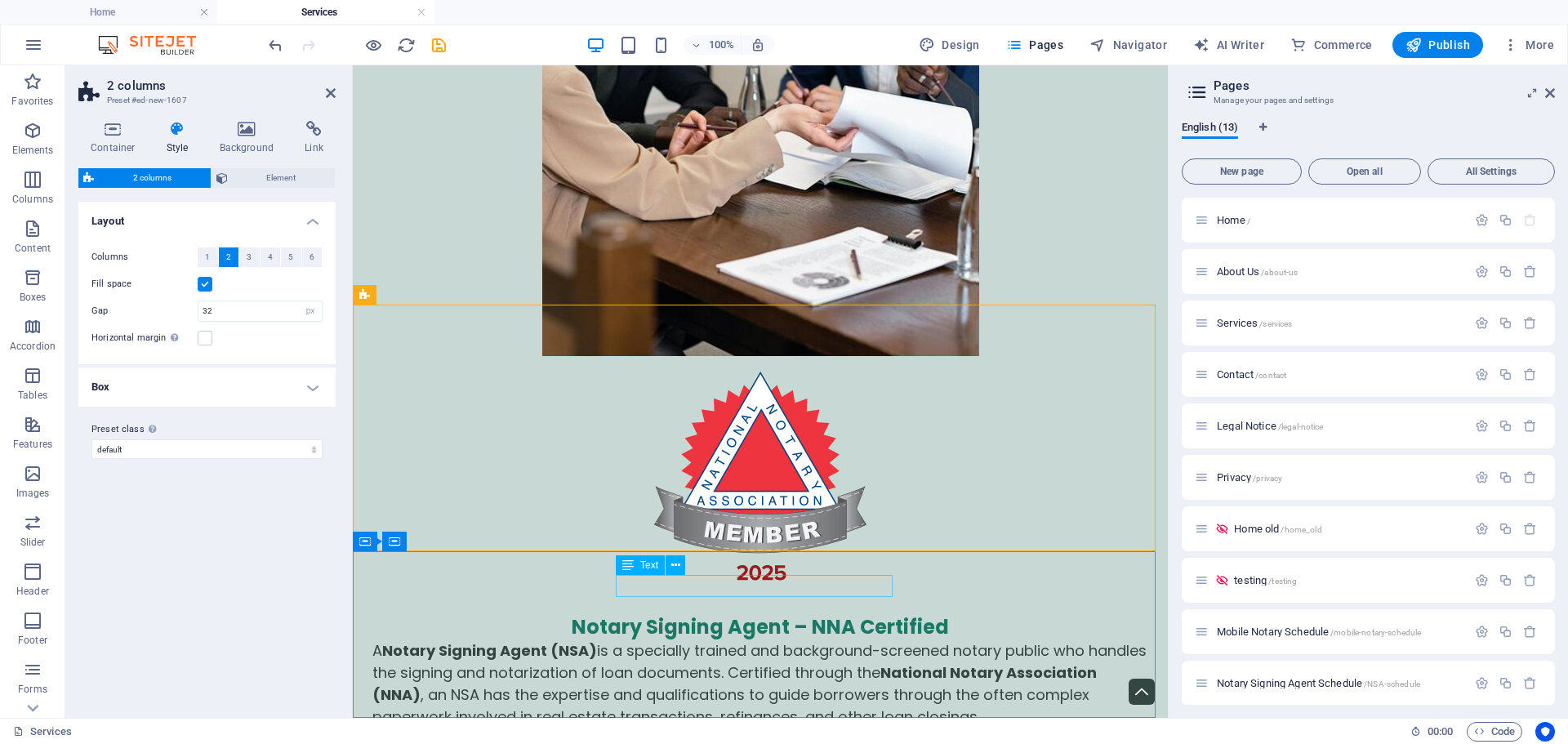
click at [652, 565] on span "Text" at bounding box center [649, 565] width 18 height 10
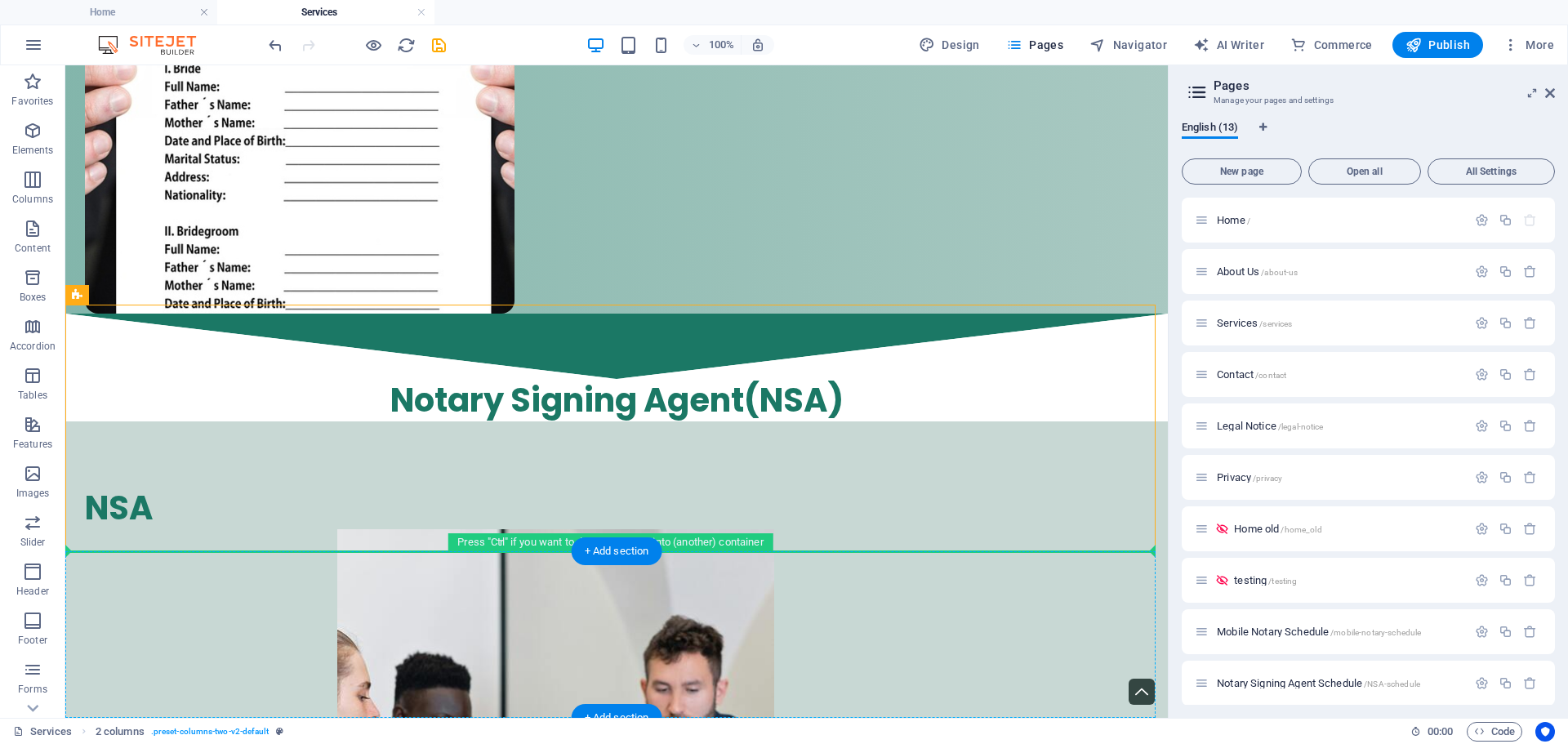
drag, startPoint x: 191, startPoint y: 359, endPoint x: 228, endPoint y: 592, distance: 235.9
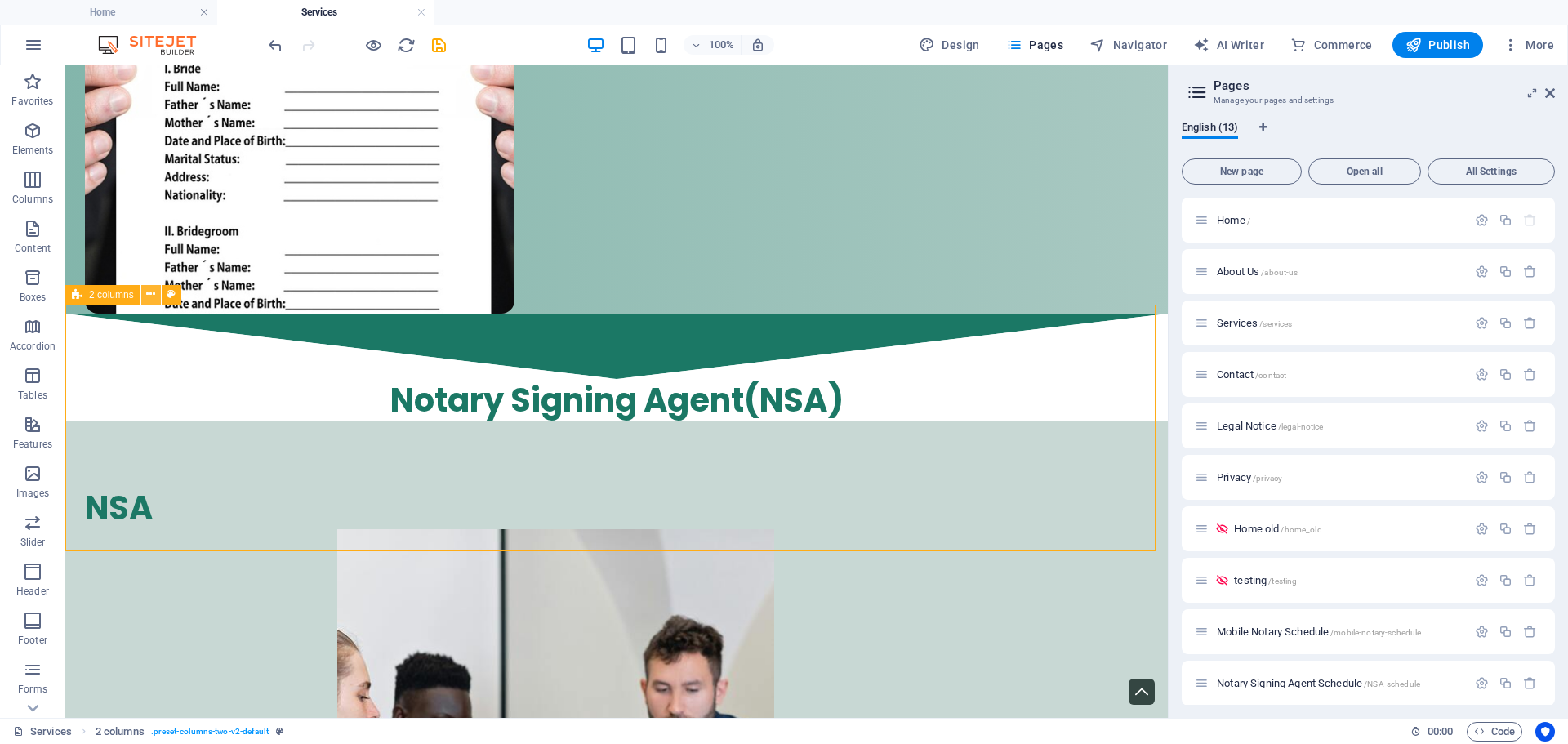
click at [155, 289] on icon at bounding box center [151, 294] width 9 height 17
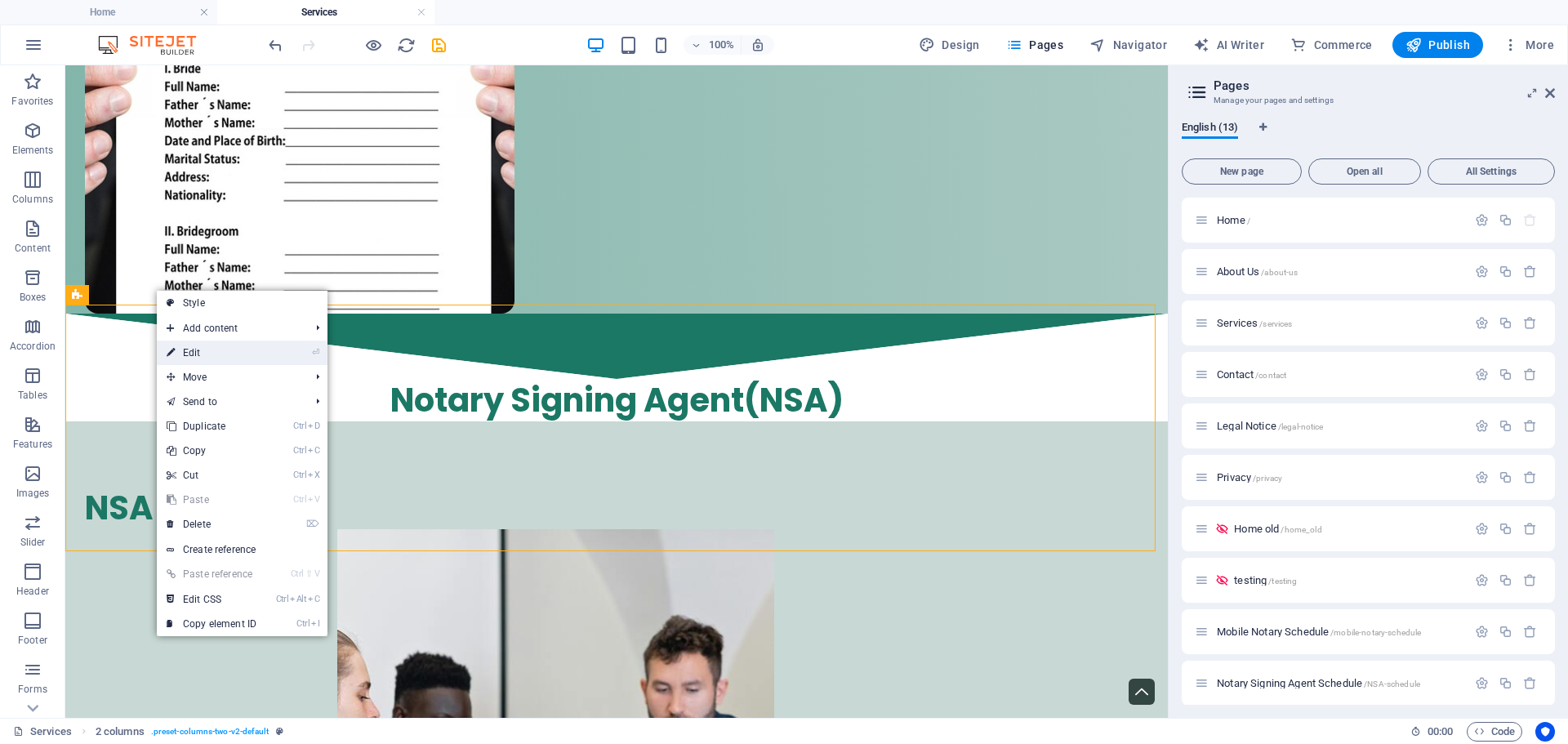
click at [222, 349] on link "⏎ Edit" at bounding box center [211, 353] width 109 height 25
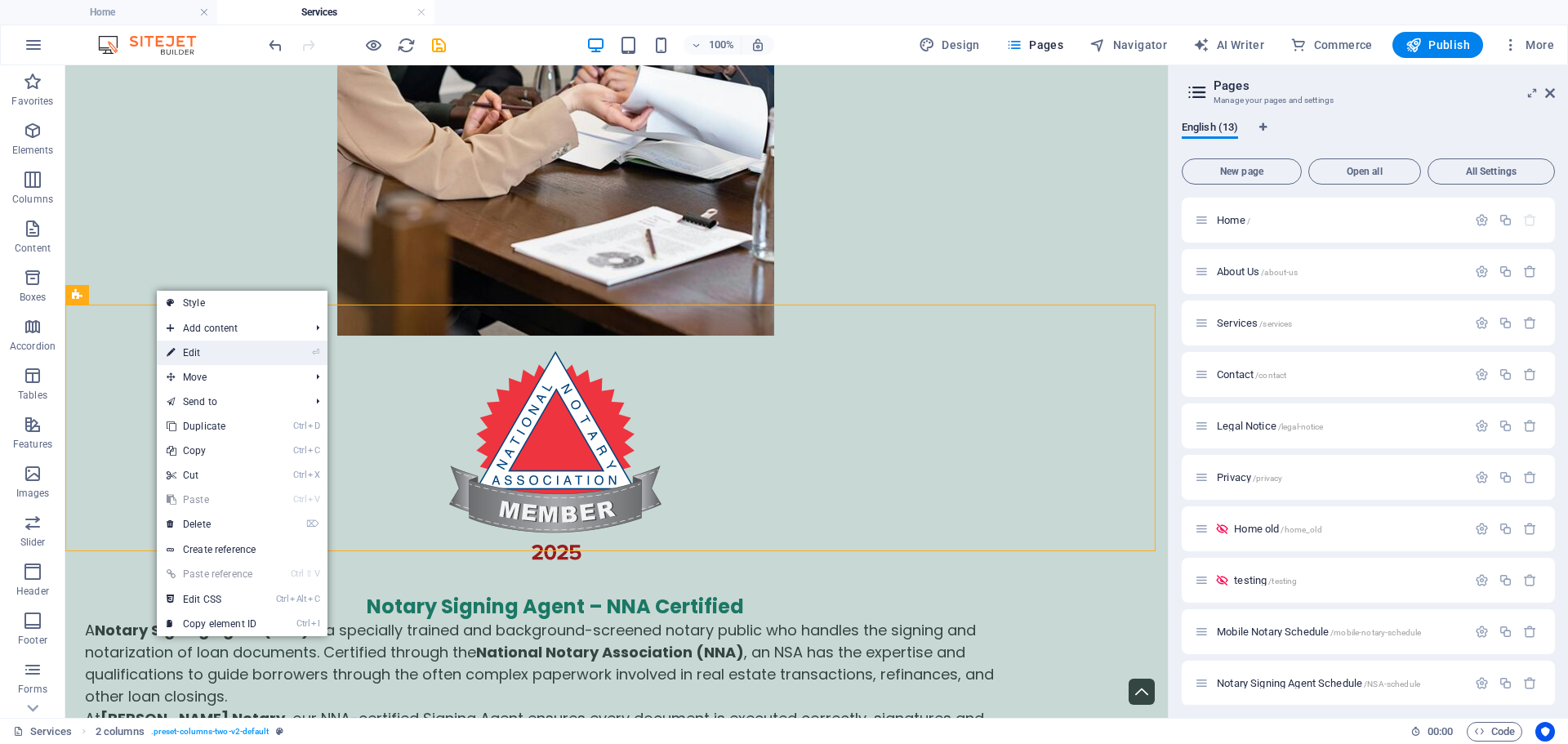
select select "px"
select select "preset-columns-two-v2-default"
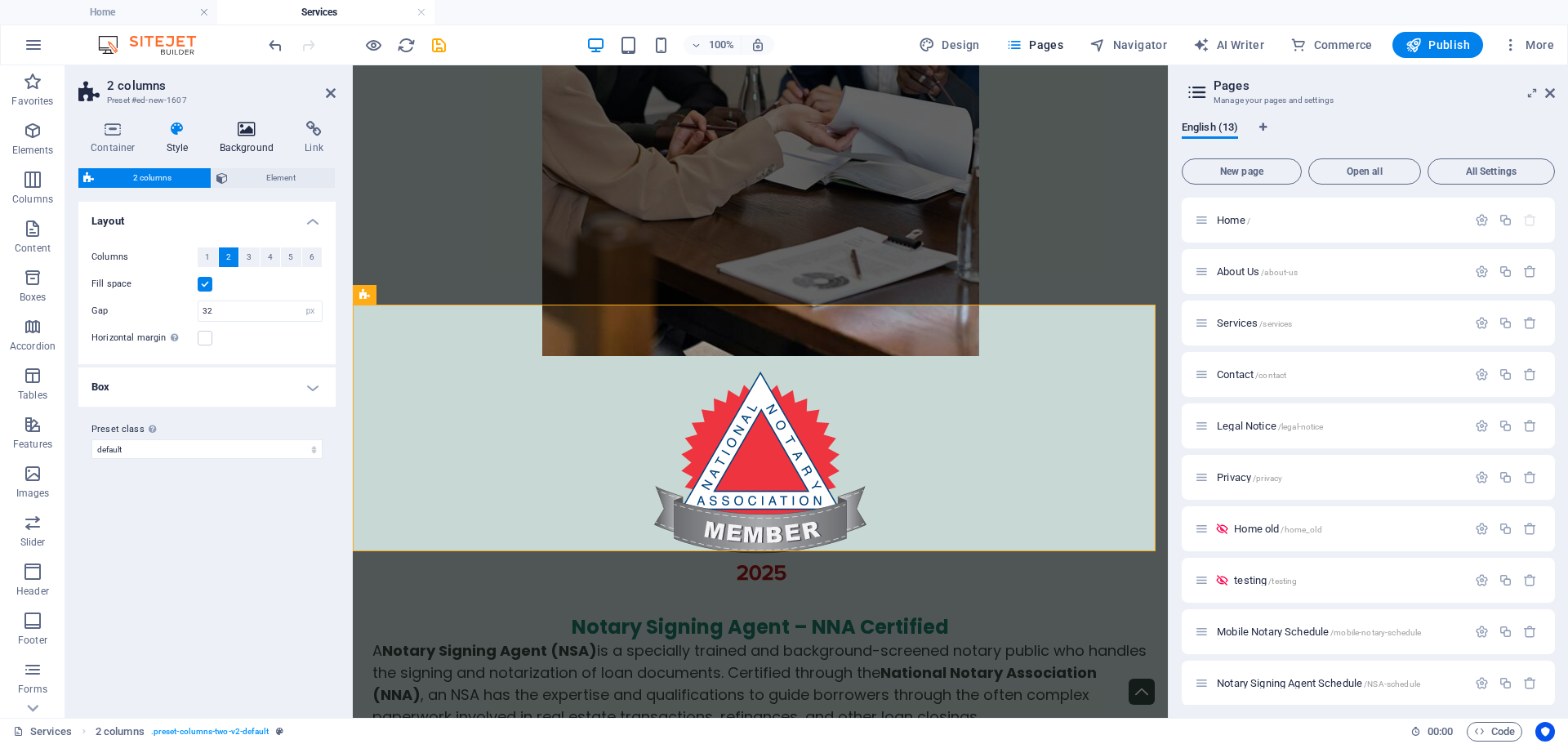
click at [248, 142] on h4 "Background" at bounding box center [250, 138] width 86 height 34
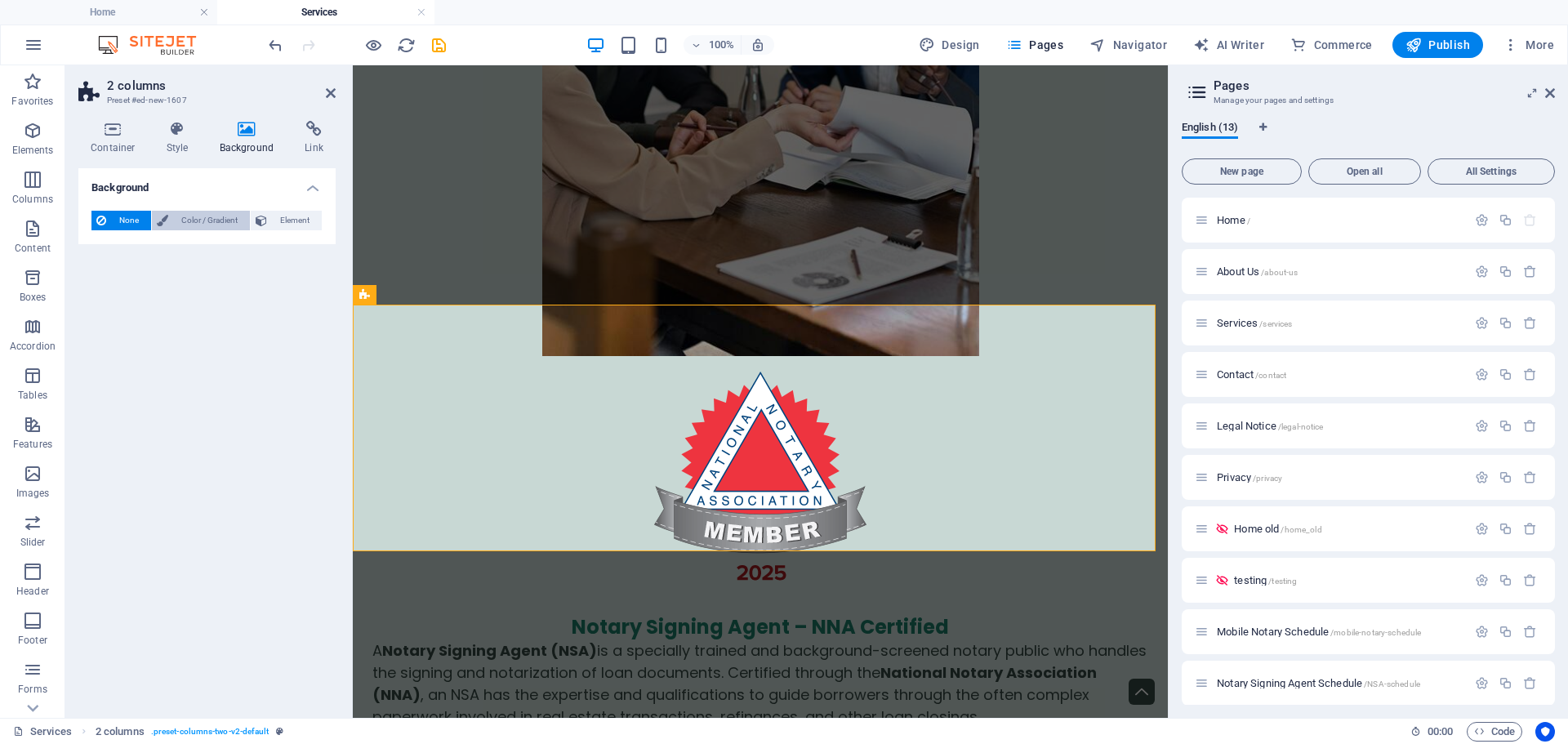
click at [212, 215] on span "Color / Gradient" at bounding box center [209, 220] width 72 height 19
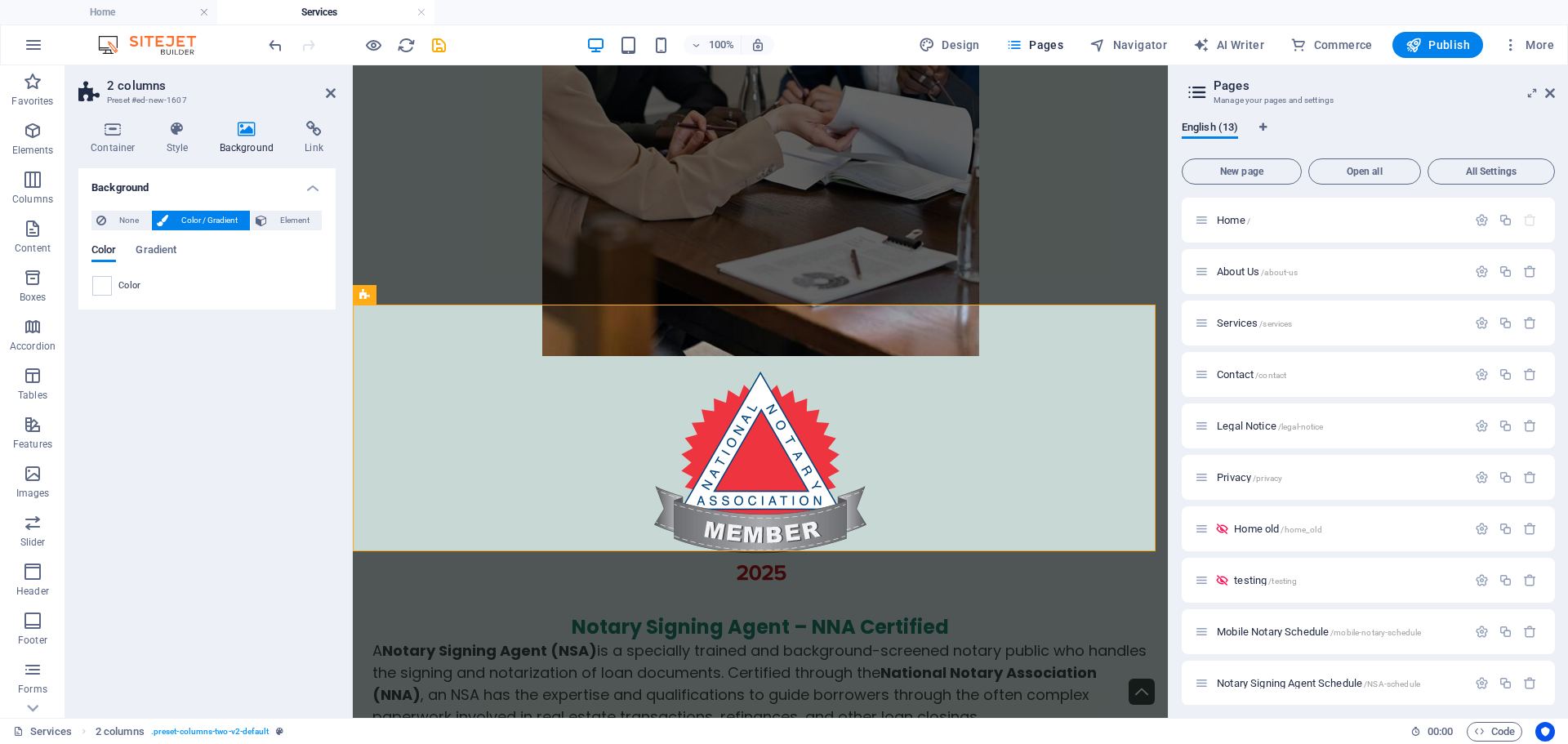
click at [105, 290] on span at bounding box center [102, 286] width 18 height 18
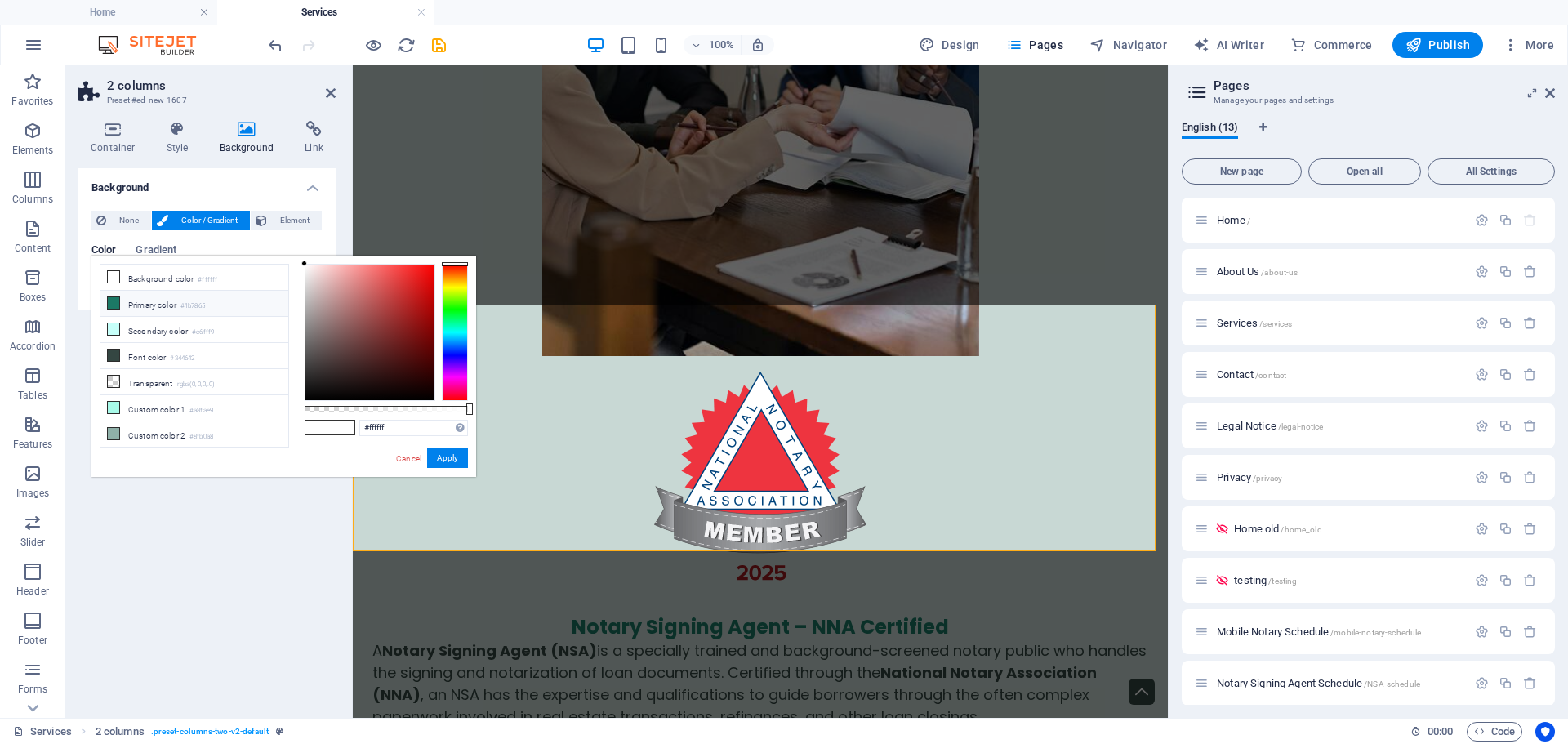
click at [145, 306] on li "Primary color #1b7865" at bounding box center [195, 303] width 188 height 26
type input "#1b7865"
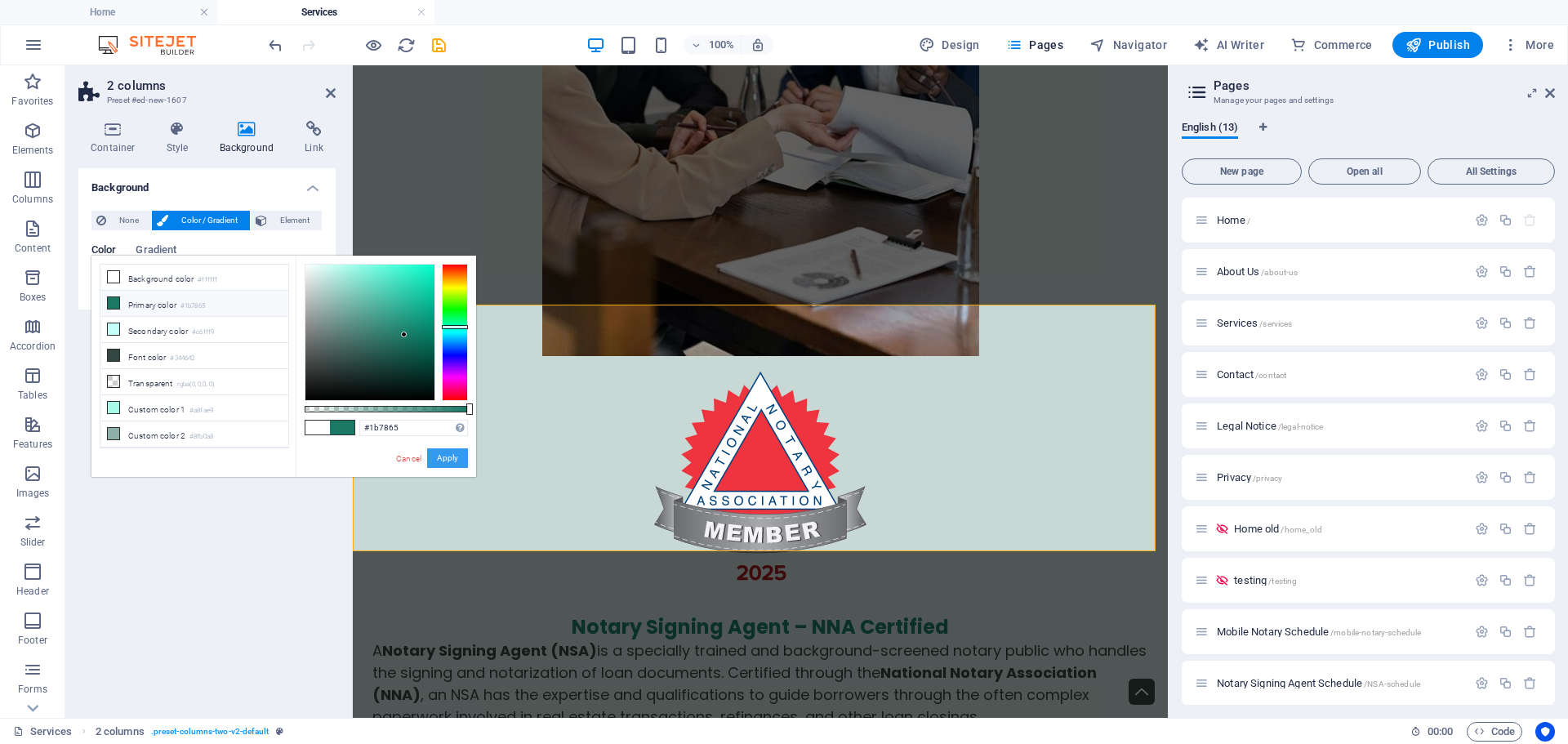
click at [434, 458] on button "Apply" at bounding box center [448, 458] width 41 height 19
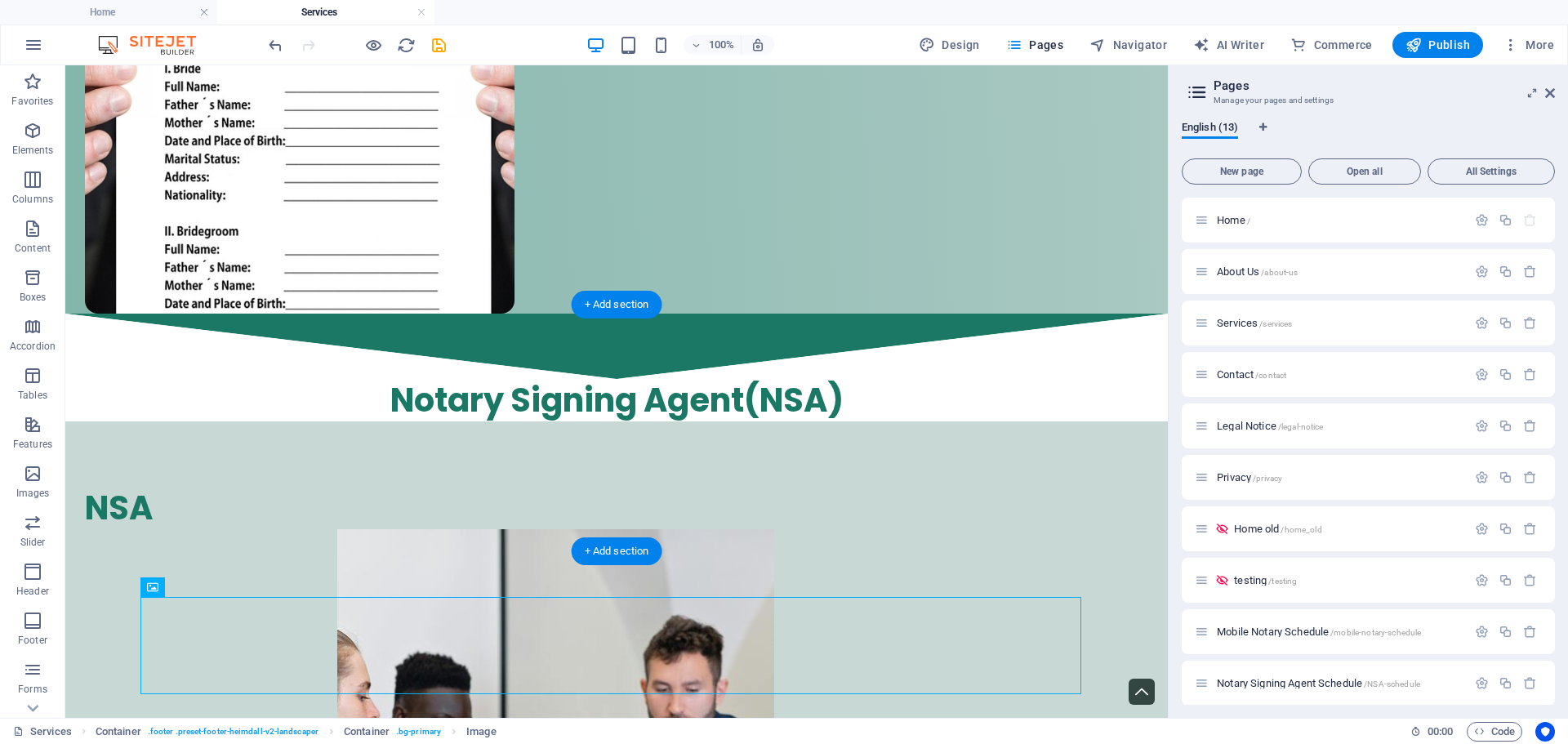
drag, startPoint x: 238, startPoint y: 652, endPoint x: 269, endPoint y: 445, distance: 209.3
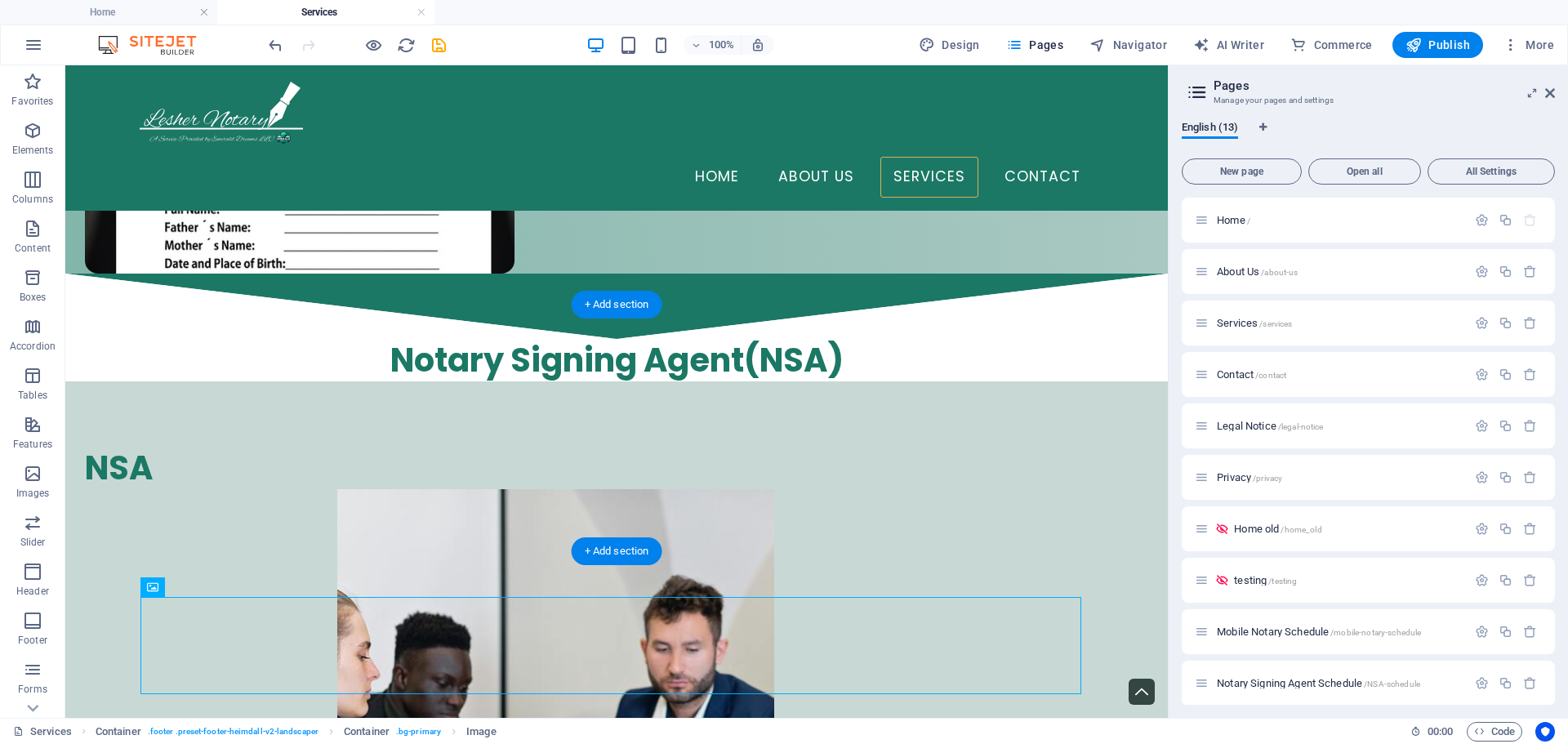
scroll to position [5100, 0]
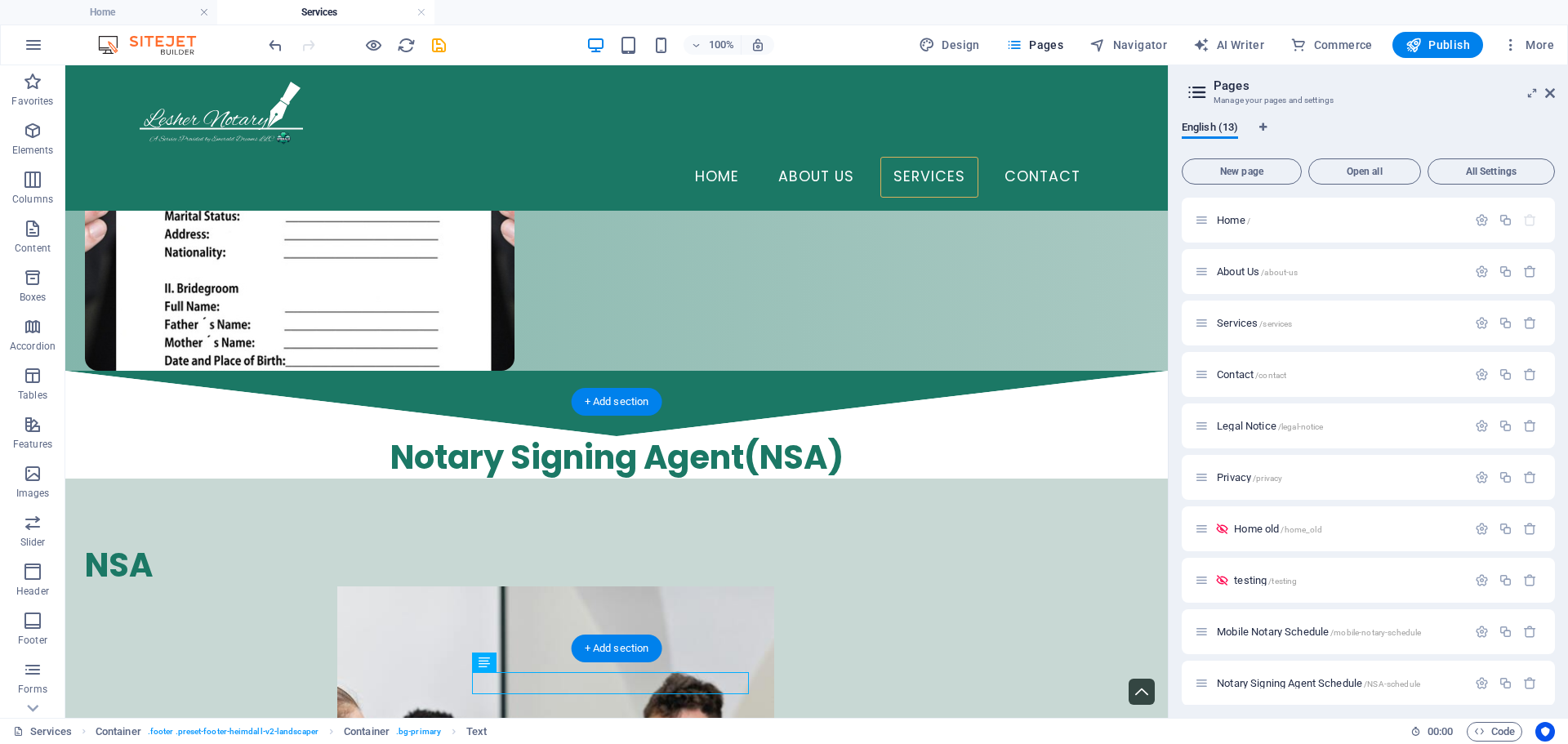
drag, startPoint x: 570, startPoint y: 730, endPoint x: 725, endPoint y: 530, distance: 253.0
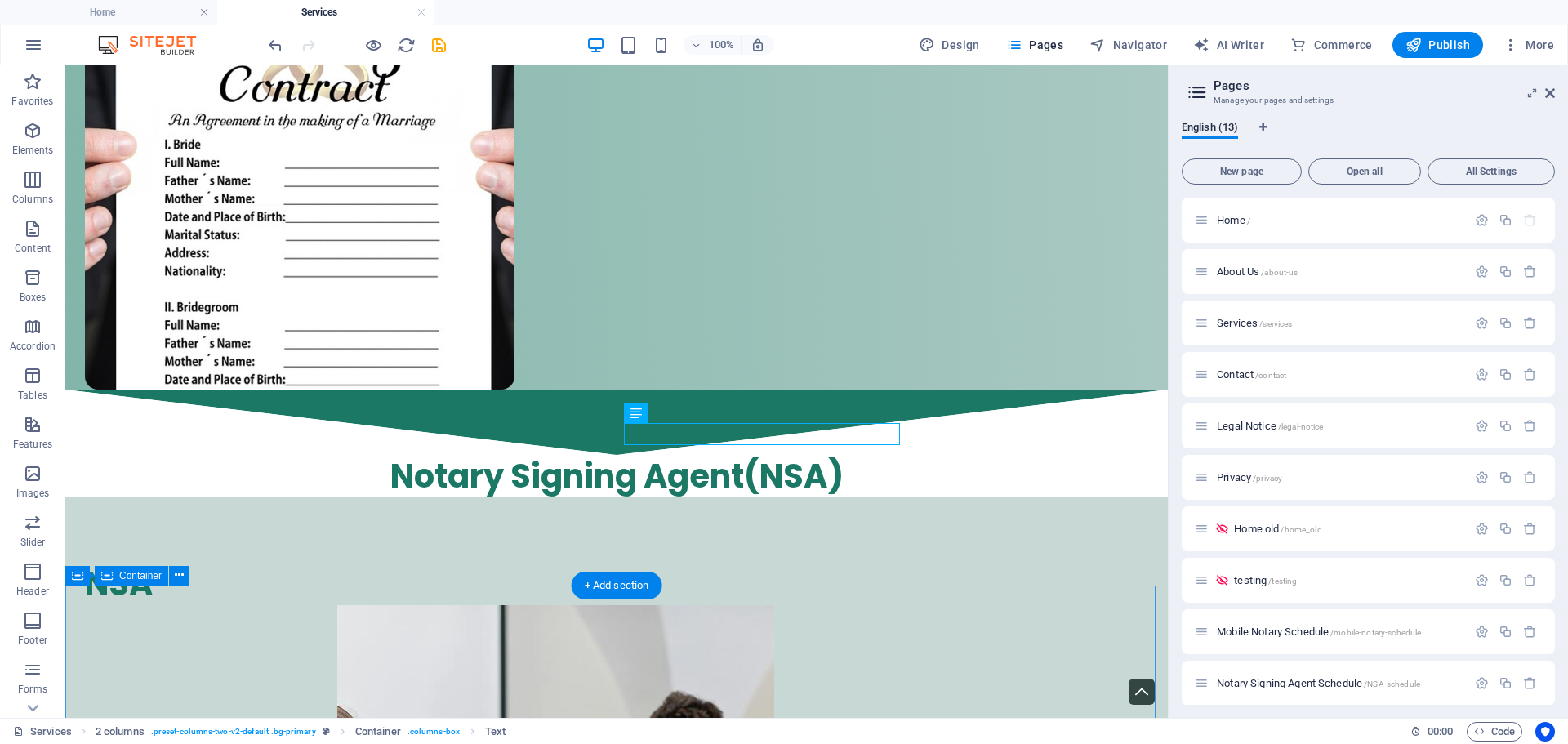
scroll to position [5094, 0]
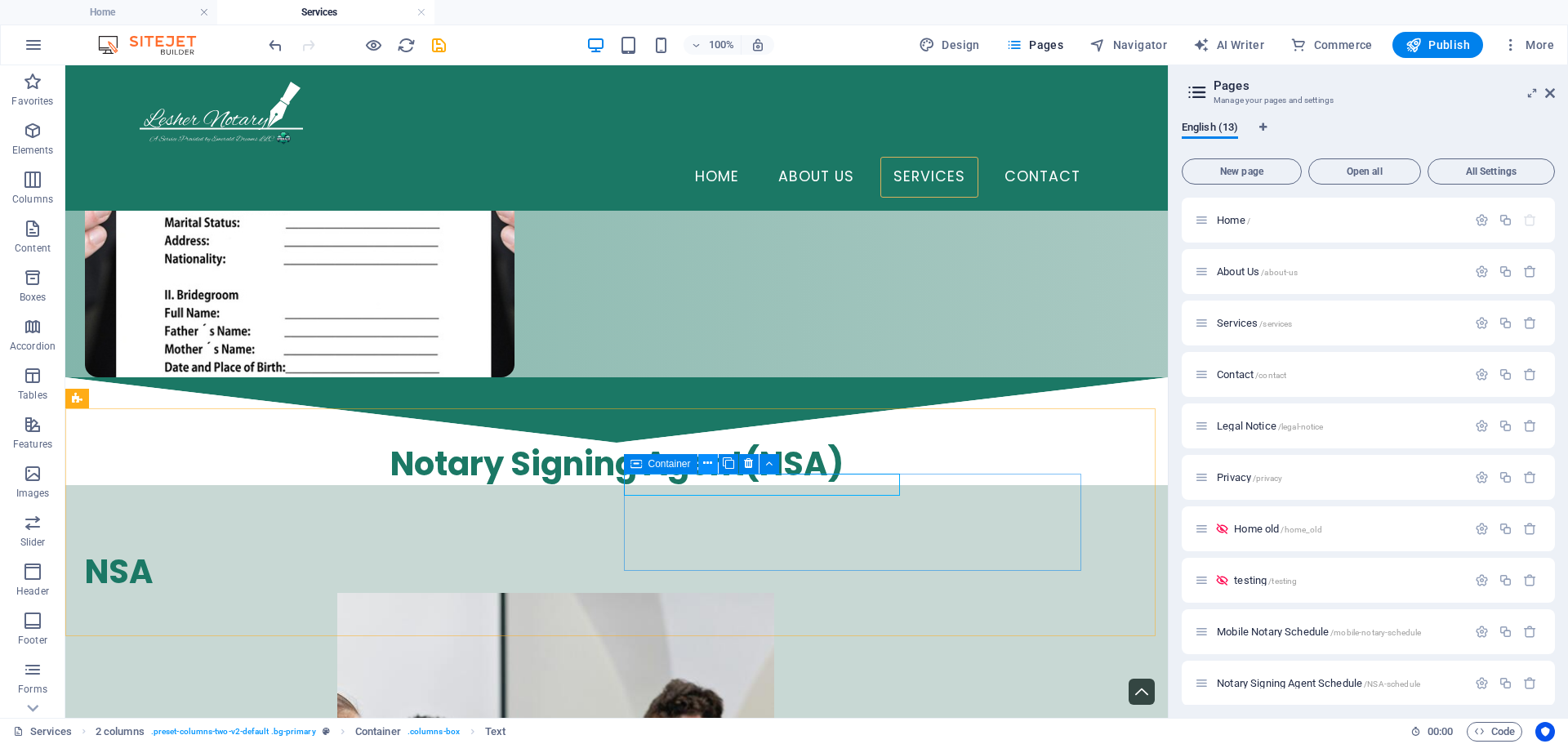
click at [699, 462] on button at bounding box center [708, 464] width 19 height 19
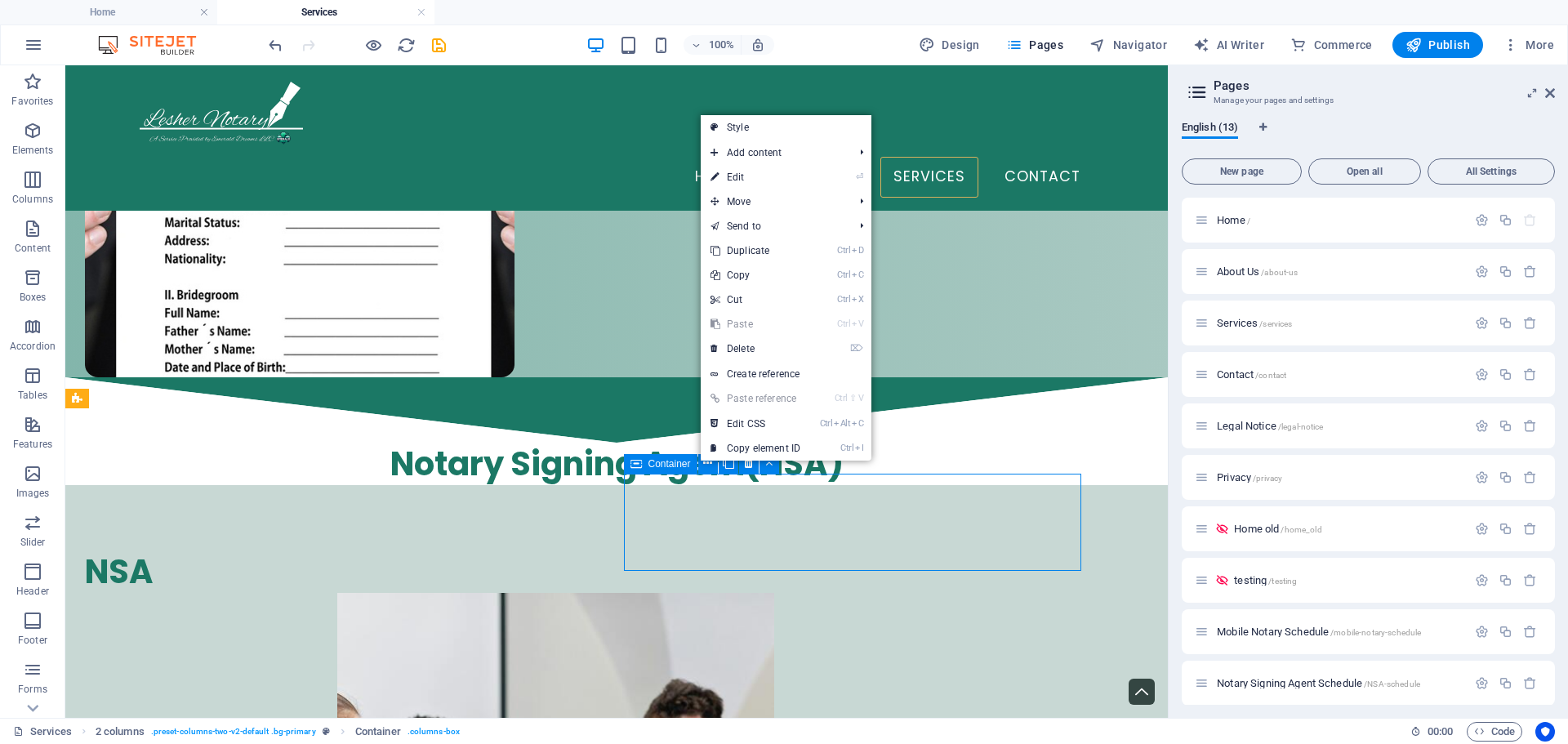
click at [685, 462] on span "Container" at bounding box center [670, 464] width 42 height 10
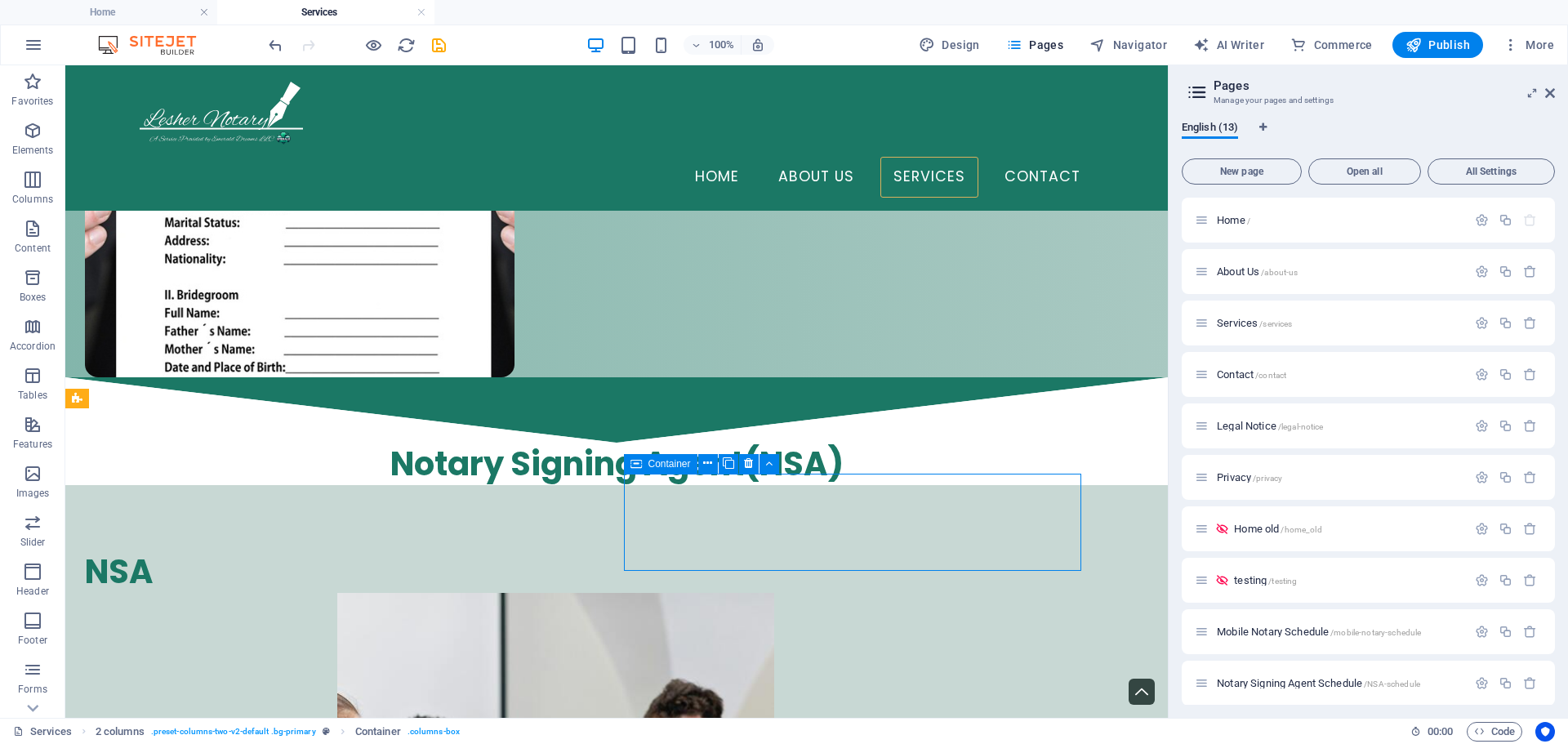
click at [685, 462] on span "Container" at bounding box center [670, 464] width 42 height 10
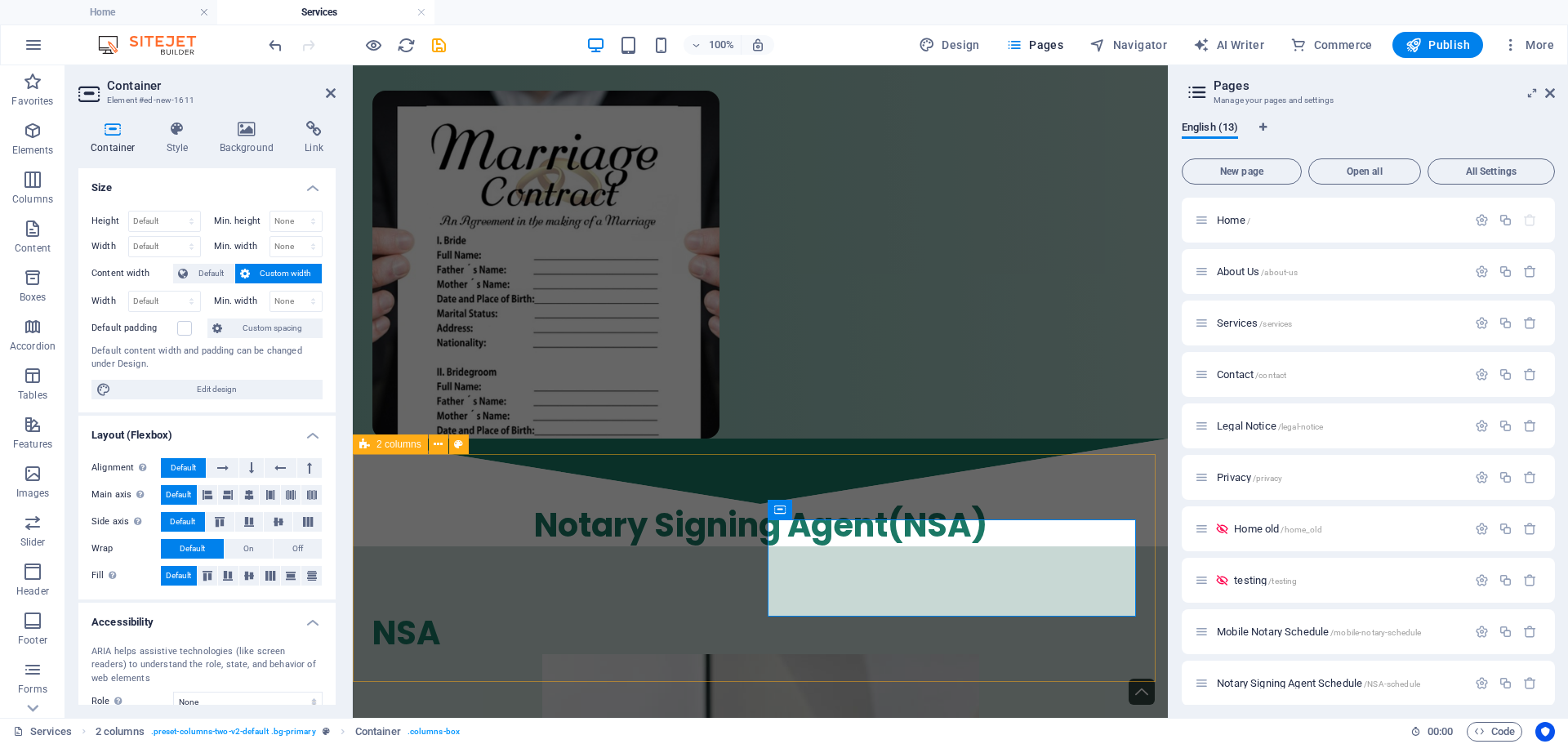
scroll to position [5814, 0]
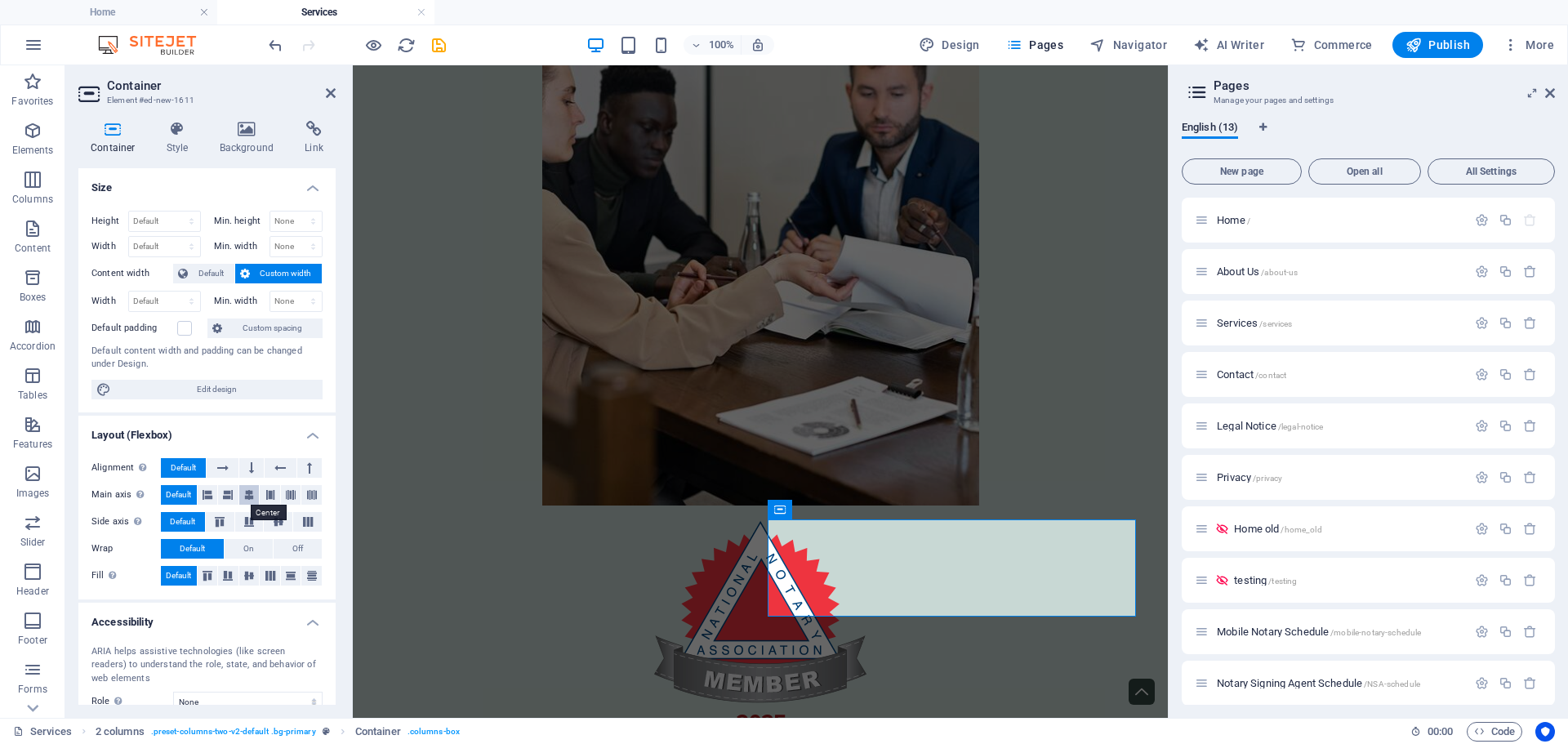
click at [253, 495] on icon at bounding box center [249, 494] width 10 height 19
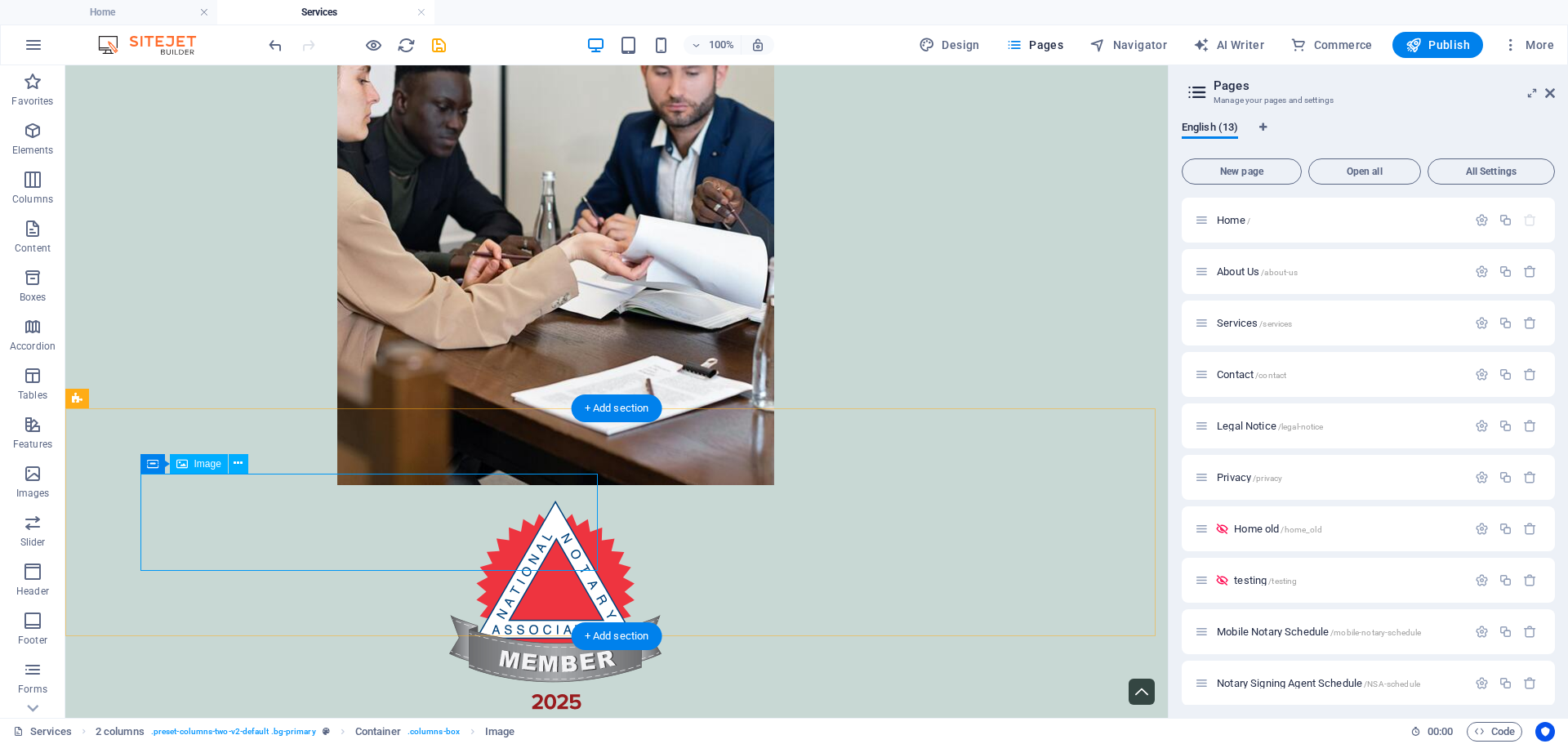
select select "px"
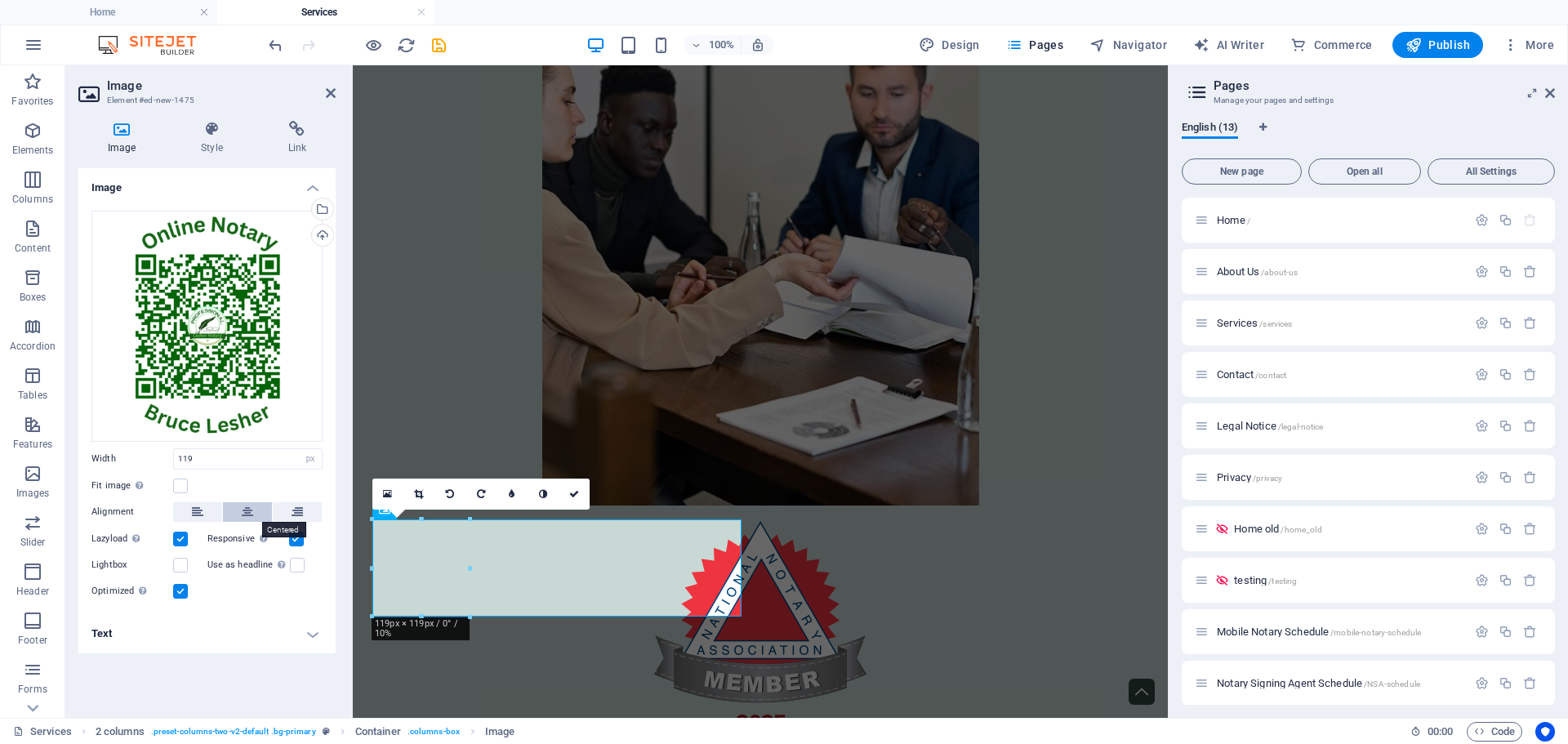
click at [253, 509] on icon at bounding box center [247, 512] width 11 height 19
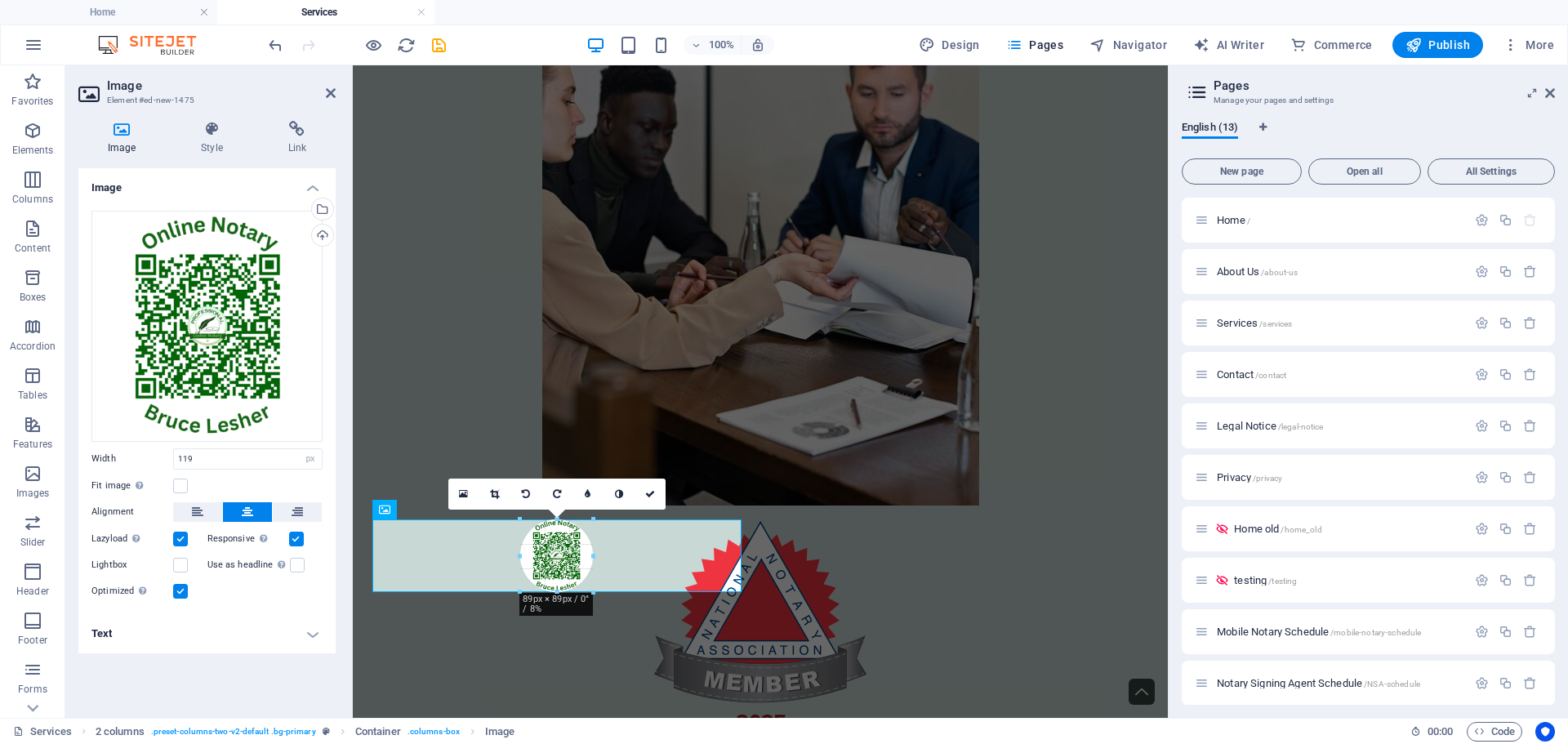
drag, startPoint x: 606, startPoint y: 615, endPoint x: 225, endPoint y: 513, distance: 394.4
type input "89"
click at [336, 636] on div "Image Style Link Image Drag files here, click to choose files or select files f…" at bounding box center [207, 413] width 283 height 610
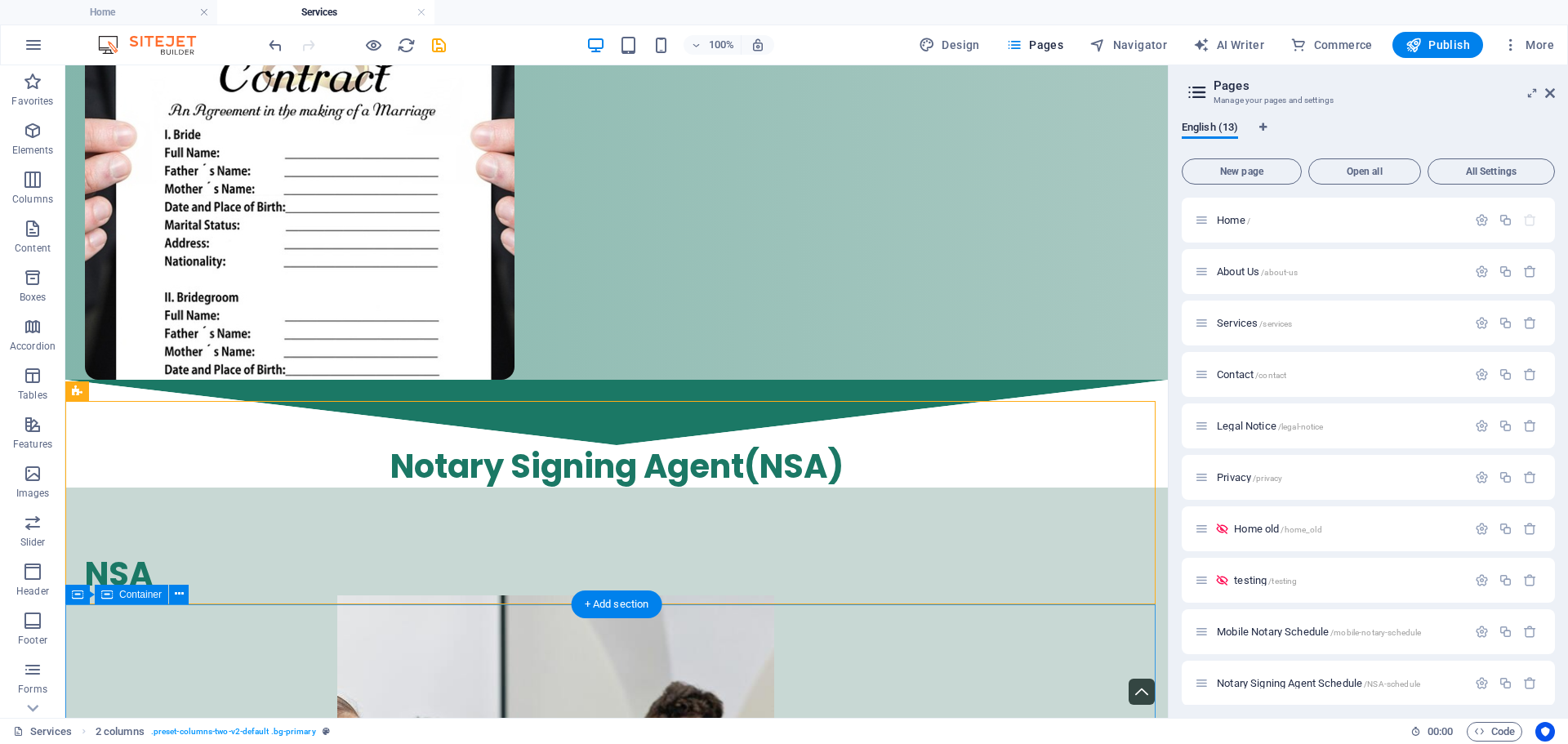
scroll to position [5150, 0]
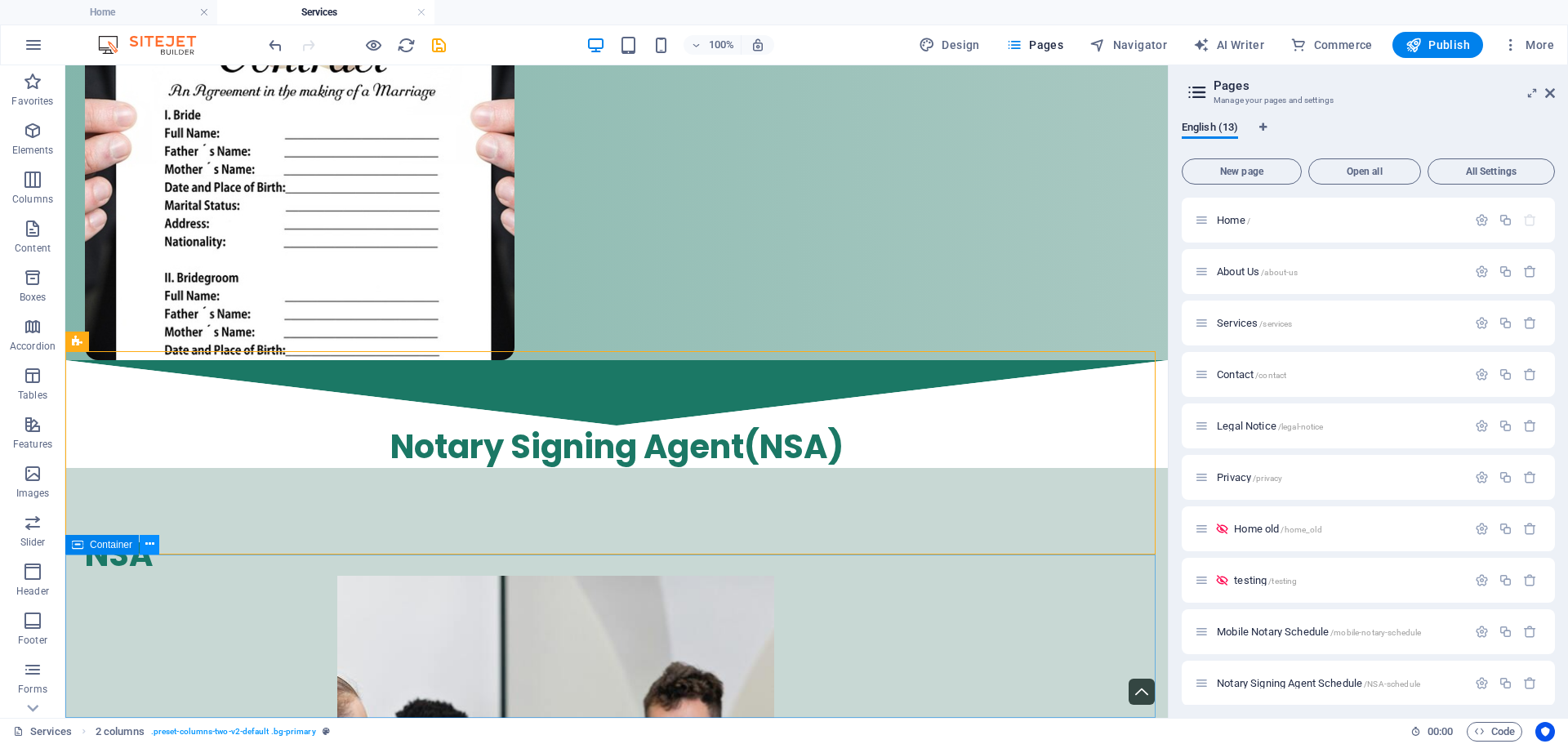
click at [146, 546] on icon at bounding box center [150, 544] width 9 height 17
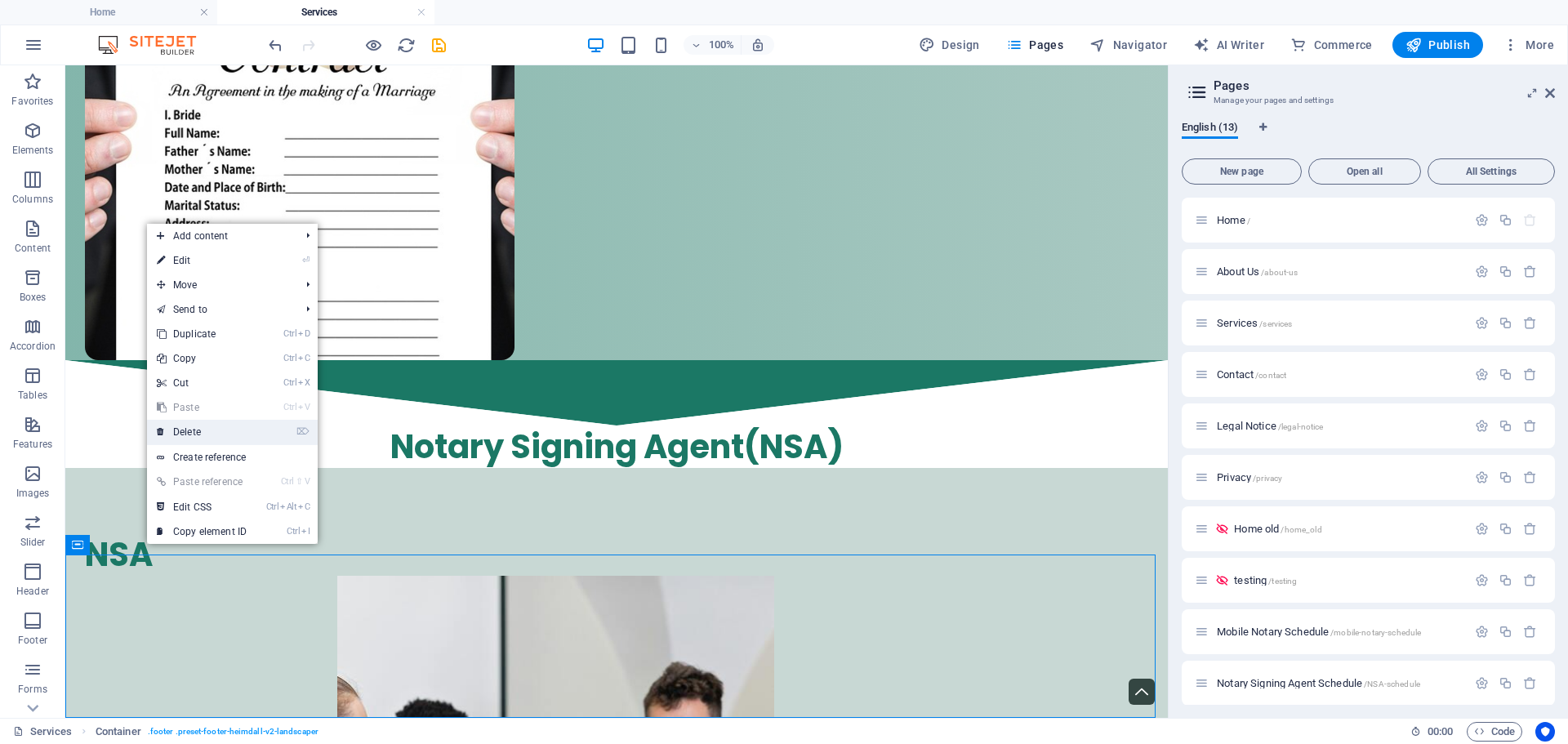
click at [214, 433] on link "⌦ Delete" at bounding box center [201, 431] width 109 height 25
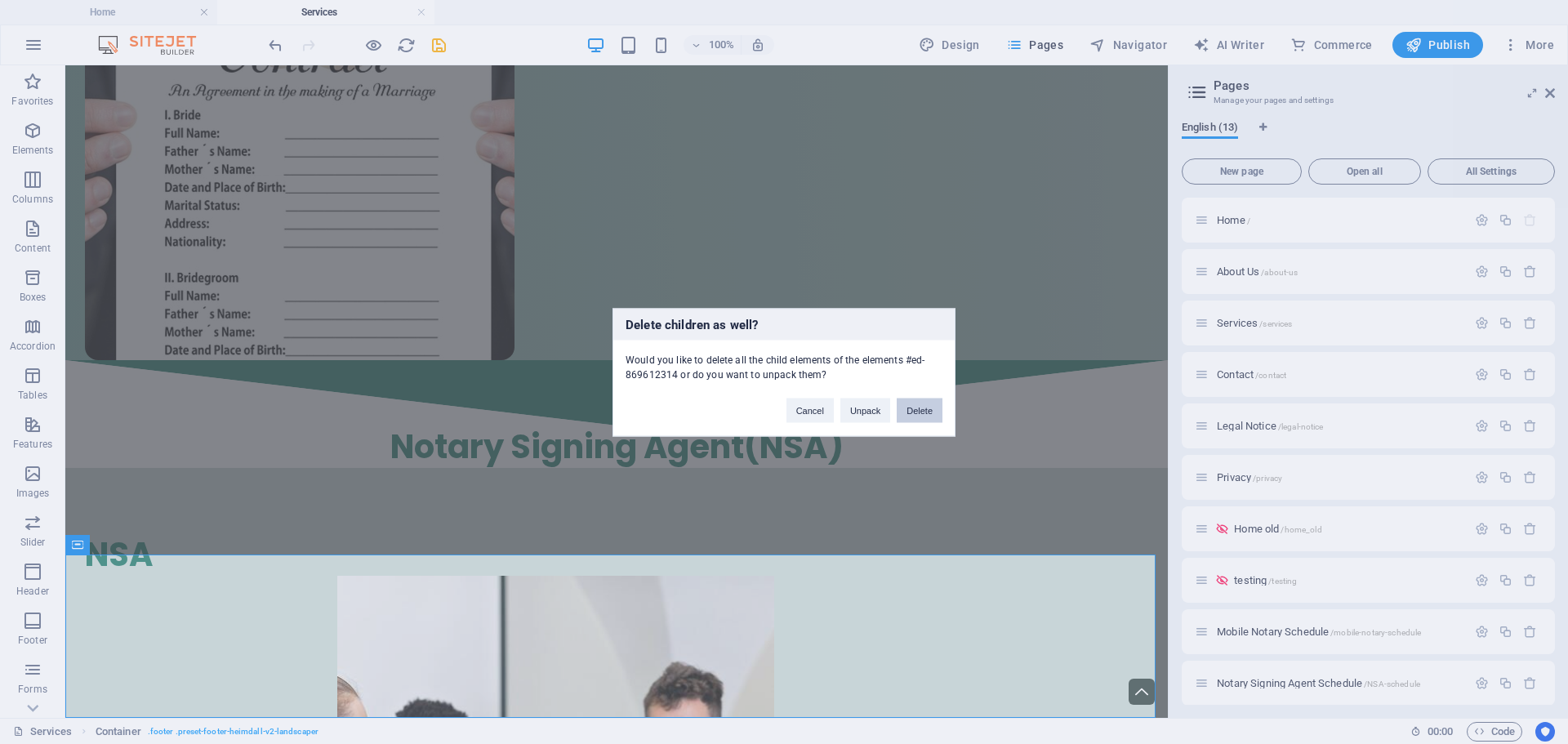
click at [918, 413] on button "Delete" at bounding box center [920, 409] width 46 height 25
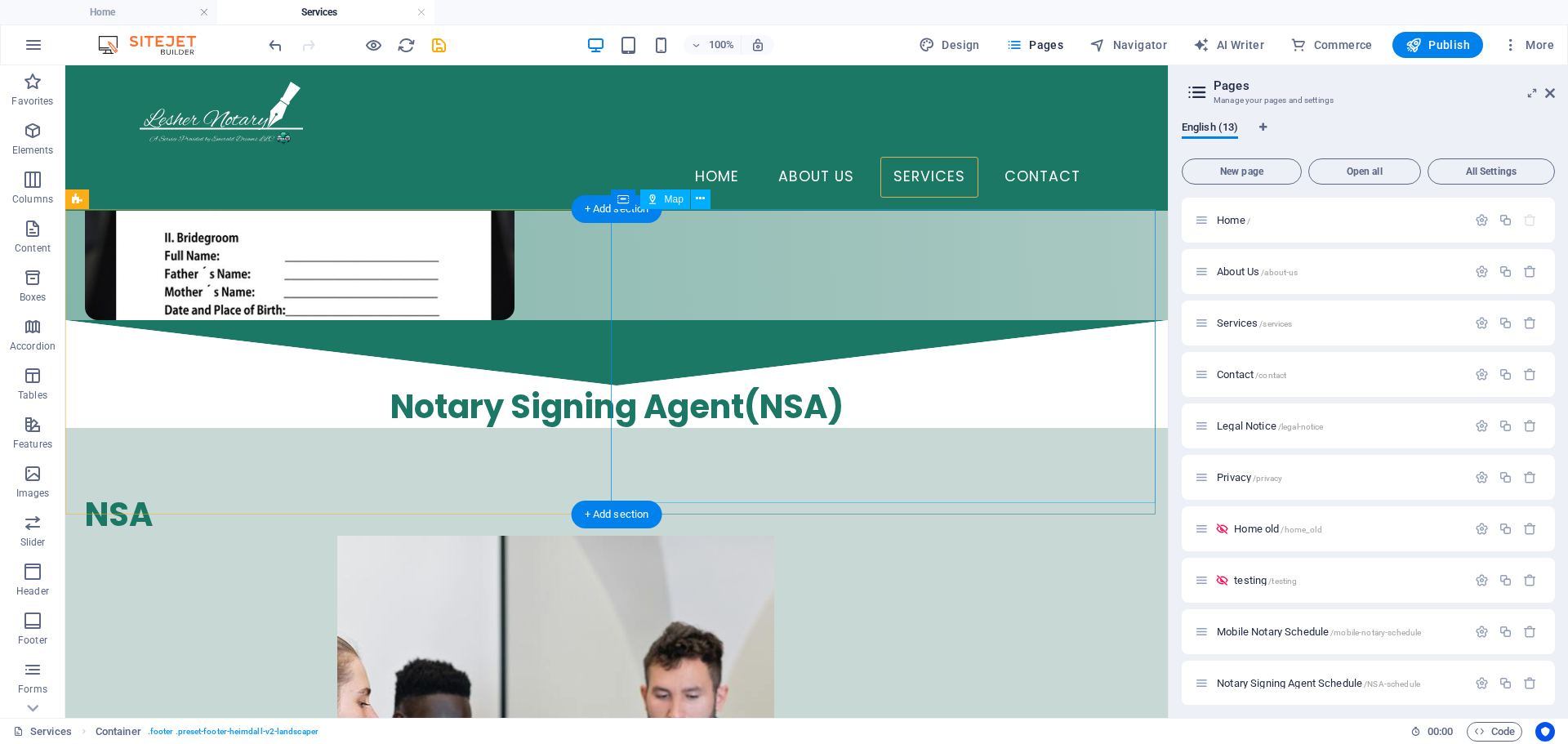
scroll to position [4988, 0]
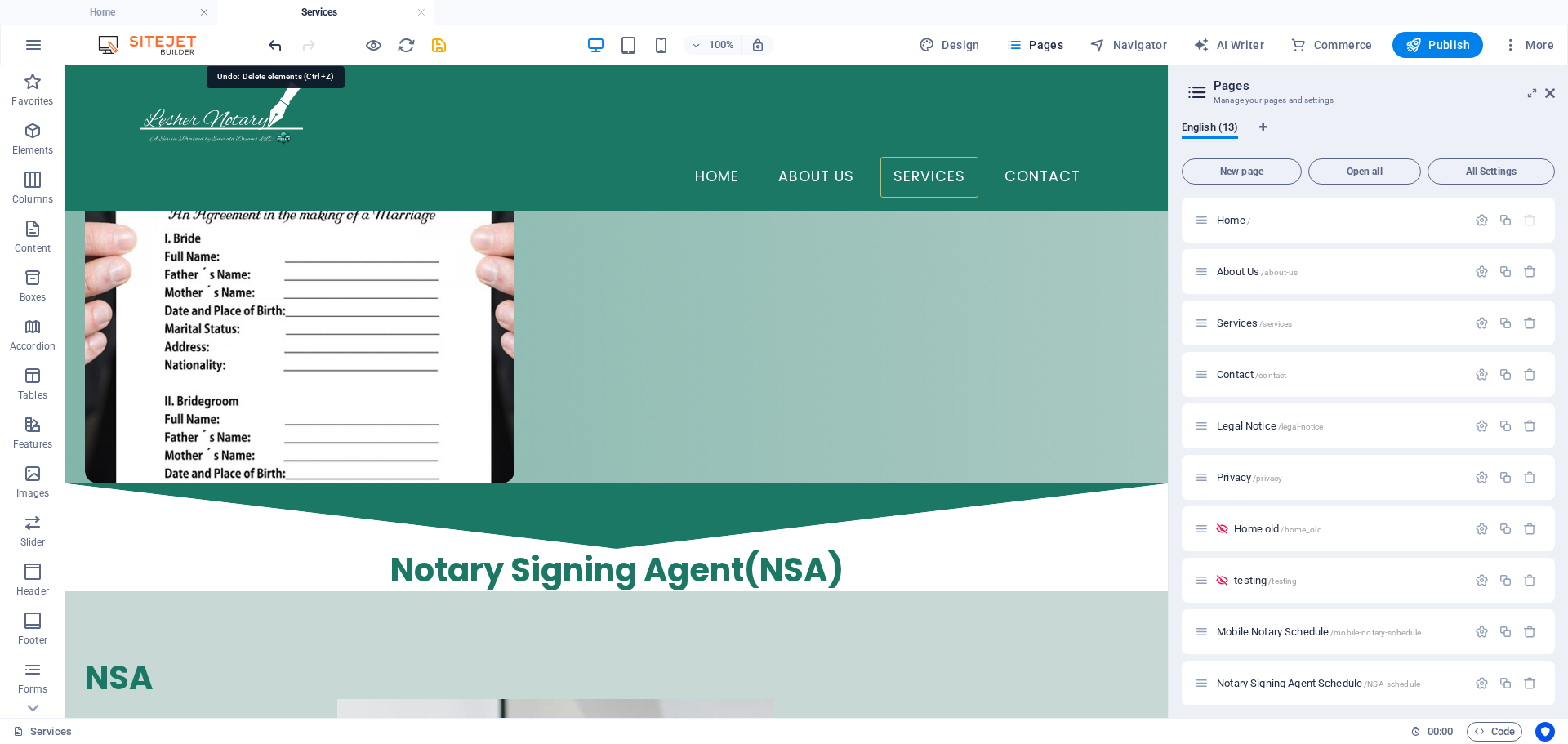
click at [277, 47] on icon "undo" at bounding box center [275, 45] width 19 height 19
click at [276, 47] on icon "undo" at bounding box center [275, 45] width 19 height 19
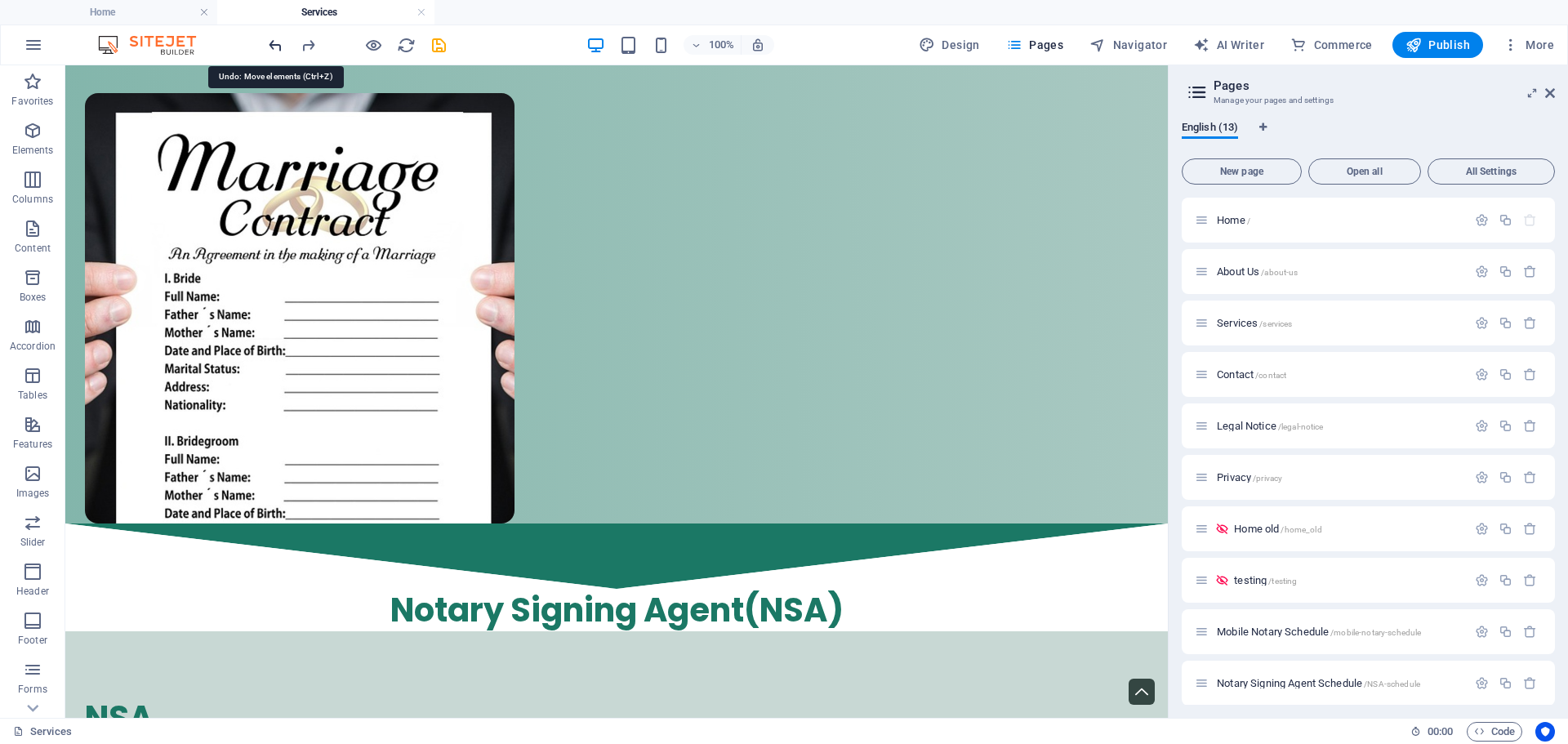
scroll to position [5100, 0]
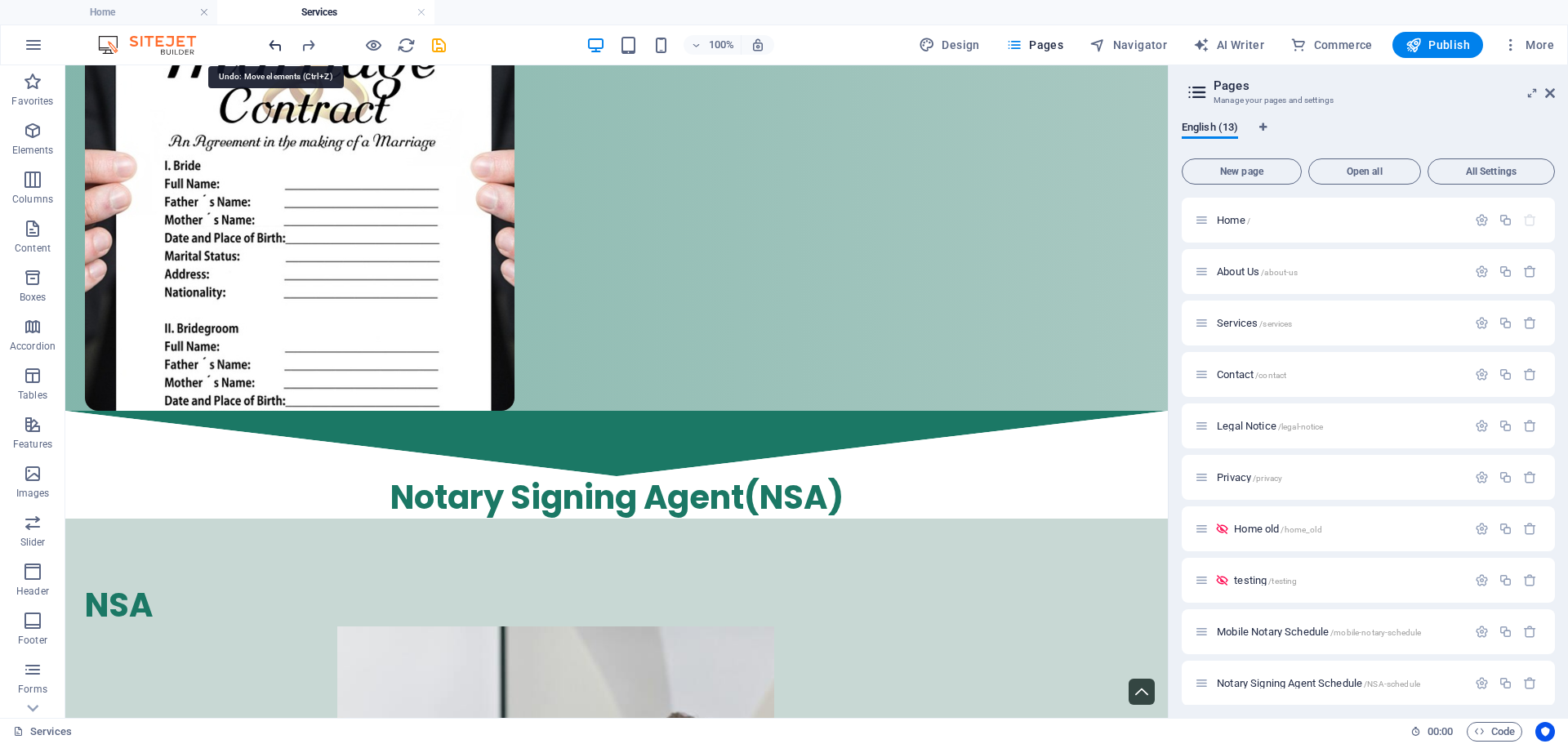
click at [276, 47] on icon "undo" at bounding box center [275, 45] width 19 height 19
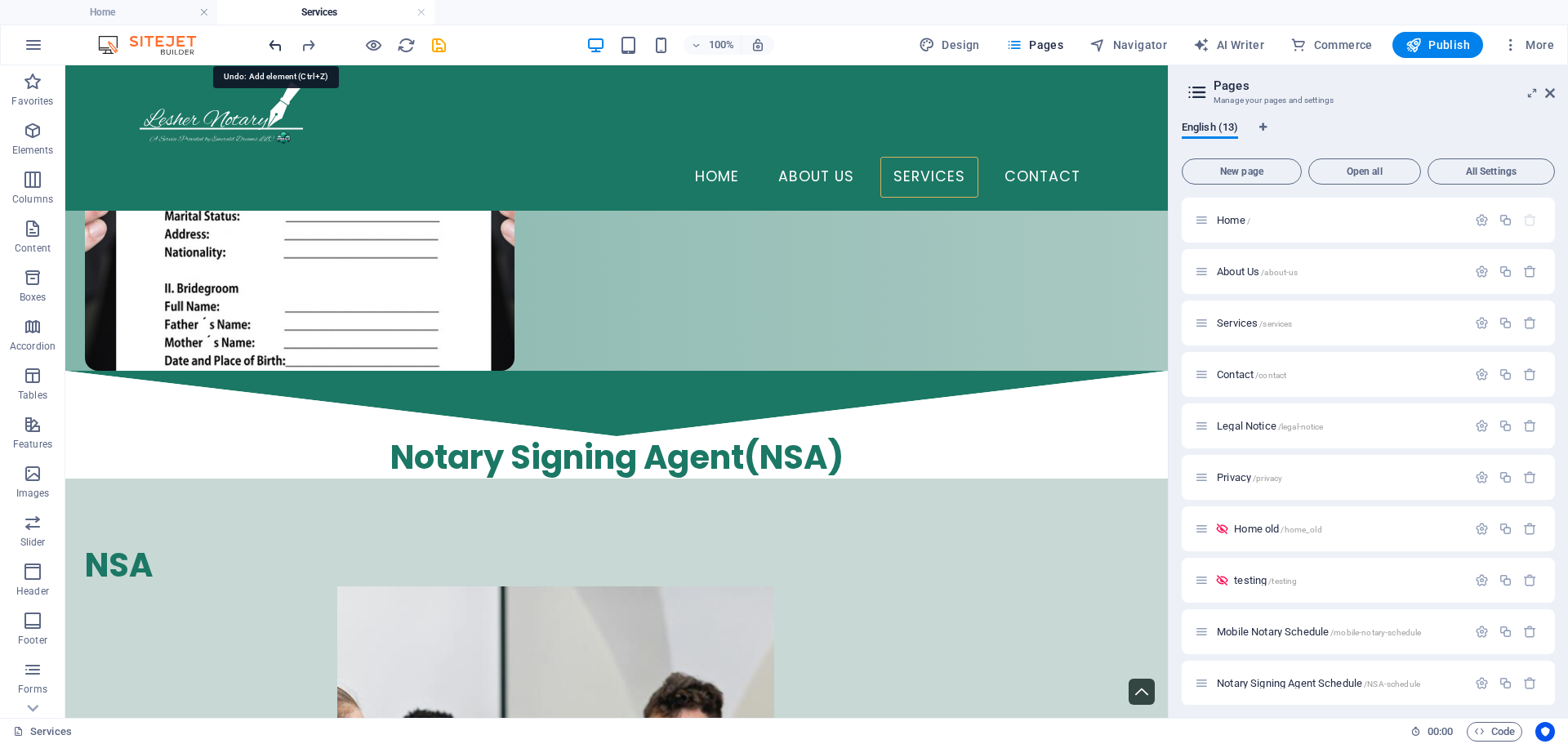
scroll to position [4950, 0]
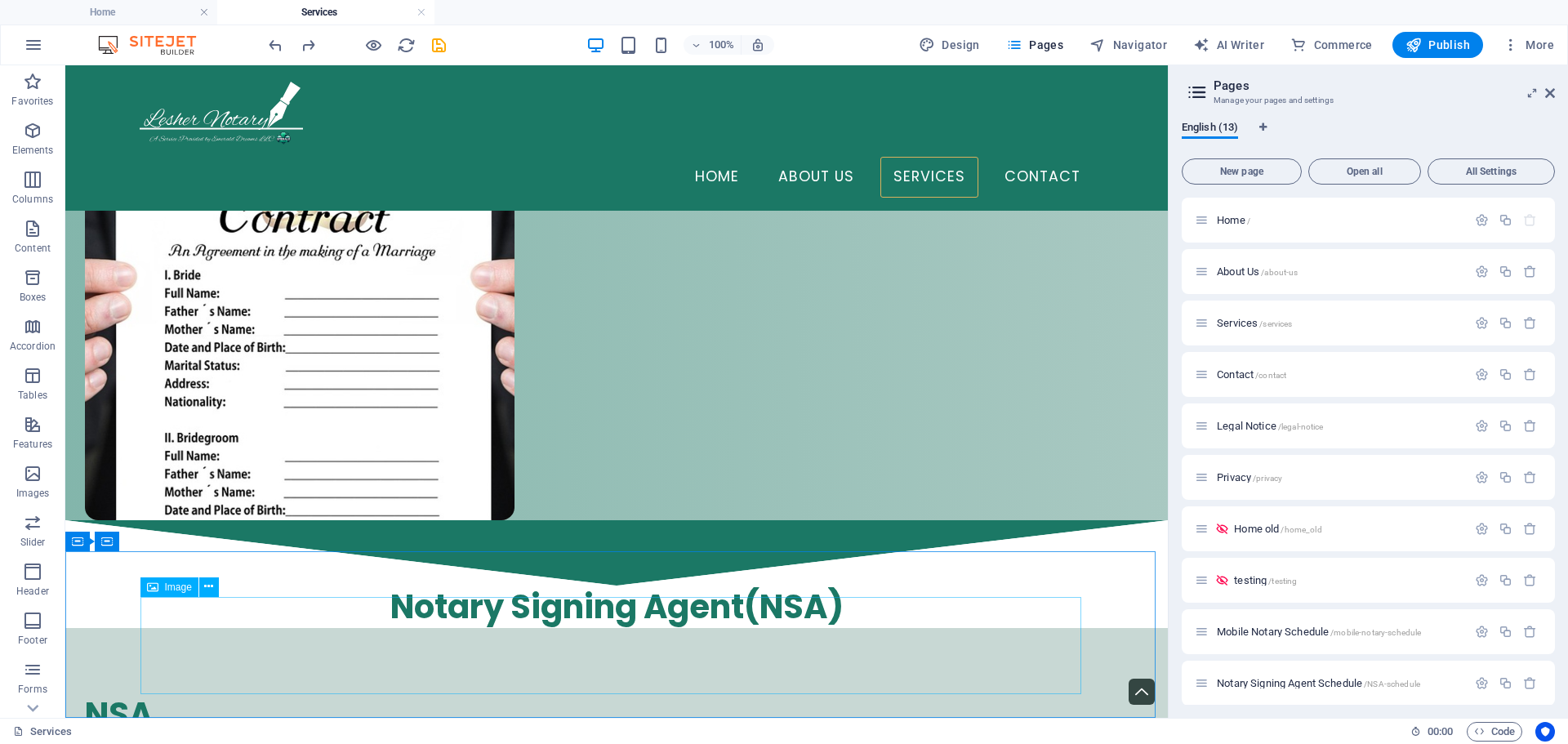
click at [188, 585] on span "Image" at bounding box center [179, 587] width 27 height 10
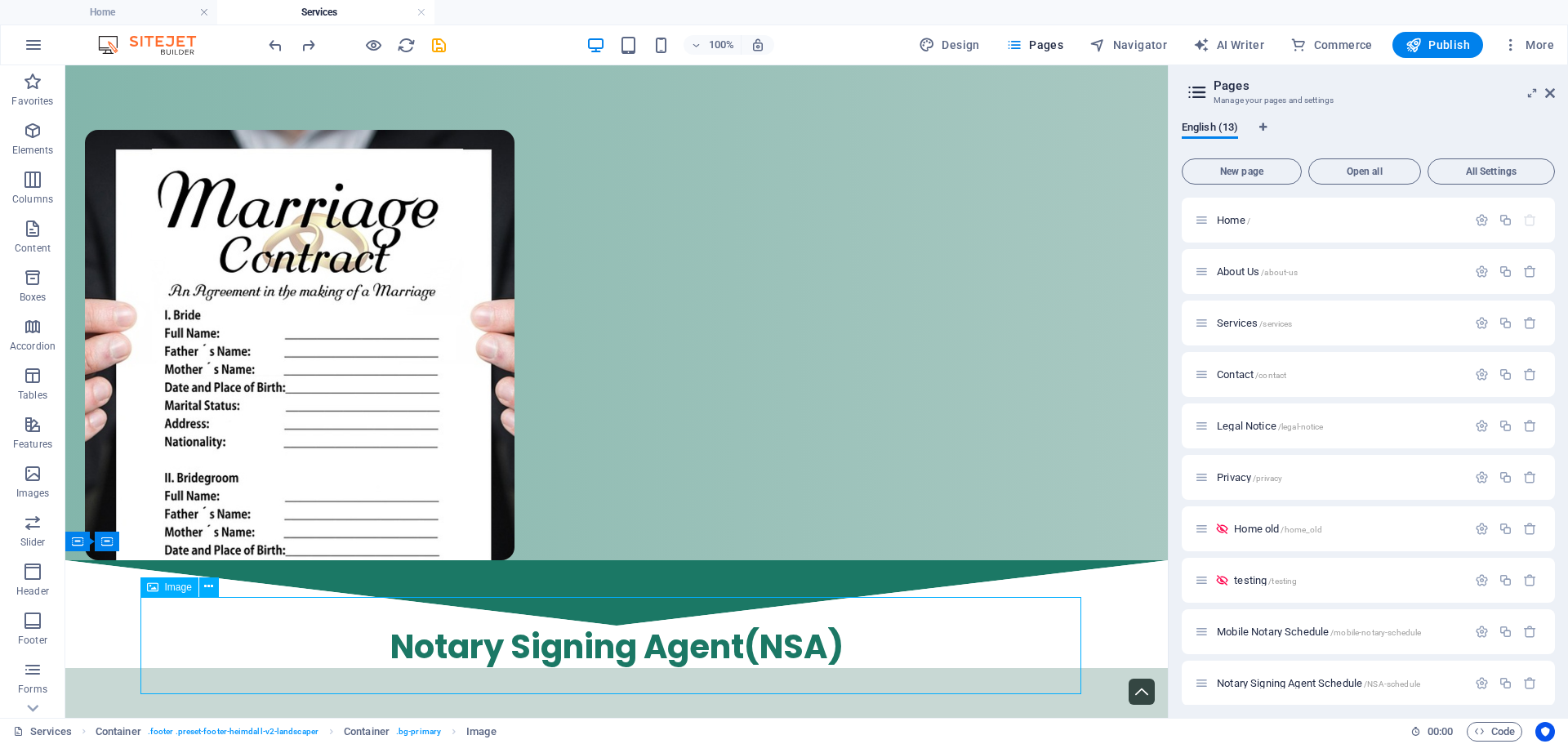
scroll to position [5670, 0]
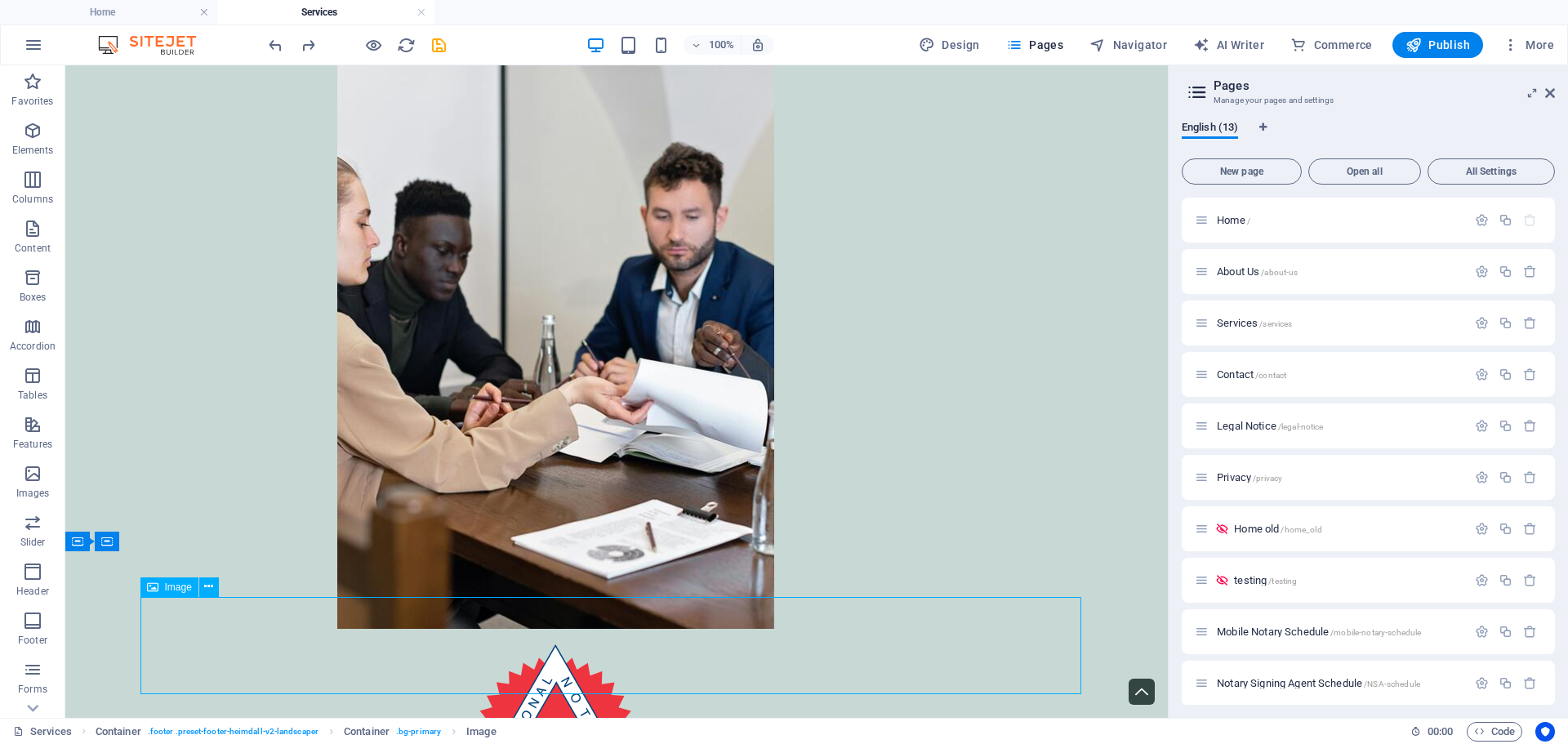
select select "px"
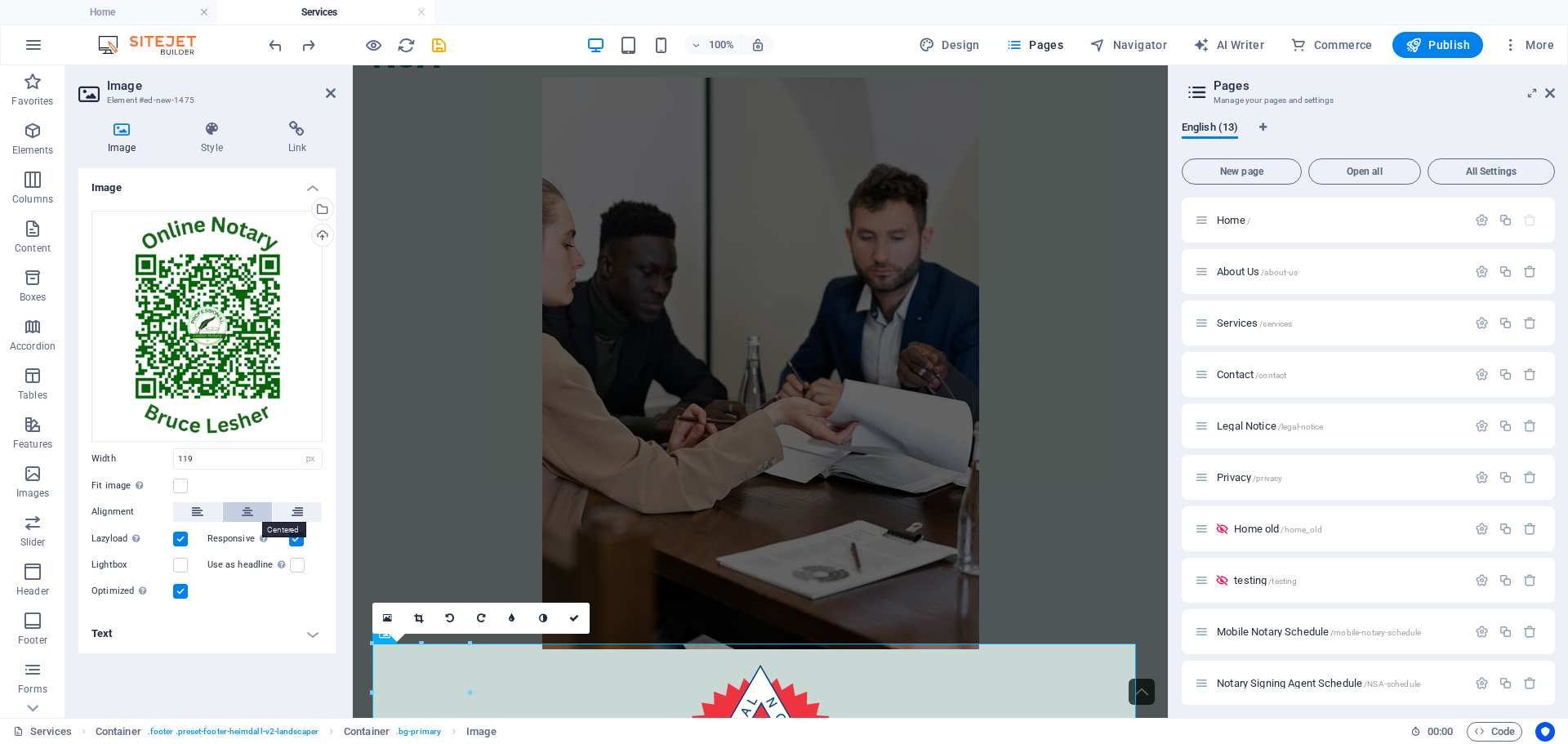
click at [250, 510] on icon at bounding box center [247, 512] width 11 height 19
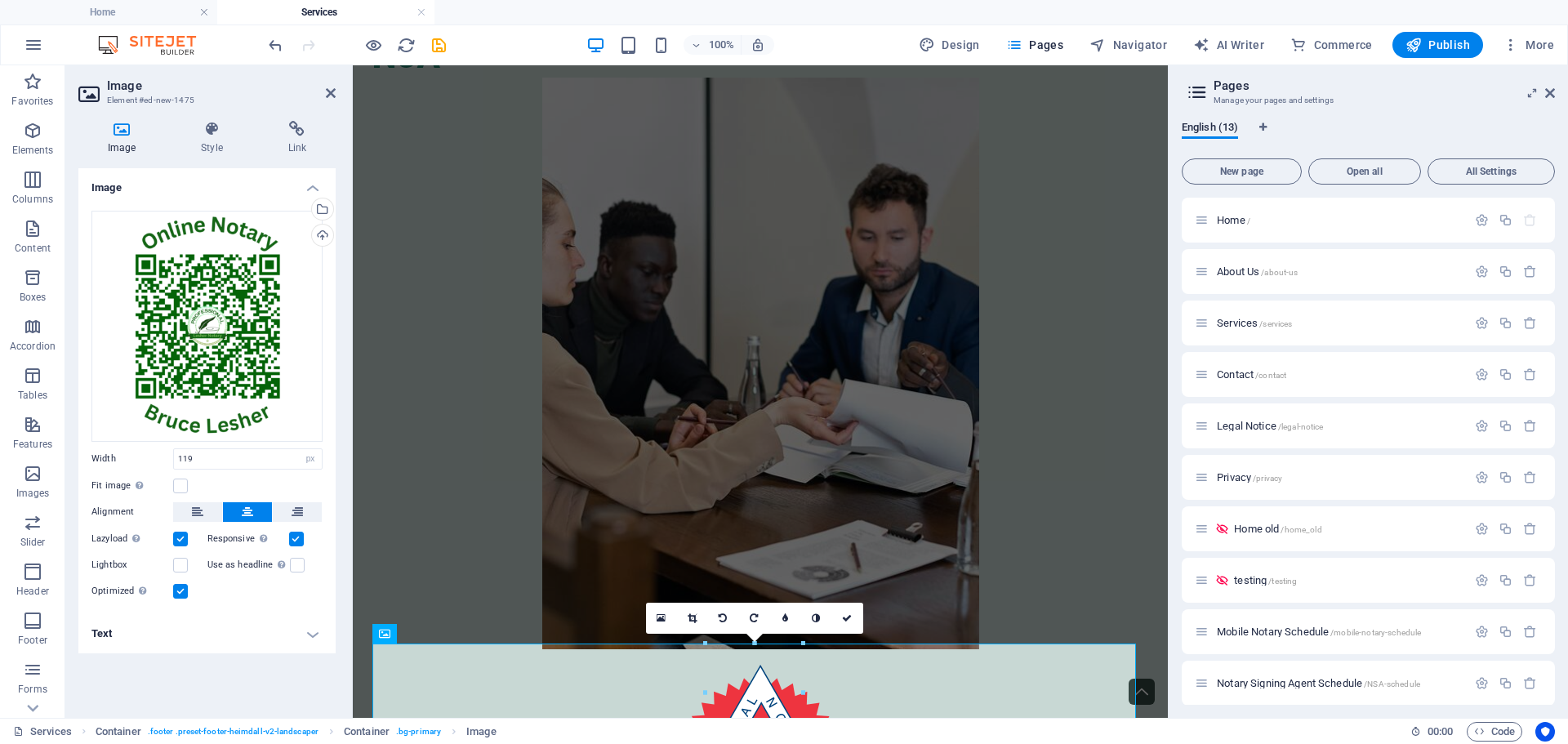
click at [170, 669] on div "Image Drag files here, click to choose files or select files from Files or our …" at bounding box center [208, 436] width 258 height 536
click at [326, 98] on icon at bounding box center [331, 92] width 10 height 13
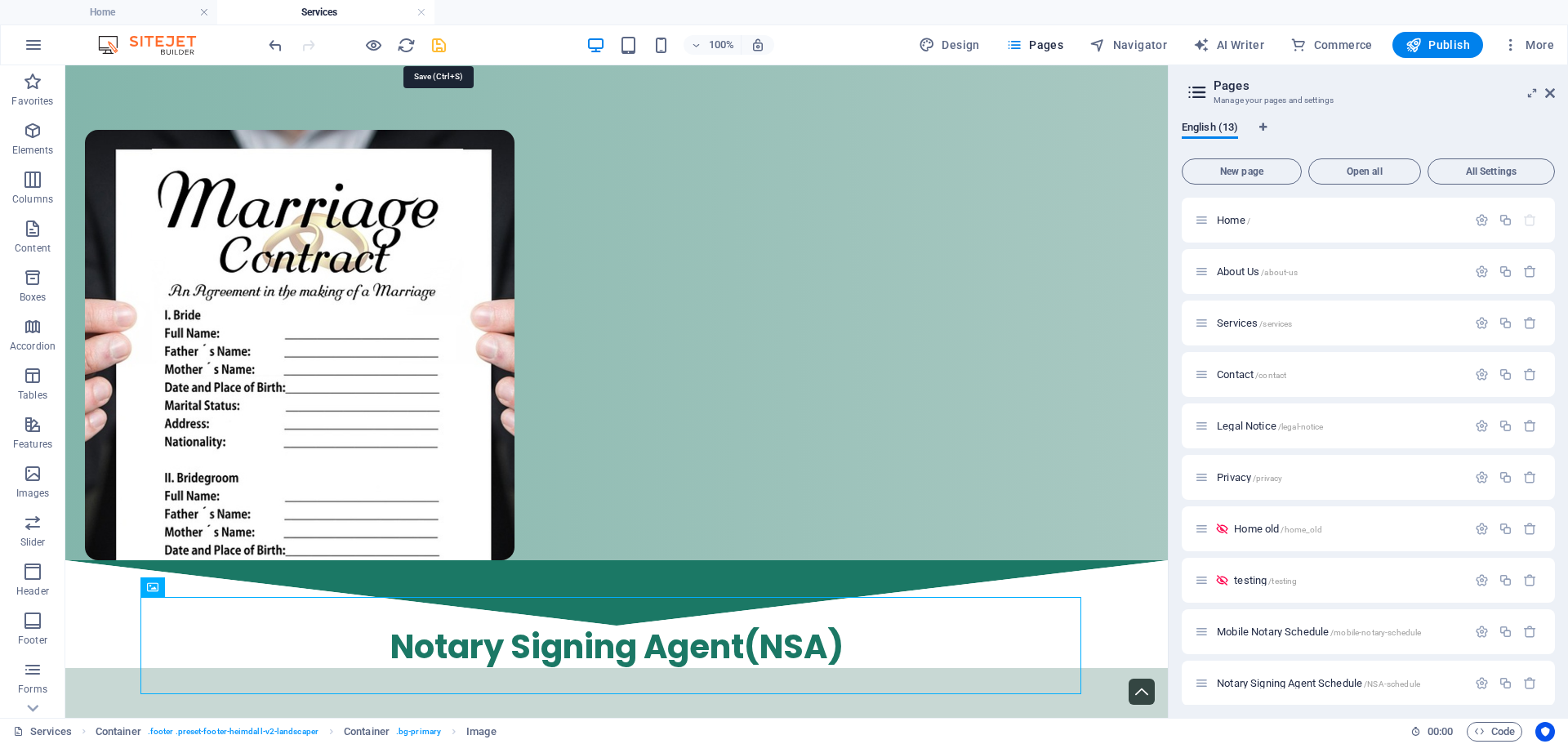
click at [445, 50] on icon "save" at bounding box center [439, 45] width 19 height 19
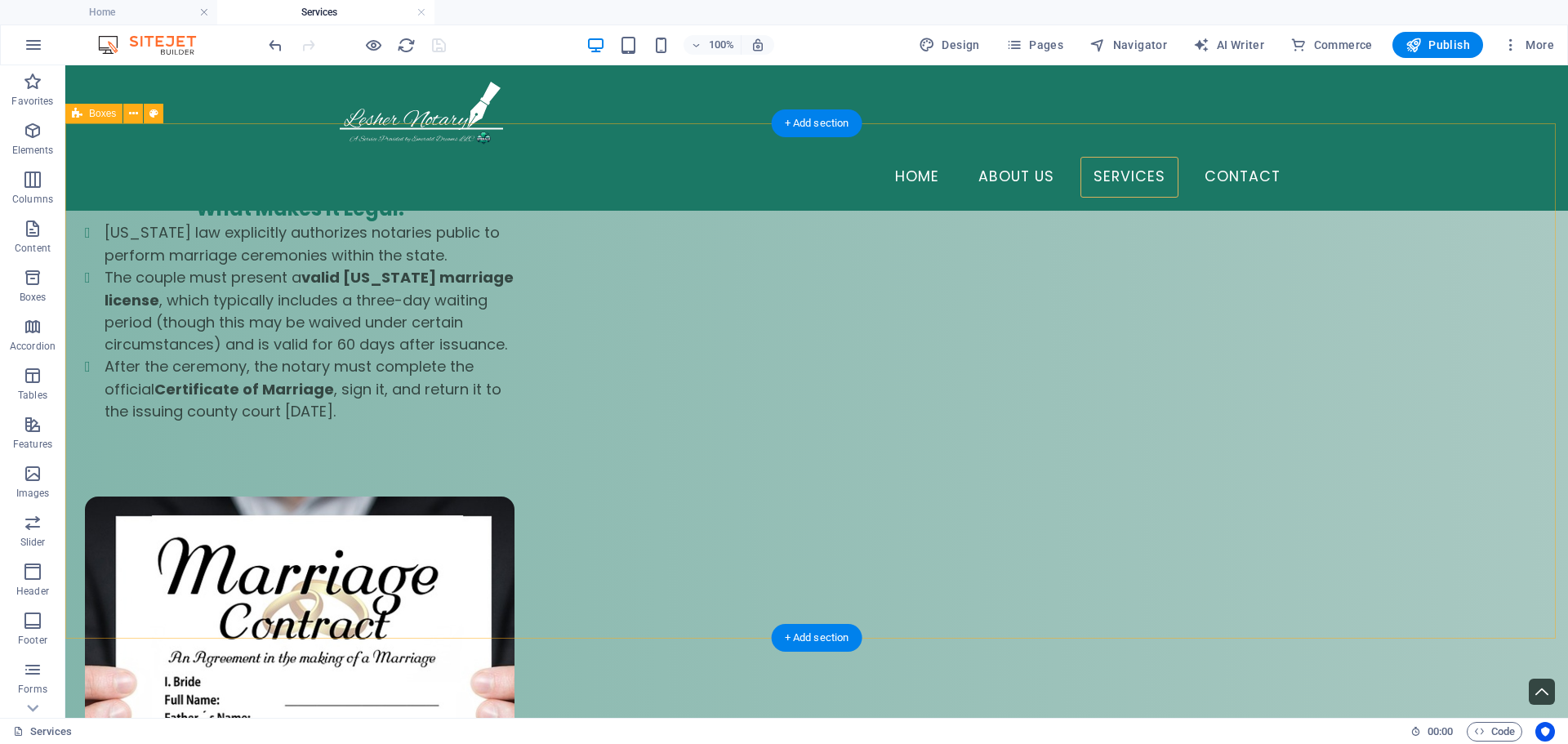
scroll to position [4542, 0]
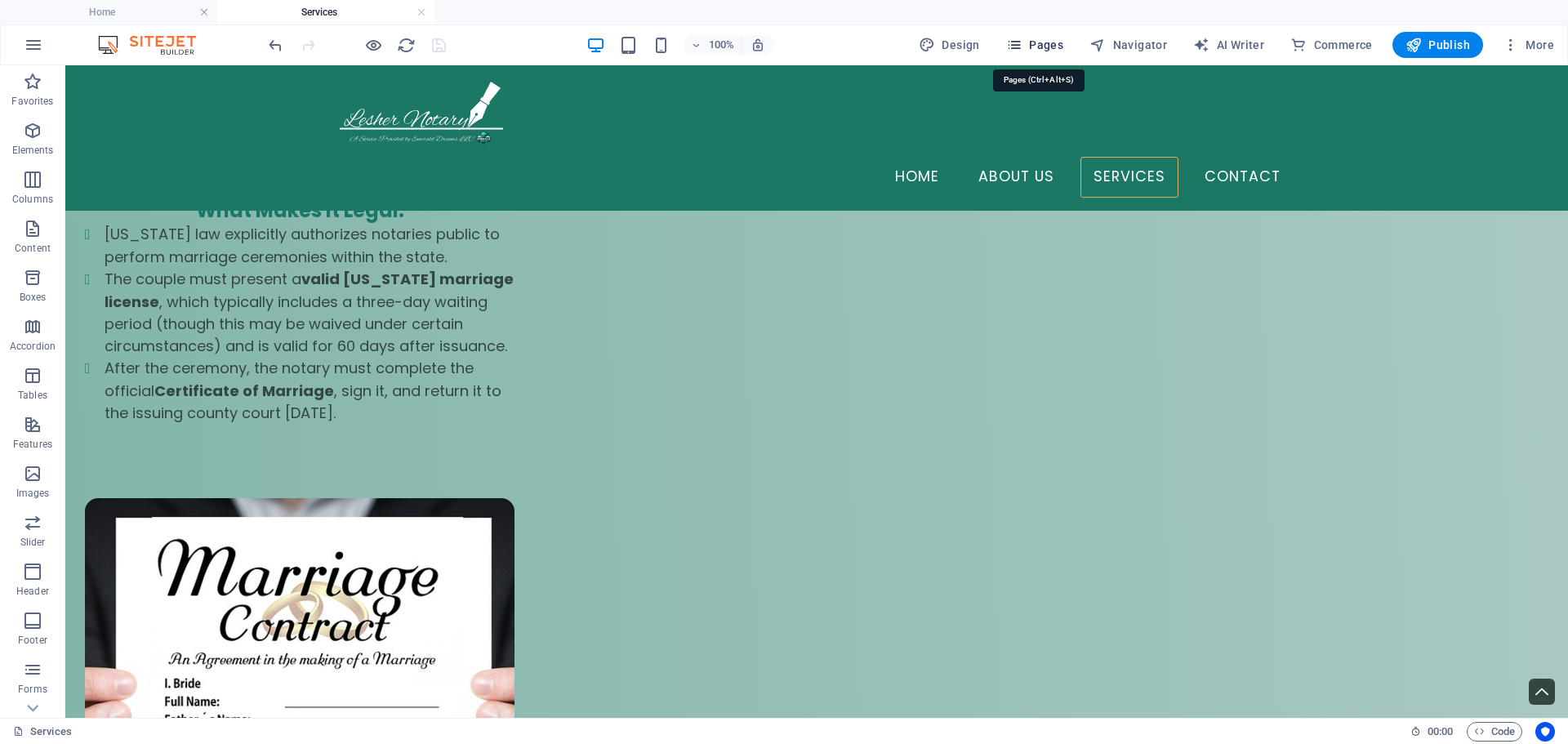
click at [1045, 42] on span "Pages" at bounding box center [1034, 44] width 57 height 16
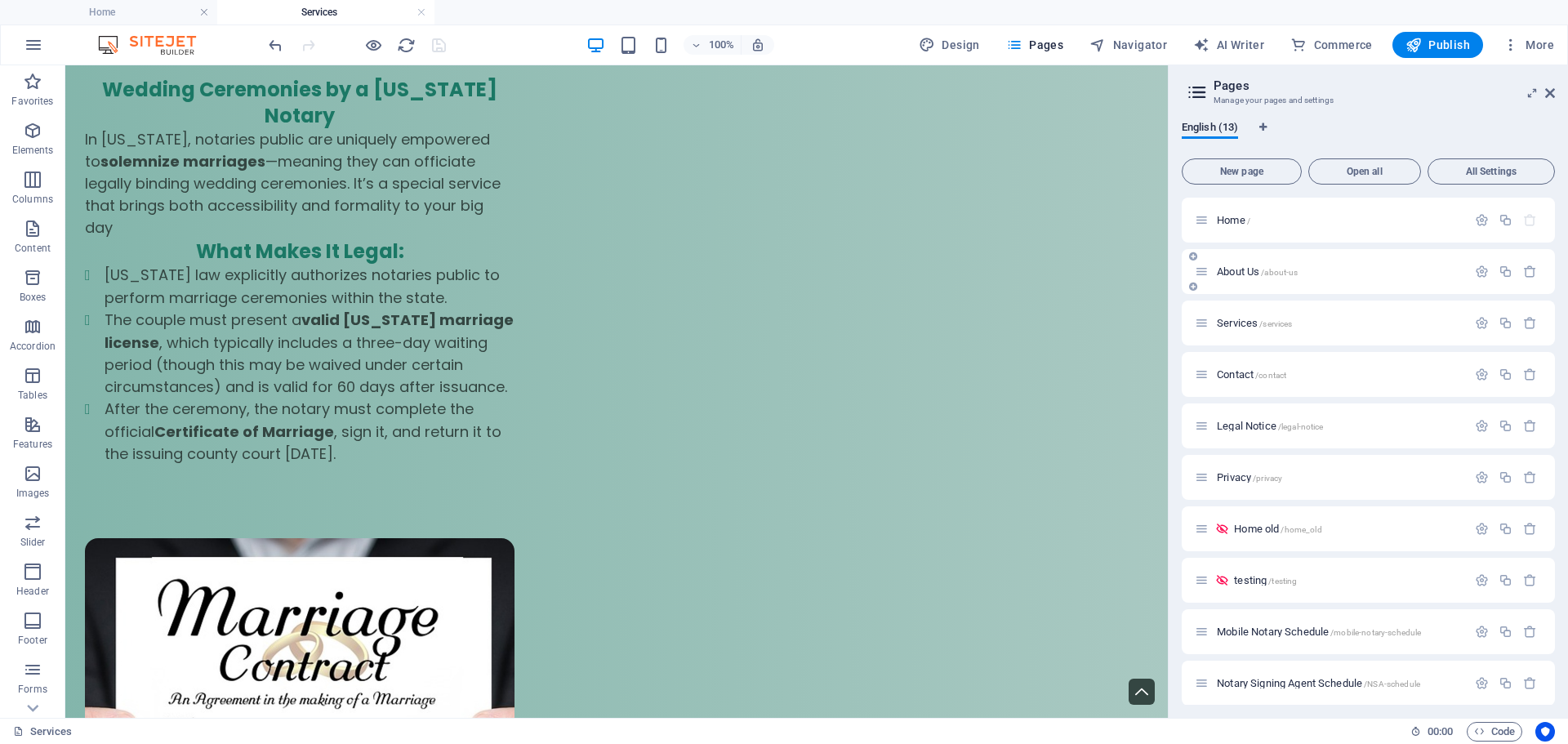
click at [1305, 266] on p "About Us /about-us" at bounding box center [1339, 271] width 245 height 11
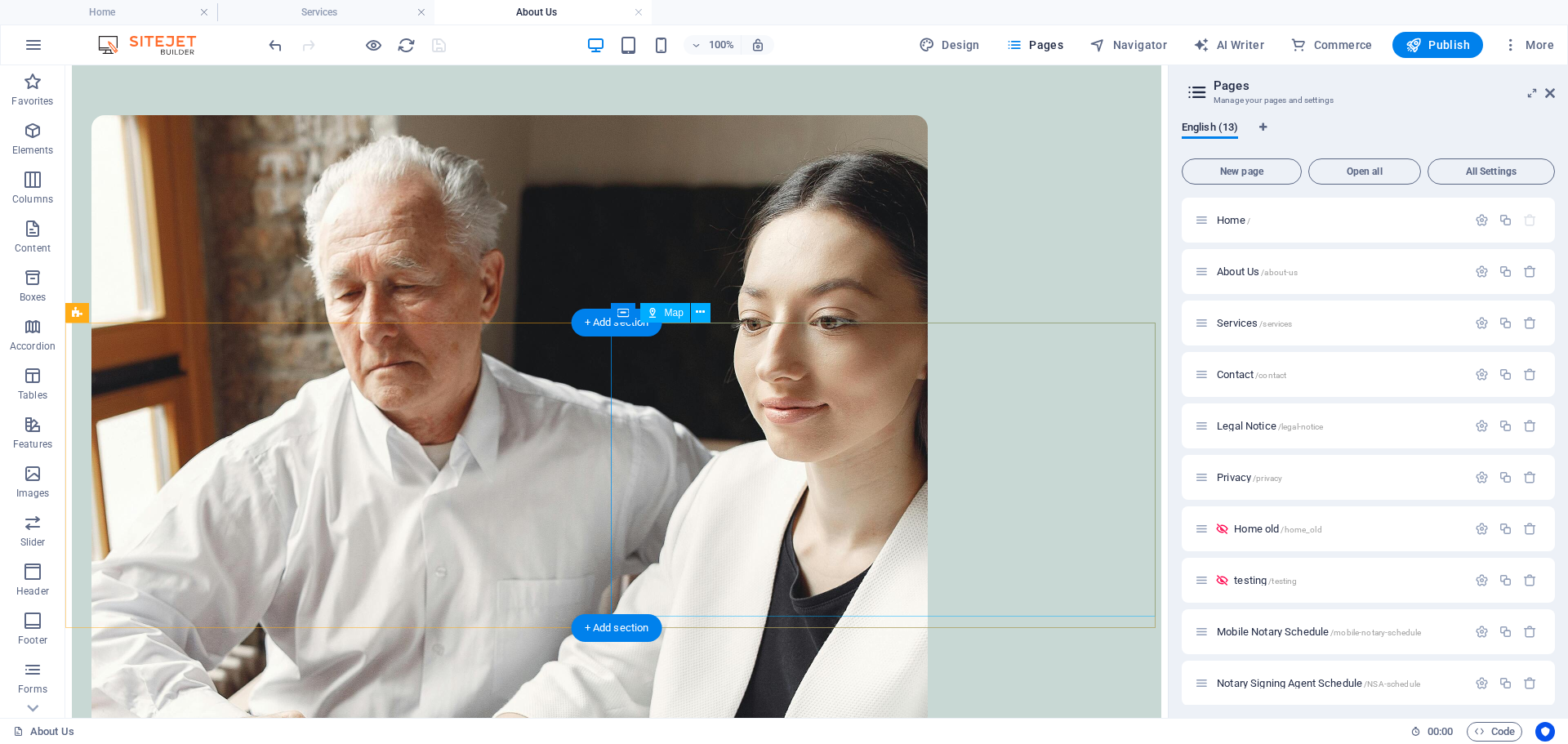
scroll to position [3045, 0]
click at [1480, 709] on div "English (13) New page Open all All Settings Home / About Us /about-us Services …" at bounding box center [1368, 413] width 399 height 610
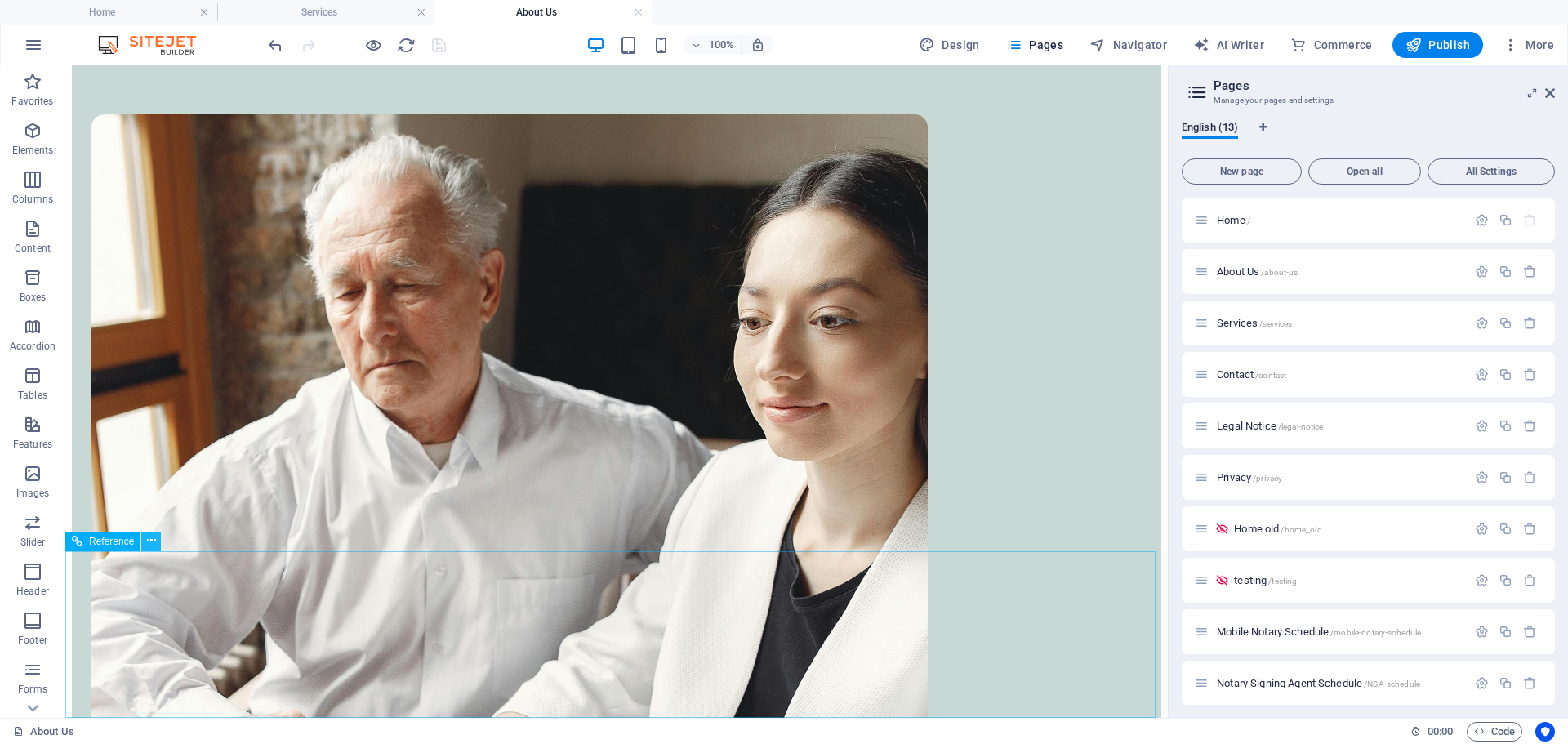
click at [148, 547] on icon at bounding box center [151, 541] width 9 height 17
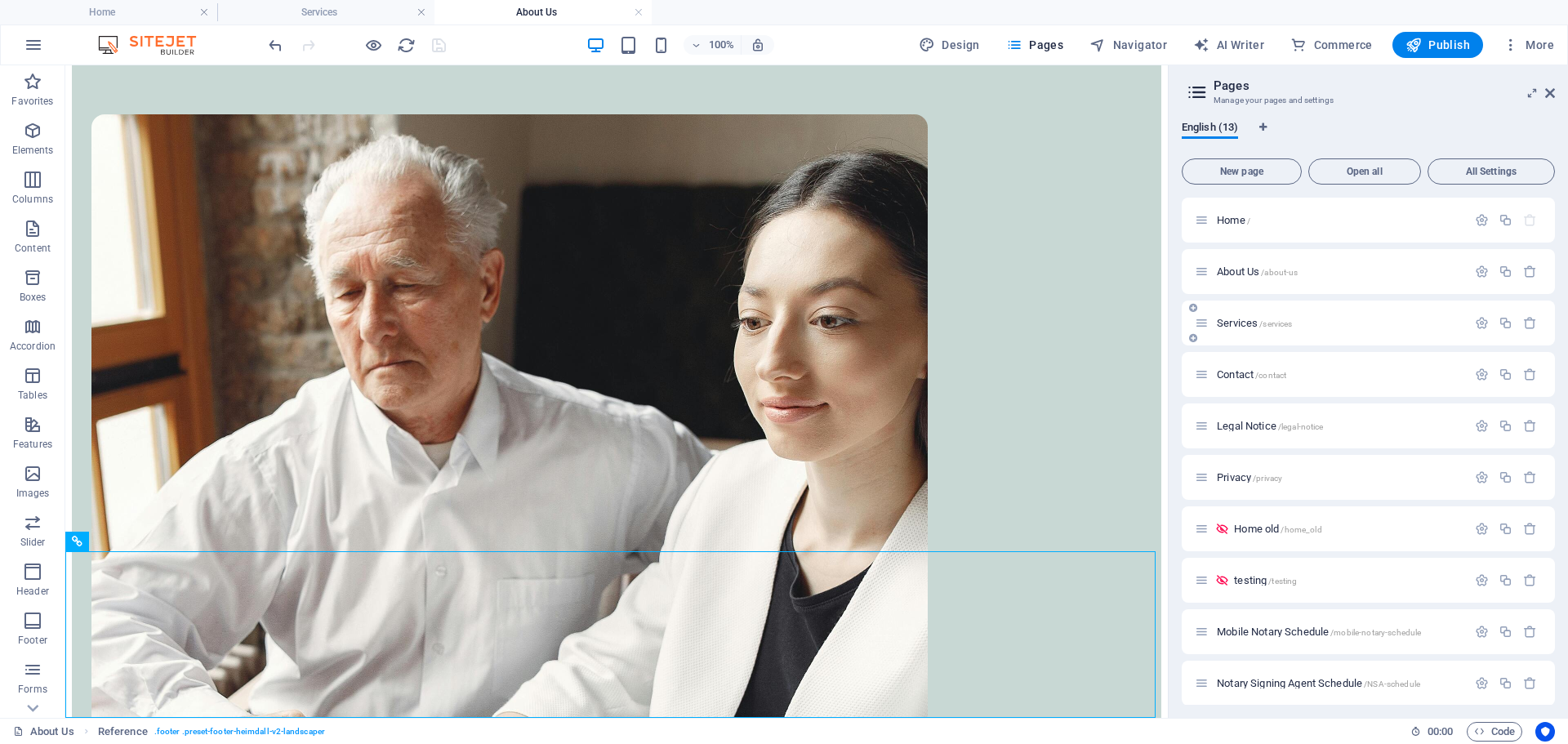
click at [1263, 330] on div "Services /services" at bounding box center [1331, 323] width 272 height 19
click at [1257, 325] on span "Services /services" at bounding box center [1254, 323] width 75 height 12
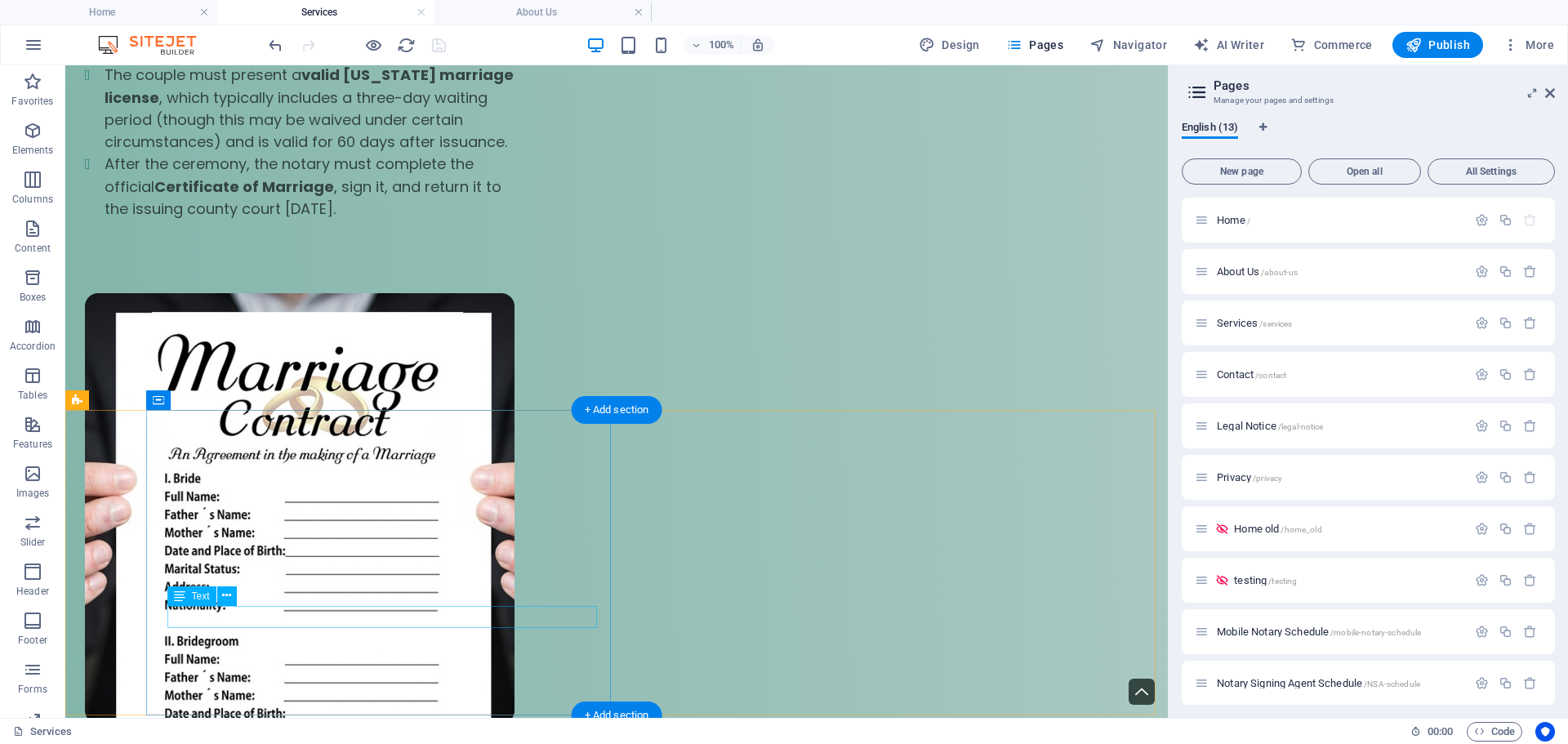
scroll to position [4950, 0]
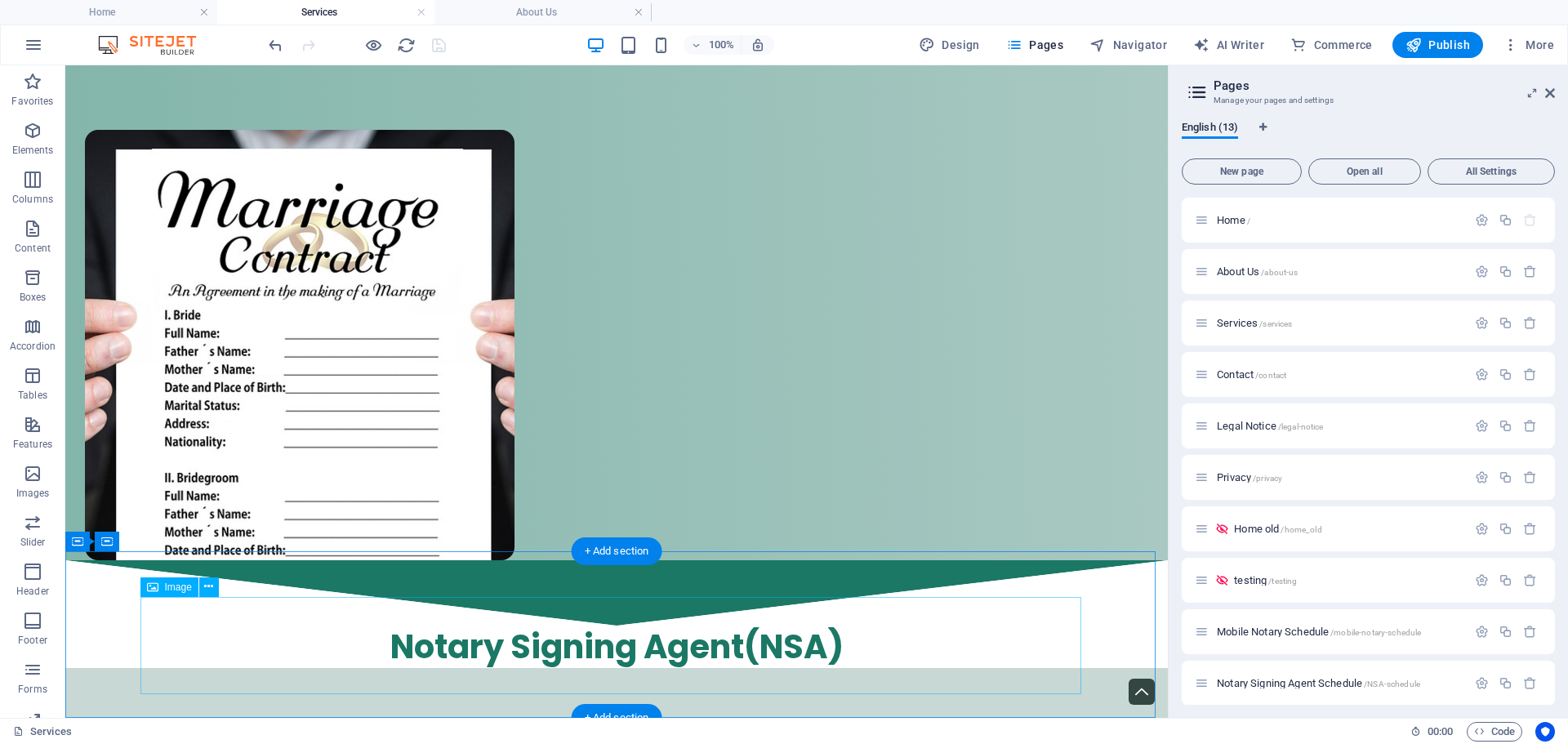
drag, startPoint x: 97, startPoint y: 248, endPoint x: 413, endPoint y: 693, distance: 545.8
click at [25, 180] on icon "button" at bounding box center [32, 179] width 19 height 19
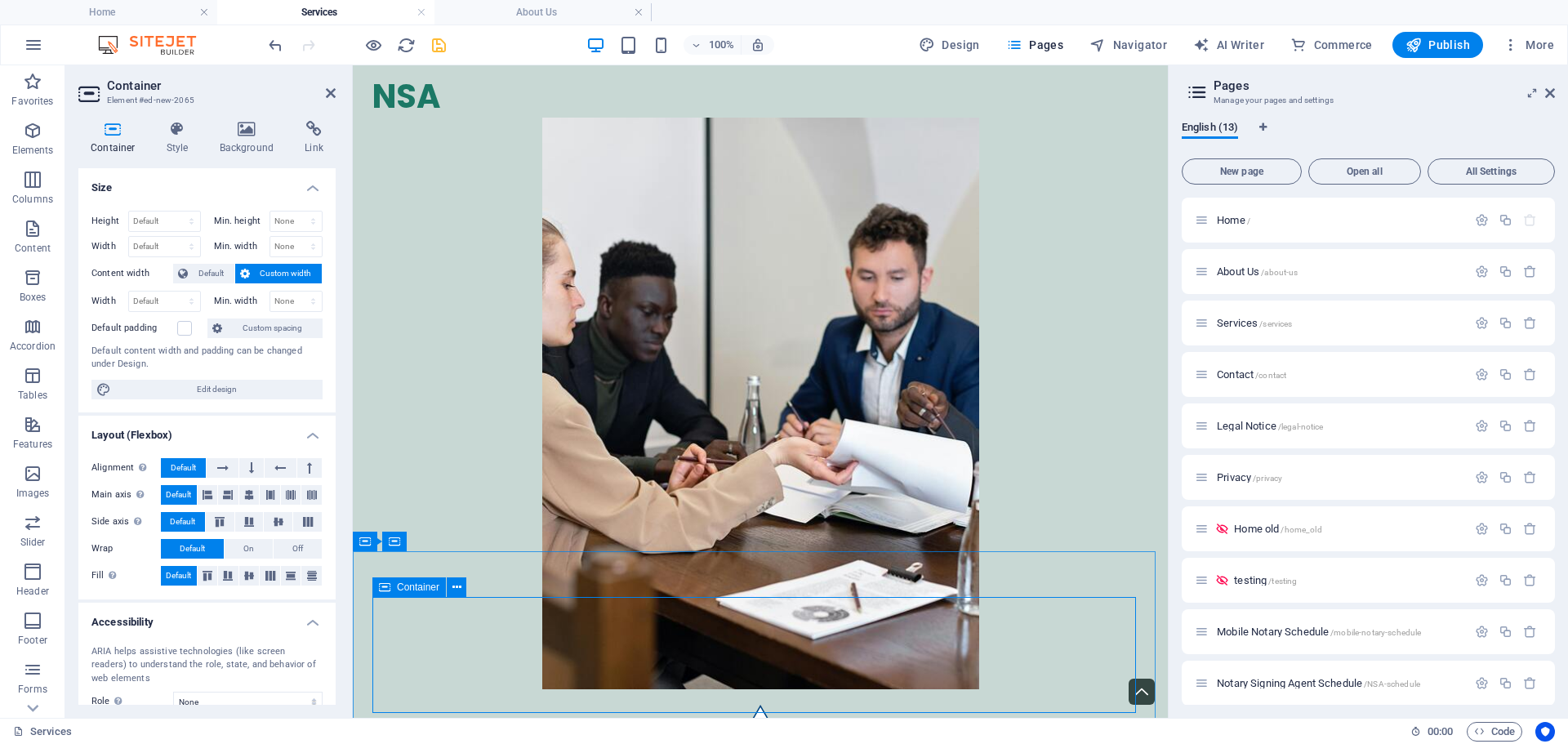
scroll to position [5716, 0]
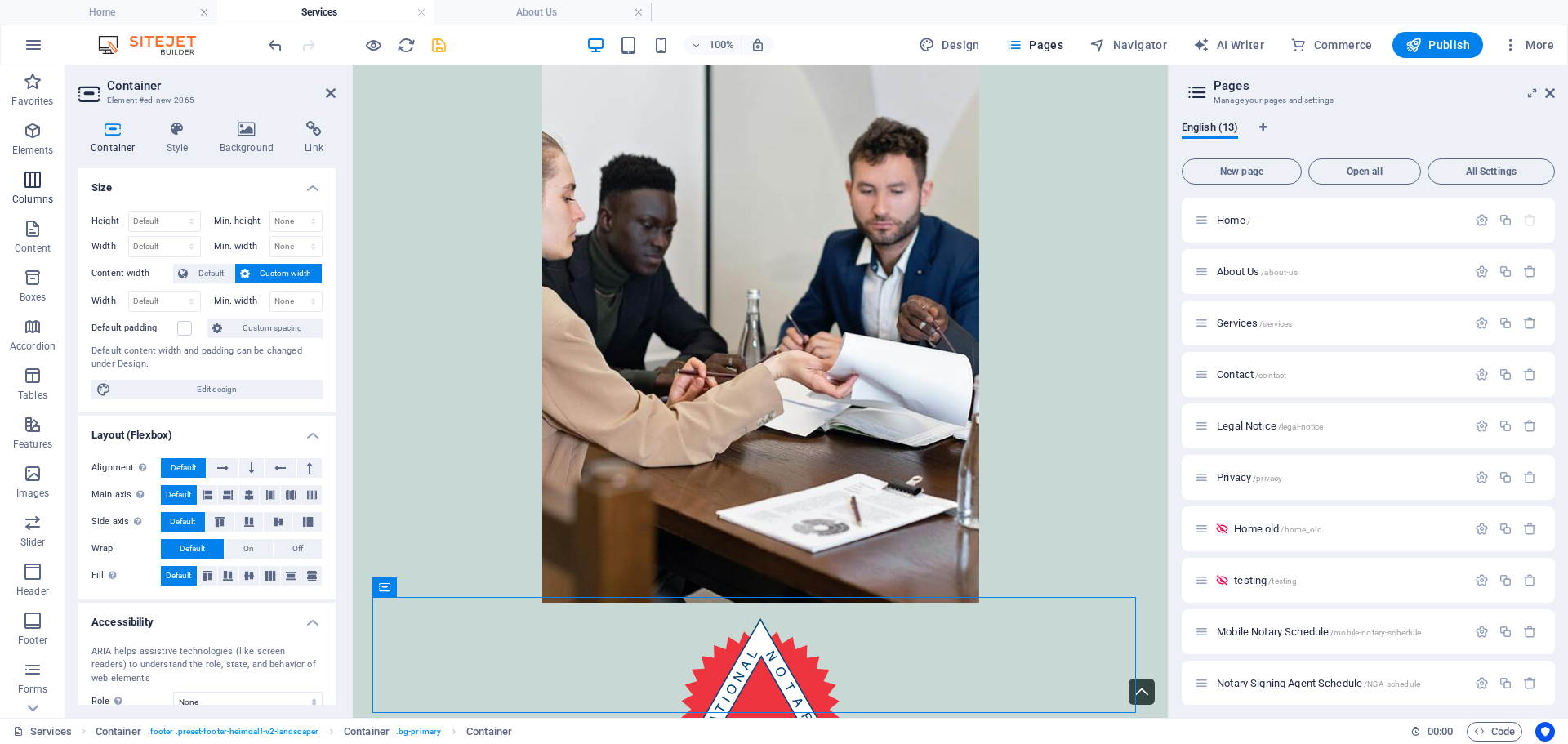
click at [36, 186] on icon "button" at bounding box center [32, 179] width 19 height 19
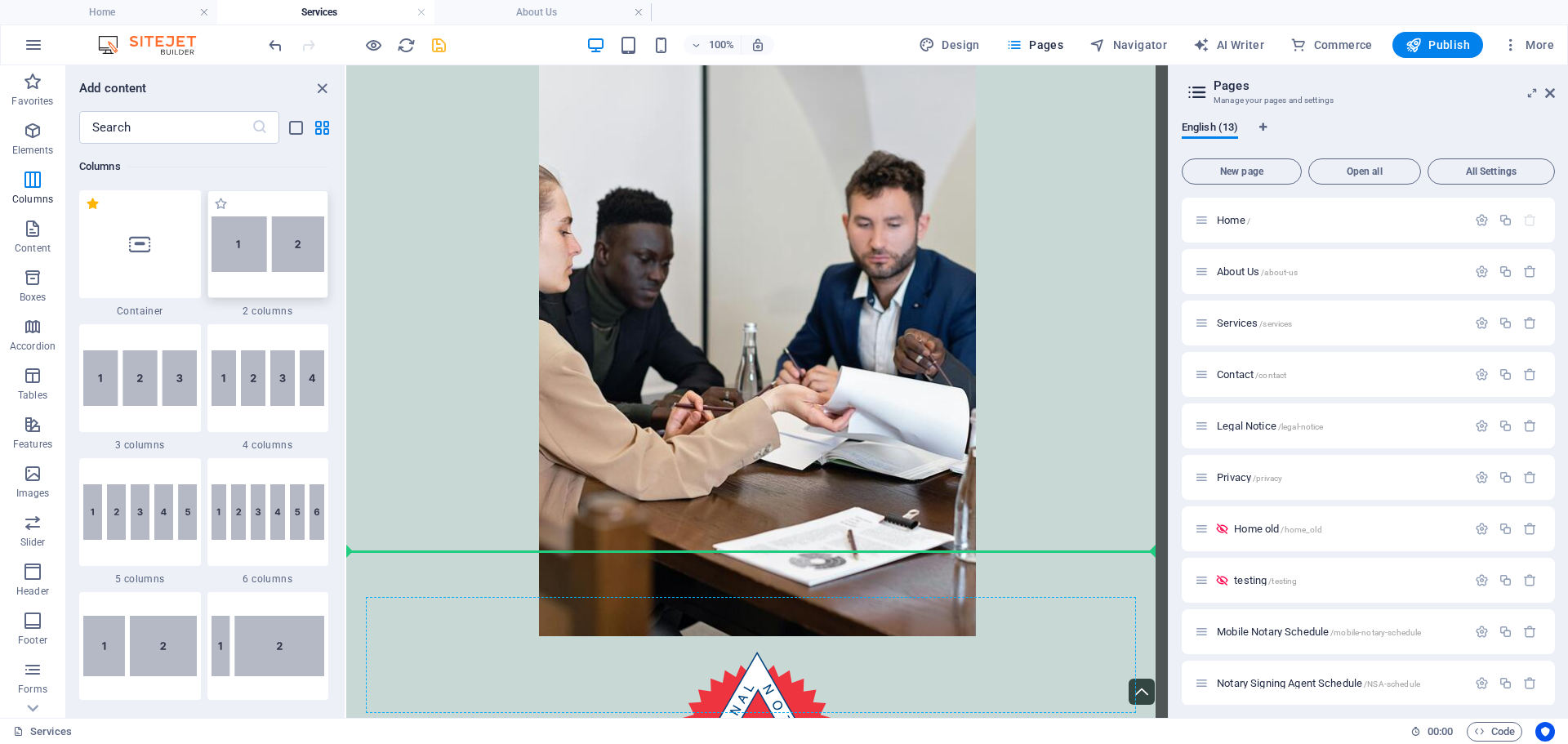
scroll to position [5746, 0]
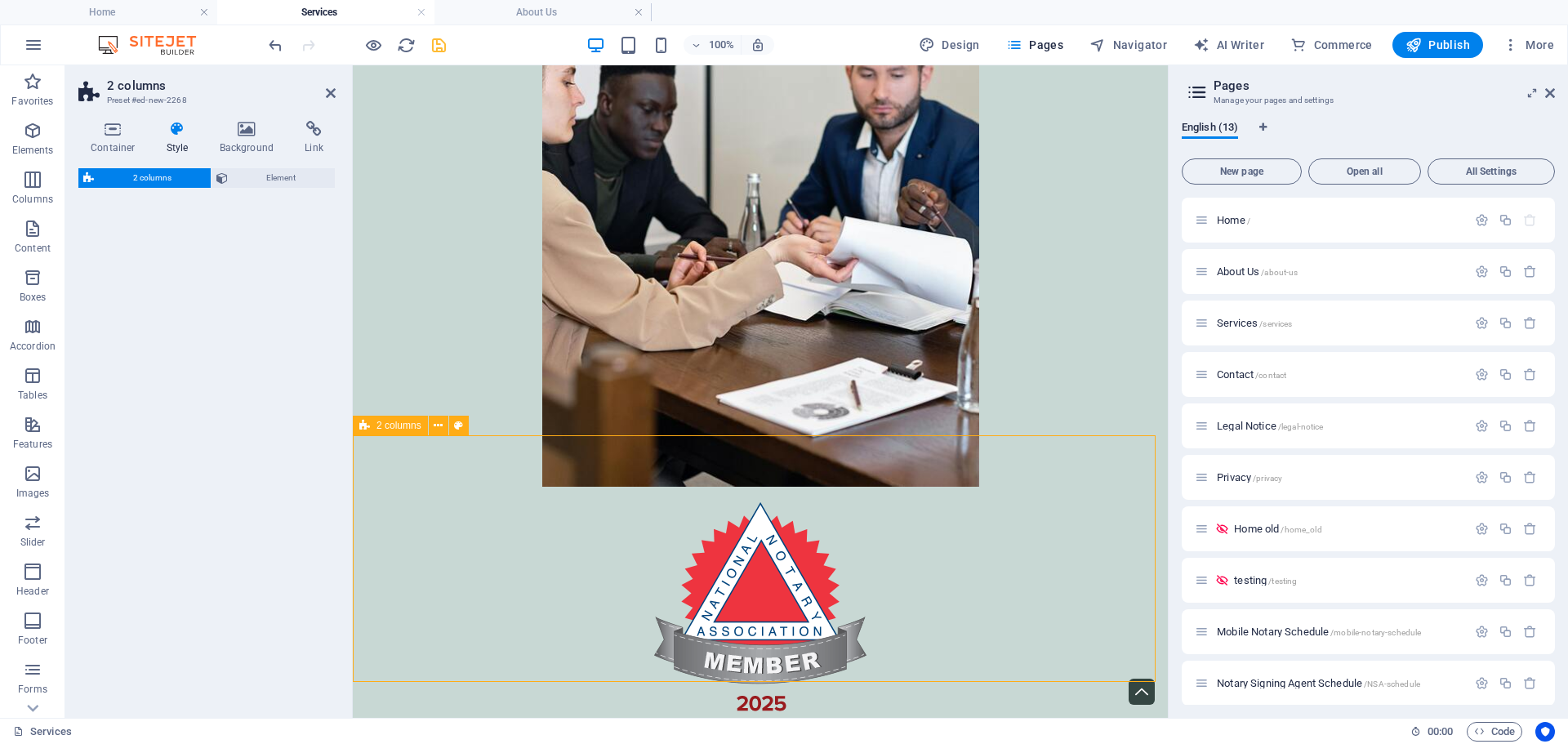
select select "px"
select select "preset-columns-two-v2-default"
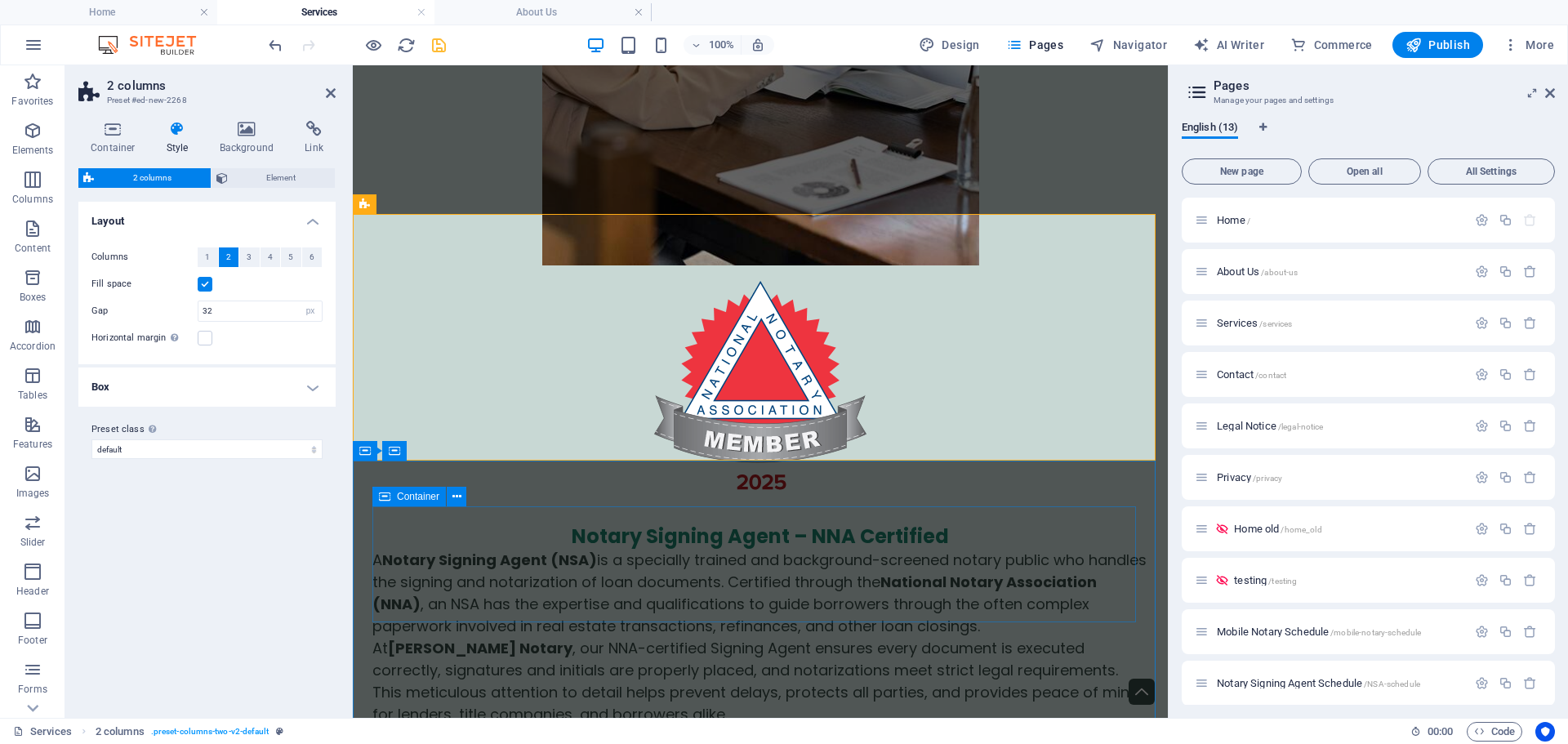
scroll to position [6079, 0]
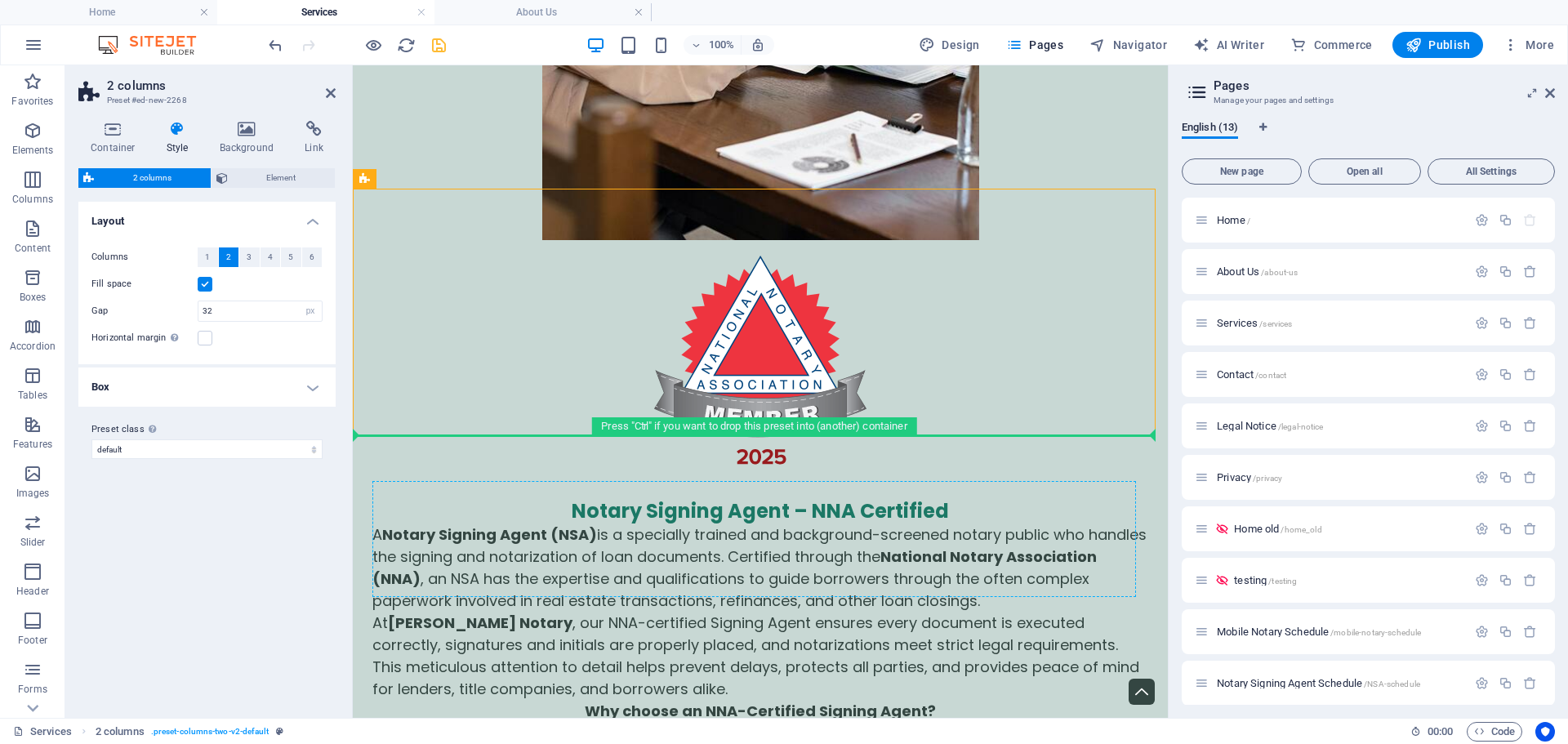
drag, startPoint x: 764, startPoint y: 244, endPoint x: 646, endPoint y: 556, distance: 333.6
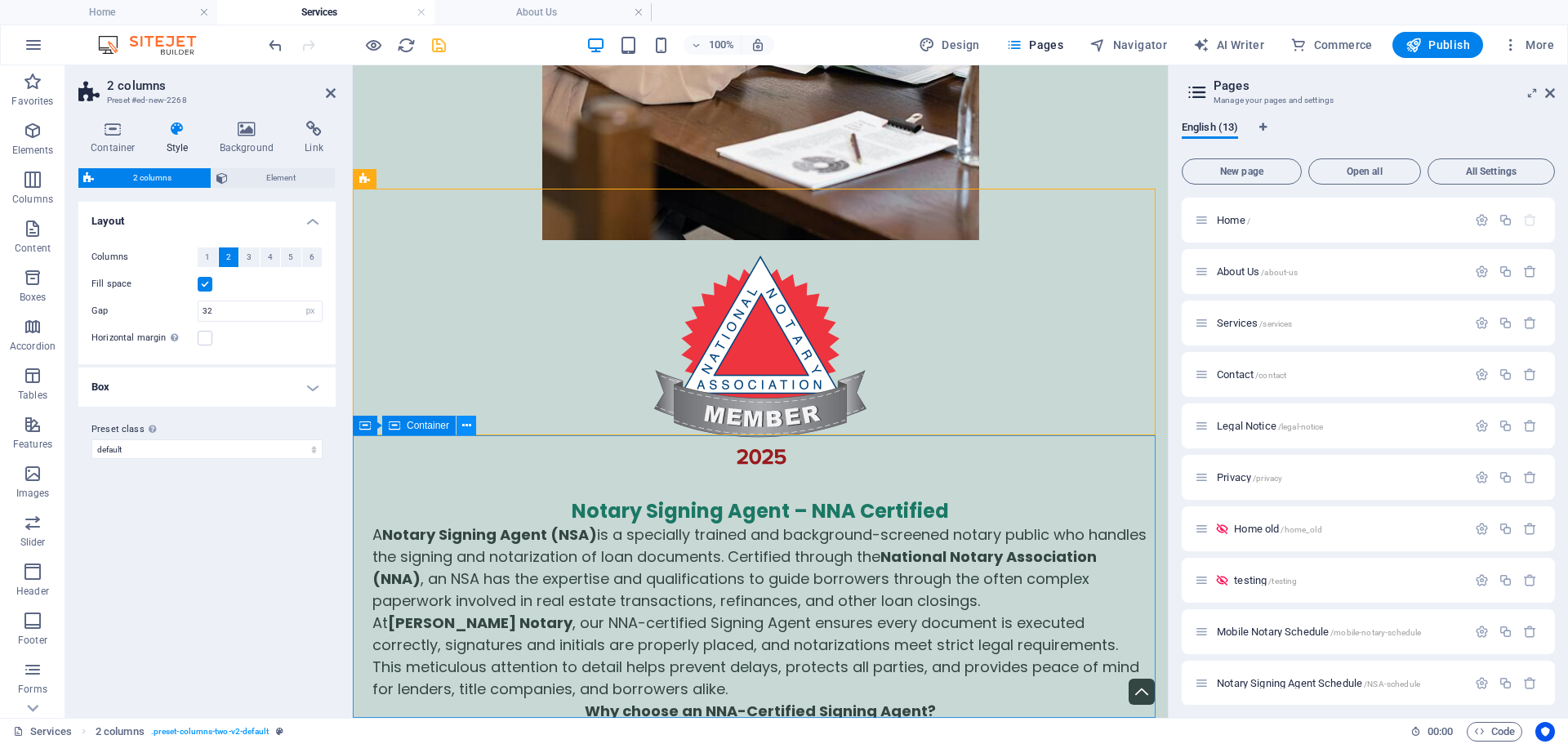
click at [464, 428] on icon at bounding box center [466, 425] width 9 height 17
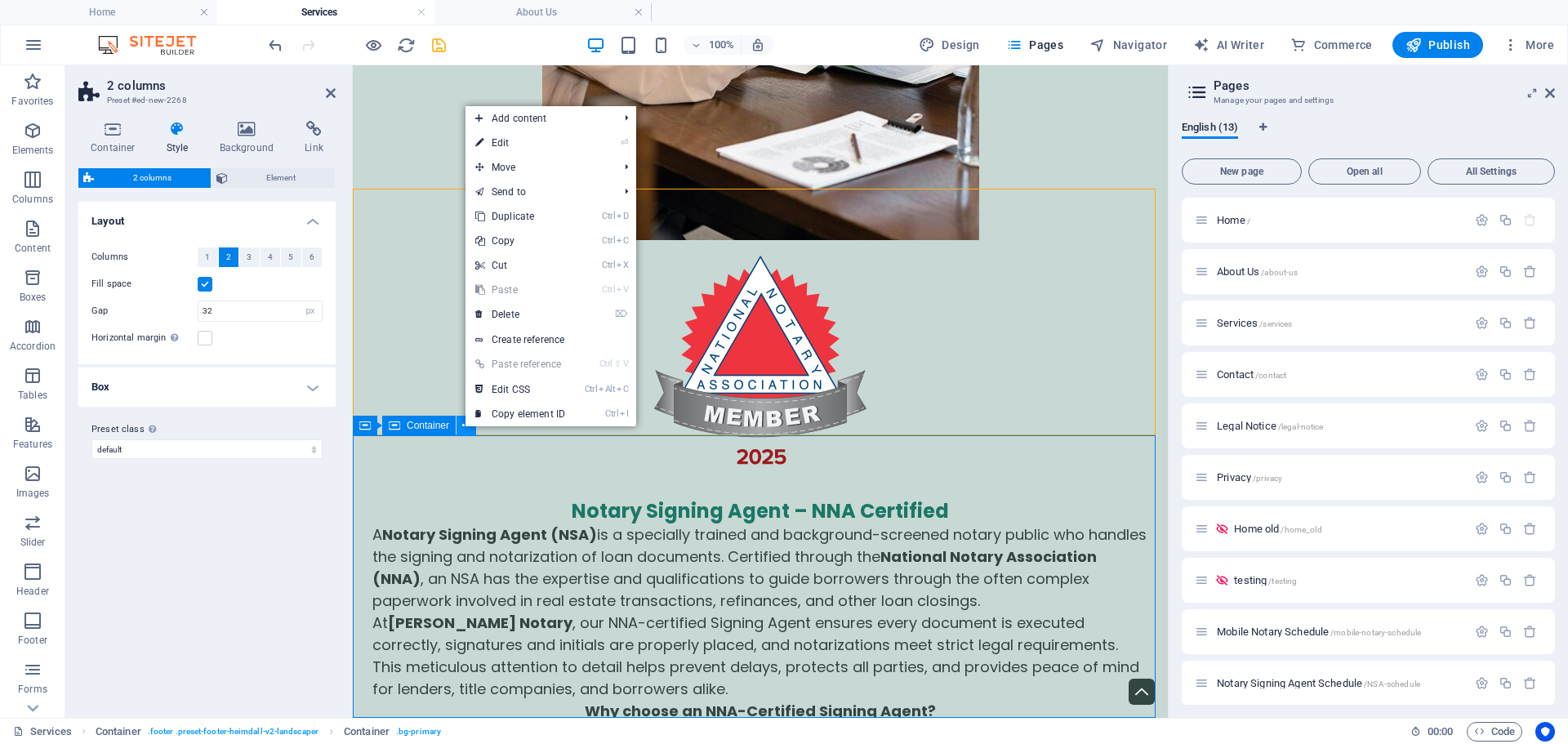
scroll to position [5313, 0]
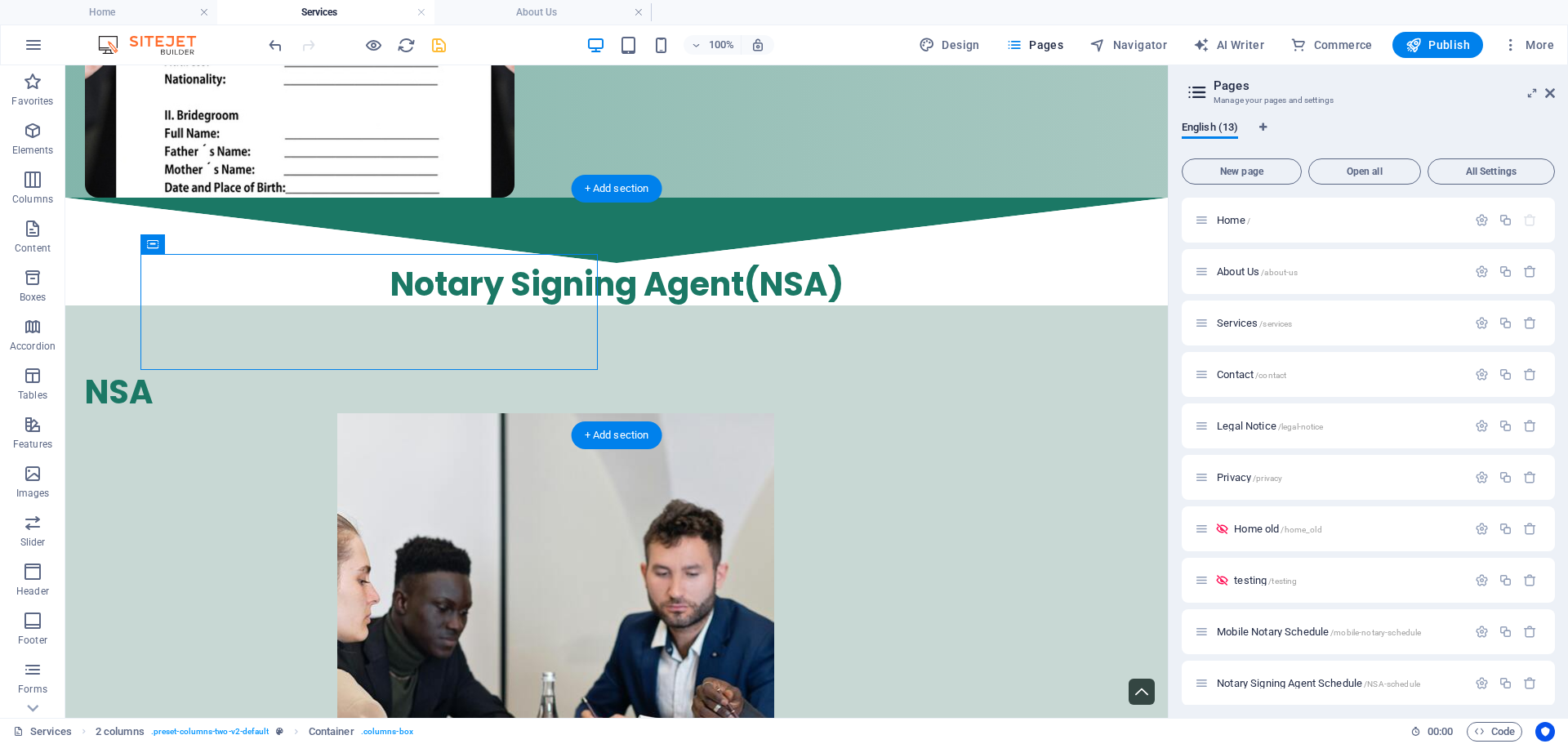
drag, startPoint x: 259, startPoint y: 310, endPoint x: 233, endPoint y: 370, distance: 65.4
drag, startPoint x: 241, startPoint y: 304, endPoint x: 259, endPoint y: 498, distance: 194.8
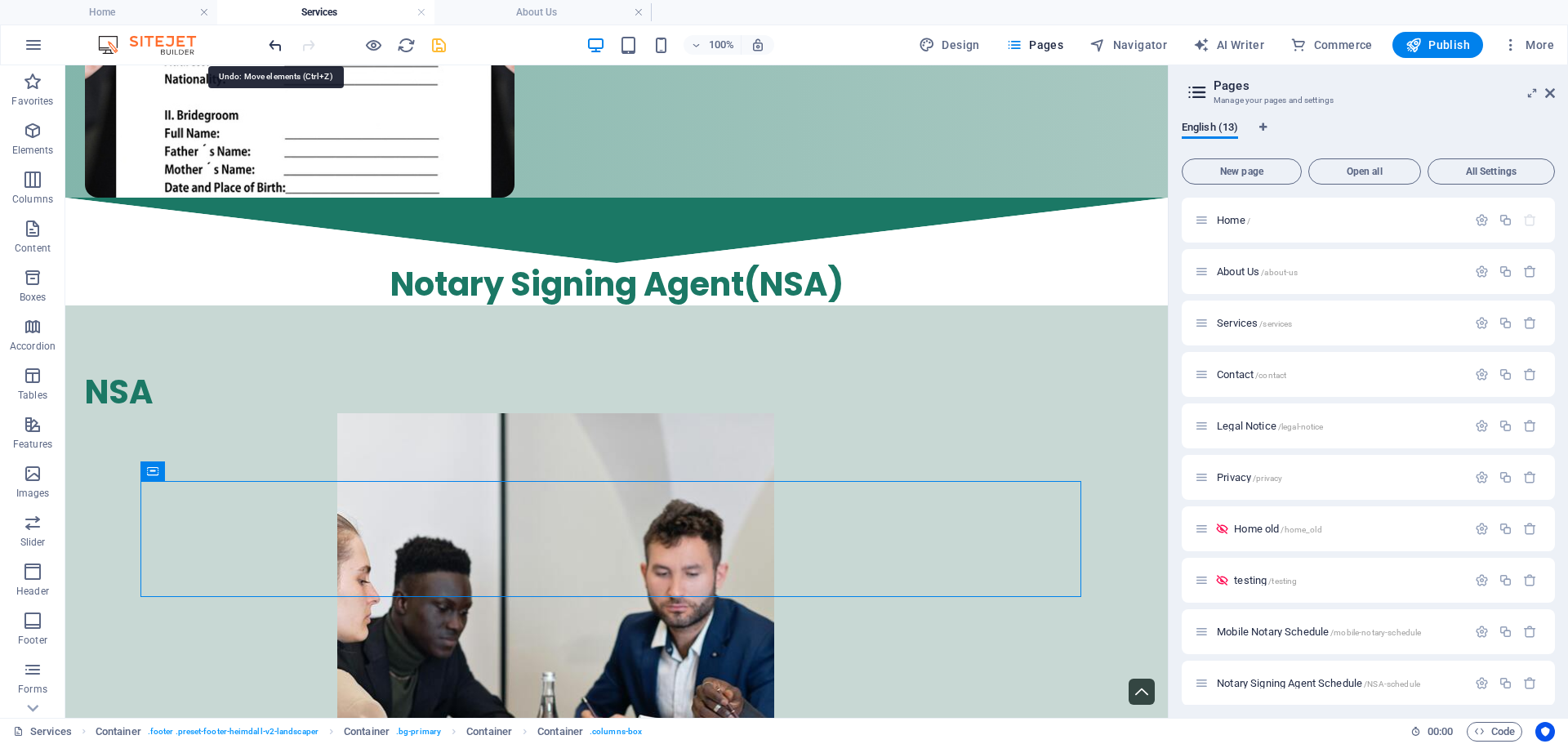
click at [280, 44] on icon "undo" at bounding box center [275, 45] width 19 height 19
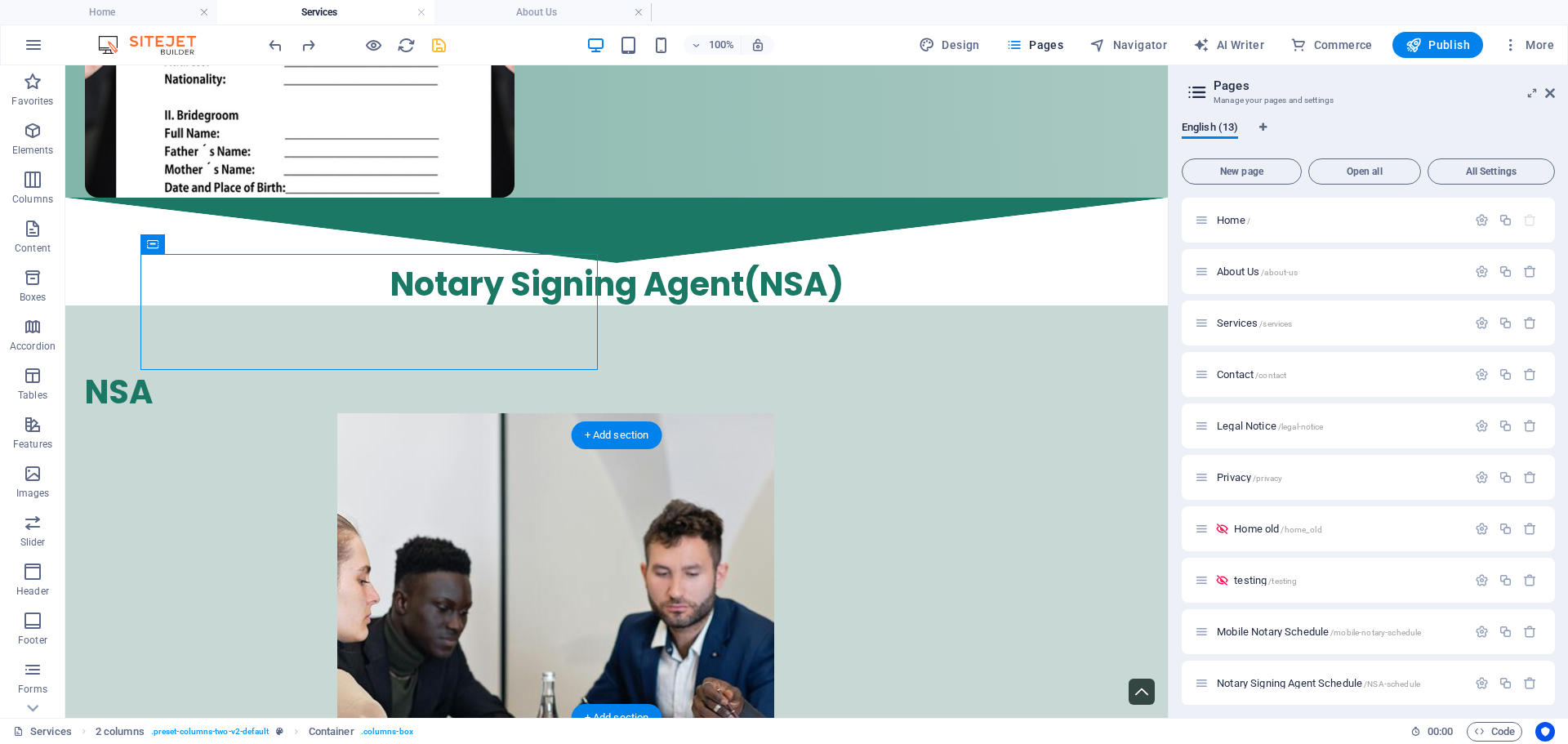
drag, startPoint x: 257, startPoint y: 313, endPoint x: 205, endPoint y: 492, distance: 186.4
drag, startPoint x: 264, startPoint y: 303, endPoint x: 368, endPoint y: 500, distance: 222.8
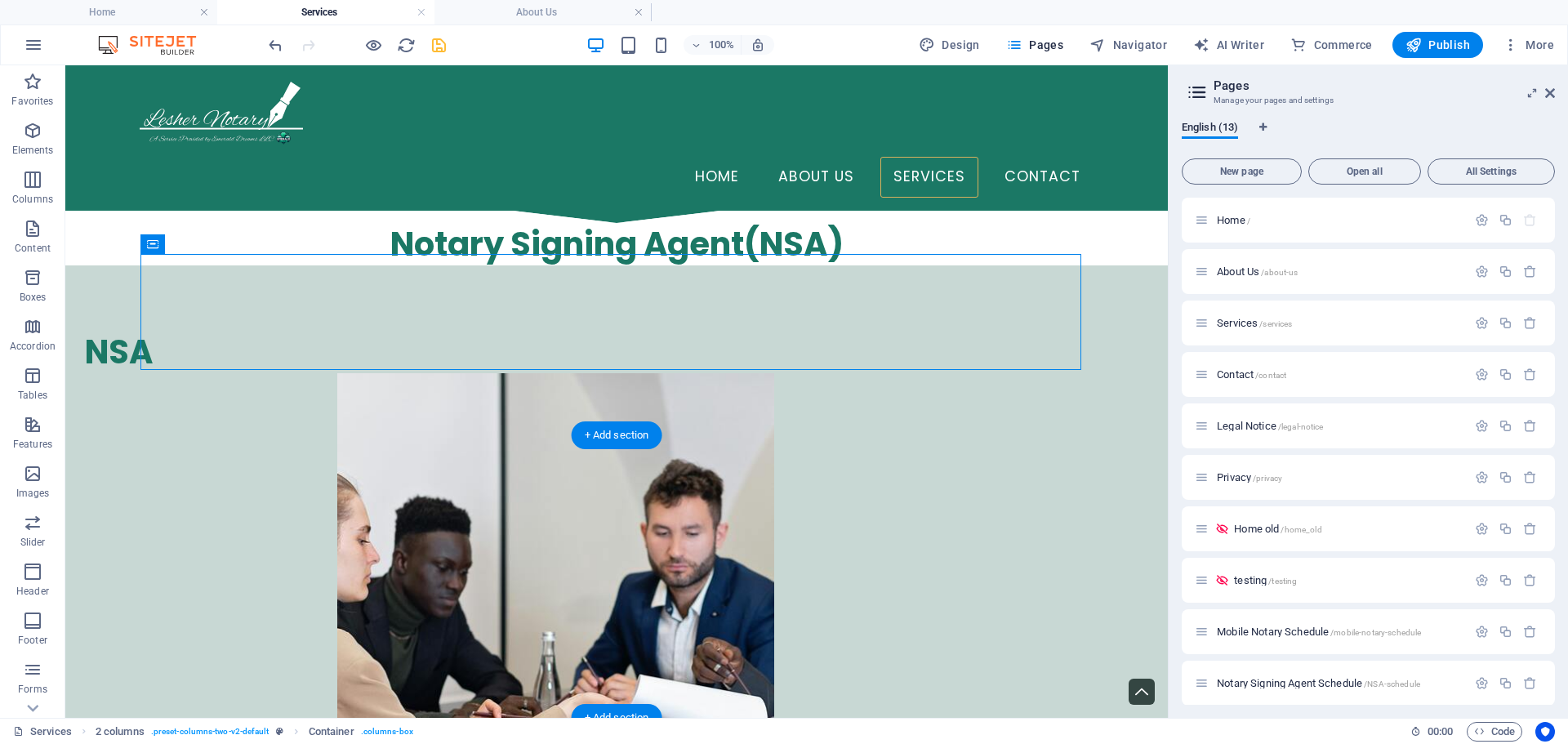
scroll to position [5287, 0]
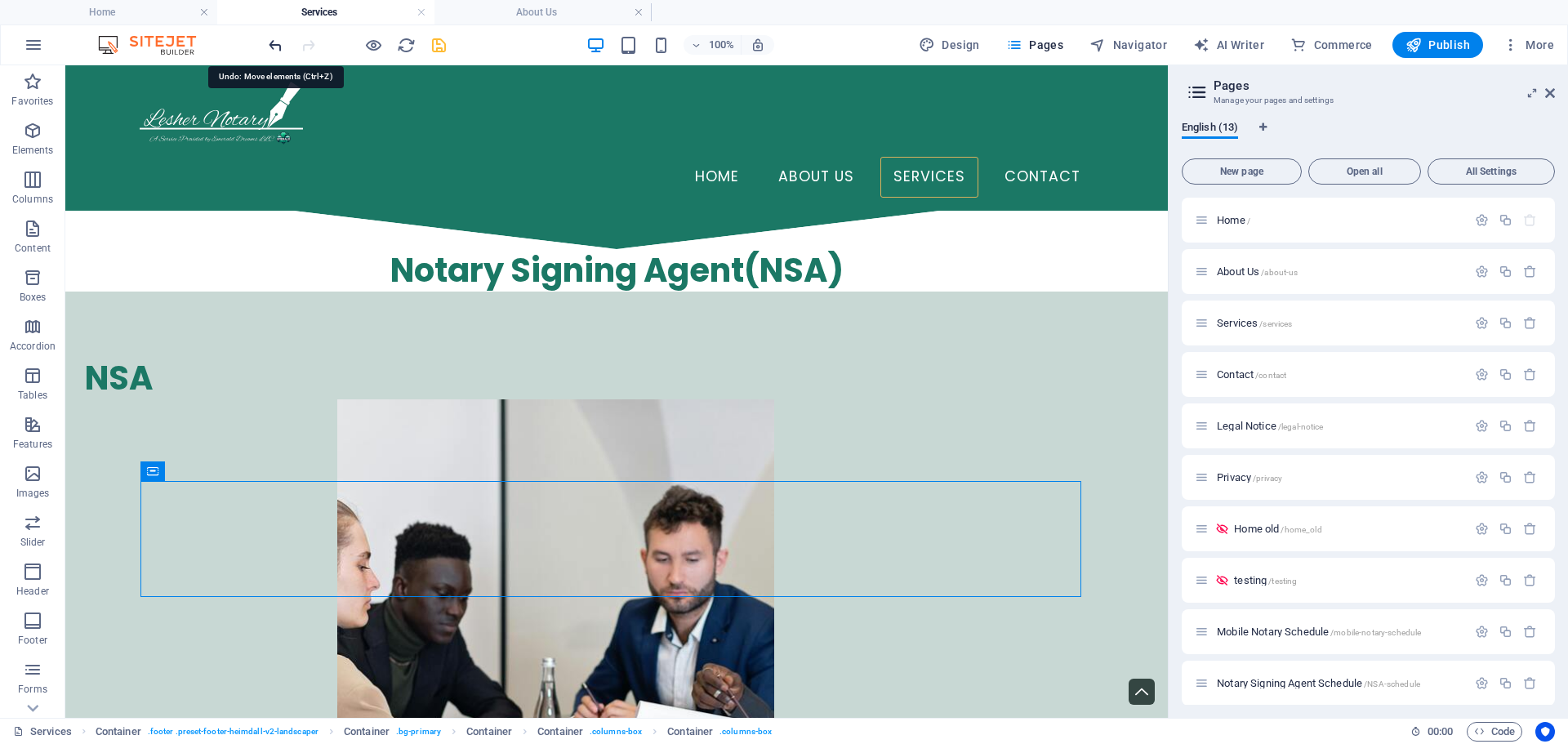
click at [276, 43] on icon "undo" at bounding box center [275, 45] width 19 height 19
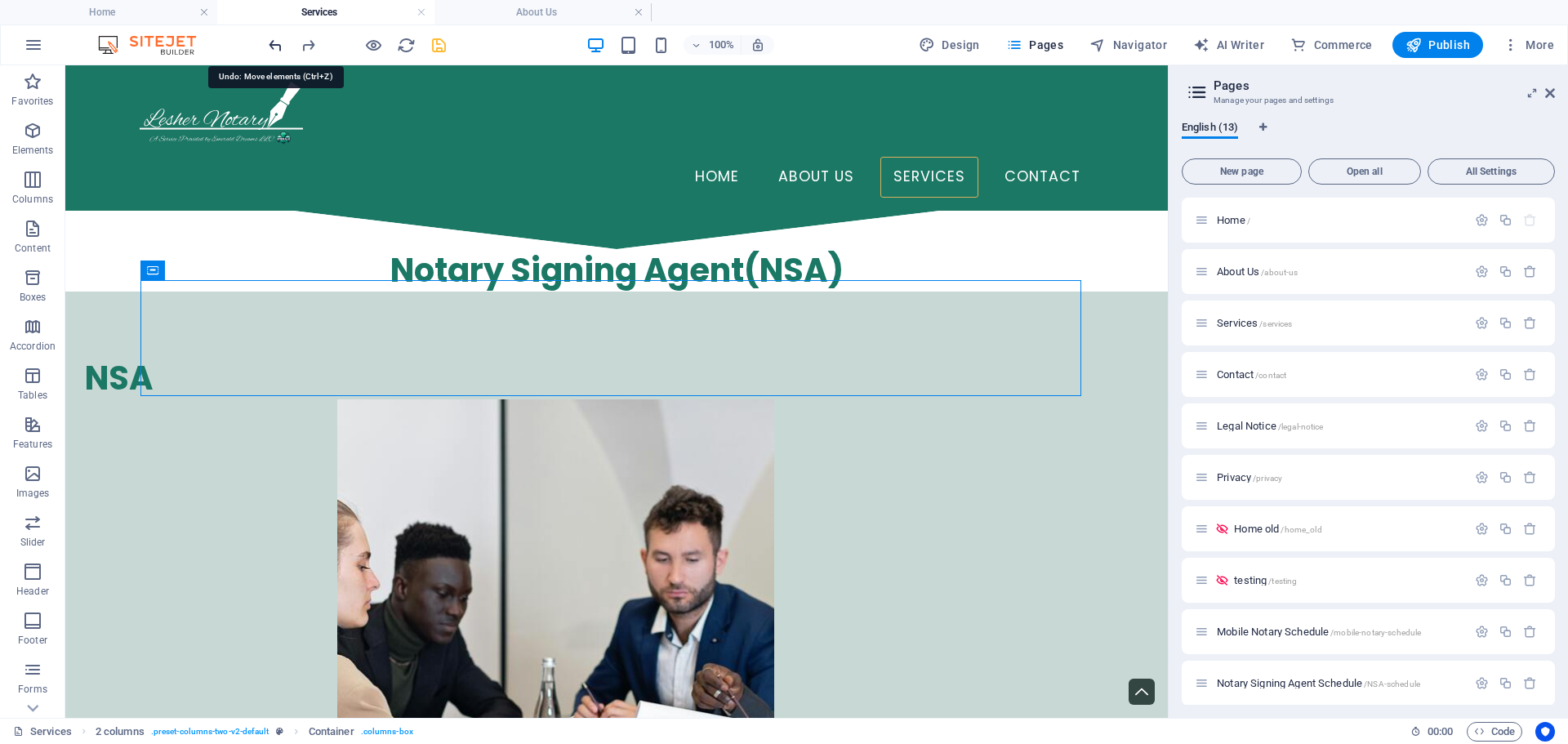
click at [276, 43] on icon "undo" at bounding box center [275, 45] width 19 height 19
click at [276, 44] on icon "undo" at bounding box center [275, 45] width 19 height 19
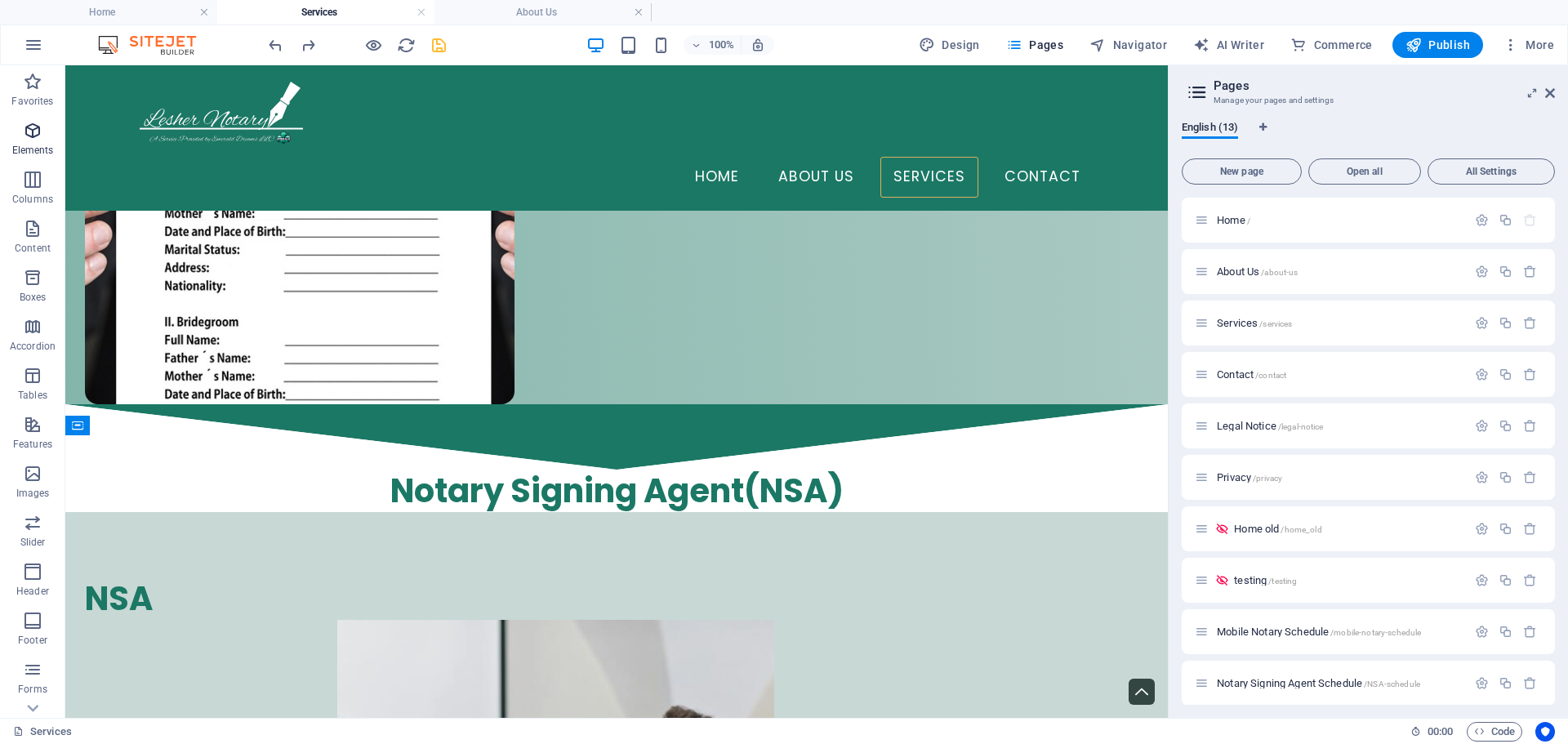
click at [27, 136] on icon "button" at bounding box center [32, 130] width 19 height 19
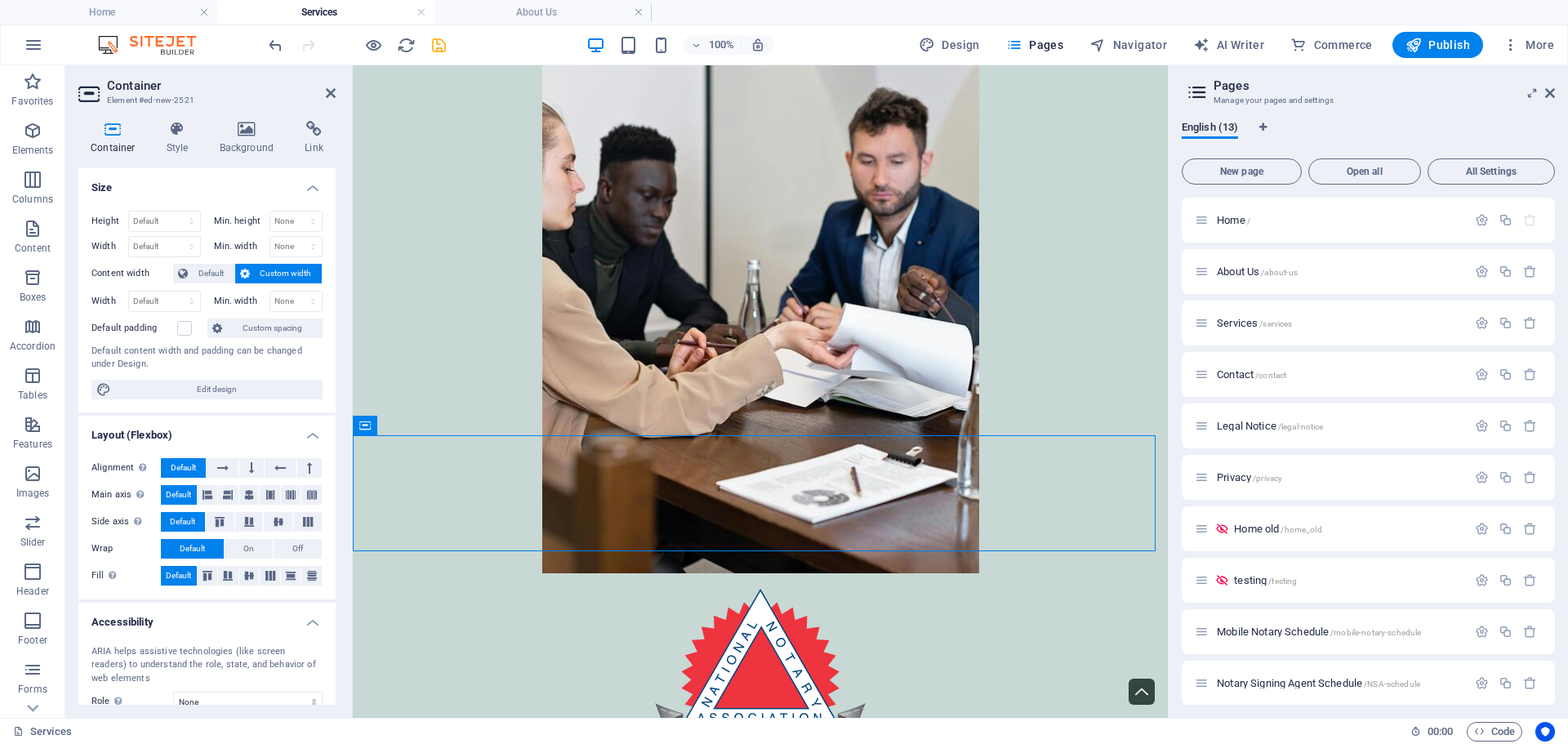
scroll to position [5833, 0]
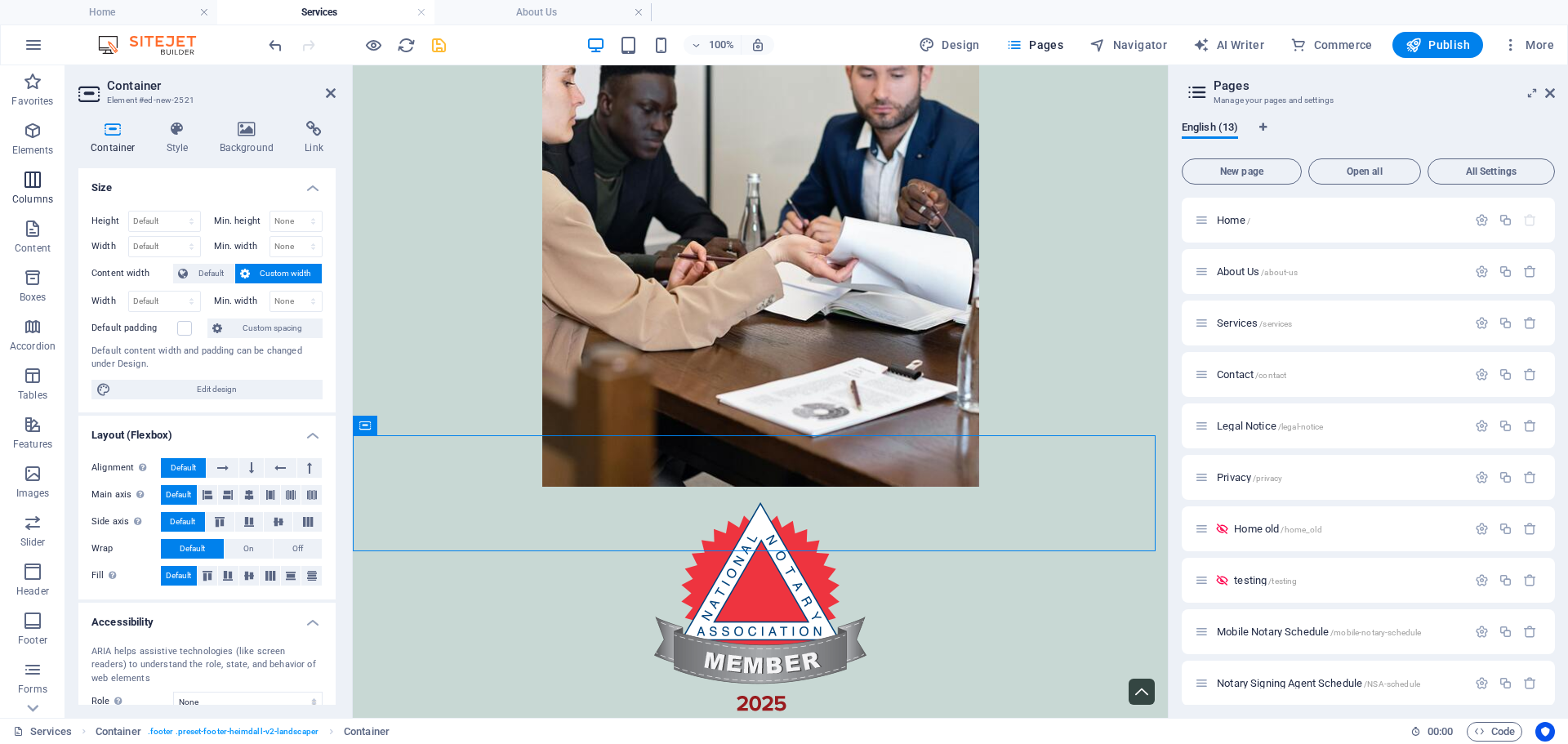
click at [35, 180] on icon "button" at bounding box center [32, 179] width 19 height 19
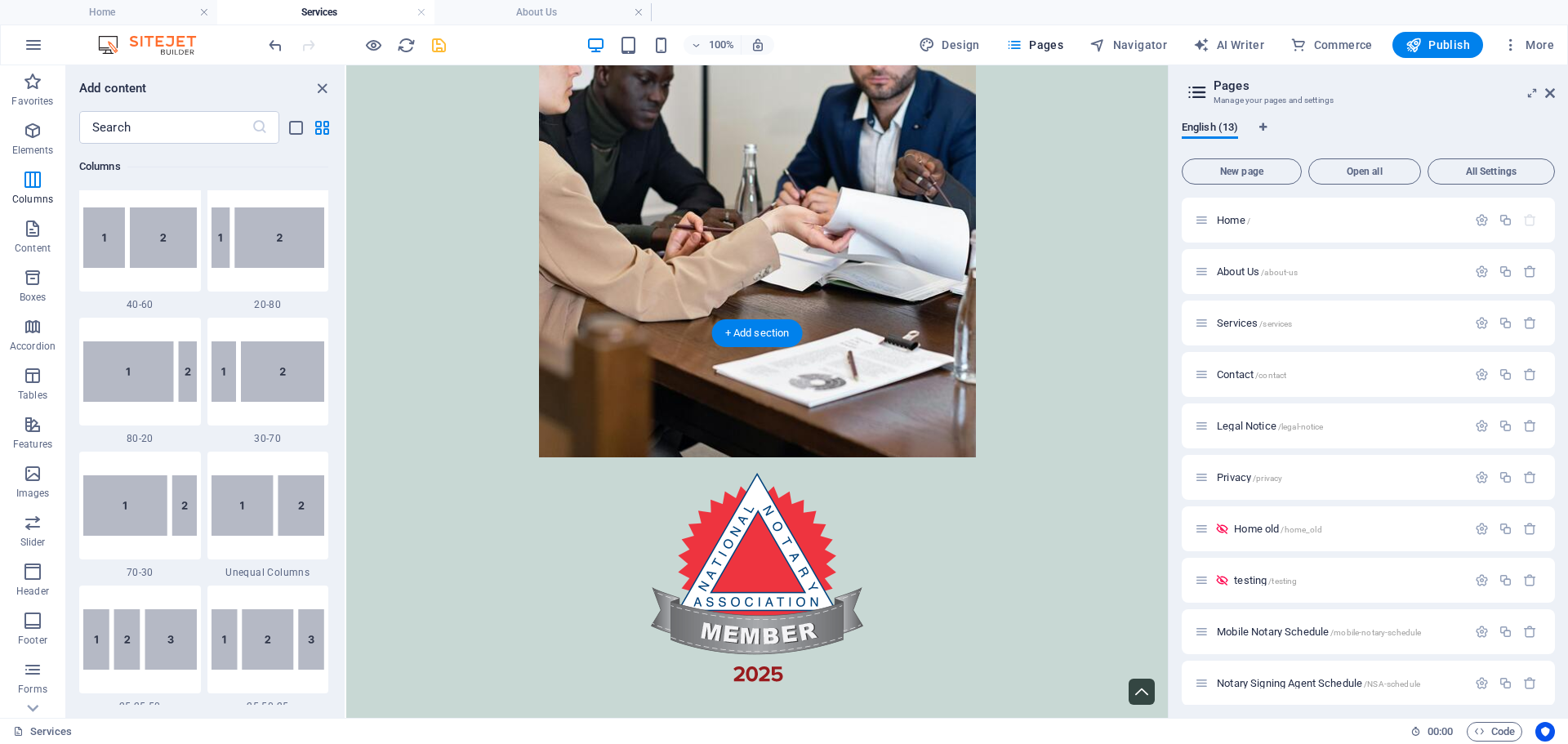
scroll to position [5862, 0]
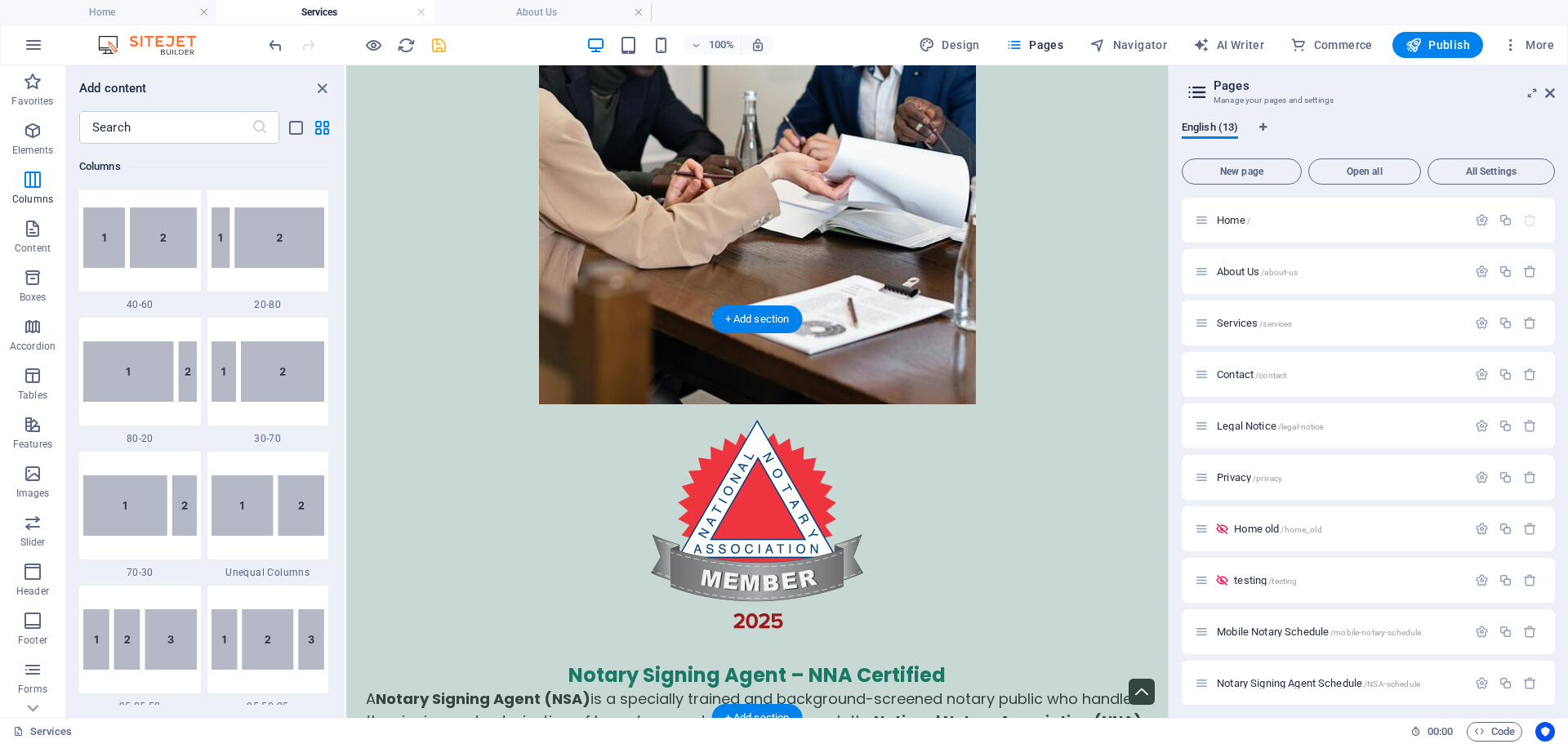
click at [276, 44] on icon "undo" at bounding box center [275, 45] width 19 height 19
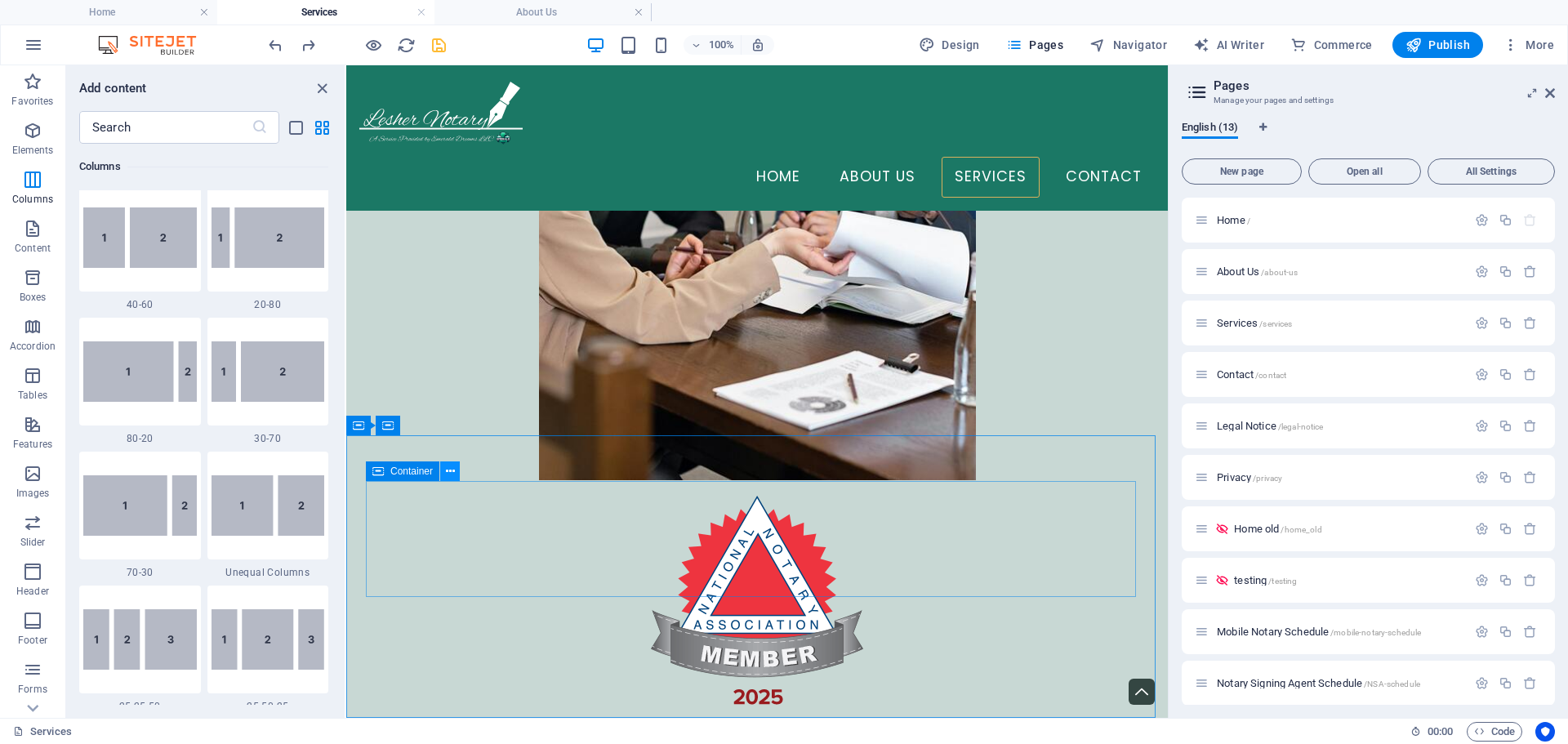
click at [444, 475] on button at bounding box center [449, 471] width 19 height 19
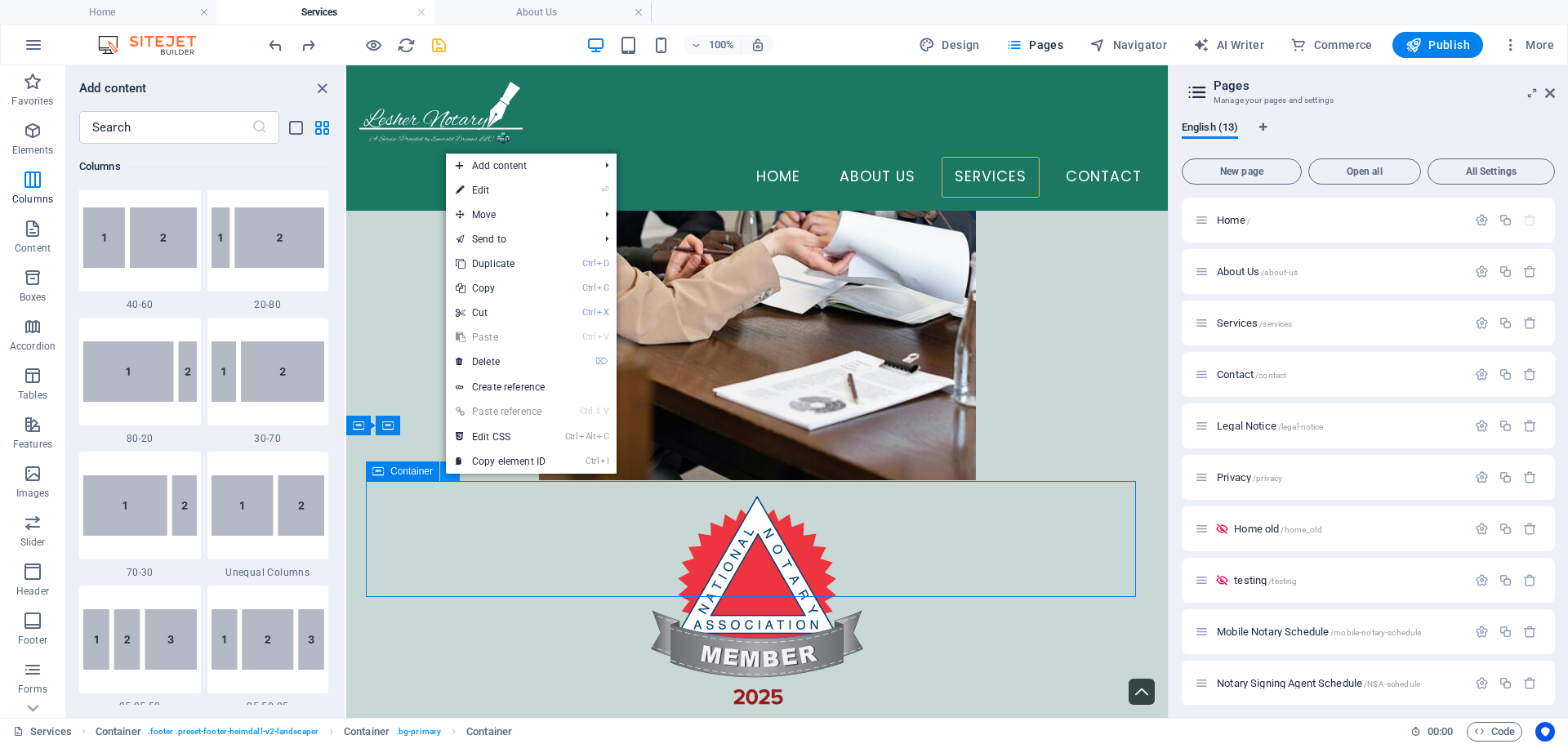
click at [444, 475] on button at bounding box center [449, 471] width 19 height 19
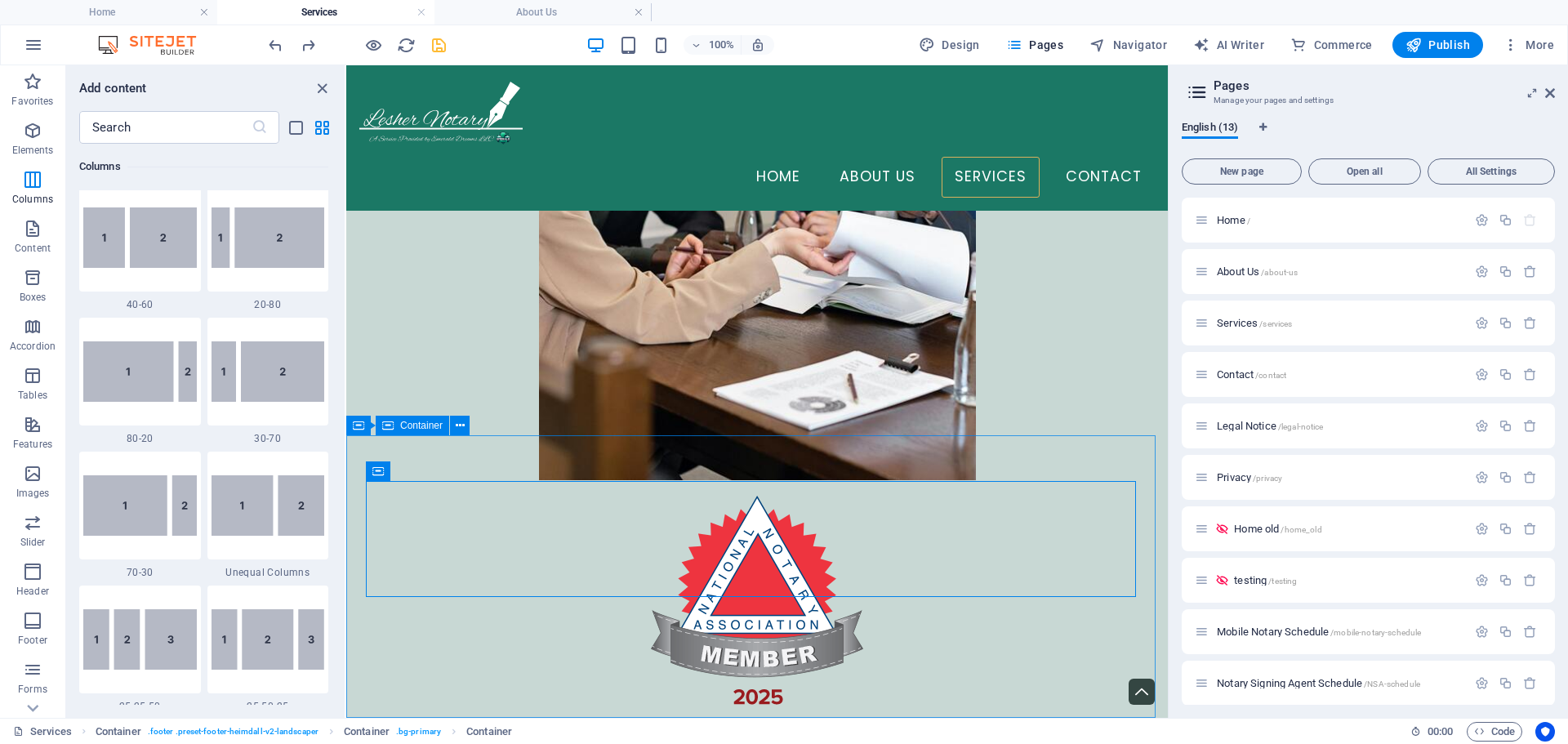
click at [431, 426] on span "Container" at bounding box center [421, 425] width 42 height 10
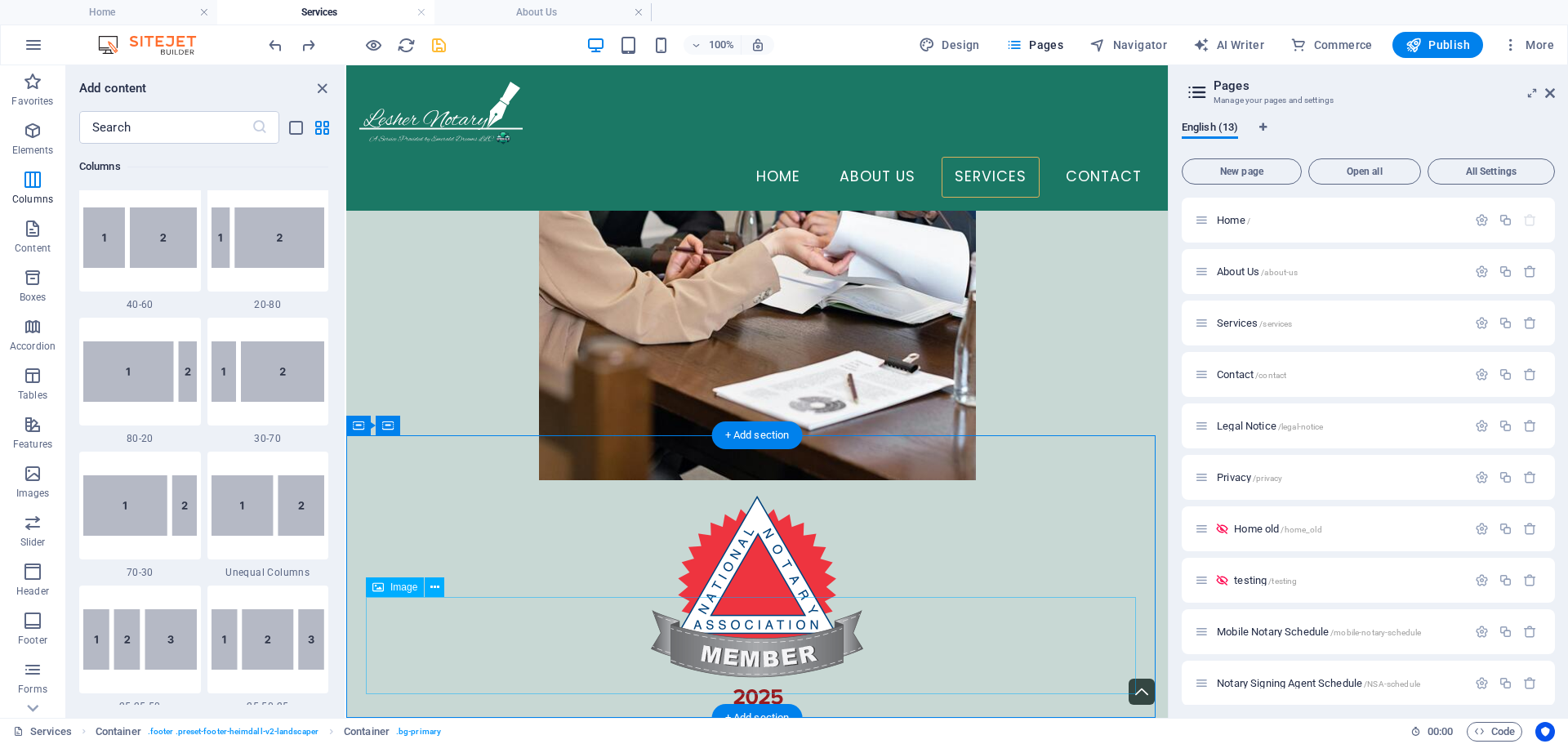
drag, startPoint x: 745, startPoint y: 650, endPoint x: 401, endPoint y: 556, distance: 356.6
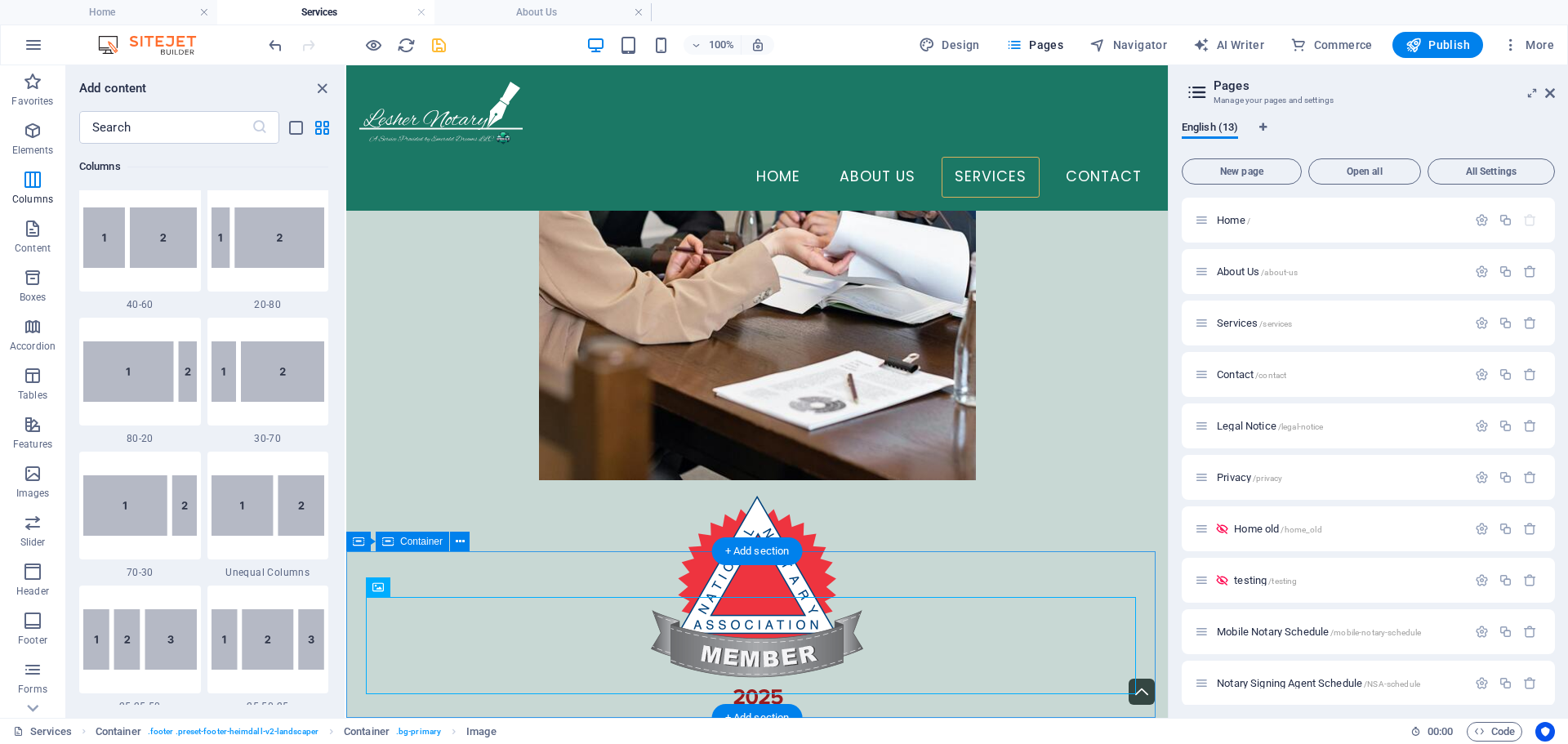
scroll to position [5630, 0]
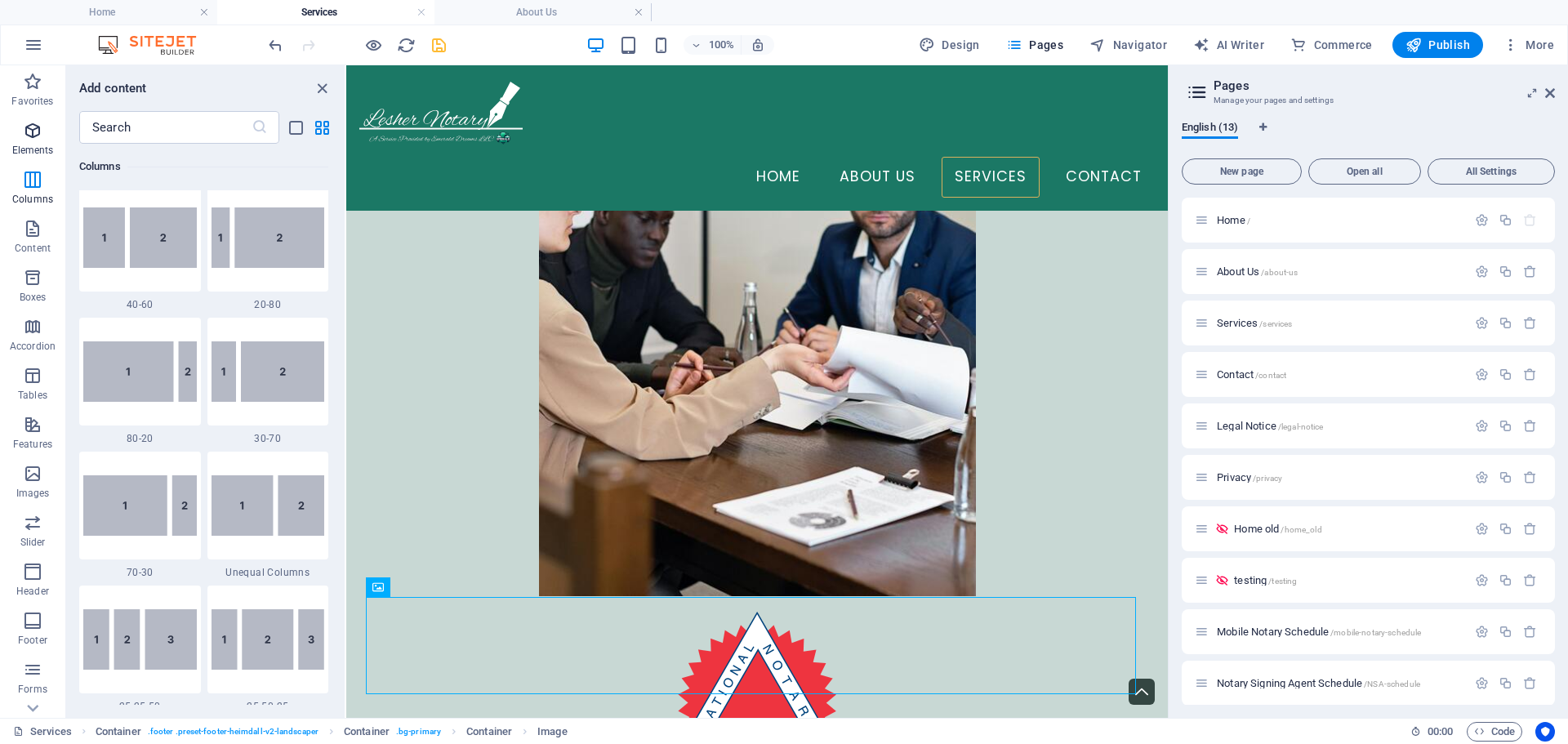
click at [43, 136] on span "Elements" at bounding box center [32, 141] width 65 height 39
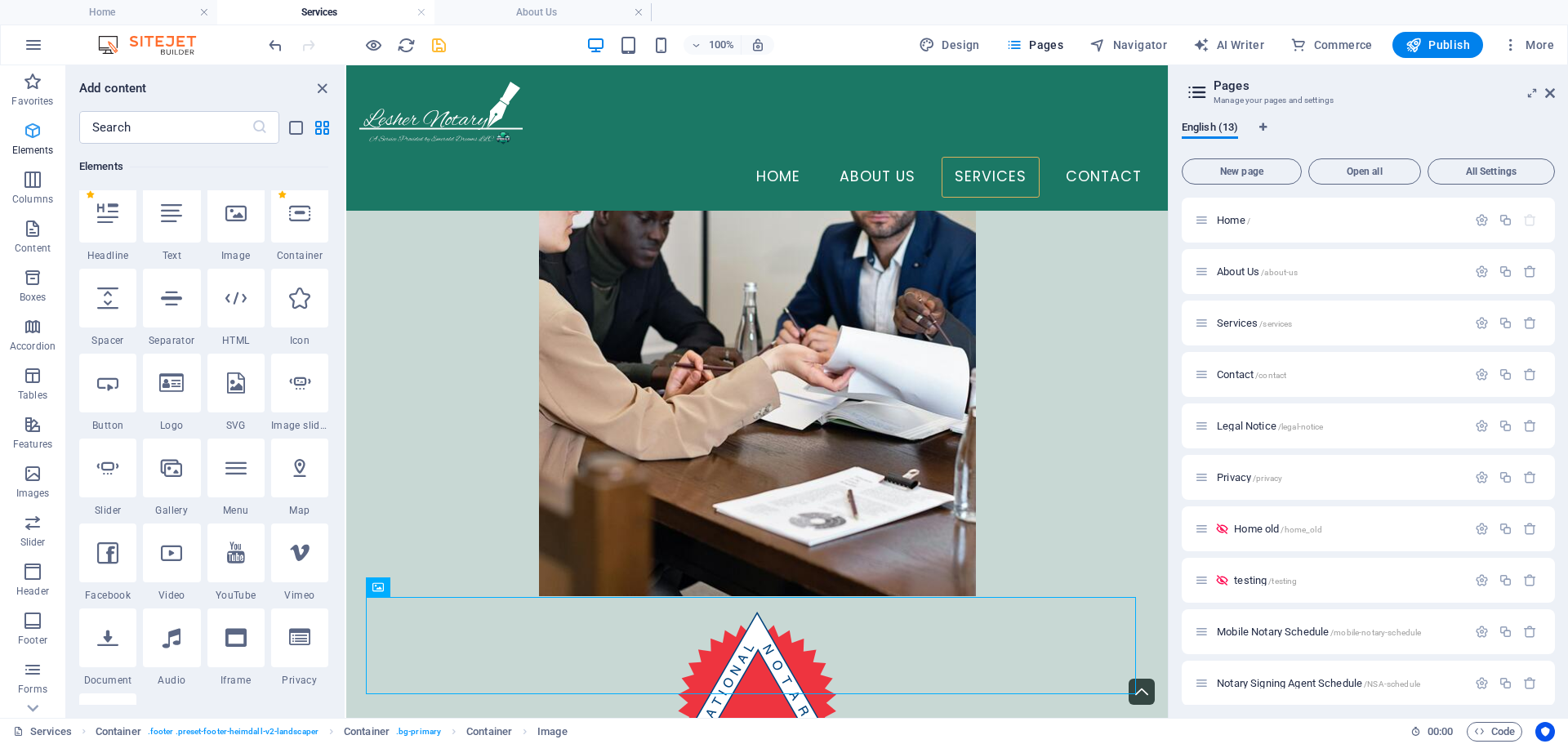
scroll to position [174, 0]
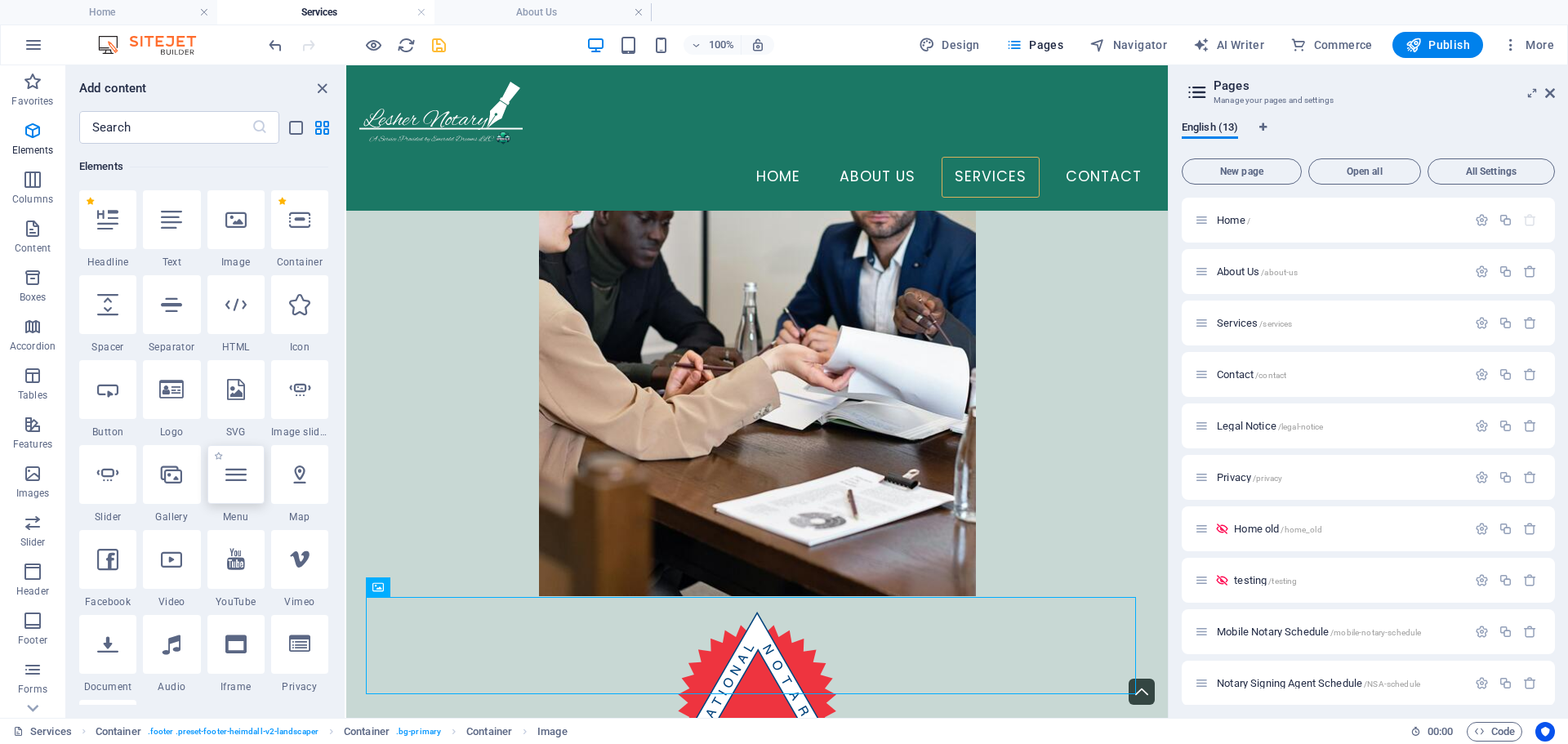
click at [248, 480] on div at bounding box center [236, 474] width 57 height 58
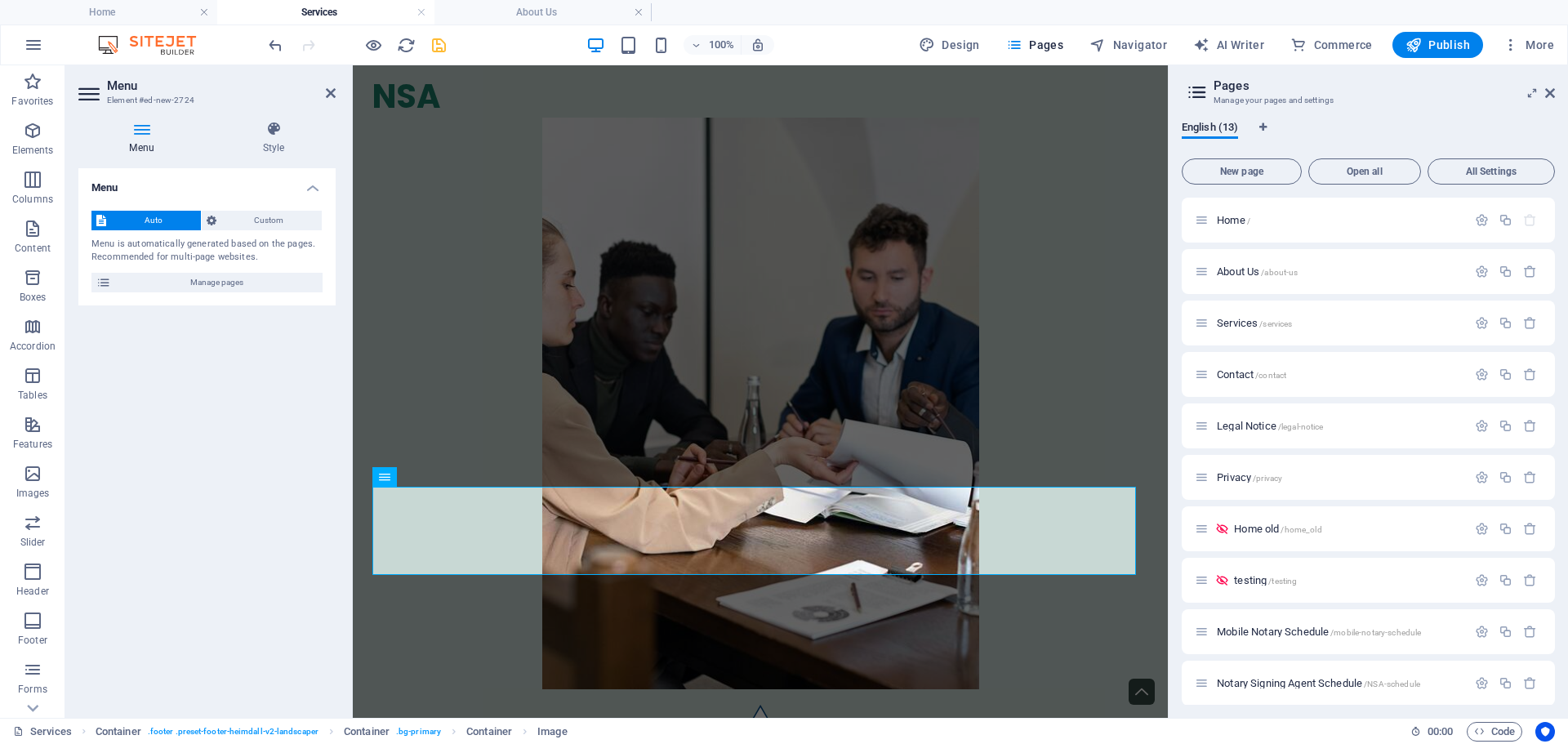
scroll to position [5805, 0]
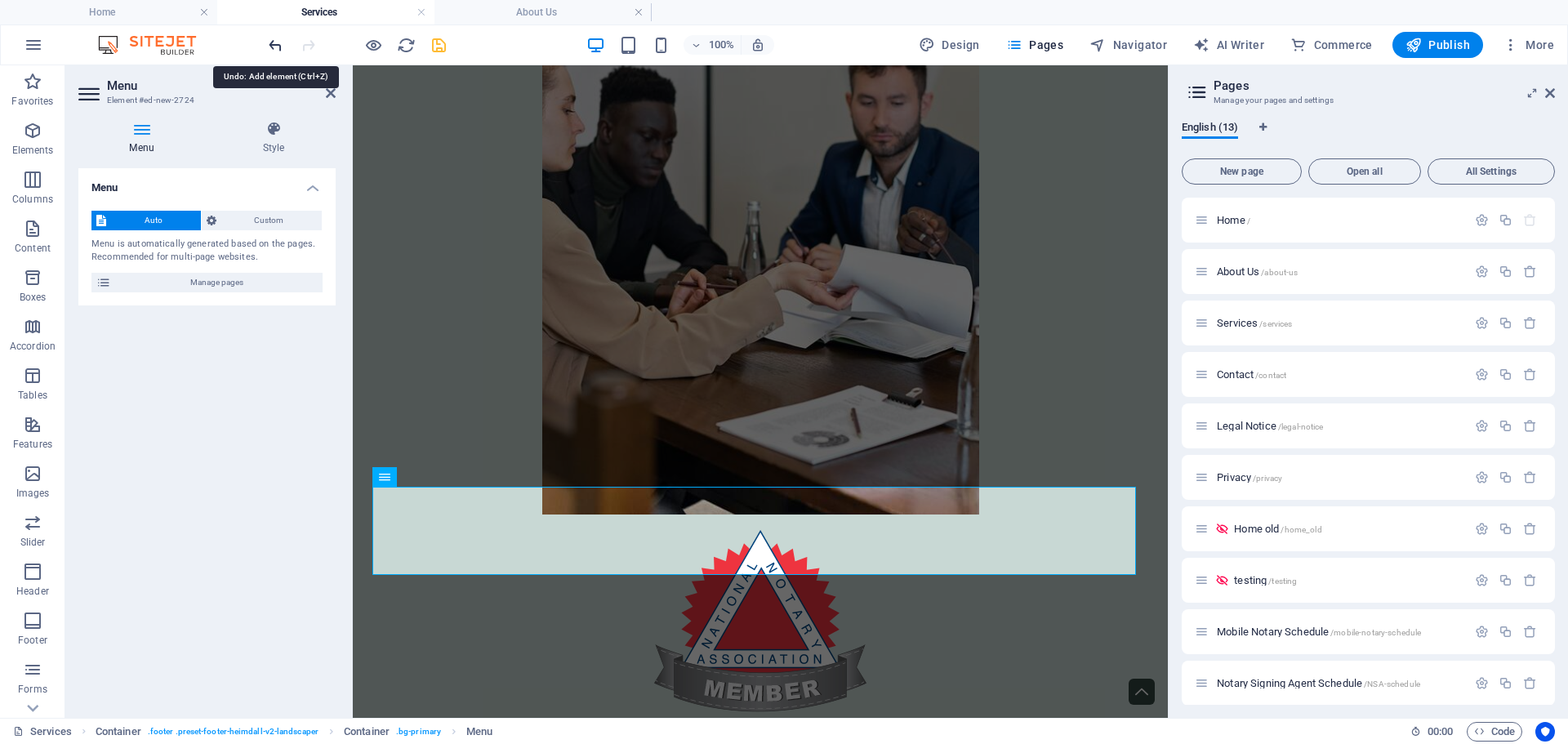
click at [275, 42] on icon "undo" at bounding box center [275, 45] width 19 height 19
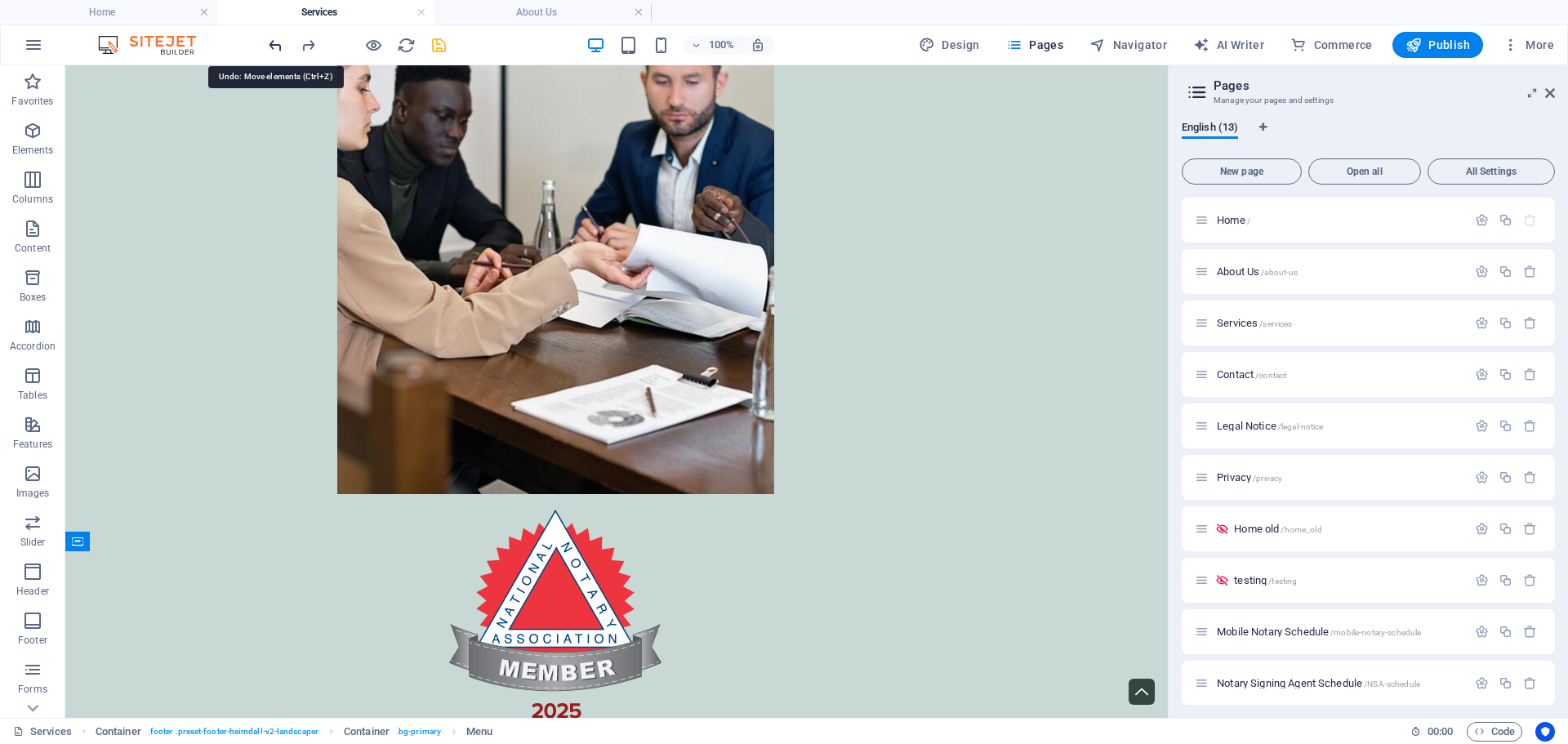
scroll to position [4950, 0]
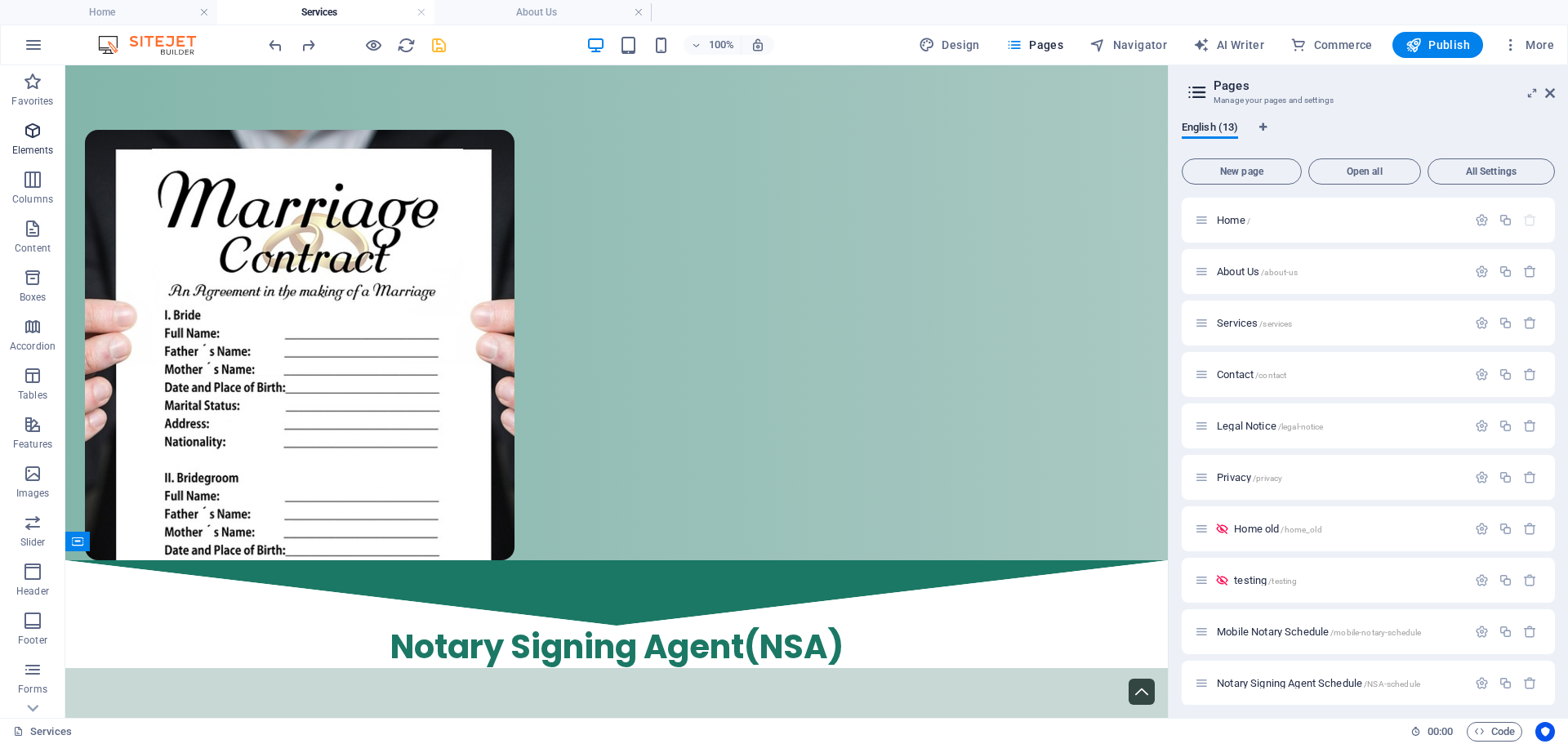
click at [30, 137] on icon "button" at bounding box center [32, 130] width 19 height 19
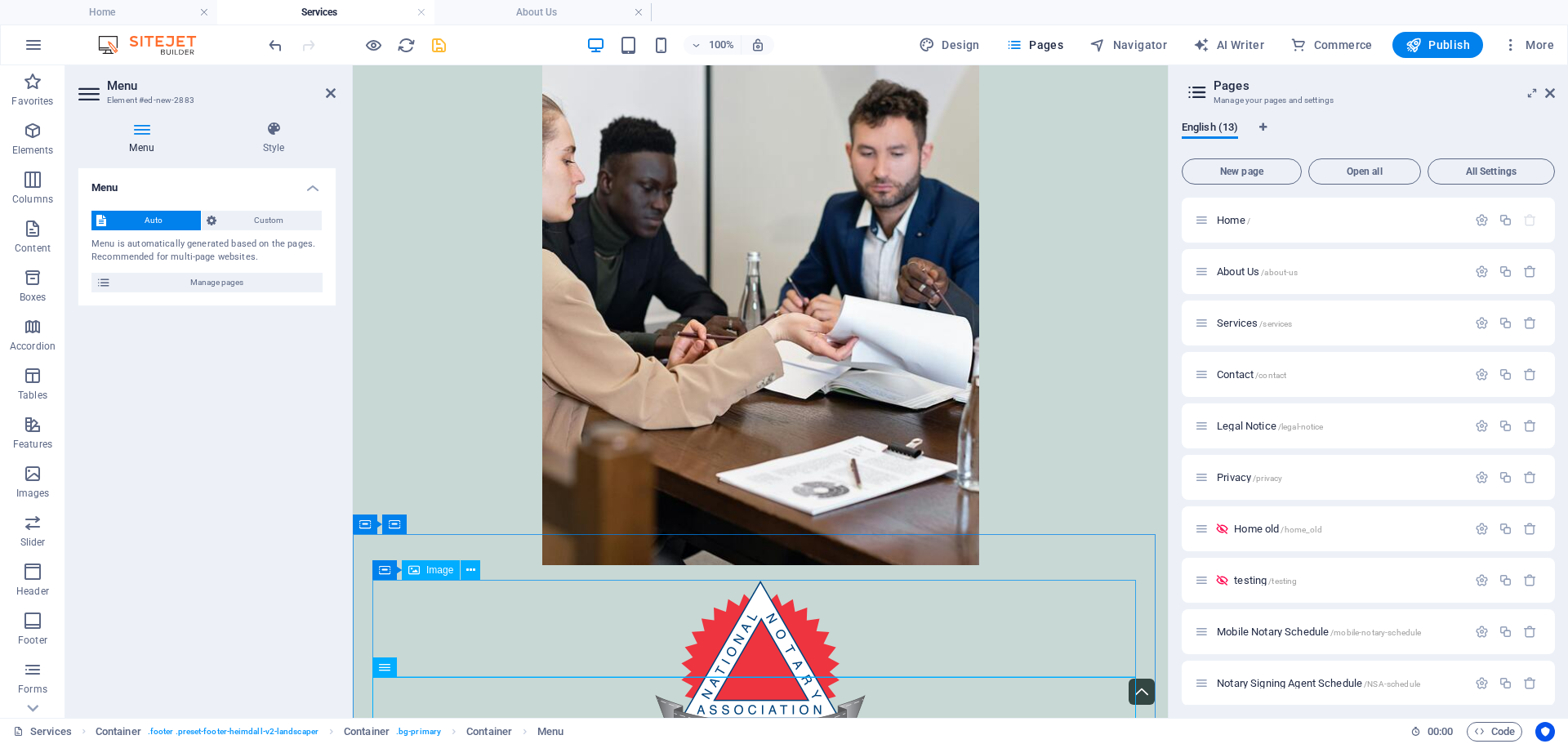
scroll to position [5805, 0]
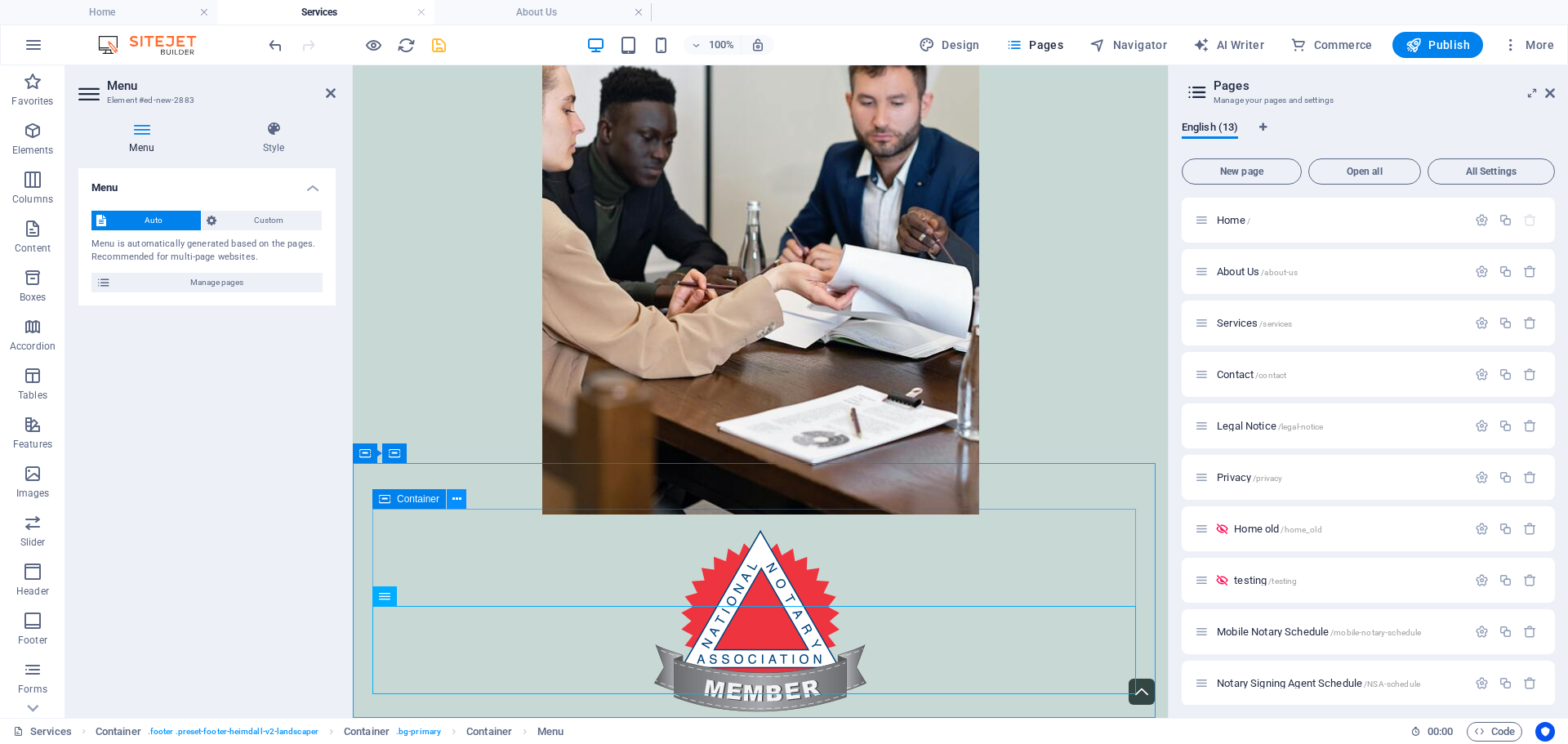
click at [464, 498] on button at bounding box center [456, 498] width 19 height 19
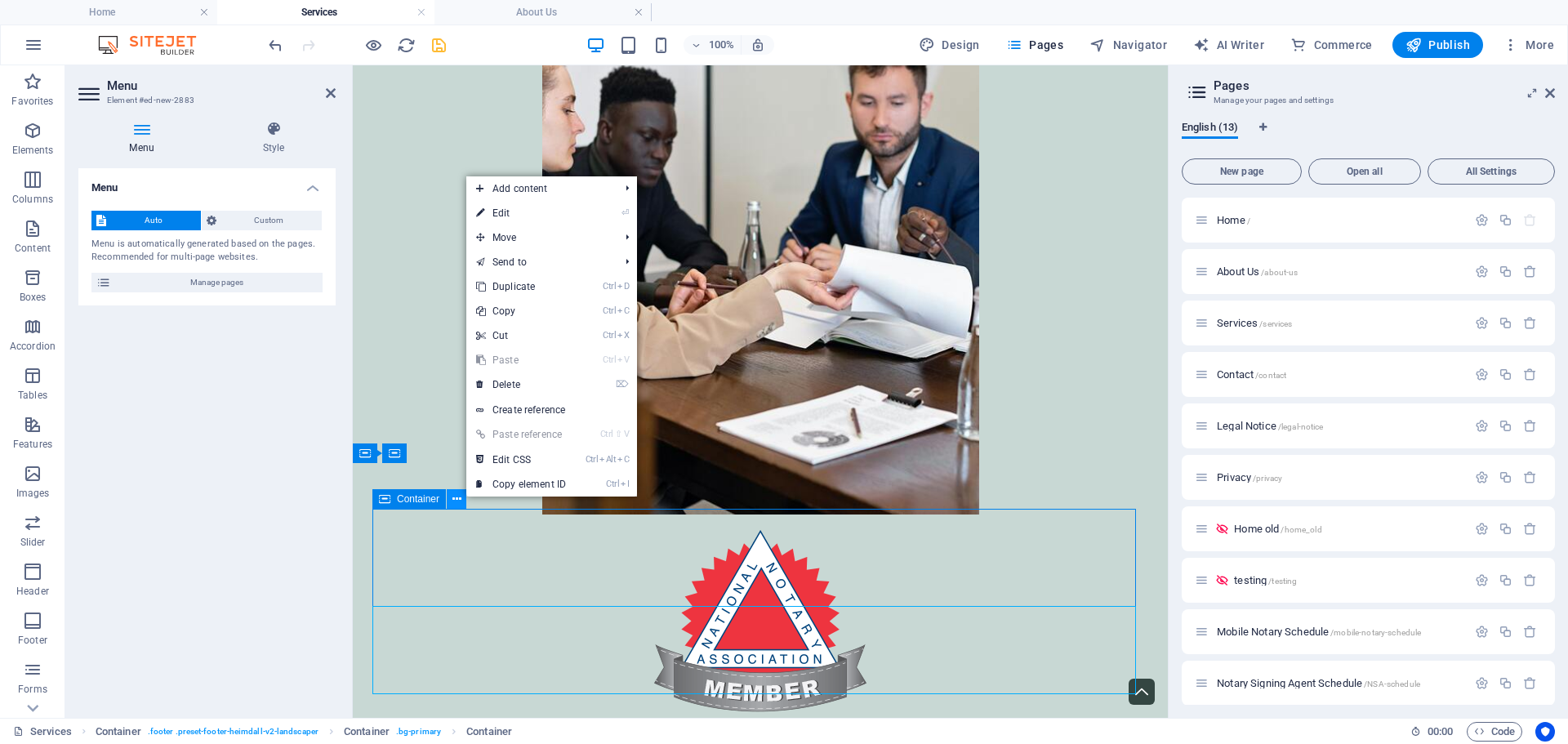
scroll to position [5039, 0]
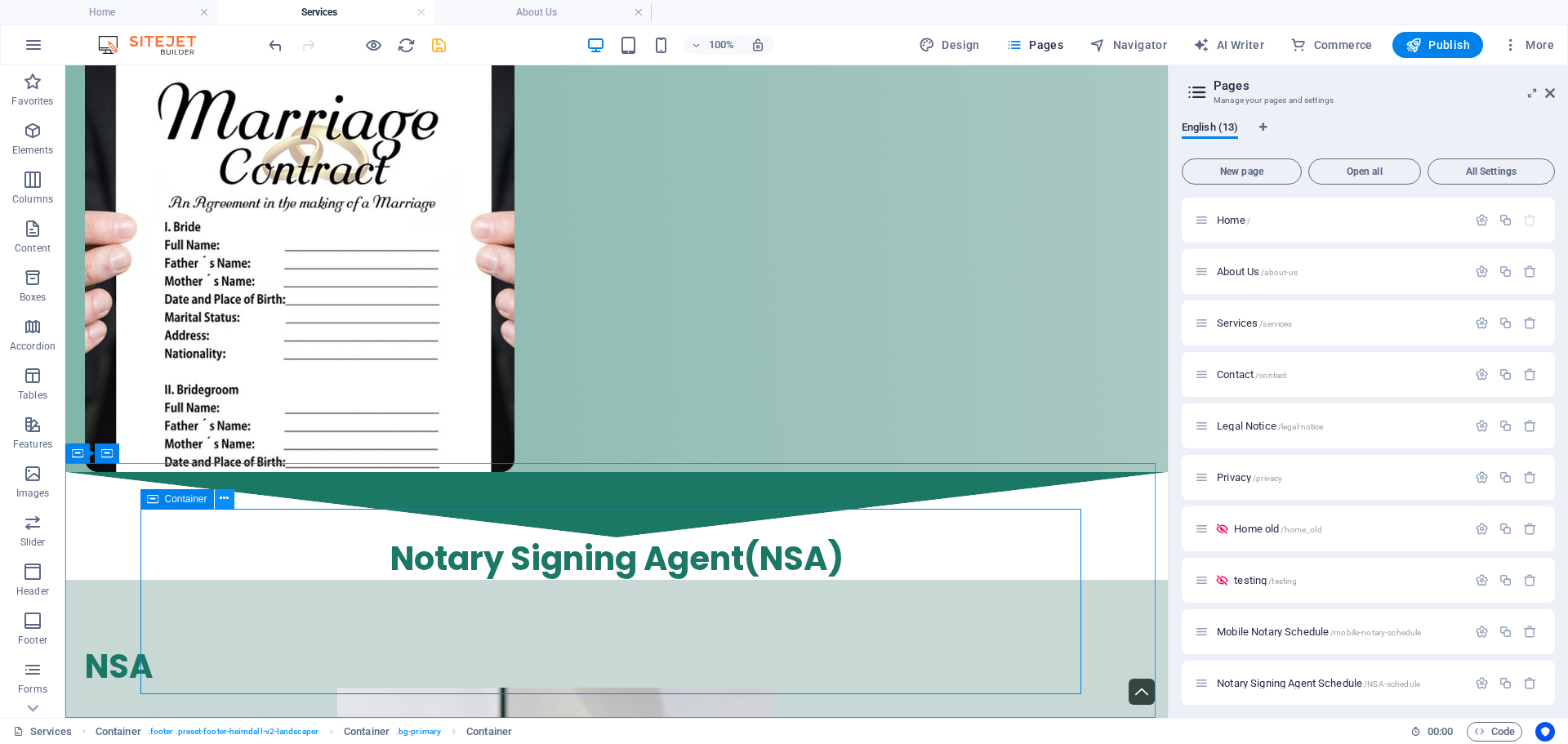
click at [221, 500] on icon at bounding box center [224, 498] width 9 height 17
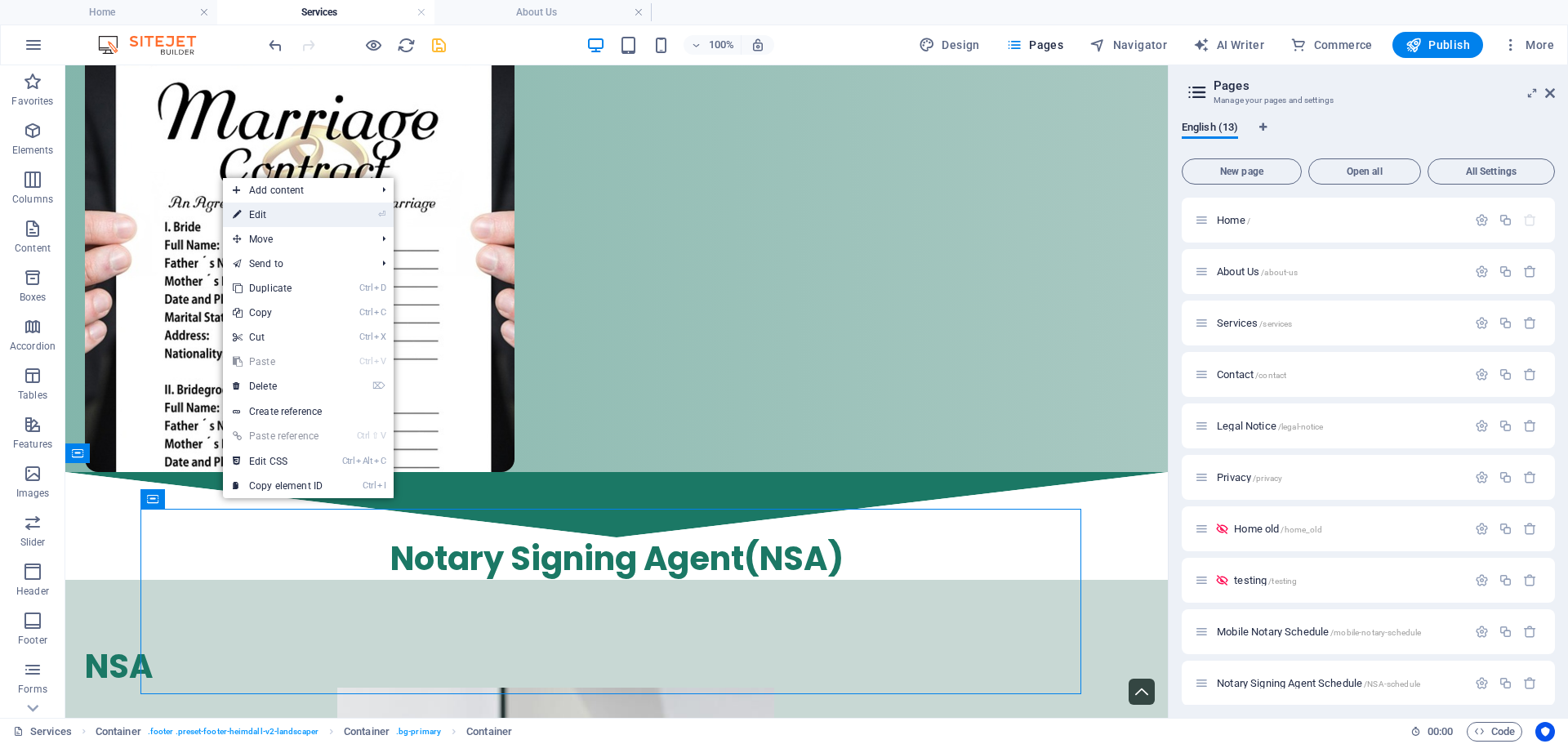
click at [317, 204] on link "⏎ Edit" at bounding box center [277, 214] width 109 height 25
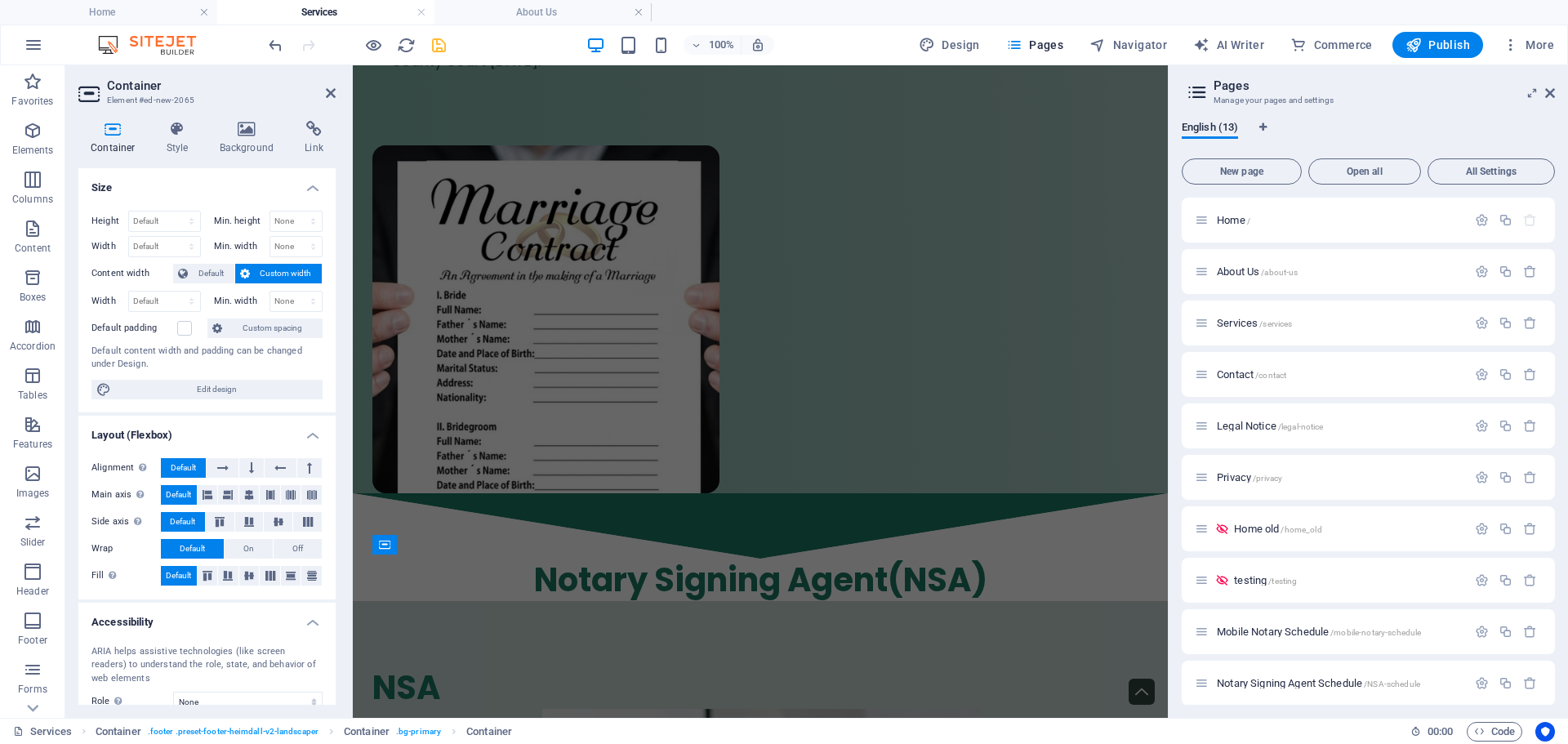
scroll to position [5760, 0]
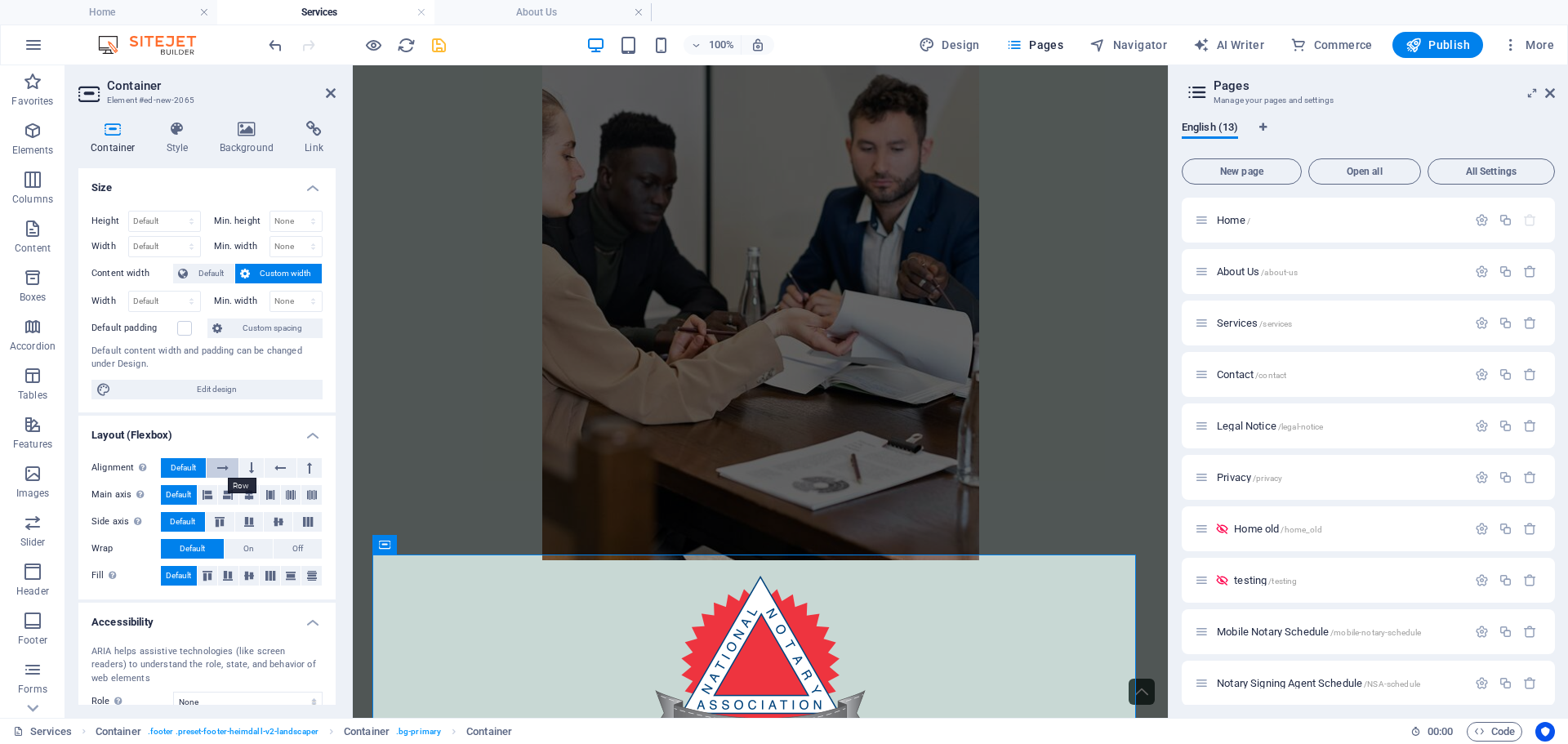
click at [221, 464] on icon at bounding box center [222, 468] width 11 height 19
click at [247, 496] on icon at bounding box center [249, 494] width 10 height 19
click at [190, 496] on span "Default" at bounding box center [179, 494] width 25 height 19
click at [252, 468] on icon at bounding box center [252, 468] width 5 height 19
click at [276, 468] on icon at bounding box center [280, 468] width 11 height 19
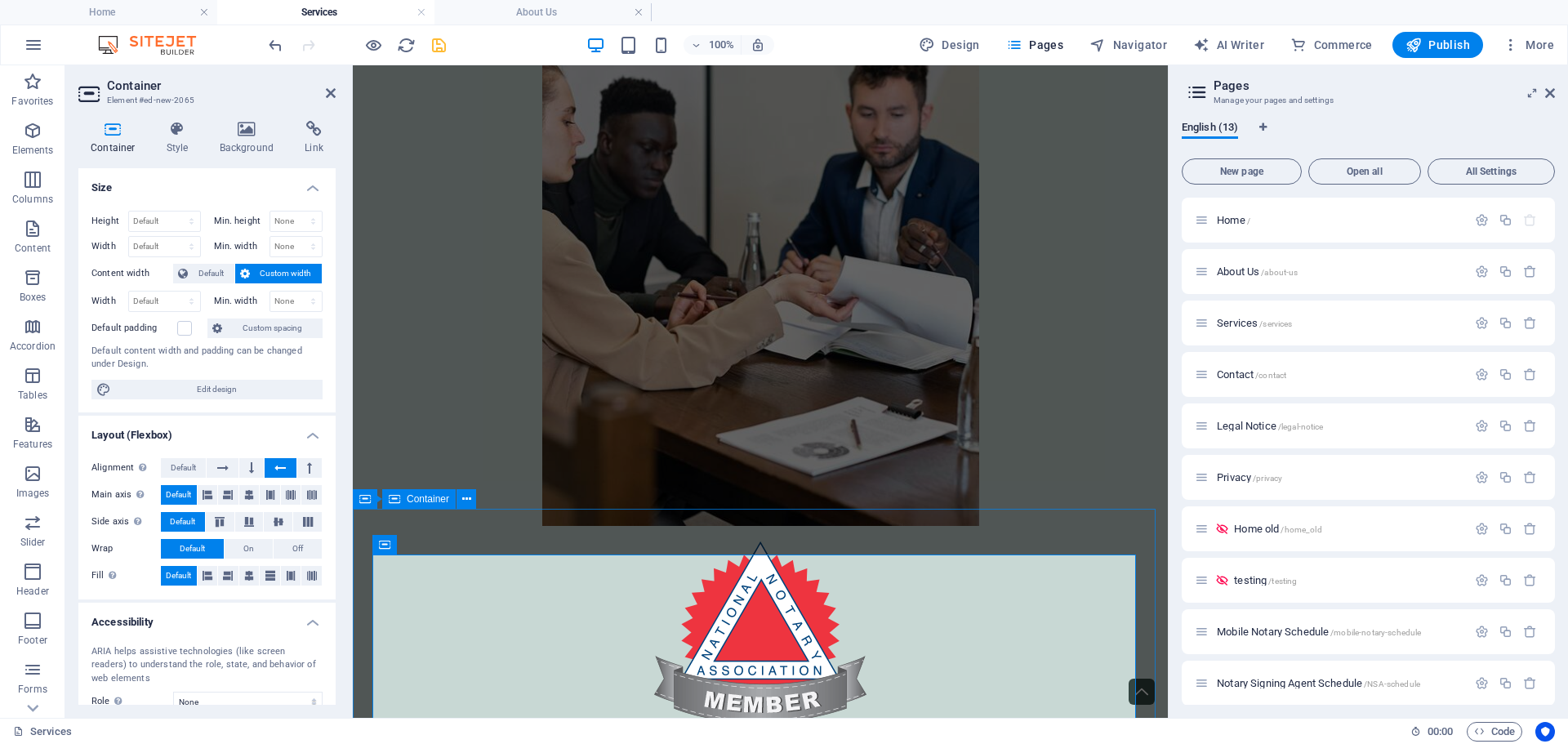
scroll to position [5805, 0]
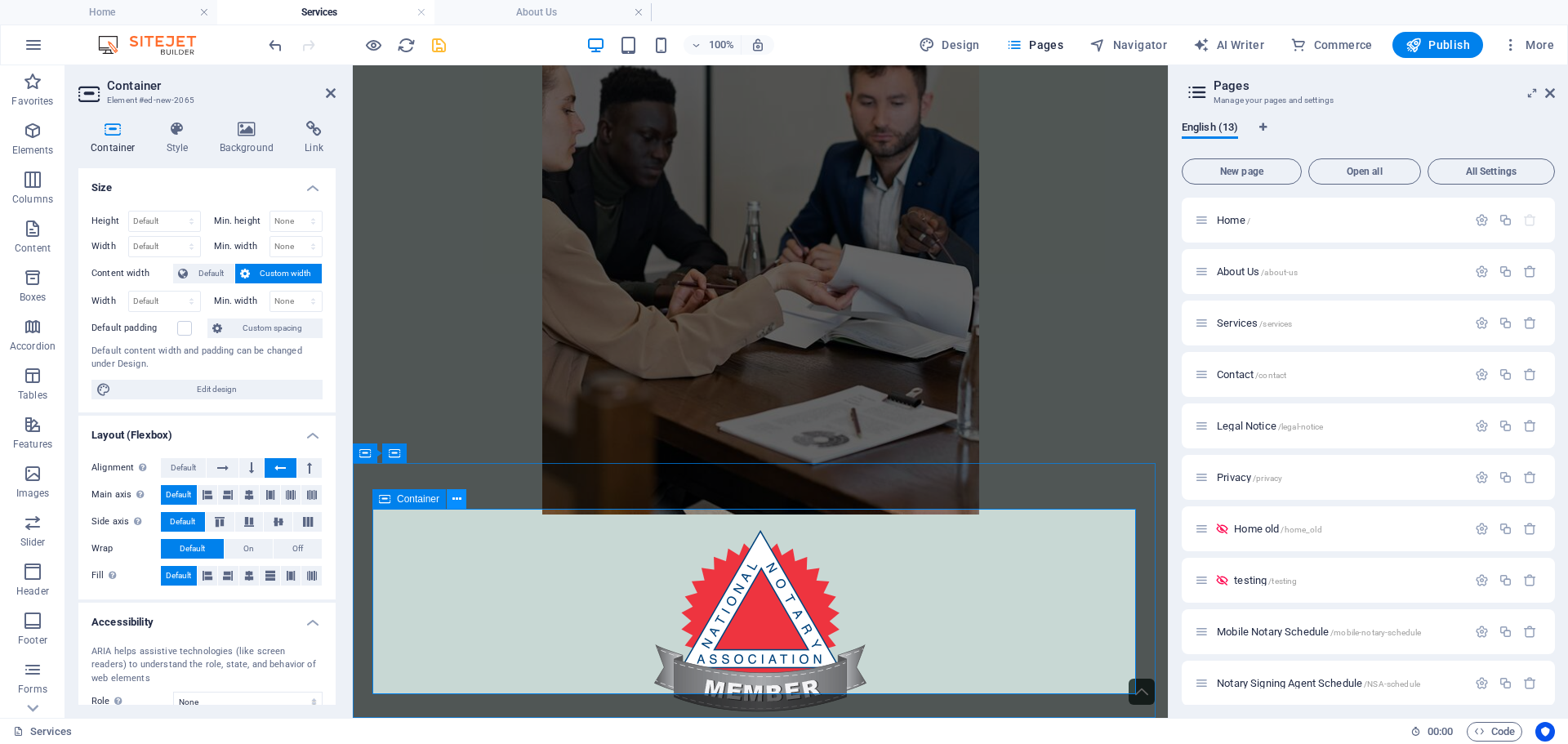
click at [453, 501] on icon at bounding box center [457, 499] width 9 height 17
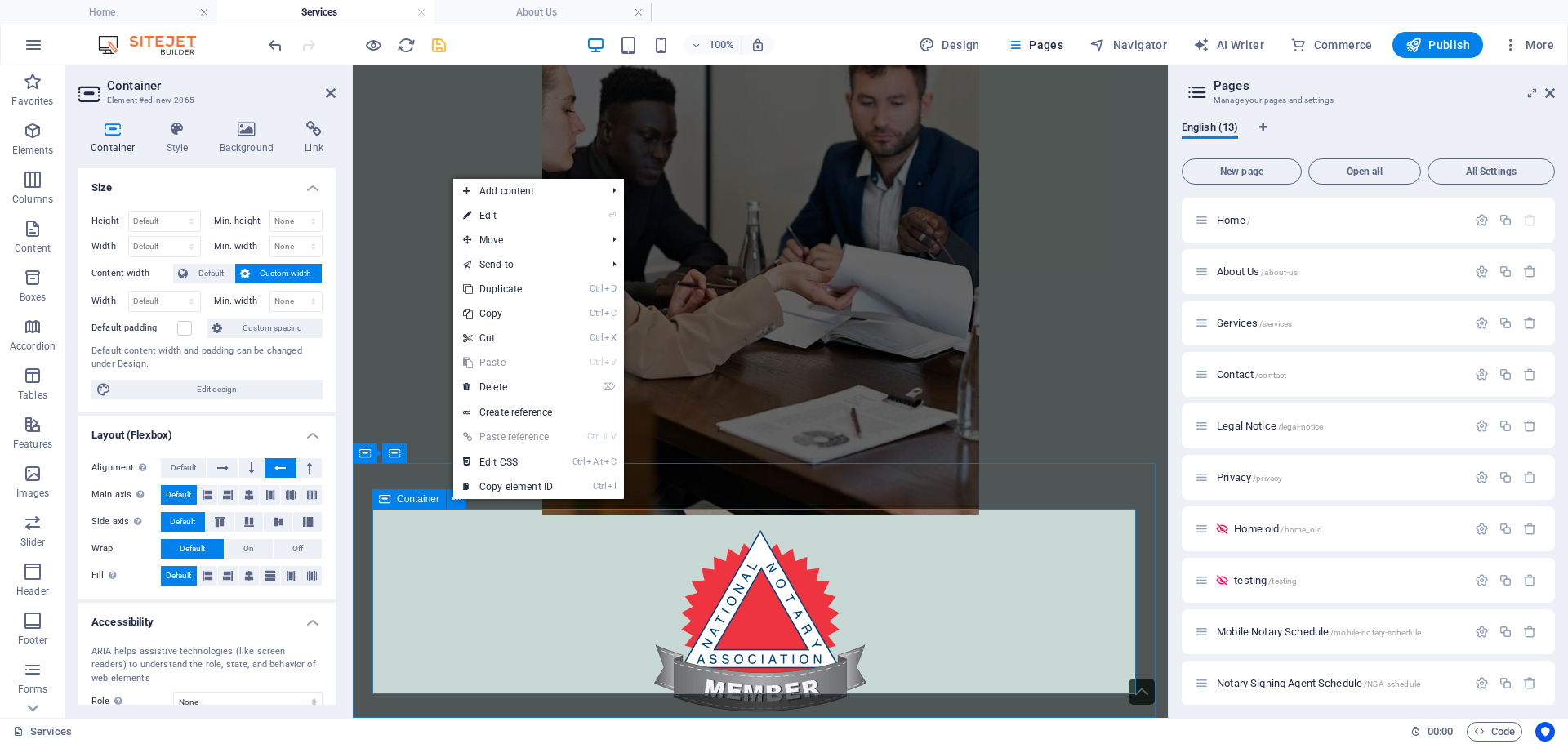
click at [426, 503] on span "Container" at bounding box center [418, 499] width 42 height 10
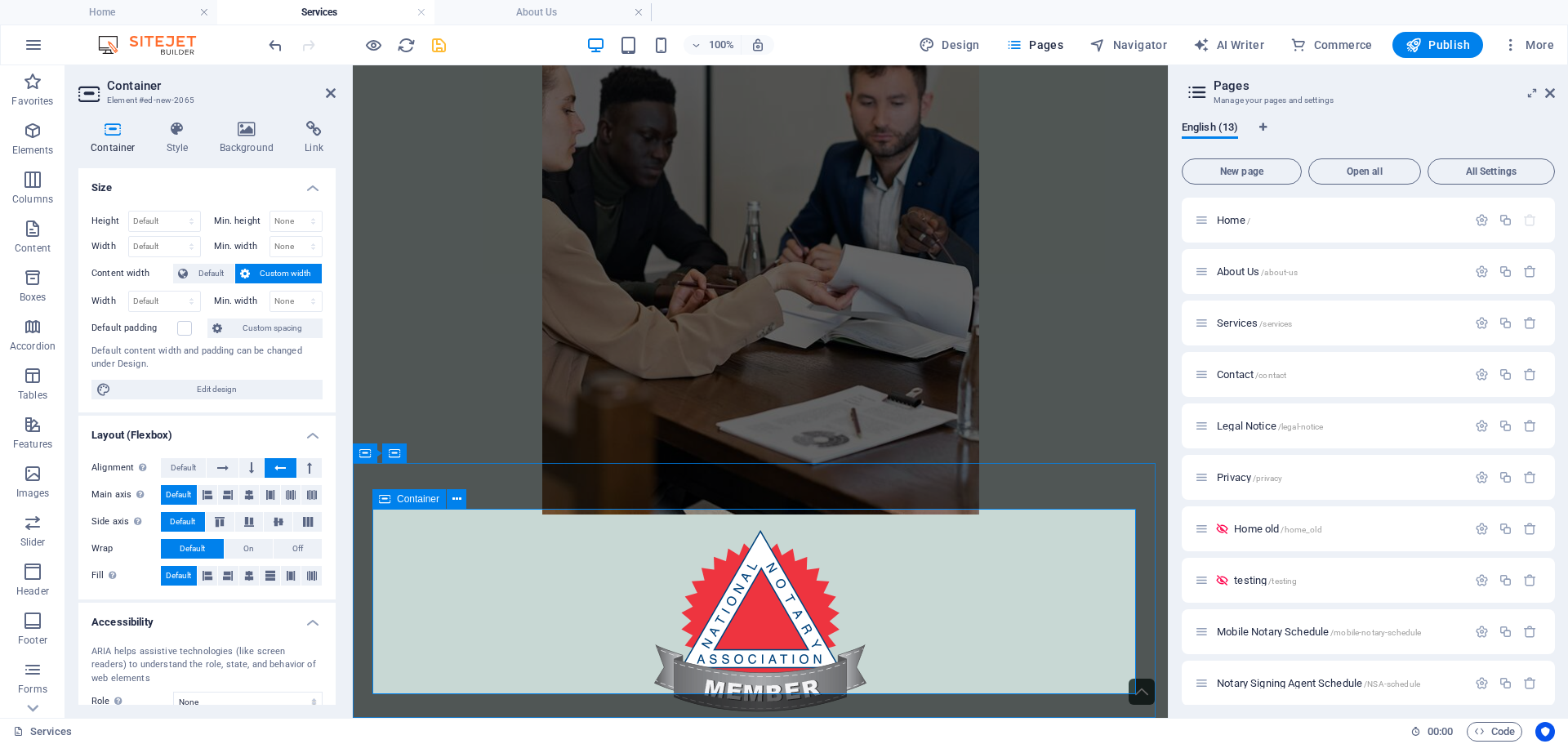
click at [426, 503] on span "Container" at bounding box center [418, 499] width 42 height 10
click at [247, 578] on icon at bounding box center [249, 575] width 10 height 19
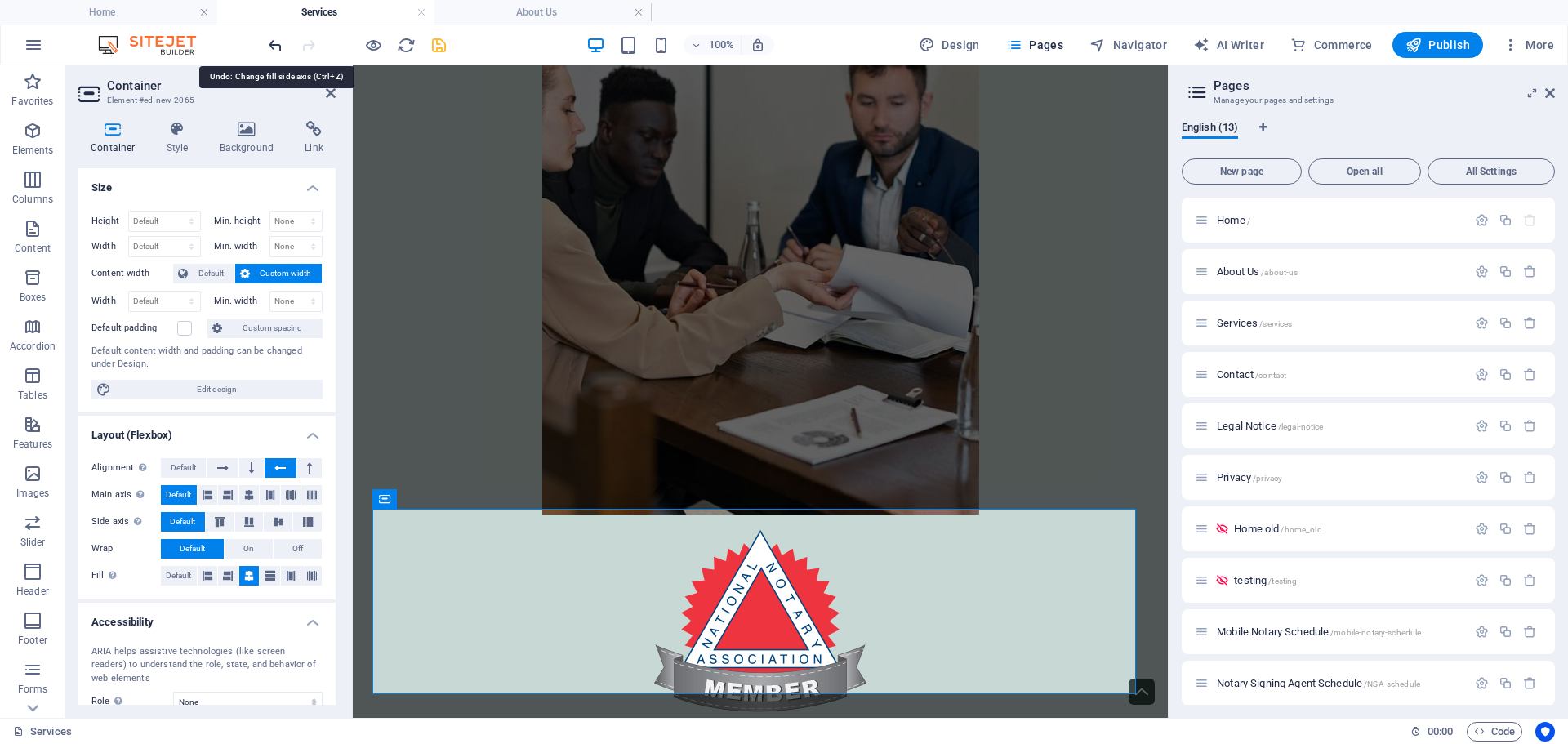
click at [270, 39] on icon "undo" at bounding box center [275, 45] width 19 height 19
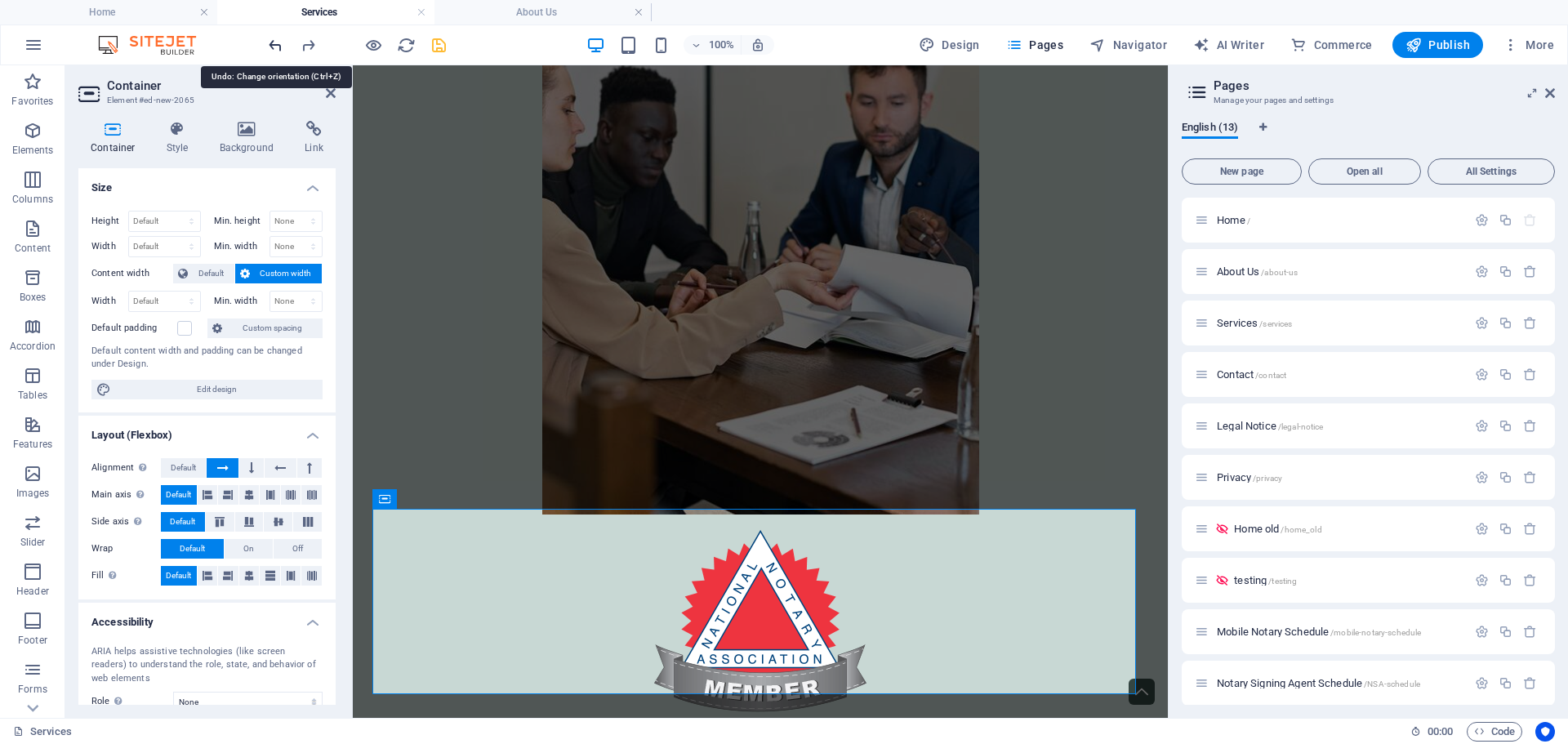
click at [270, 39] on icon "undo" at bounding box center [275, 45] width 19 height 19
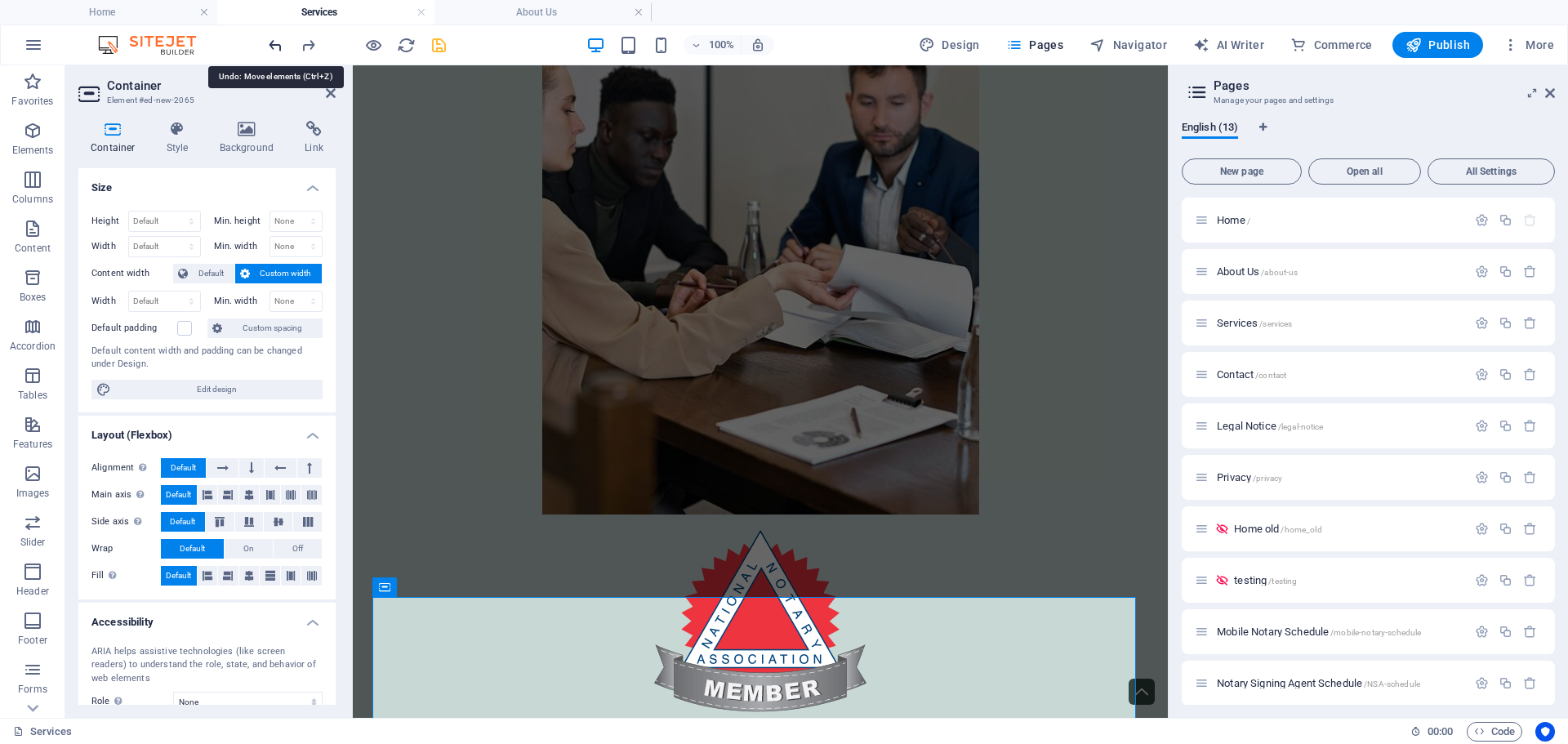
scroll to position [5716, 0]
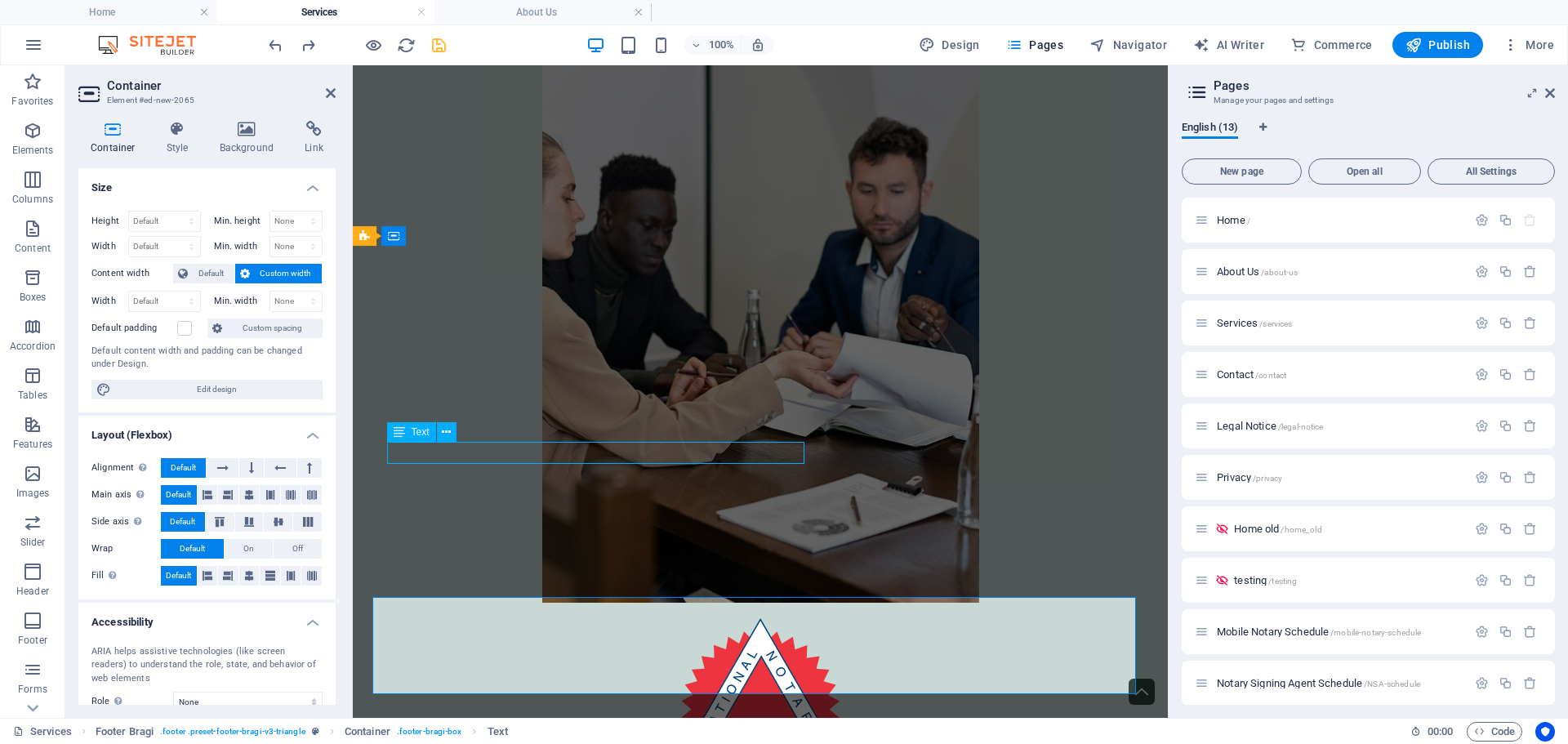
scroll to position [4950, 0]
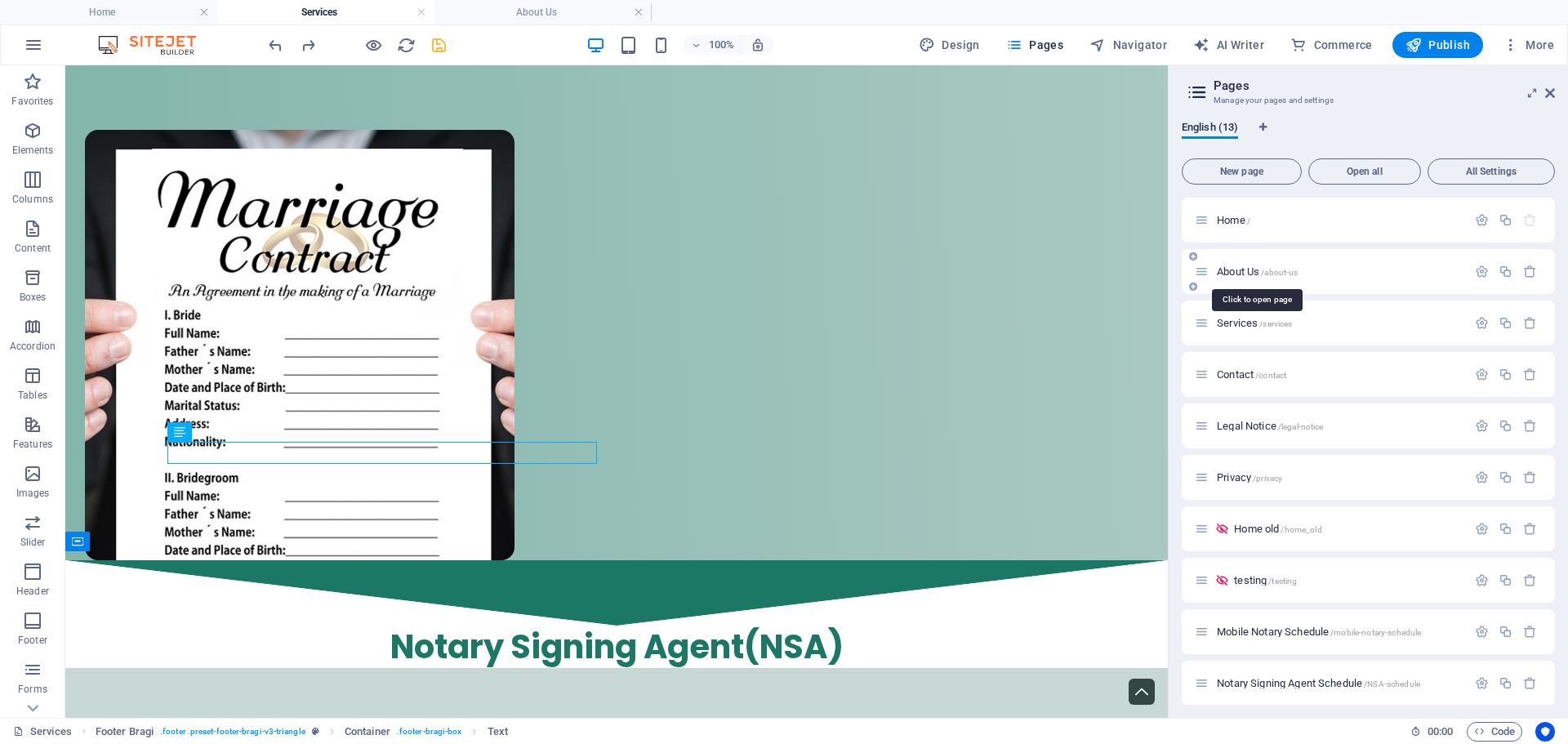
click at [1271, 272] on span "/about-us" at bounding box center [1279, 272] width 36 height 9
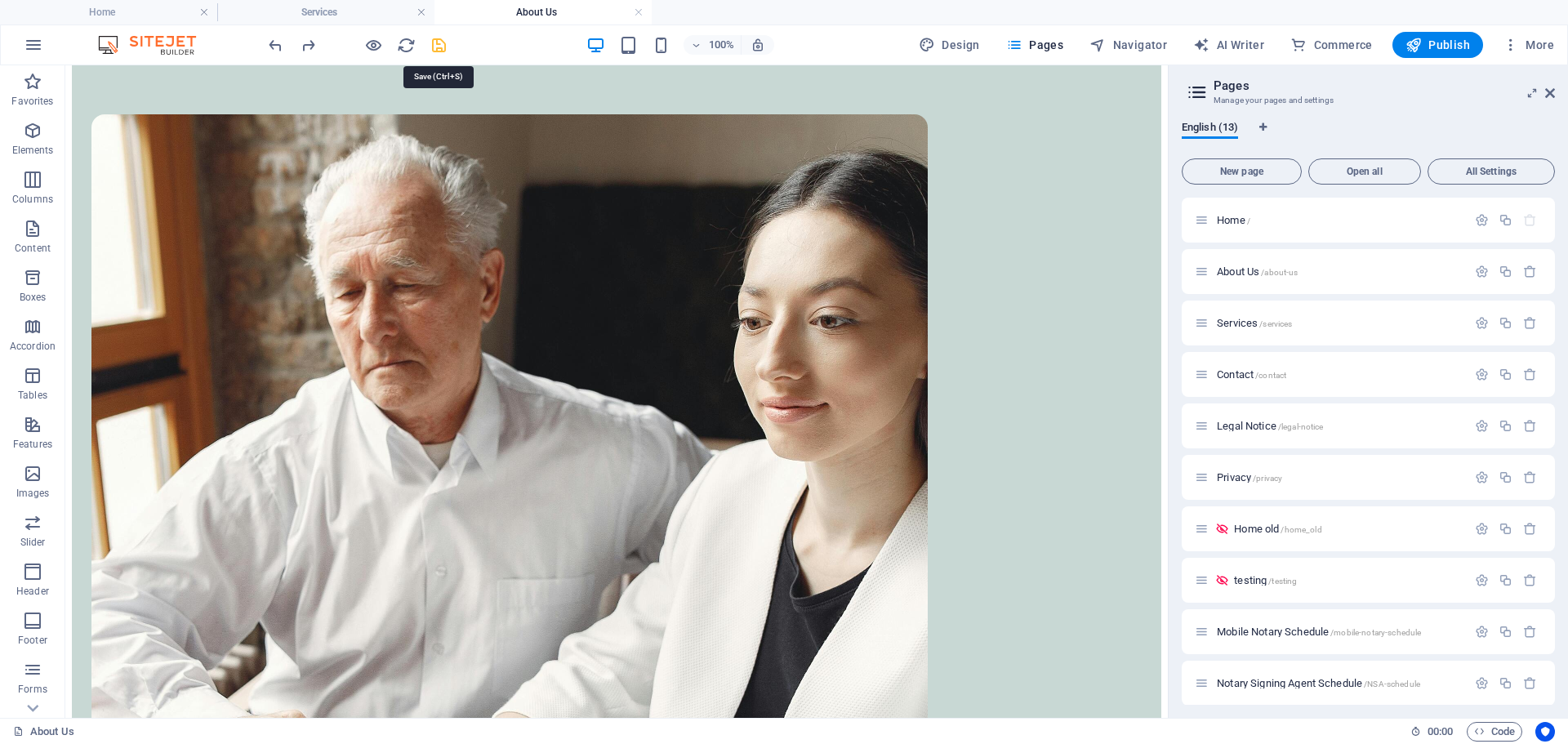
click at [436, 51] on icon "save" at bounding box center [439, 45] width 19 height 19
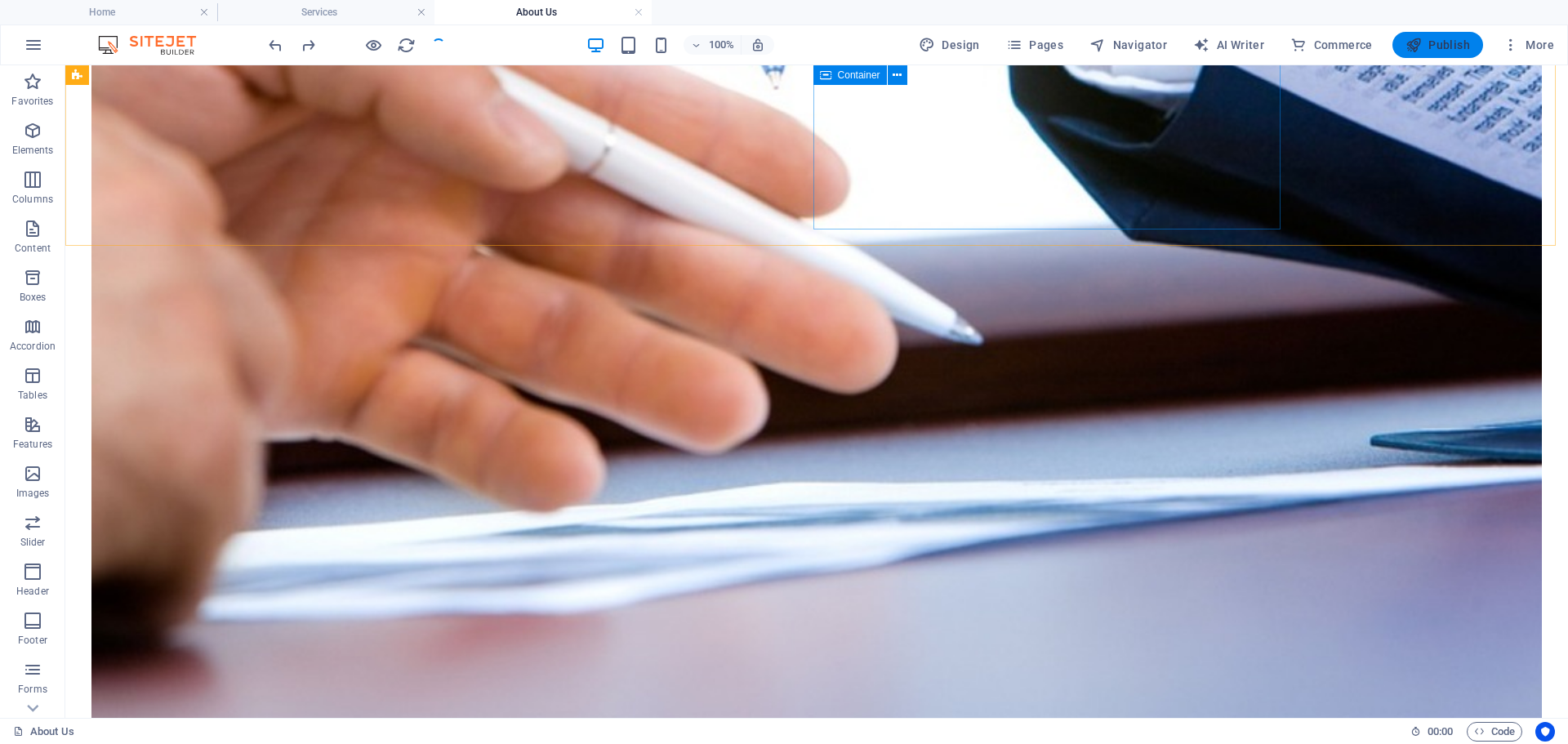
click at [1452, 37] on span "Publish" at bounding box center [1438, 44] width 64 height 16
